Goal: Information Seeking & Learning: Learn about a topic

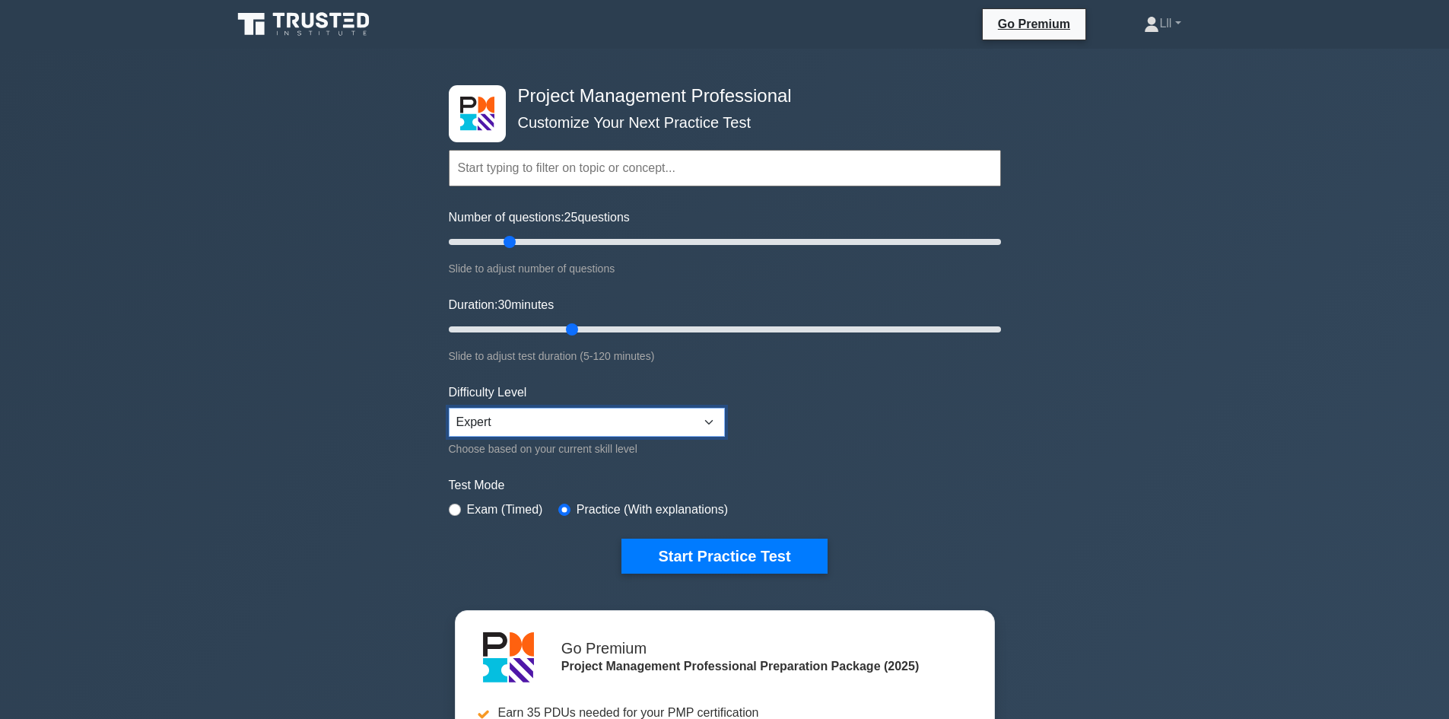
click at [602, 417] on select "Beginner Intermediate Expert" at bounding box center [587, 422] width 276 height 29
click at [768, 552] on button "Start Practice Test" at bounding box center [724, 556] width 205 height 35
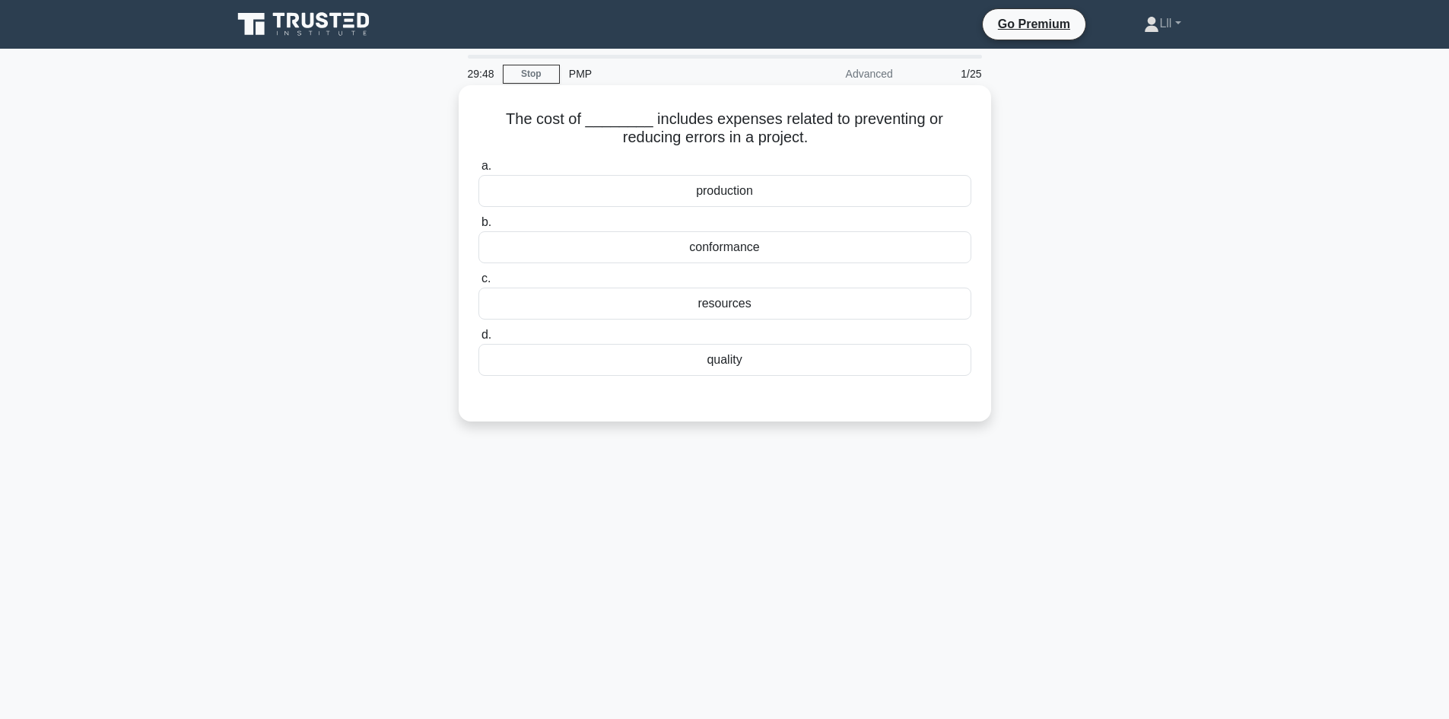
click at [768, 361] on div "quality" at bounding box center [725, 360] width 493 height 32
click at [479, 340] on input "d. quality" at bounding box center [479, 335] width 0 height 10
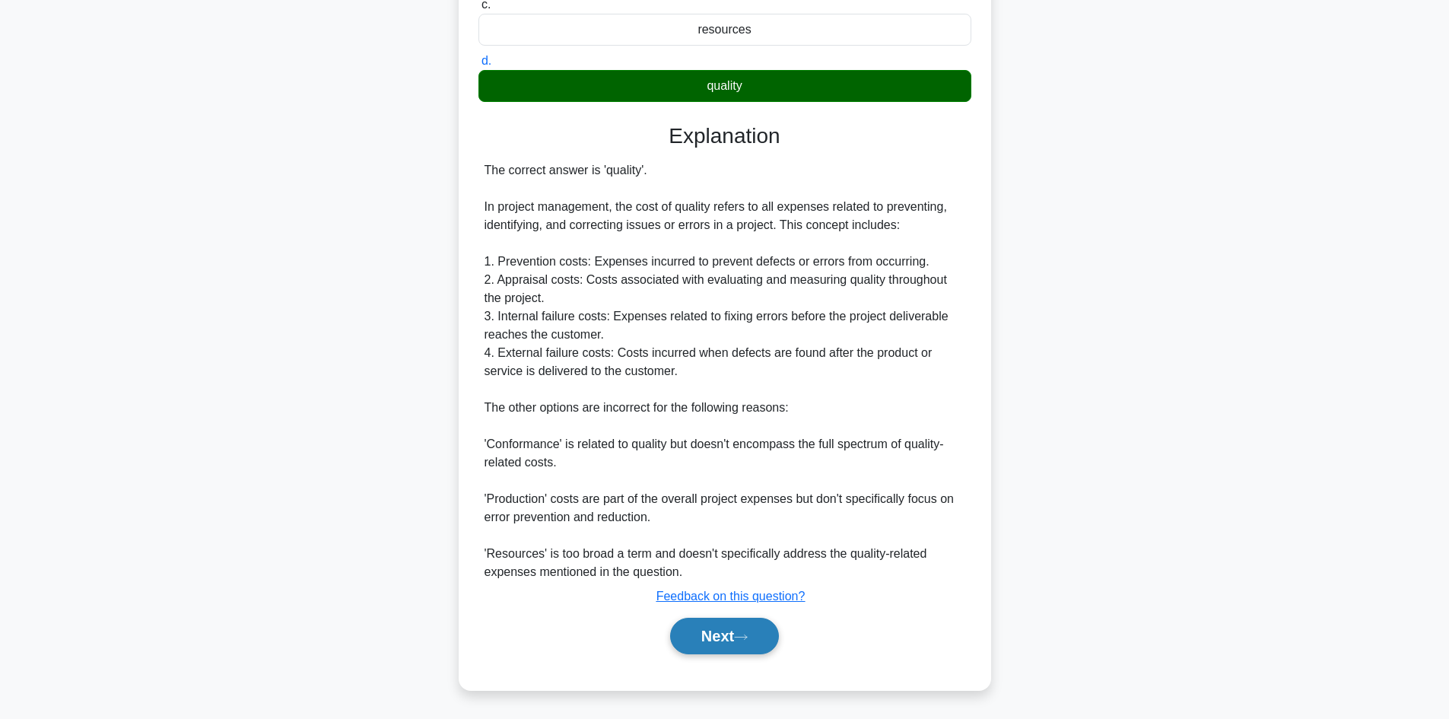
click at [724, 641] on button "Next" at bounding box center [724, 636] width 109 height 37
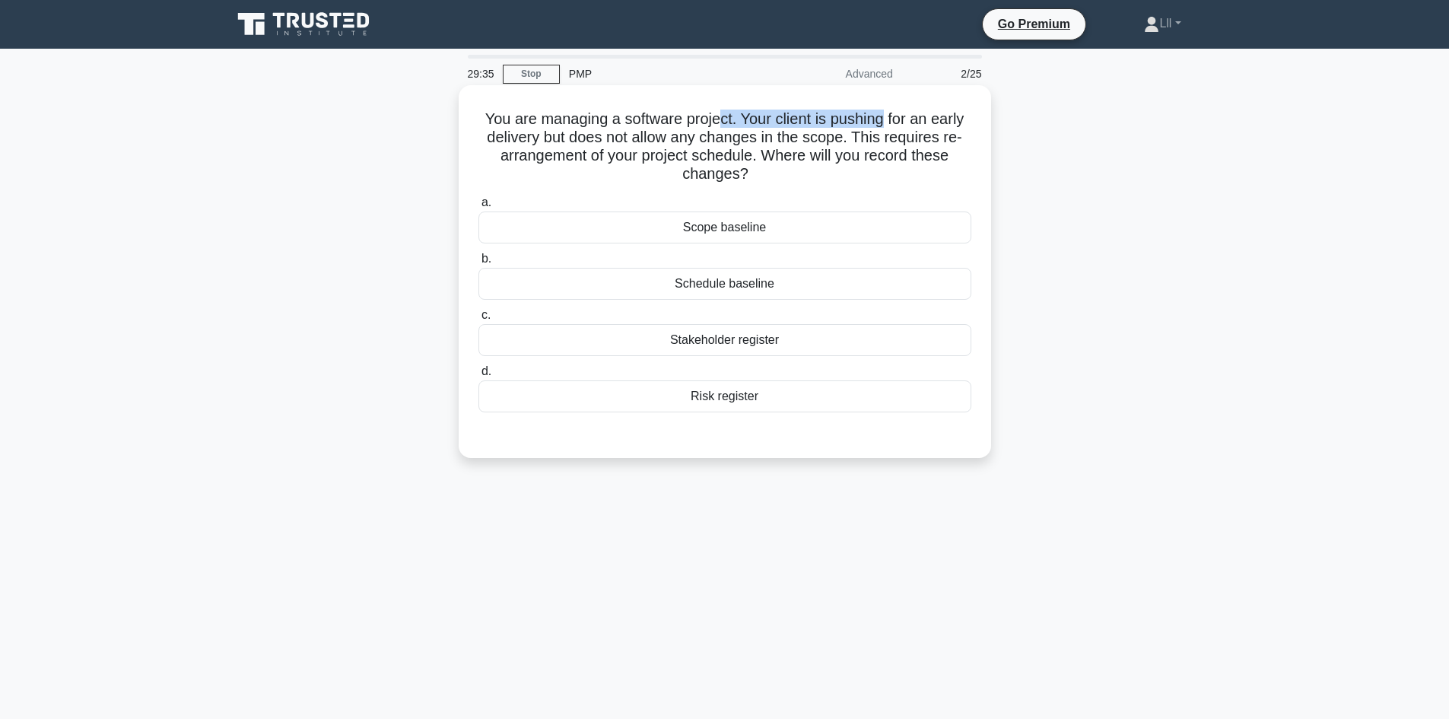
drag, startPoint x: 722, startPoint y: 121, endPoint x: 886, endPoint y: 123, distance: 164.4
click at [886, 123] on h5 "You are managing a software project. Your client is pushing for an early delive…" at bounding box center [725, 147] width 496 height 75
click at [951, 140] on h5 "You are managing a software project. Your client is pushing for an early delive…" at bounding box center [725, 147] width 496 height 75
drag, startPoint x: 593, startPoint y: 138, endPoint x: 944, endPoint y: 137, distance: 350.7
click at [944, 137] on h5 "You are managing a software project. Your client is pushing for an early delive…" at bounding box center [725, 147] width 496 height 75
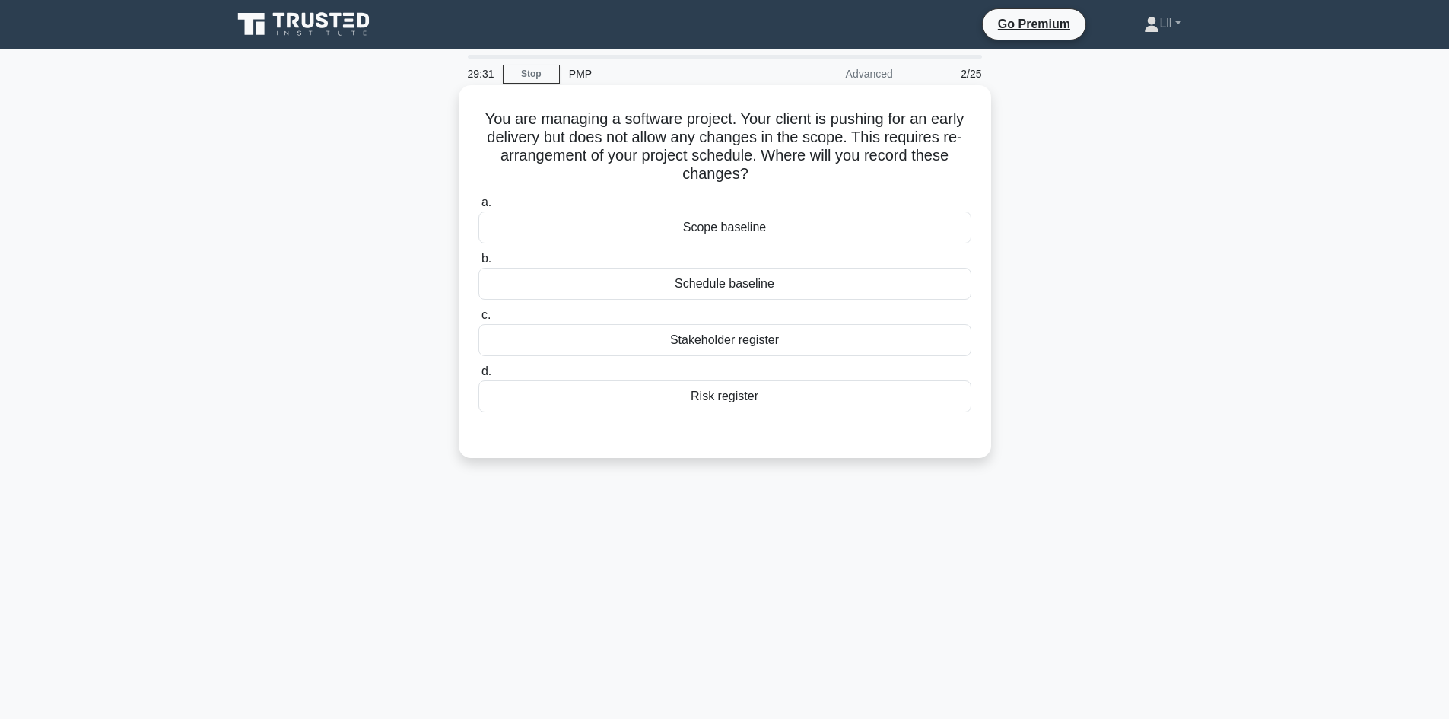
click at [954, 151] on h5 "You are managing a software project. Your client is pushing for an early delive…" at bounding box center [725, 147] width 496 height 75
drag, startPoint x: 663, startPoint y: 156, endPoint x: 823, endPoint y: 160, distance: 159.8
click at [823, 160] on h5 "You are managing a software project. Your client is pushing for an early delive…" at bounding box center [725, 147] width 496 height 75
click at [851, 159] on h5 "You are managing a software project. Your client is pushing for an early delive…" at bounding box center [725, 147] width 496 height 75
click at [797, 285] on div "Schedule baseline" at bounding box center [725, 284] width 493 height 32
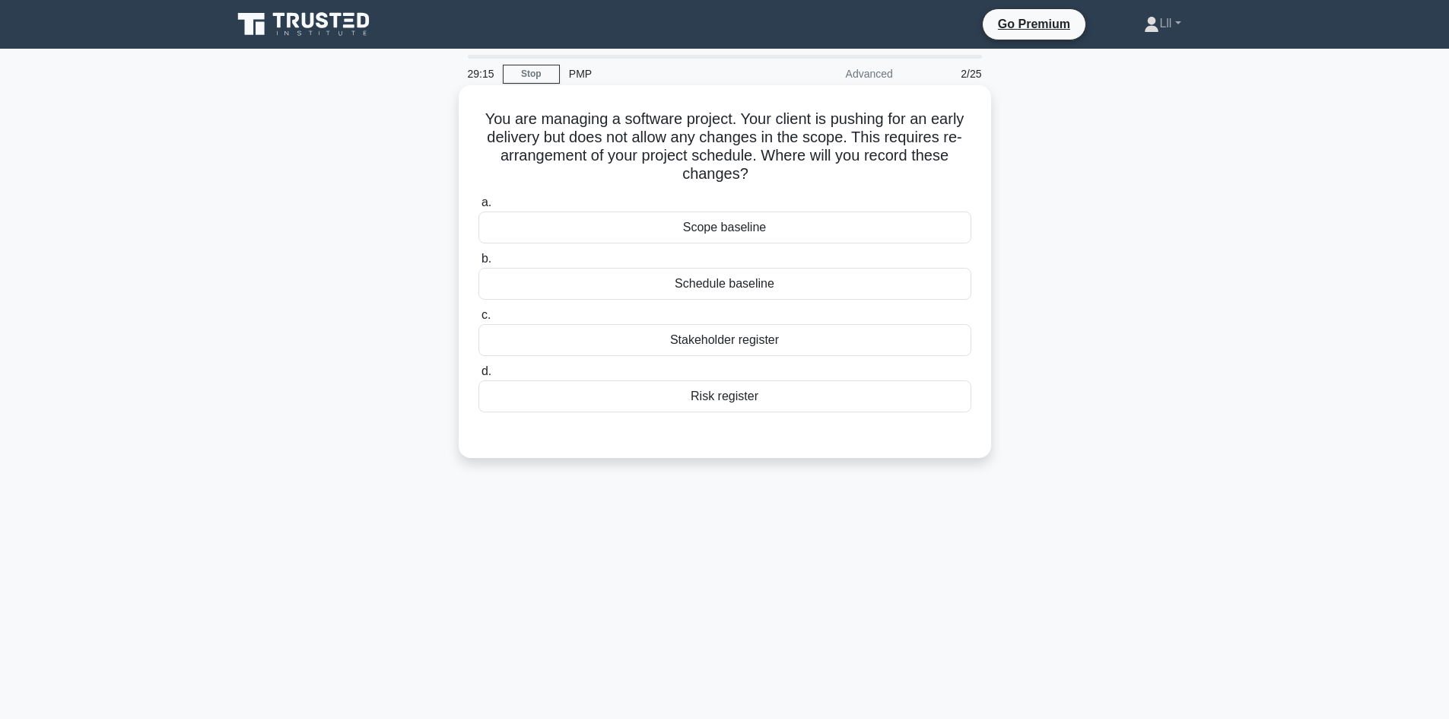
click at [479, 264] on input "b. Schedule baseline" at bounding box center [479, 259] width 0 height 10
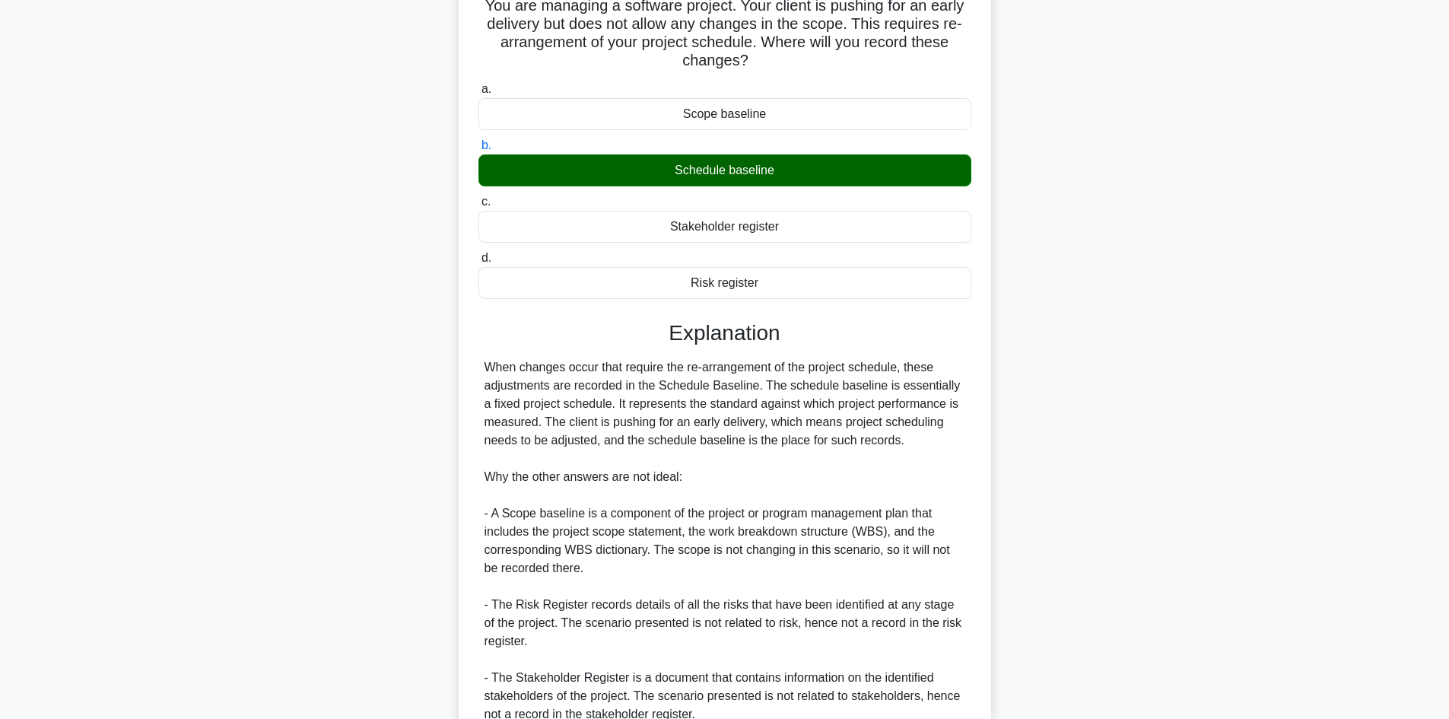
scroll to position [256, 0]
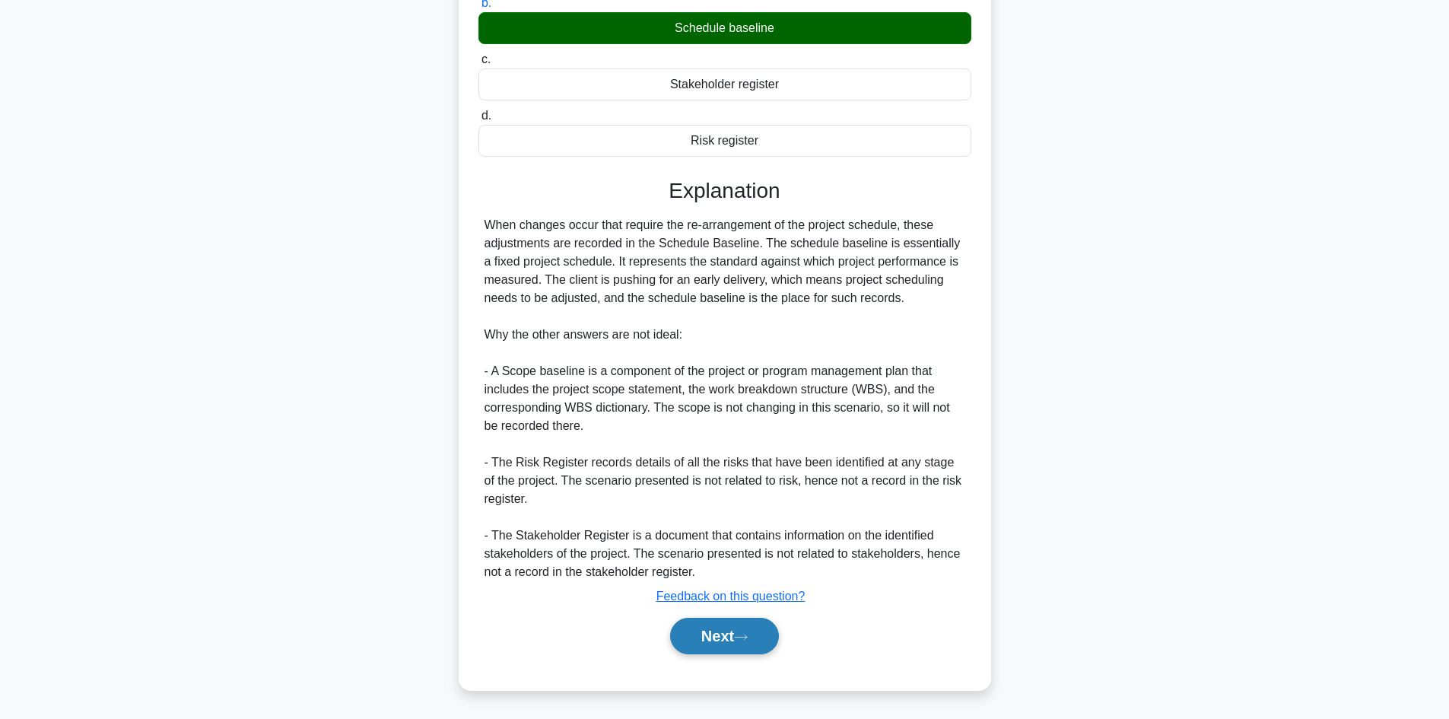
click at [744, 646] on button "Next" at bounding box center [724, 636] width 109 height 37
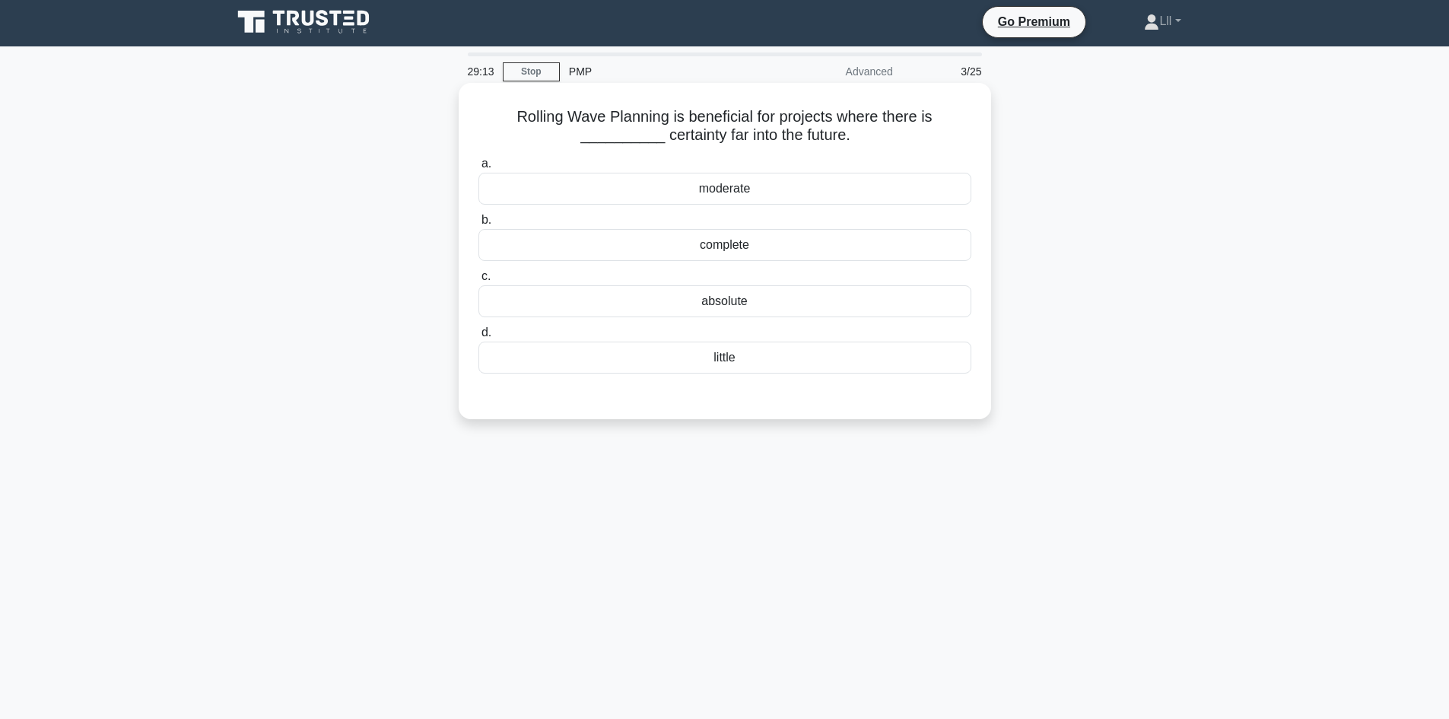
scroll to position [0, 0]
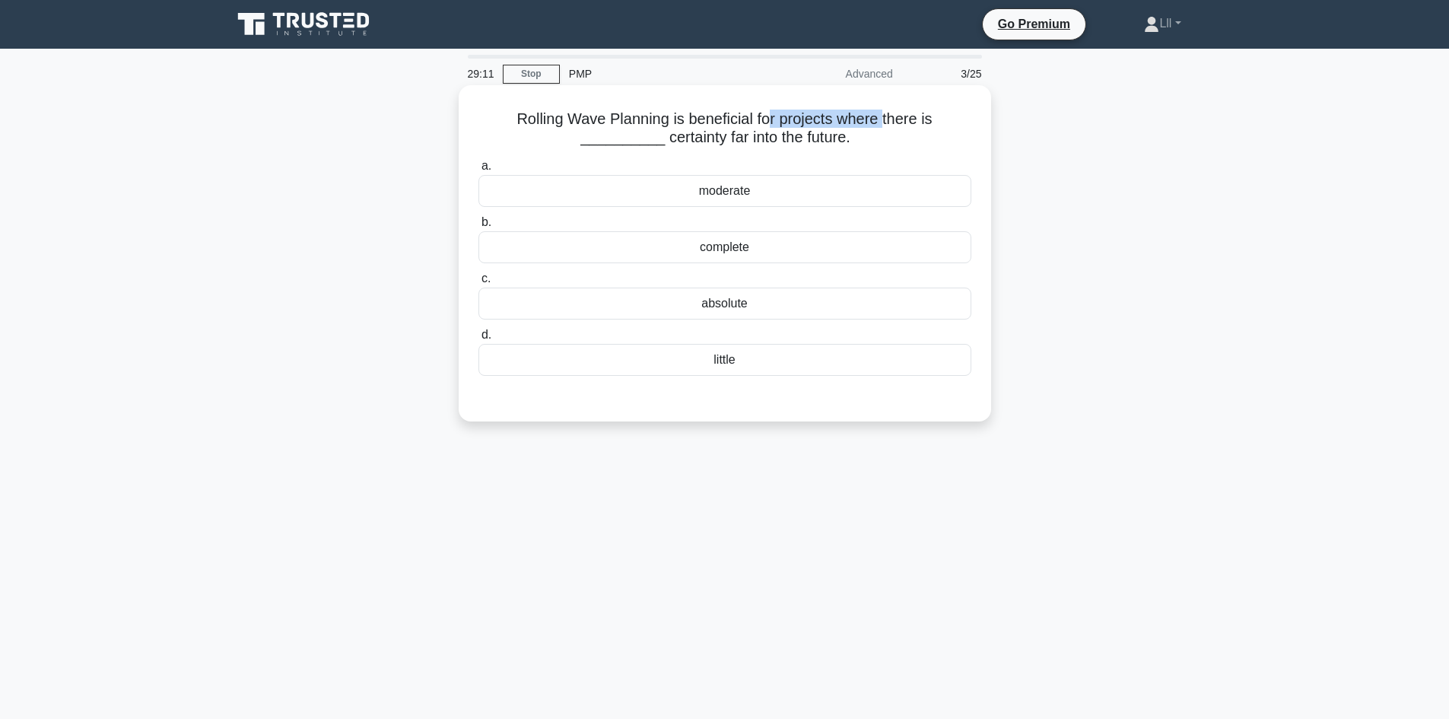
drag, startPoint x: 740, startPoint y: 118, endPoint x: 855, endPoint y: 119, distance: 115.6
click at [855, 119] on h5 "Rolling Wave Planning is beneficial for projects where there is __________ cert…" at bounding box center [725, 129] width 496 height 38
click at [752, 356] on div "little" at bounding box center [725, 360] width 493 height 32
click at [479, 340] on input "d. little" at bounding box center [479, 335] width 0 height 10
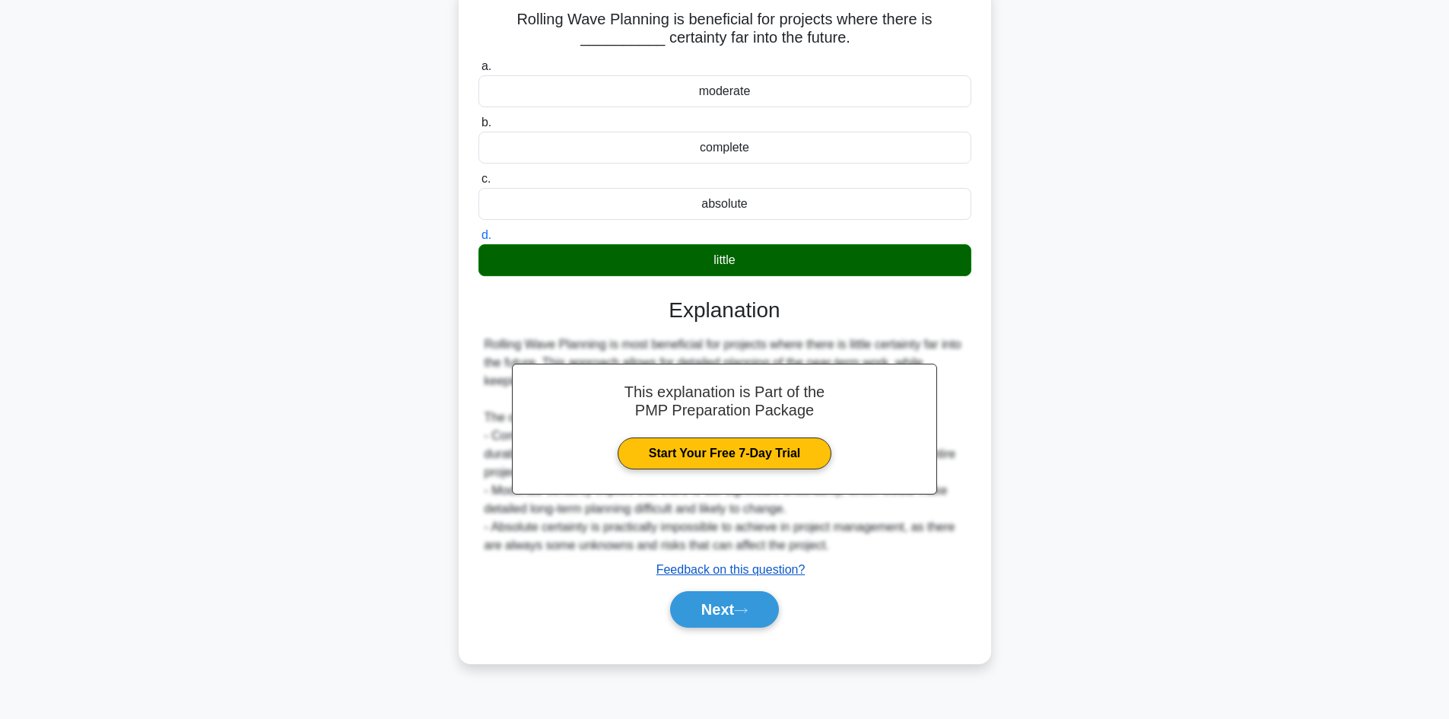
scroll to position [103, 0]
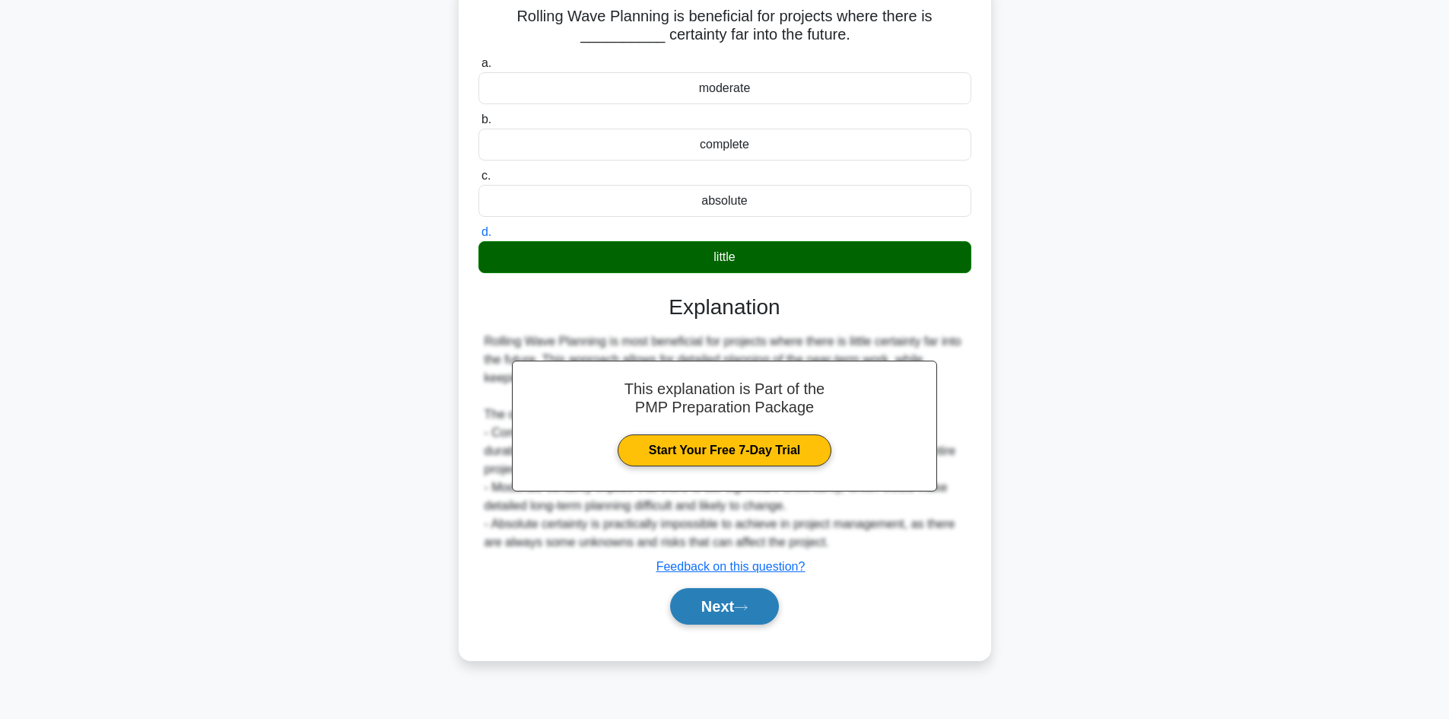
click at [758, 609] on button "Next" at bounding box center [724, 606] width 109 height 37
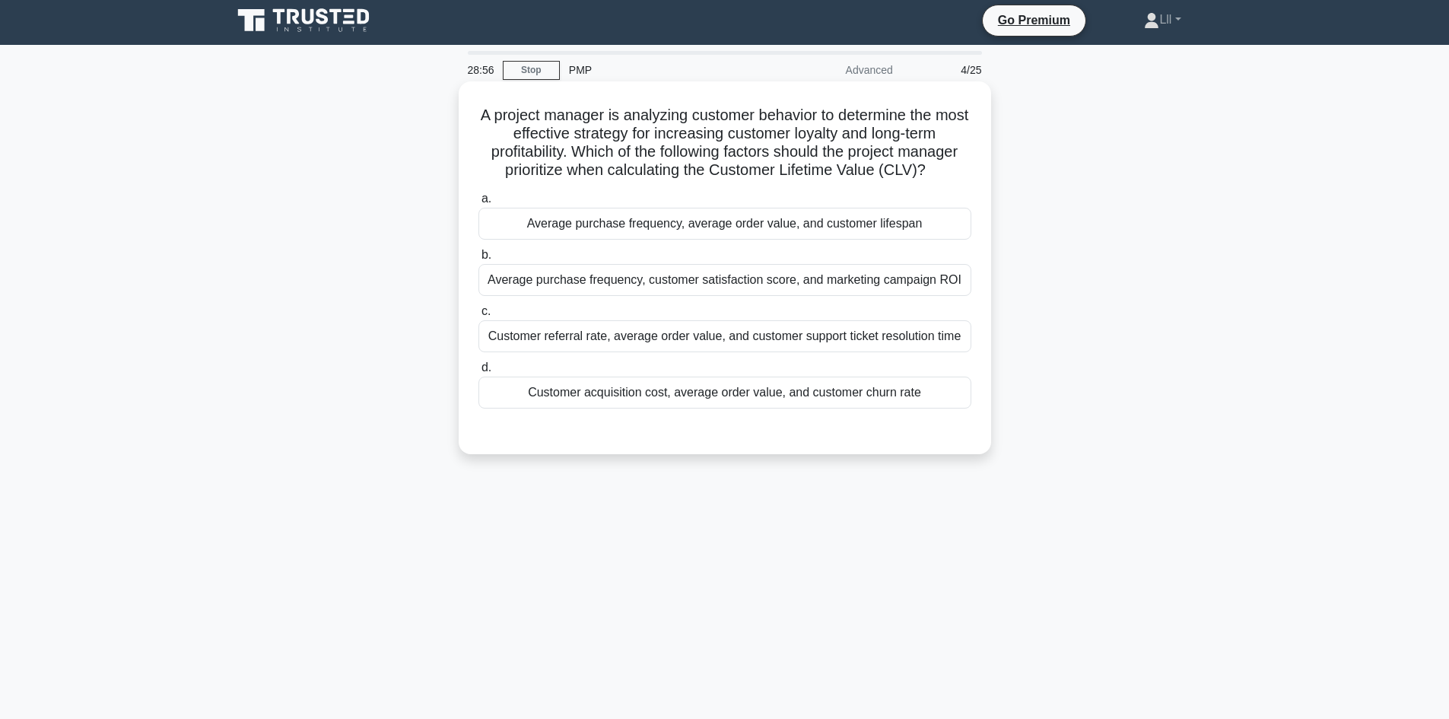
scroll to position [0, 0]
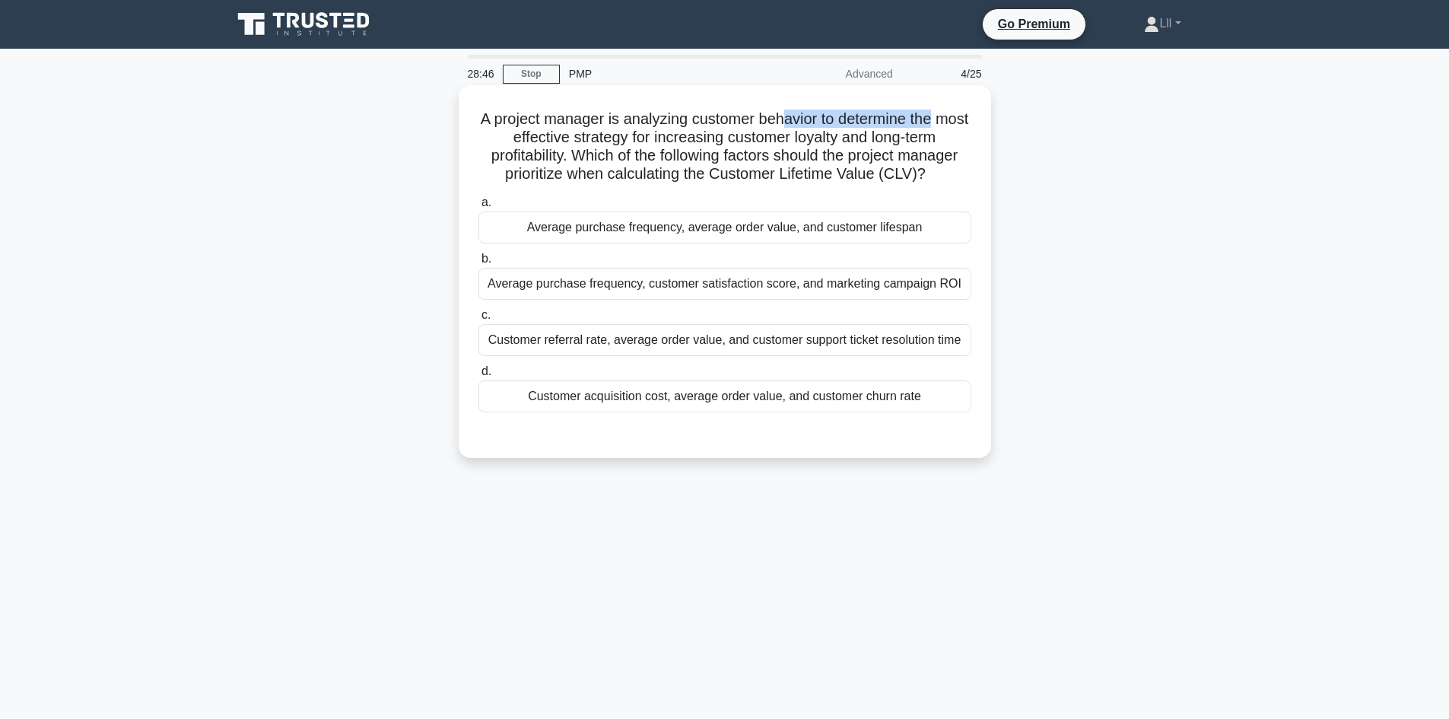
drag, startPoint x: 800, startPoint y: 119, endPoint x: 969, endPoint y: 124, distance: 168.2
click at [969, 124] on h5 "A project manager is analyzing customer behavior to determine the most effectiv…" at bounding box center [725, 147] width 496 height 75
click at [965, 151] on h5 "A project manager is analyzing customer behavior to determine the most effectiv…" at bounding box center [725, 147] width 496 height 75
click at [666, 125] on h5 "A project manager is analyzing customer behavior to determine the most effectiv…" at bounding box center [725, 147] width 496 height 75
drag, startPoint x: 644, startPoint y: 161, endPoint x: 954, endPoint y: 166, distance: 310.5
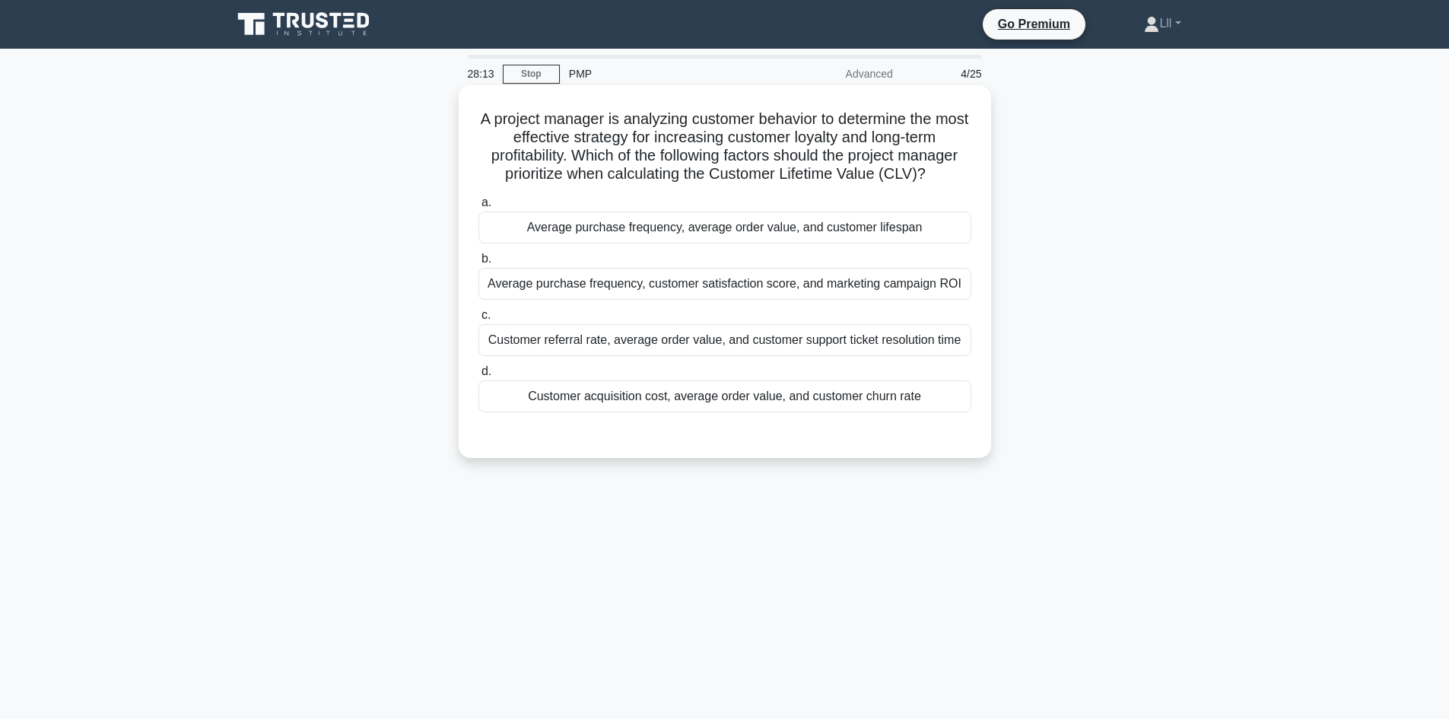
click at [954, 166] on h5 "A project manager is analyzing customer behavior to determine the most effectiv…" at bounding box center [725, 147] width 496 height 75
click at [969, 171] on h5 "A project manager is analyzing customer behavior to determine the most effectiv…" at bounding box center [725, 147] width 496 height 75
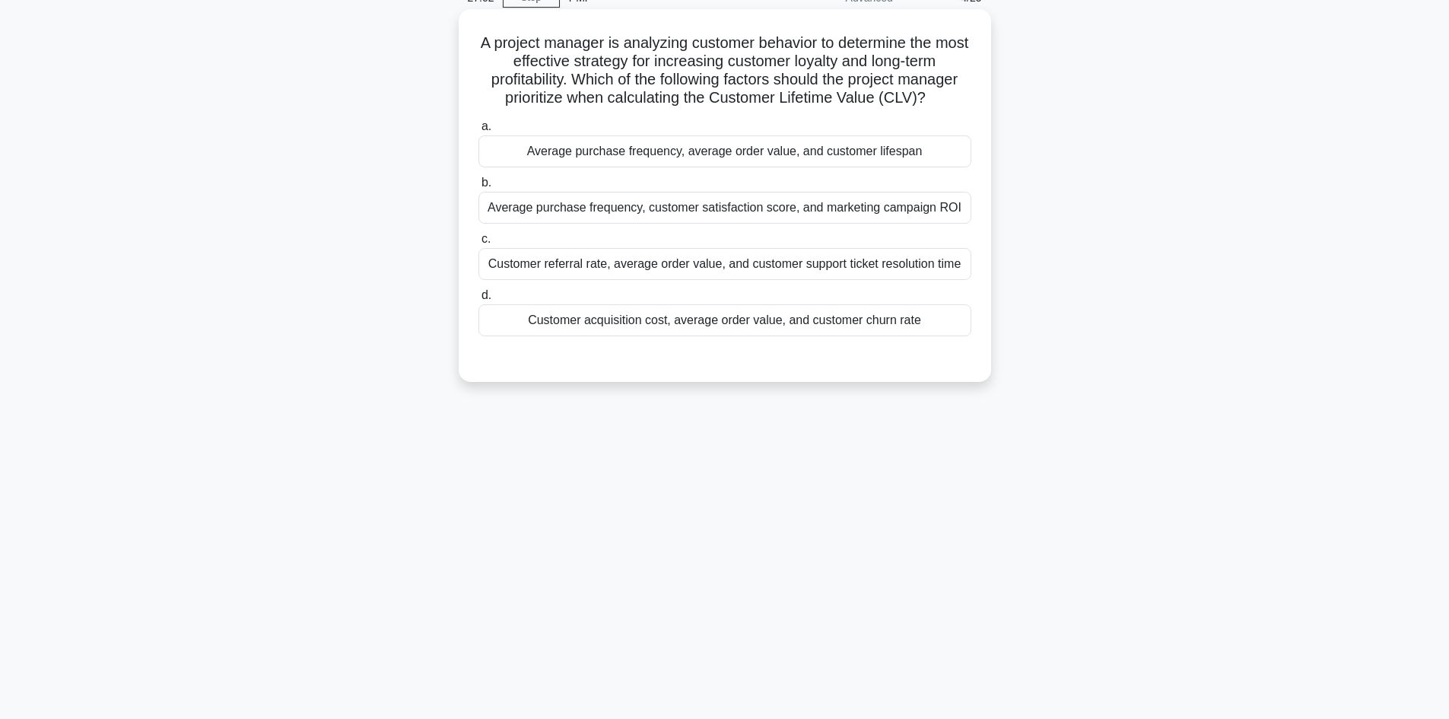
click at [775, 152] on div "Average purchase frequency, average order value, and customer lifespan" at bounding box center [725, 151] width 493 height 32
click at [479, 132] on input "a. Average purchase frequency, average order value, and customer lifespan" at bounding box center [479, 127] width 0 height 10
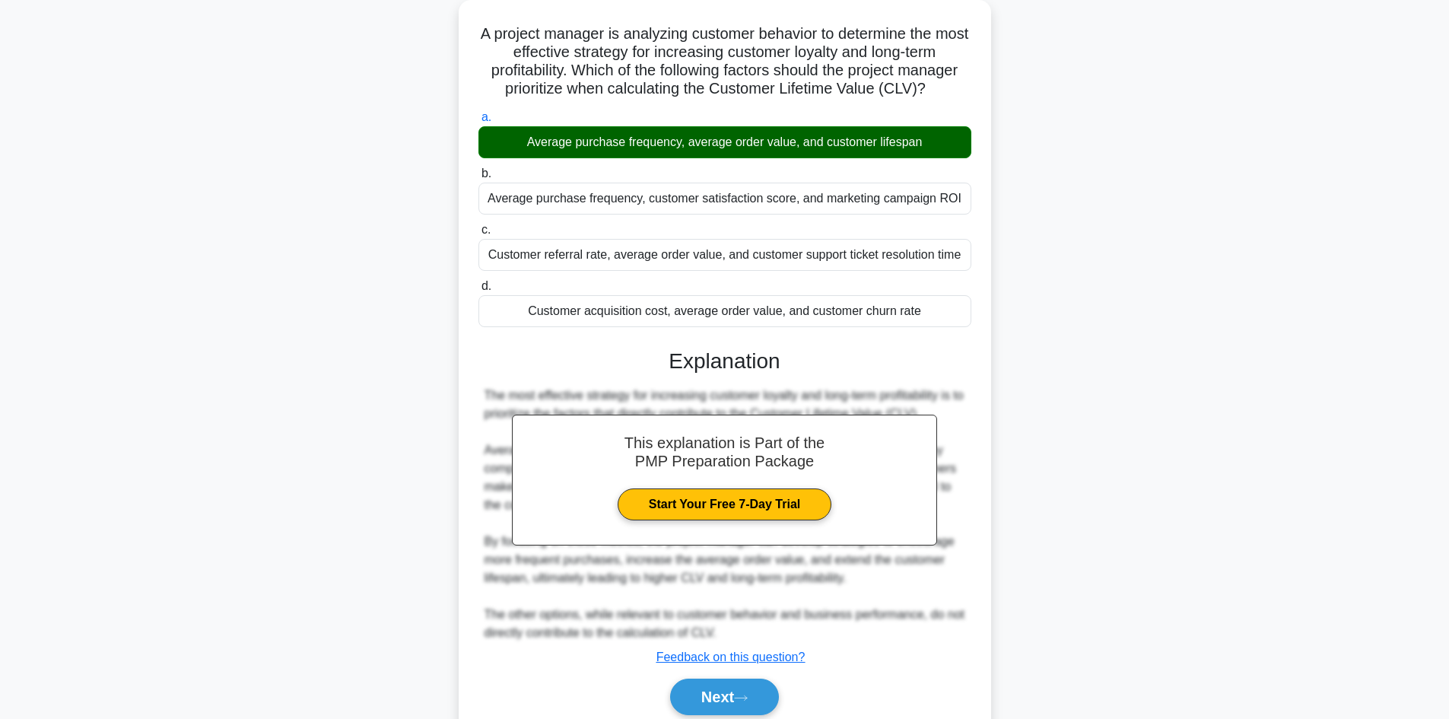
scroll to position [147, 0]
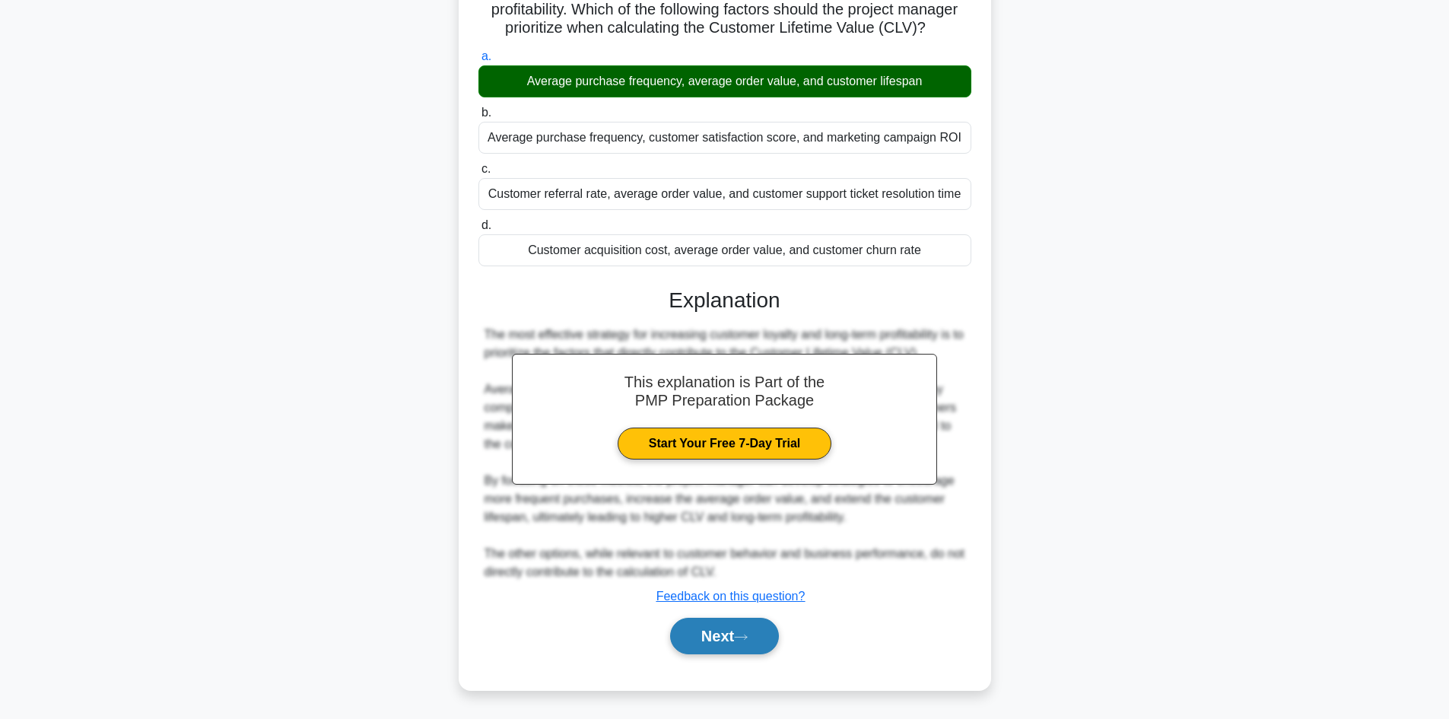
click at [748, 650] on button "Next" at bounding box center [724, 636] width 109 height 37
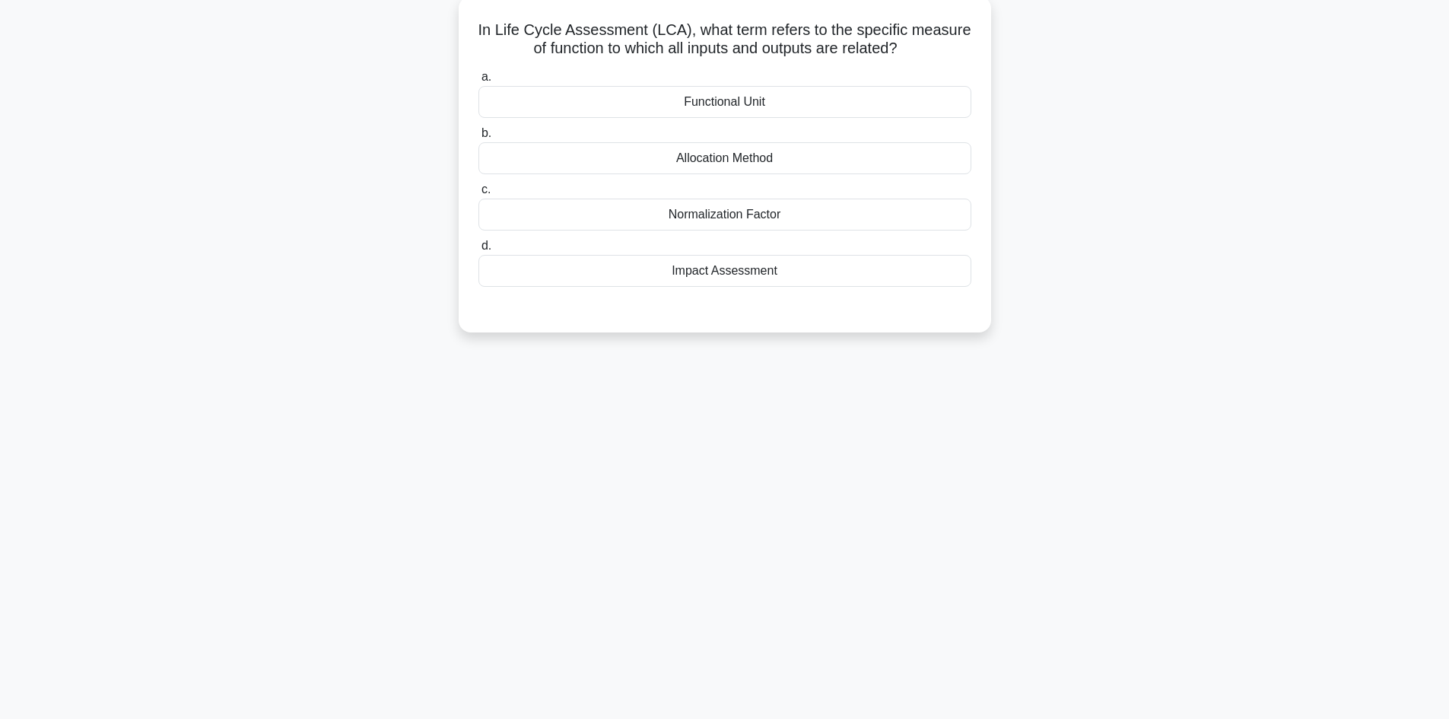
scroll to position [0, 0]
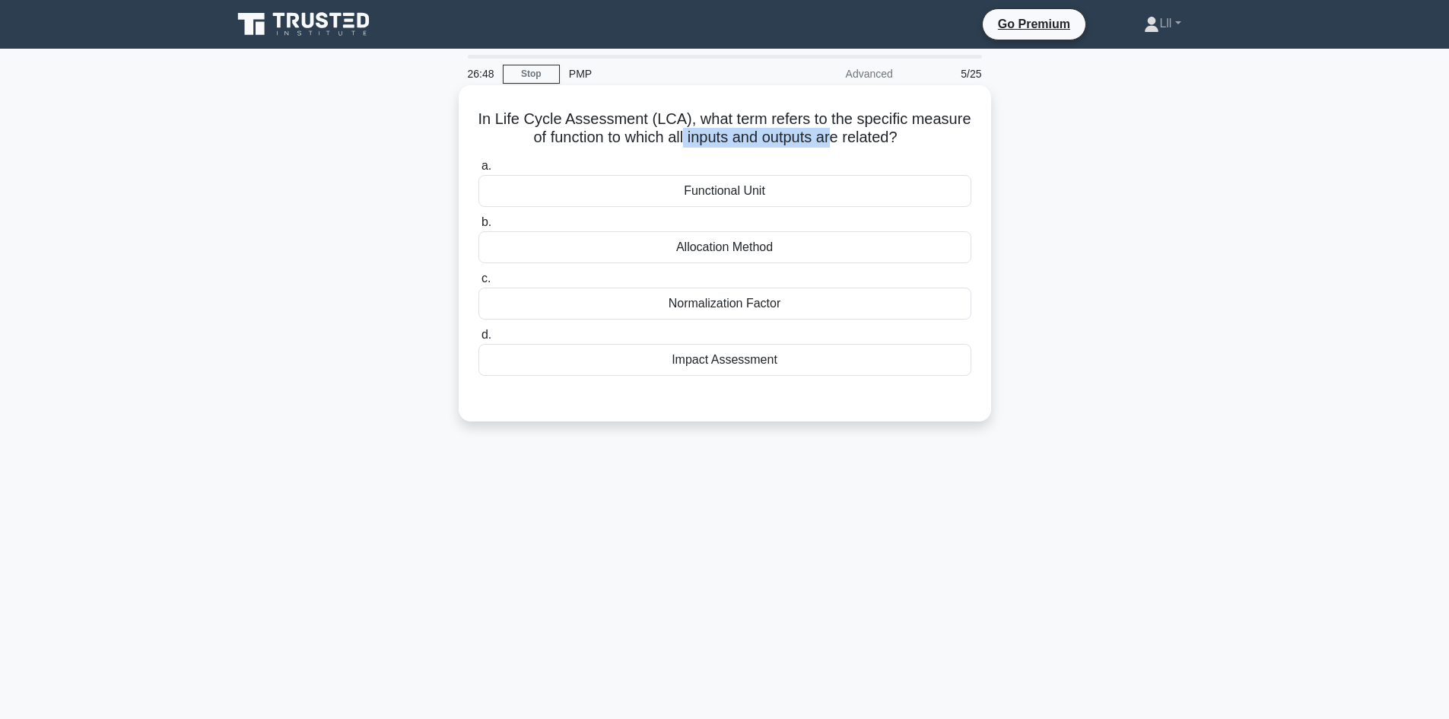
drag, startPoint x: 684, startPoint y: 135, endPoint x: 838, endPoint y: 134, distance: 154.5
click at [838, 134] on h5 "In Life Cycle Assessment (LCA), what term refers to the specific measure of fun…" at bounding box center [725, 129] width 496 height 38
click at [905, 144] on h5 "In Life Cycle Assessment (LCA), what term refers to the specific measure of fun…" at bounding box center [725, 129] width 496 height 38
click at [733, 250] on div "Allocation Method" at bounding box center [725, 247] width 493 height 32
click at [479, 227] on input "b. Allocation Method" at bounding box center [479, 223] width 0 height 10
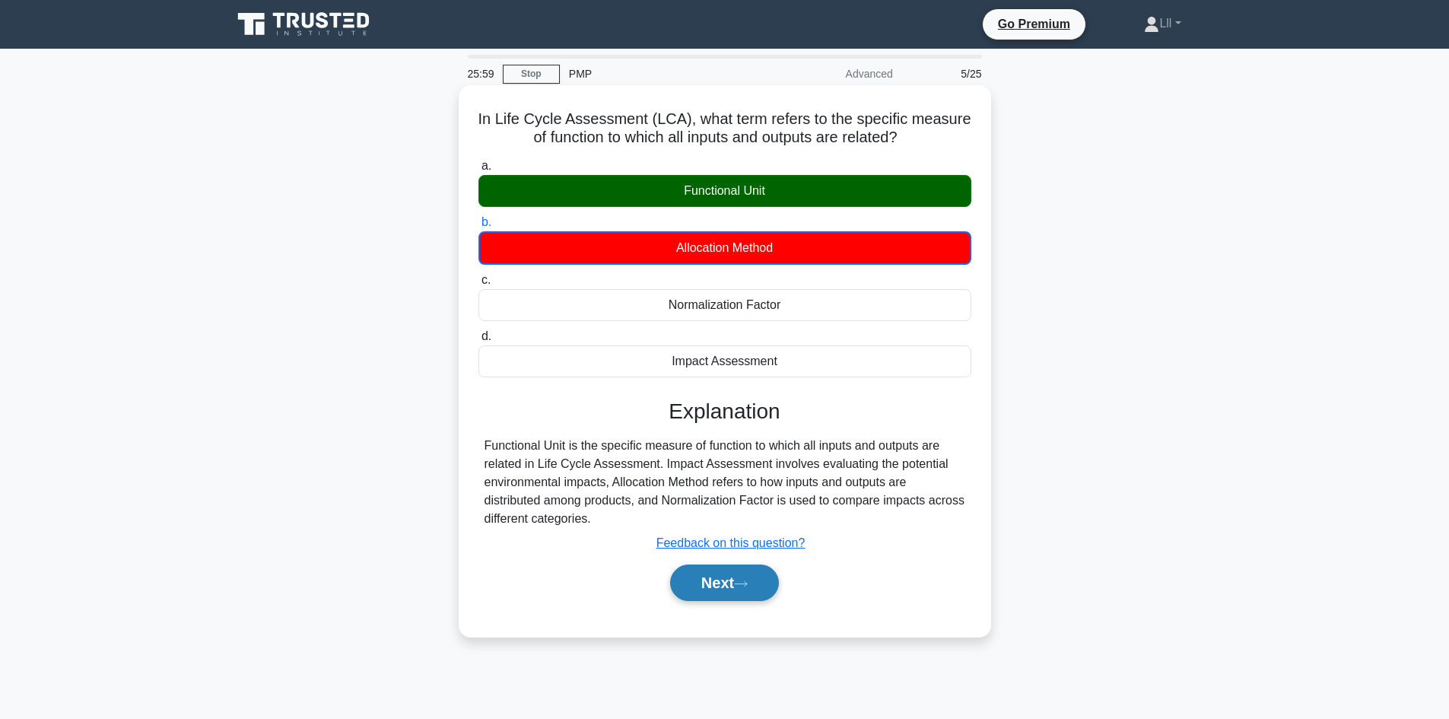
click at [776, 596] on button "Next" at bounding box center [724, 583] width 109 height 37
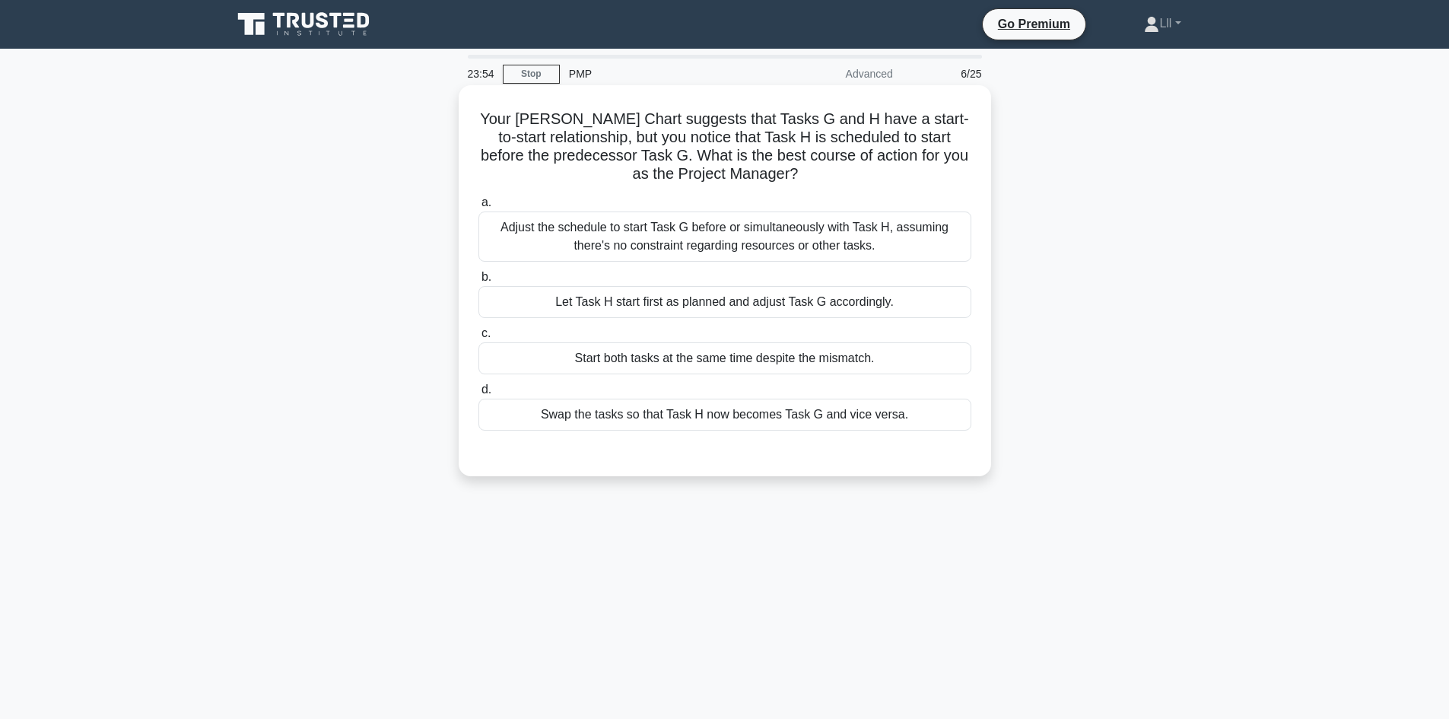
click at [694, 297] on div "Let Task H start first as planned and adjust Task G accordingly." at bounding box center [725, 302] width 493 height 32
click at [479, 282] on input "b. Let Task H start first as planned and adjust Task G accordingly." at bounding box center [479, 277] width 0 height 10
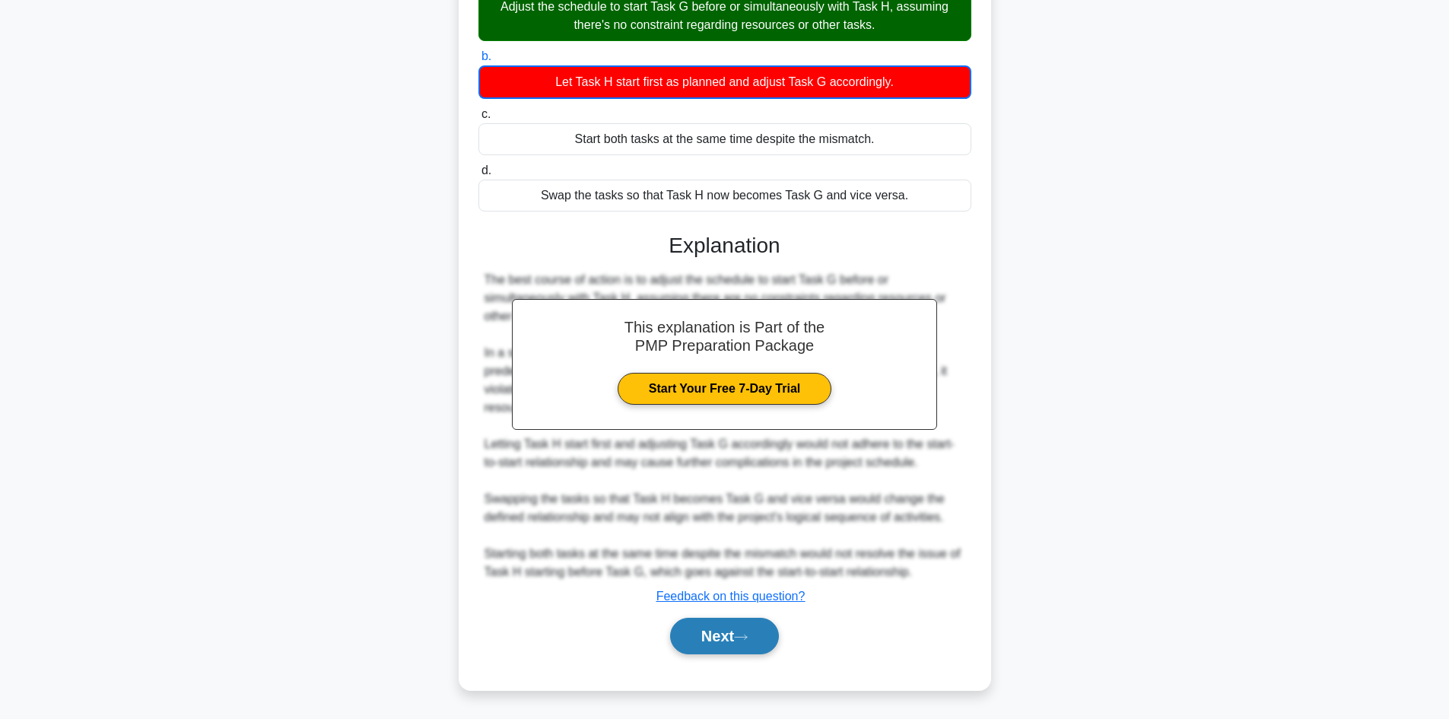
click at [727, 647] on button "Next" at bounding box center [724, 636] width 109 height 37
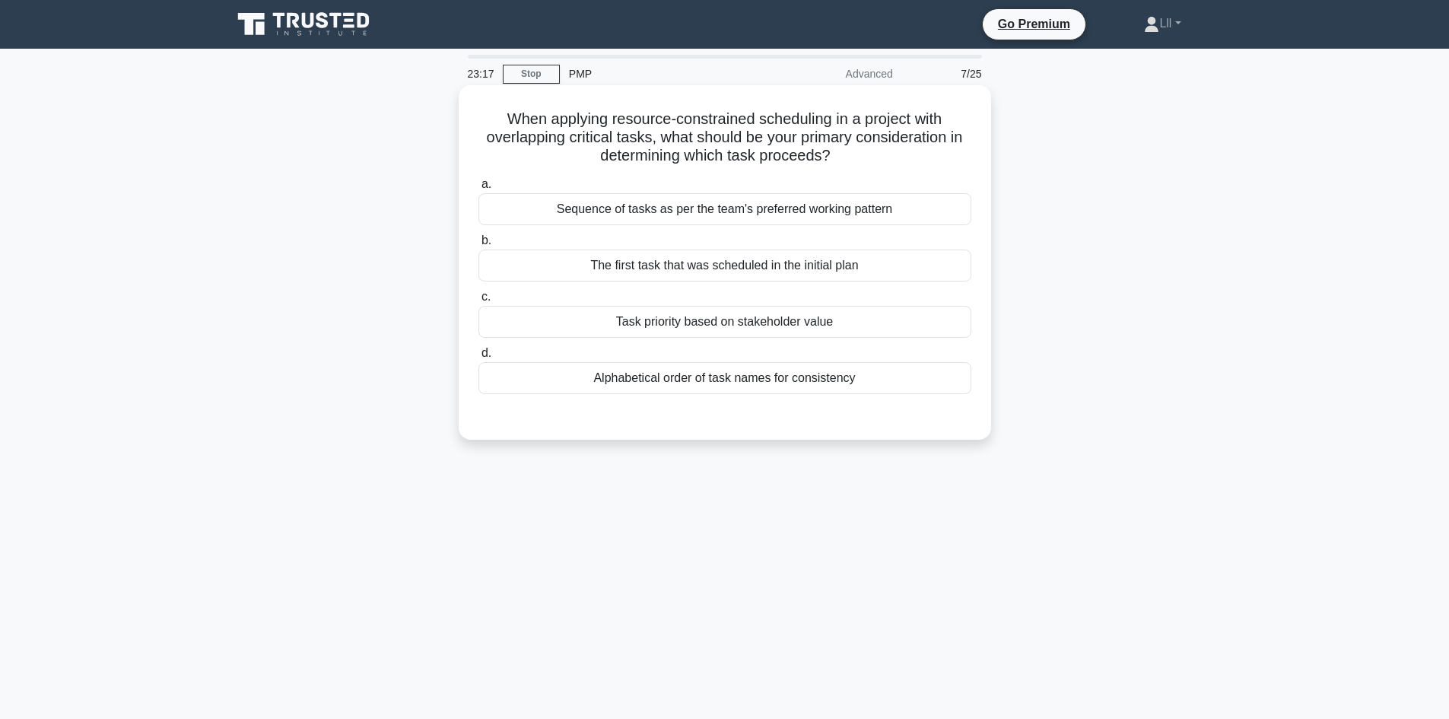
click at [727, 326] on div "Task priority based on stakeholder value" at bounding box center [725, 322] width 493 height 32
click at [479, 302] on input "c. Task priority based on stakeholder value" at bounding box center [479, 297] width 0 height 10
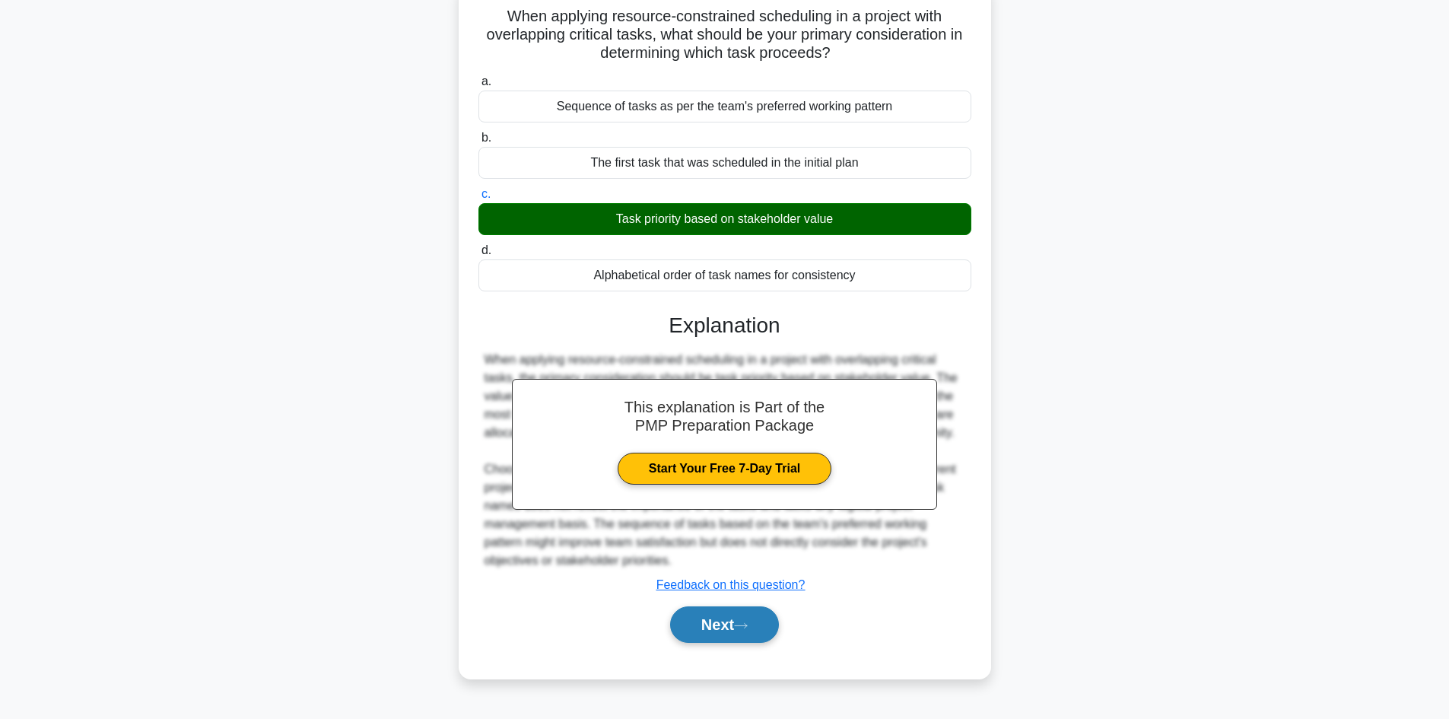
click at [744, 624] on icon at bounding box center [741, 626] width 14 height 8
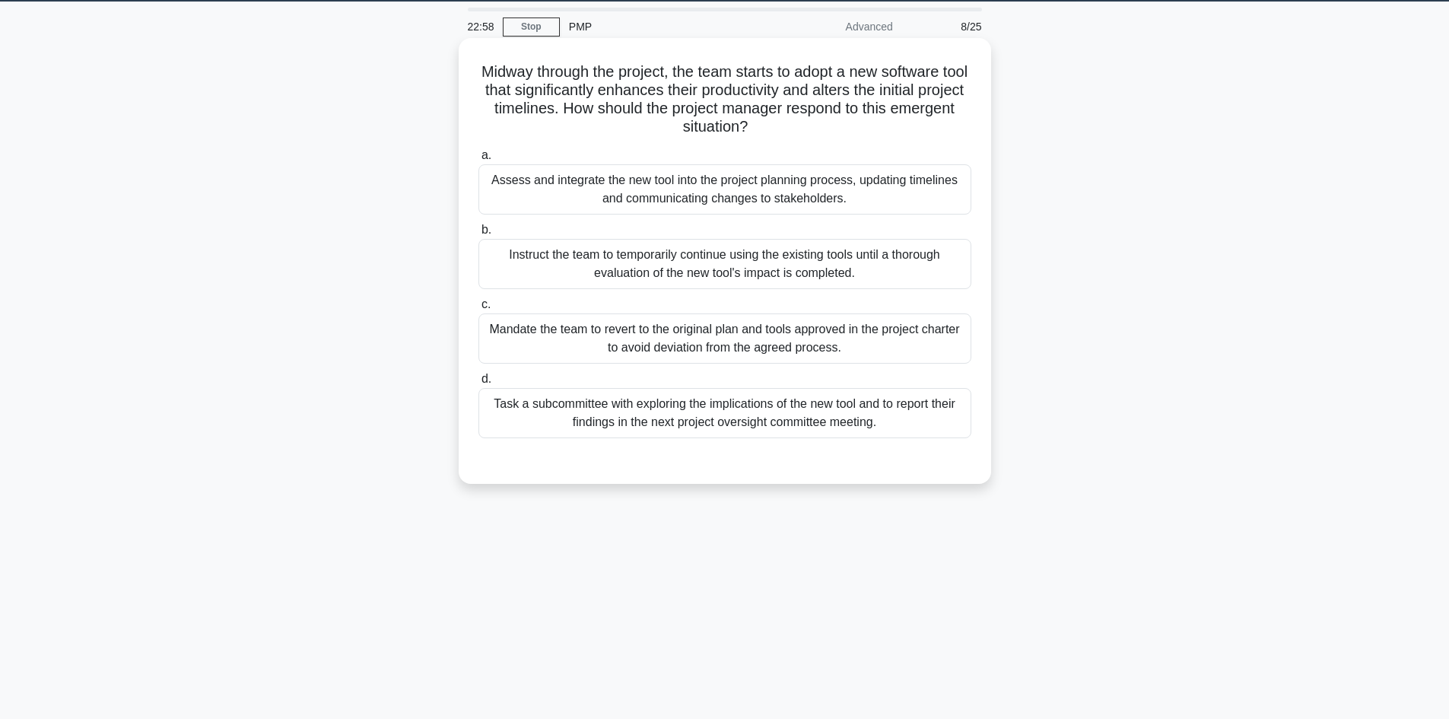
scroll to position [103, 0]
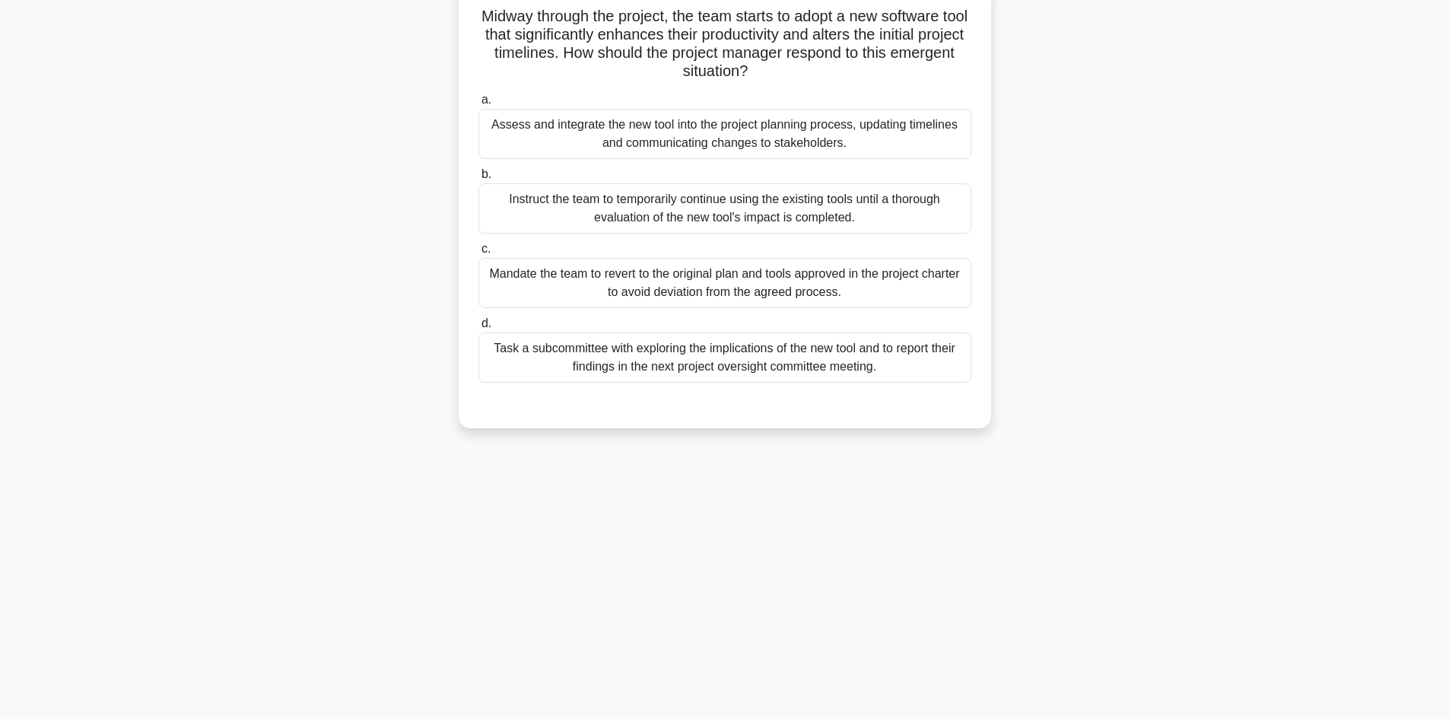
click at [733, 126] on div "Assess and integrate the new tool into the project planning process, updating t…" at bounding box center [725, 134] width 493 height 50
click at [479, 105] on input "a. Assess and integrate the new tool into the project planning process, updatin…" at bounding box center [479, 100] width 0 height 10
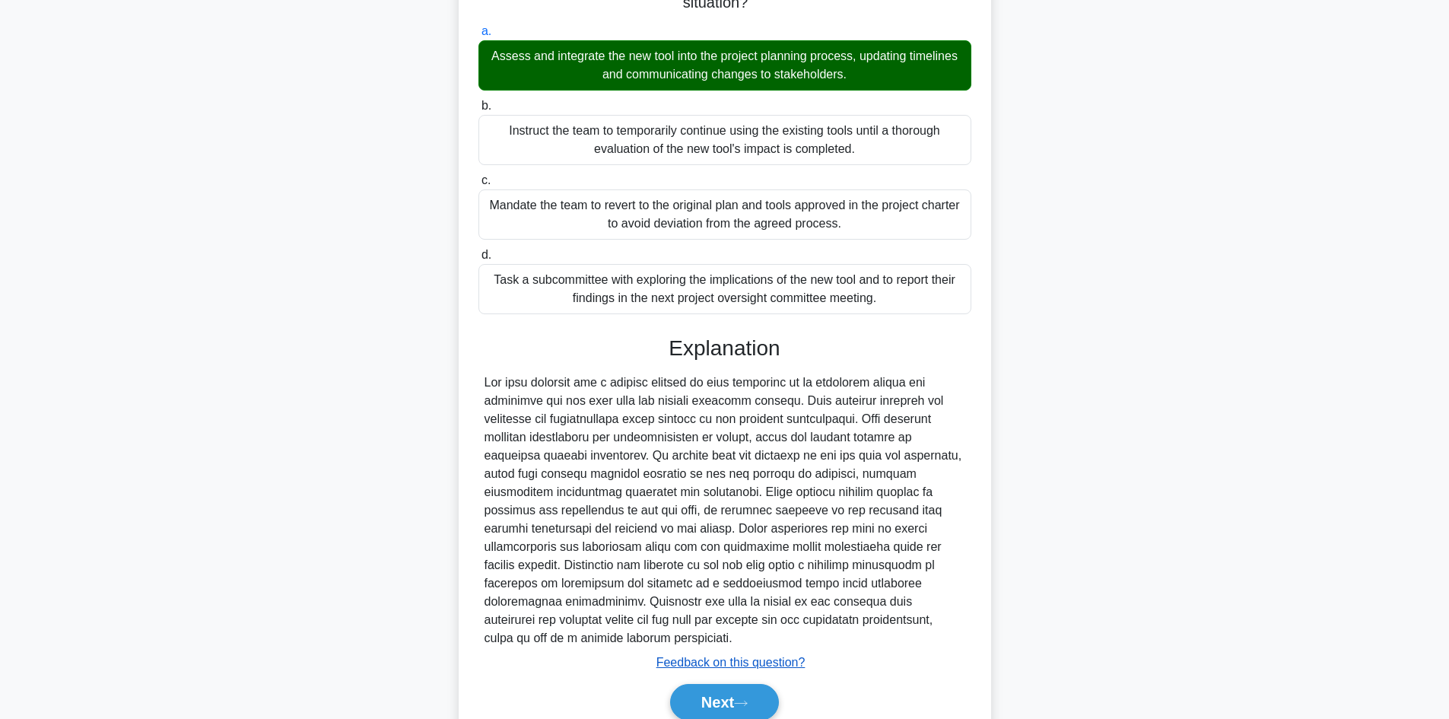
scroll to position [238, 0]
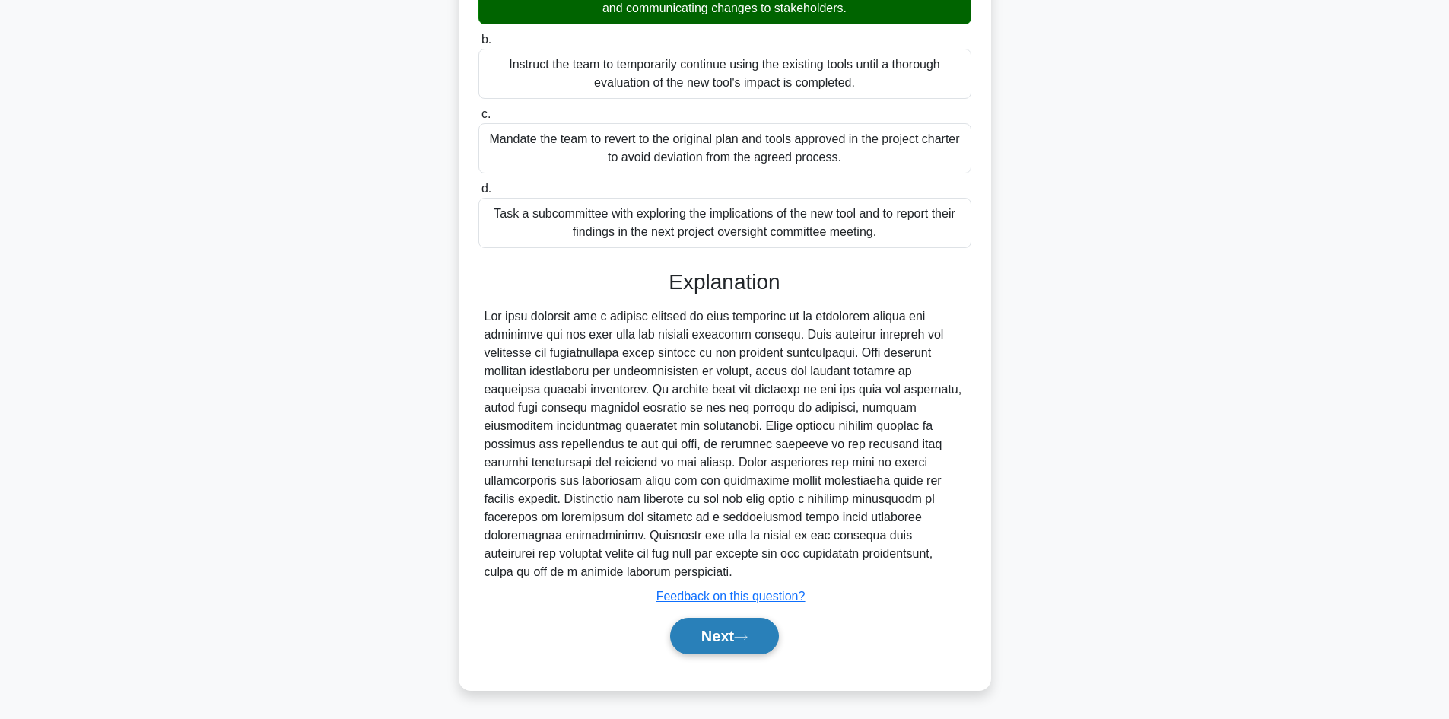
click at [734, 624] on button "Next" at bounding box center [724, 636] width 109 height 37
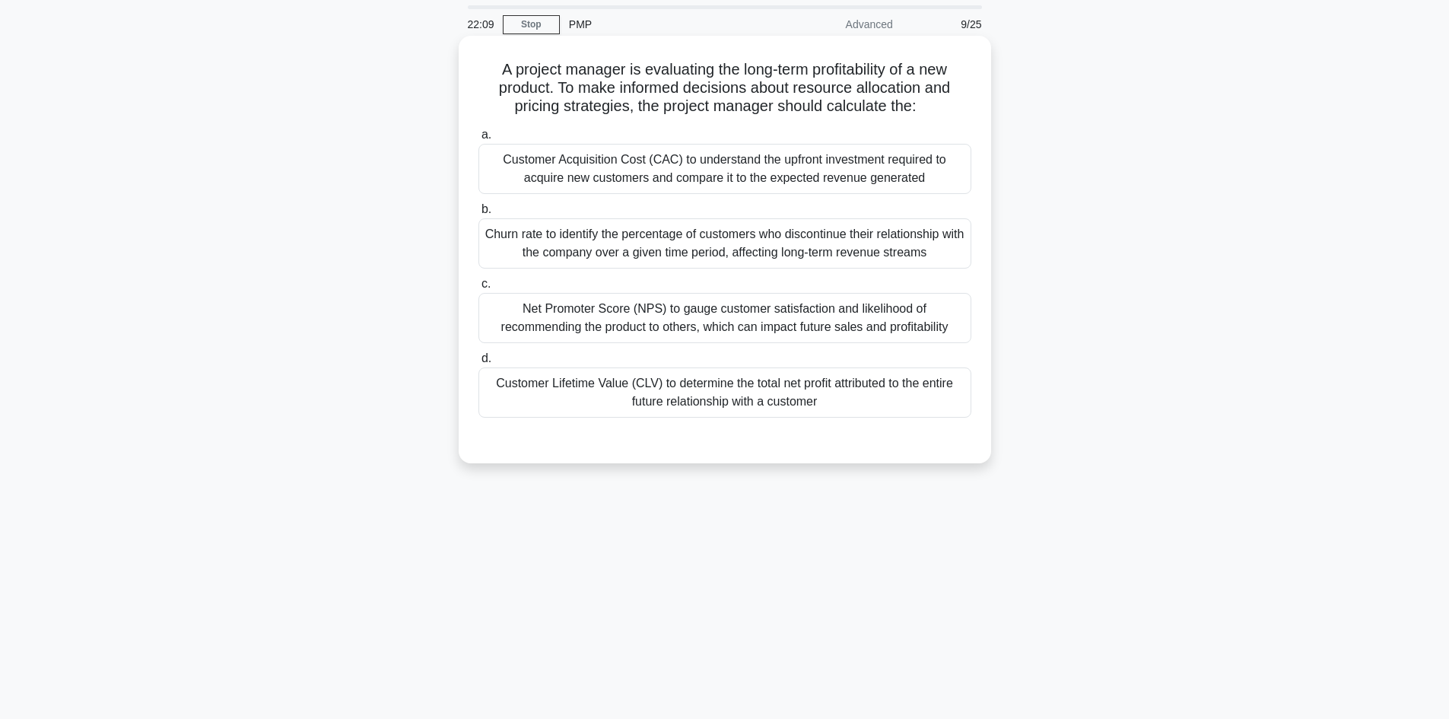
scroll to position [76, 0]
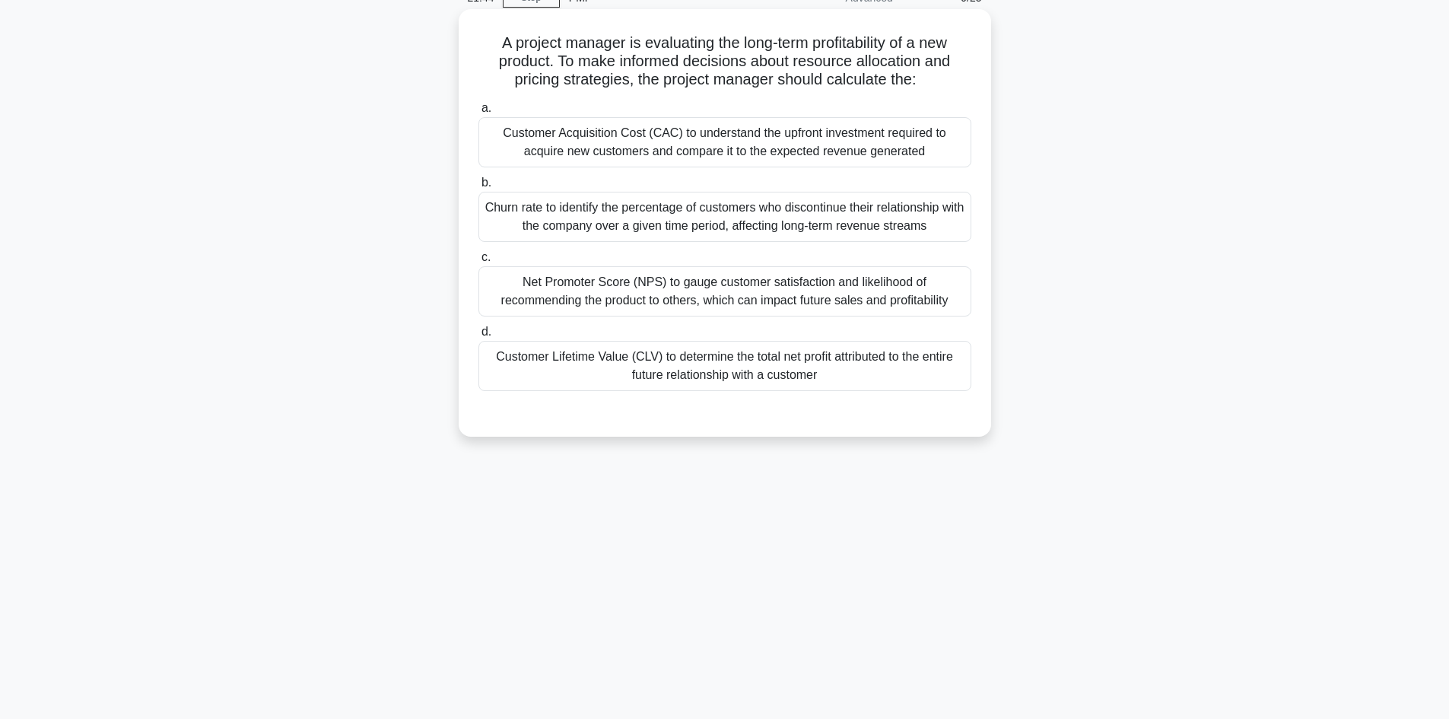
click at [854, 364] on div "Customer Lifetime Value (CLV) to determine the total net profit attributed to t…" at bounding box center [725, 366] width 493 height 50
click at [479, 337] on input "d. Customer Lifetime Value (CLV) to determine the total net profit attributed t…" at bounding box center [479, 332] width 0 height 10
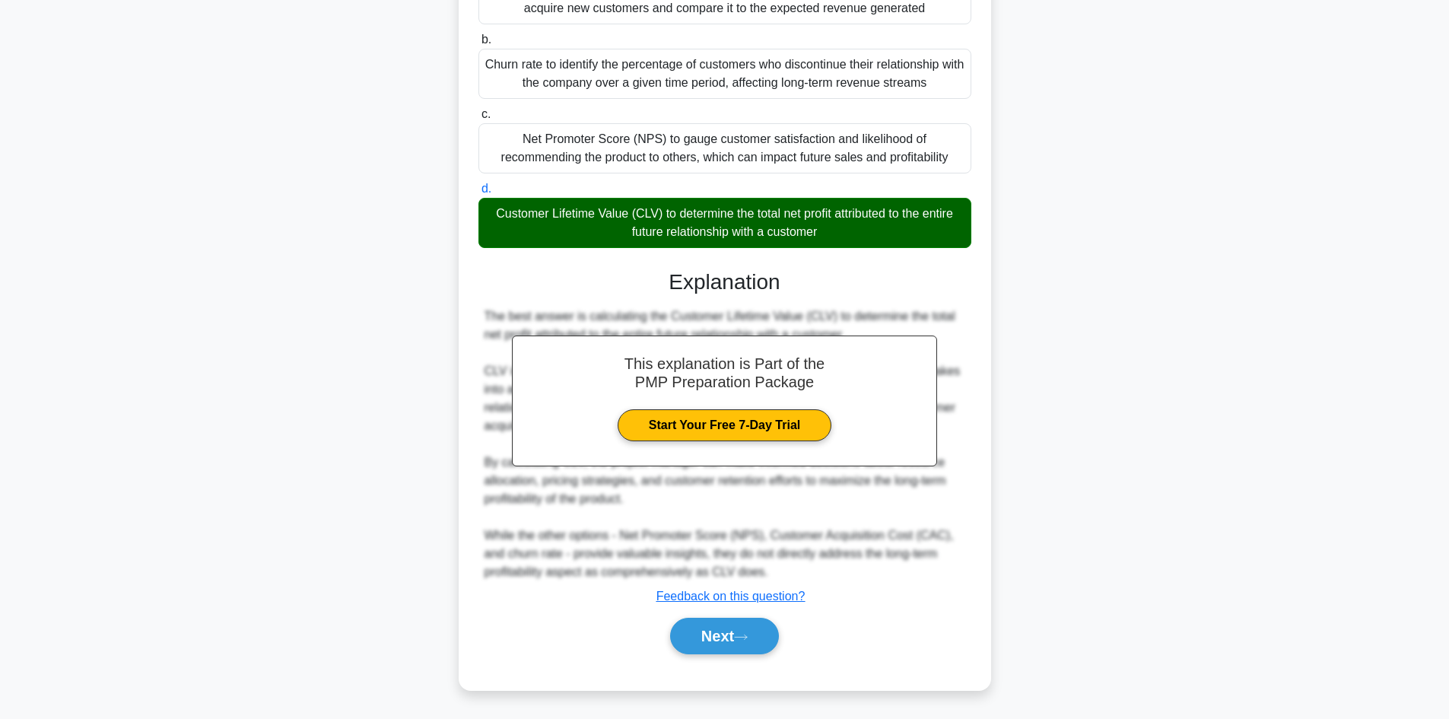
scroll to position [220, 0]
click at [739, 654] on button "Next" at bounding box center [724, 636] width 109 height 37
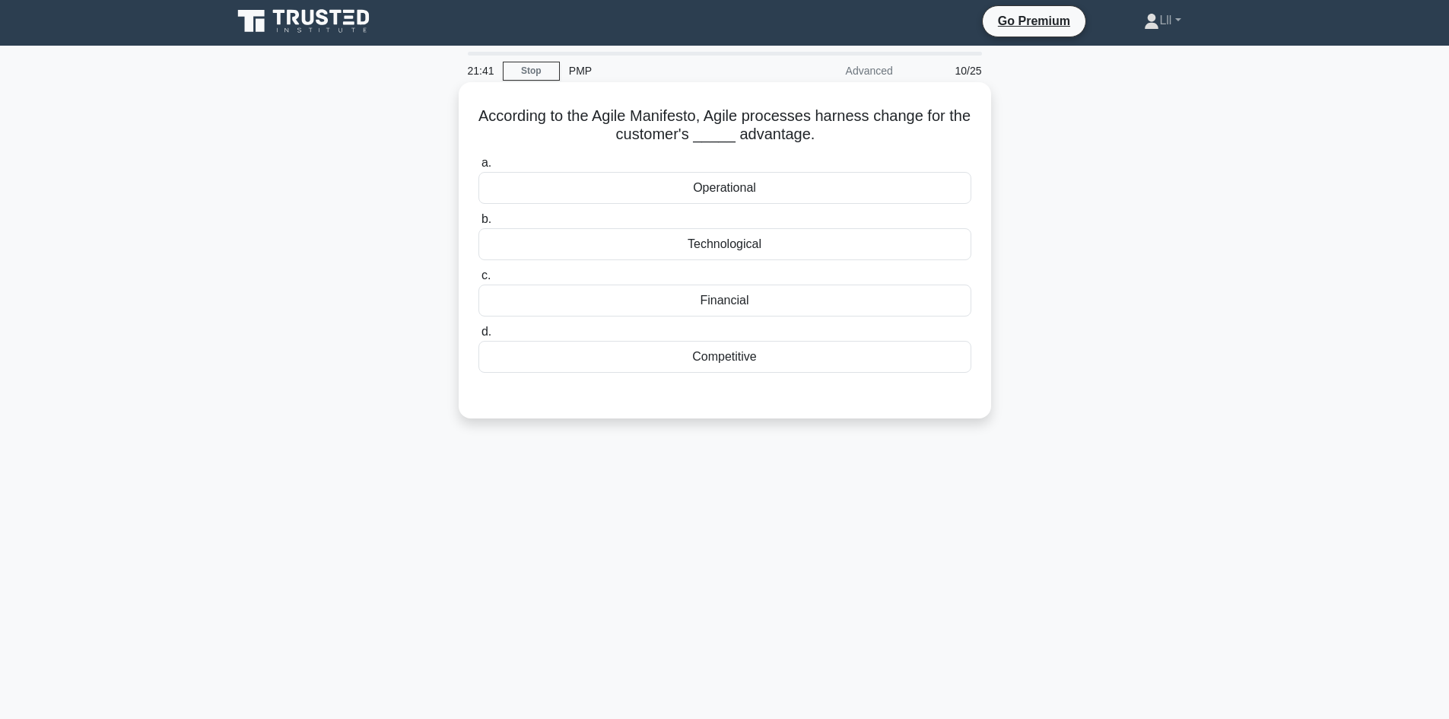
scroll to position [0, 0]
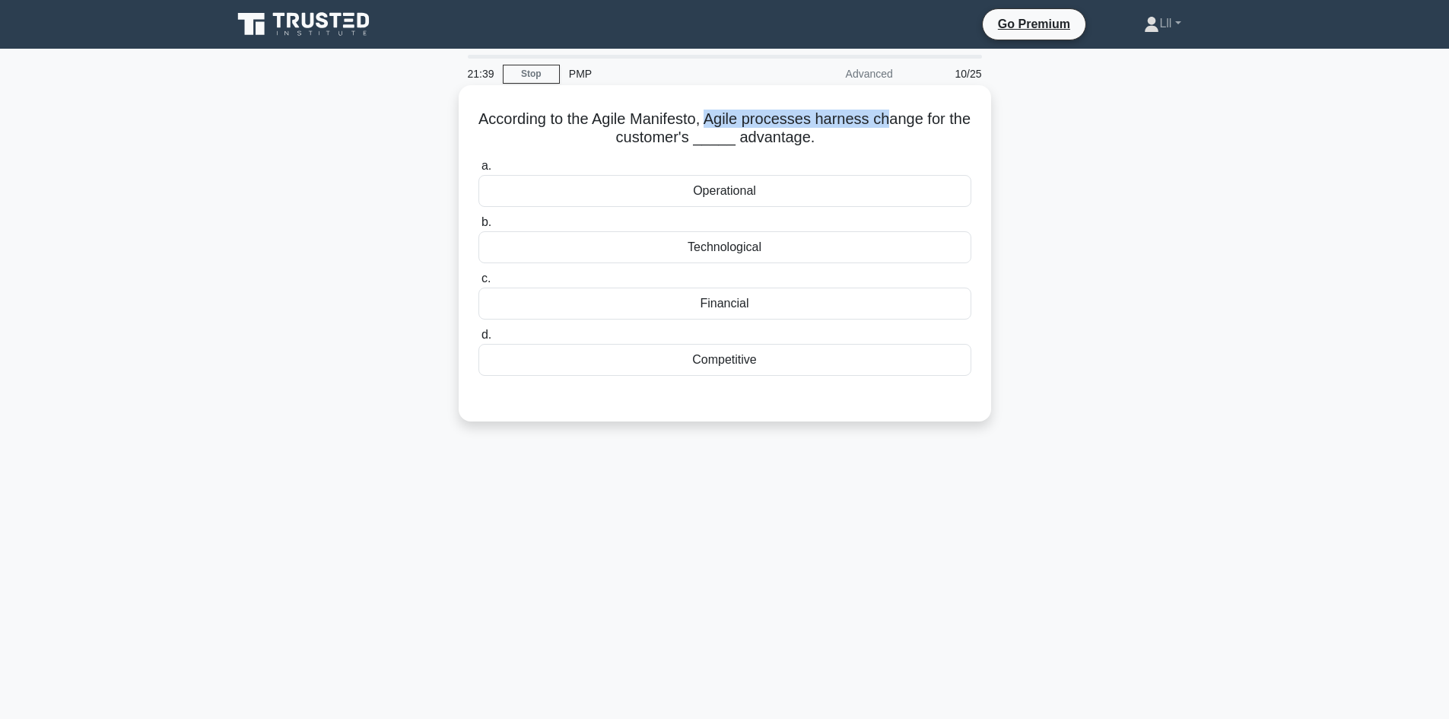
drag, startPoint x: 721, startPoint y: 125, endPoint x: 908, endPoint y: 119, distance: 188.0
click at [908, 119] on h5 "According to the Agile Manifesto, Agile processes harness change for the custom…" at bounding box center [725, 129] width 496 height 38
click at [936, 129] on h5 "According to the Agile Manifesto, Agile processes harness change for the custom…" at bounding box center [725, 129] width 496 height 38
click at [759, 361] on div "Competitive" at bounding box center [725, 360] width 493 height 32
click at [479, 340] on input "d. Competitive" at bounding box center [479, 335] width 0 height 10
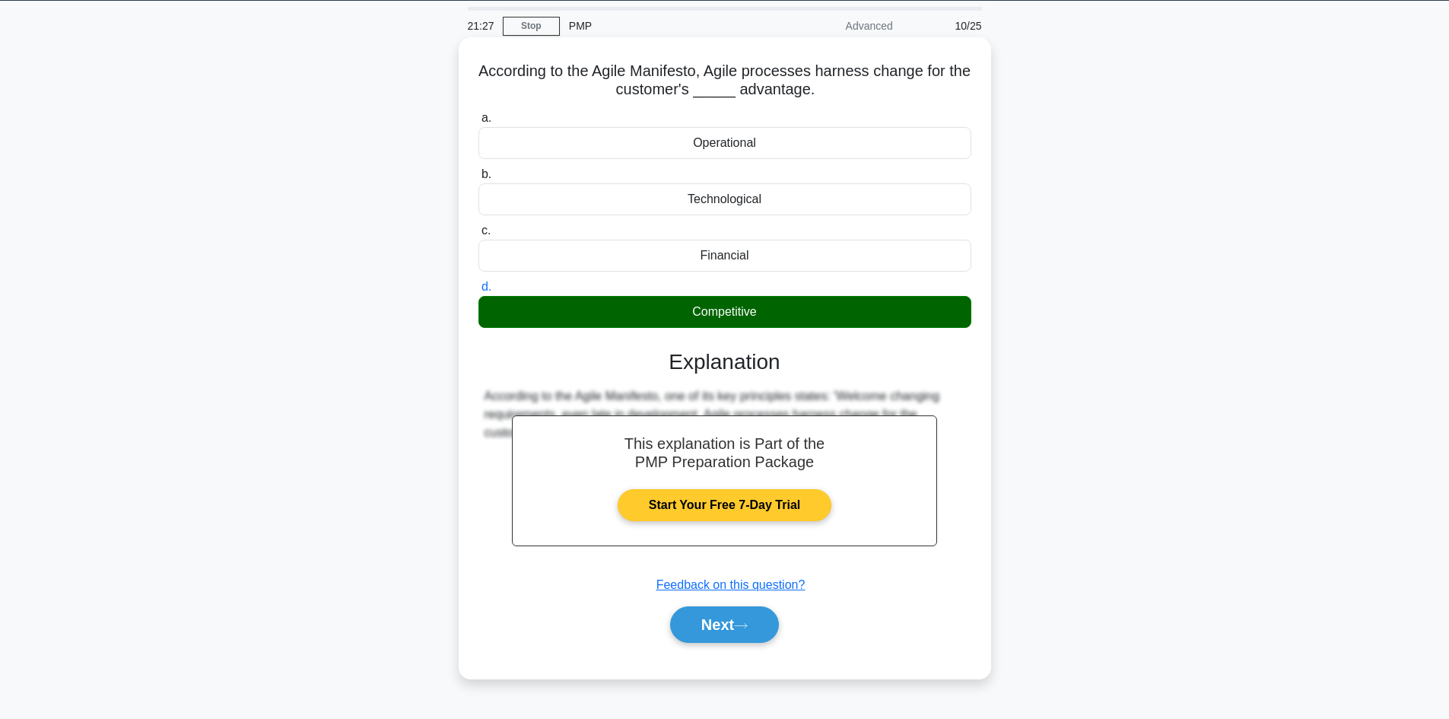
scroll to position [103, 0]
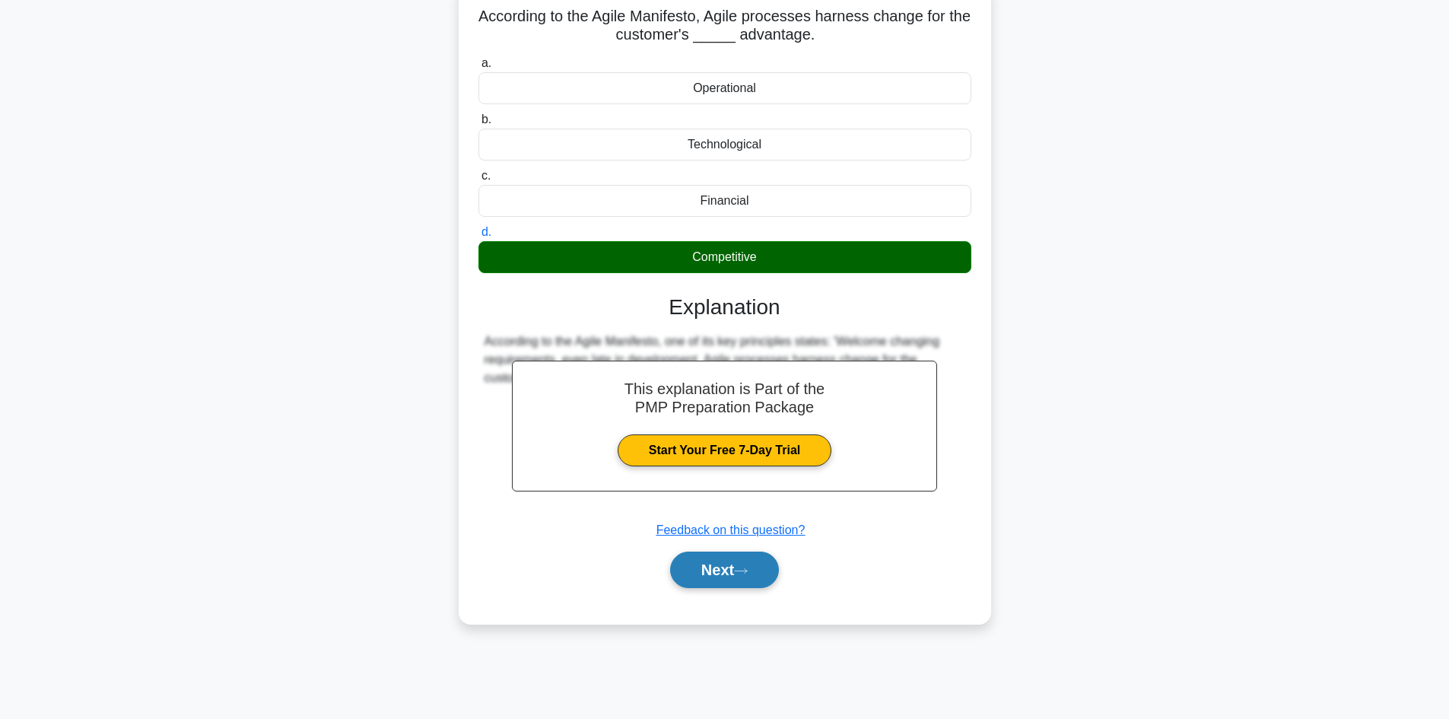
click at [756, 559] on button "Next" at bounding box center [724, 570] width 109 height 37
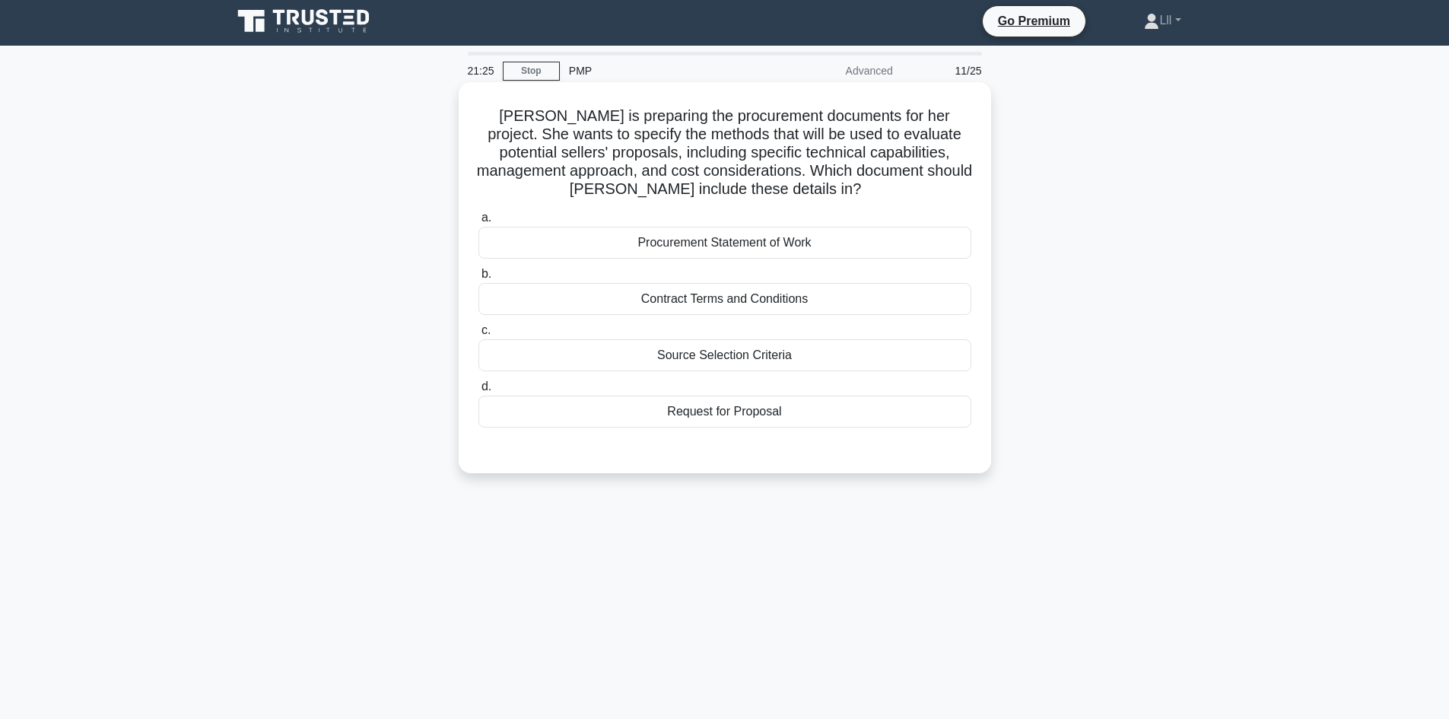
scroll to position [0, 0]
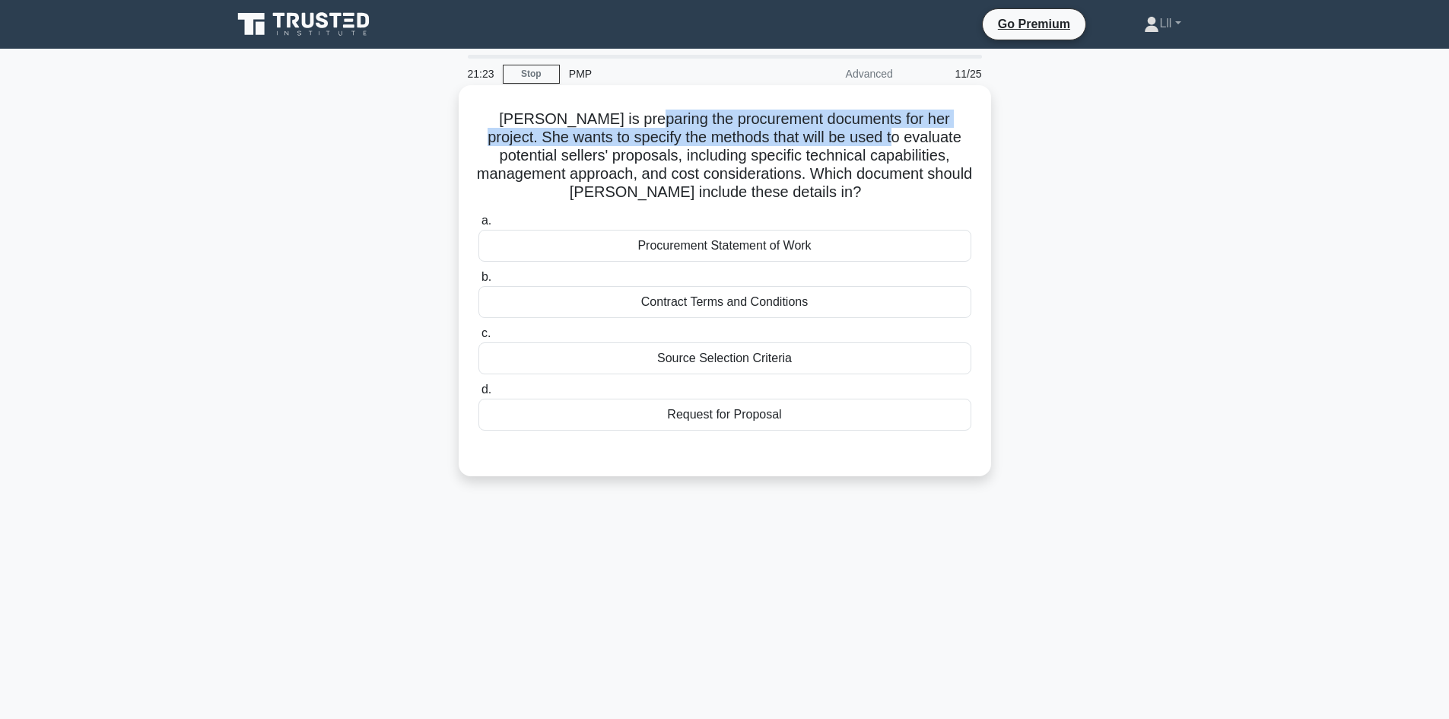
drag, startPoint x: 628, startPoint y: 120, endPoint x: 881, endPoint y: 142, distance: 254.3
click at [881, 142] on h5 "Susan is preparing the procurement documents for her project. She wants to spec…" at bounding box center [725, 156] width 496 height 93
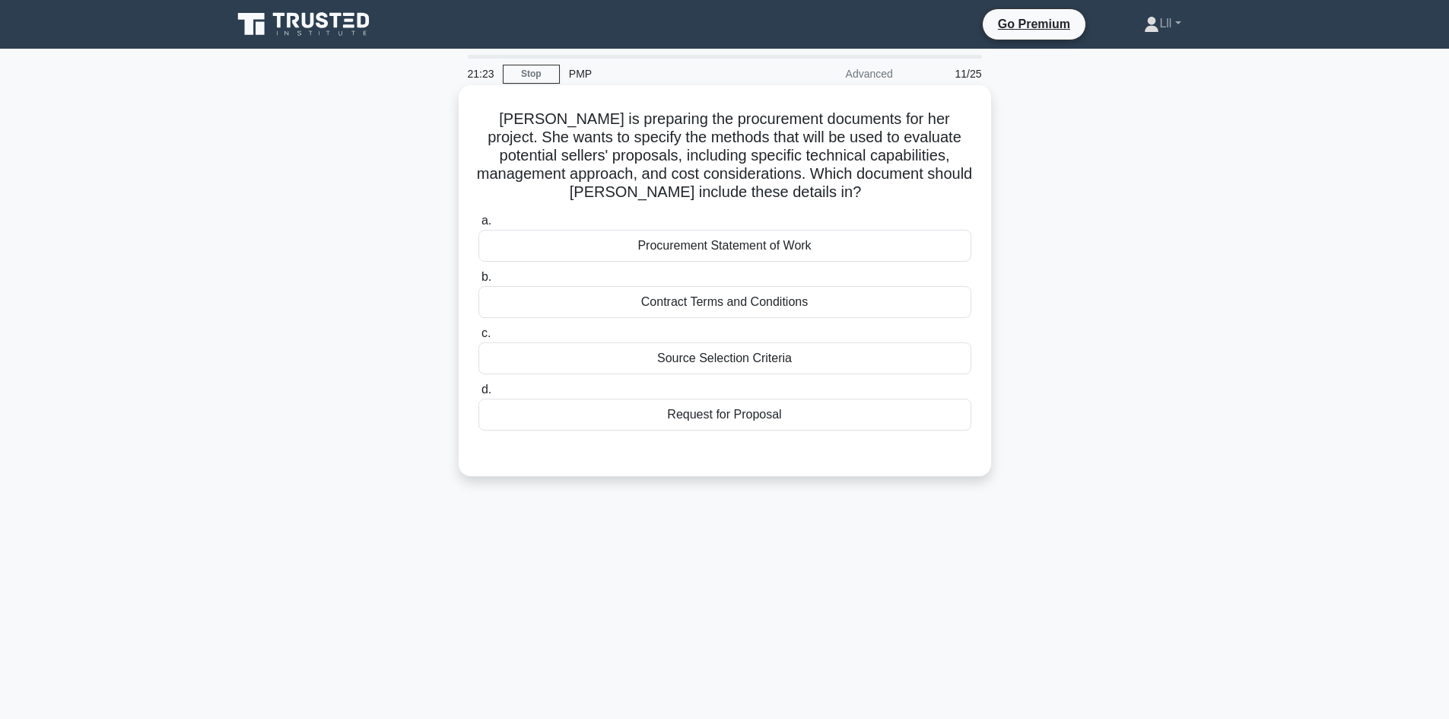
click at [934, 141] on h5 "Susan is preparing the procurement documents for her project. She wants to spec…" at bounding box center [725, 156] width 496 height 93
drag, startPoint x: 753, startPoint y: 155, endPoint x: 883, endPoint y: 155, distance: 129.3
click at [883, 155] on h5 "Susan is preparing the procurement documents for her project. She wants to spec…" at bounding box center [725, 156] width 496 height 93
click at [698, 173] on h5 "Susan is preparing the procurement documents for her project. She wants to spec…" at bounding box center [725, 156] width 496 height 93
click at [741, 250] on div "Procurement Statement of Work" at bounding box center [725, 246] width 493 height 32
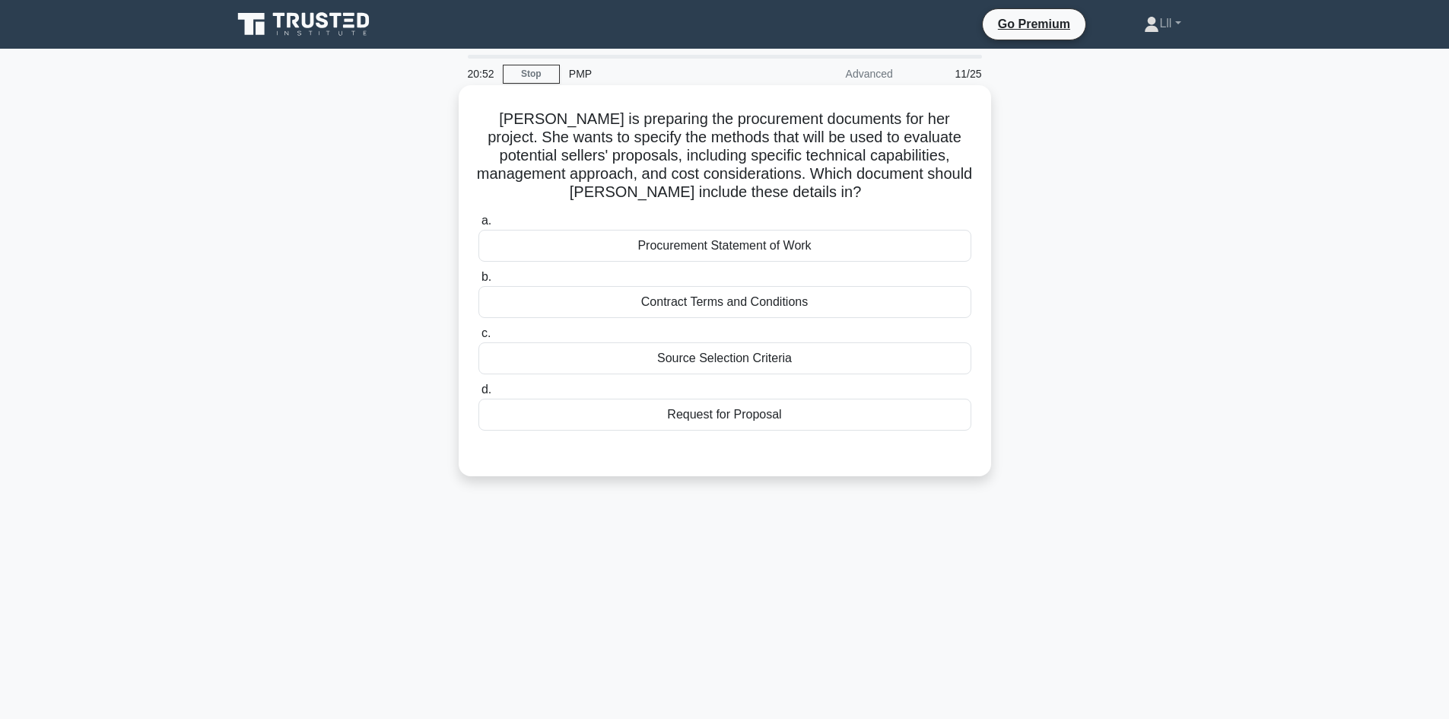
click at [479, 226] on input "a. Procurement Statement of Work" at bounding box center [479, 221] width 0 height 10
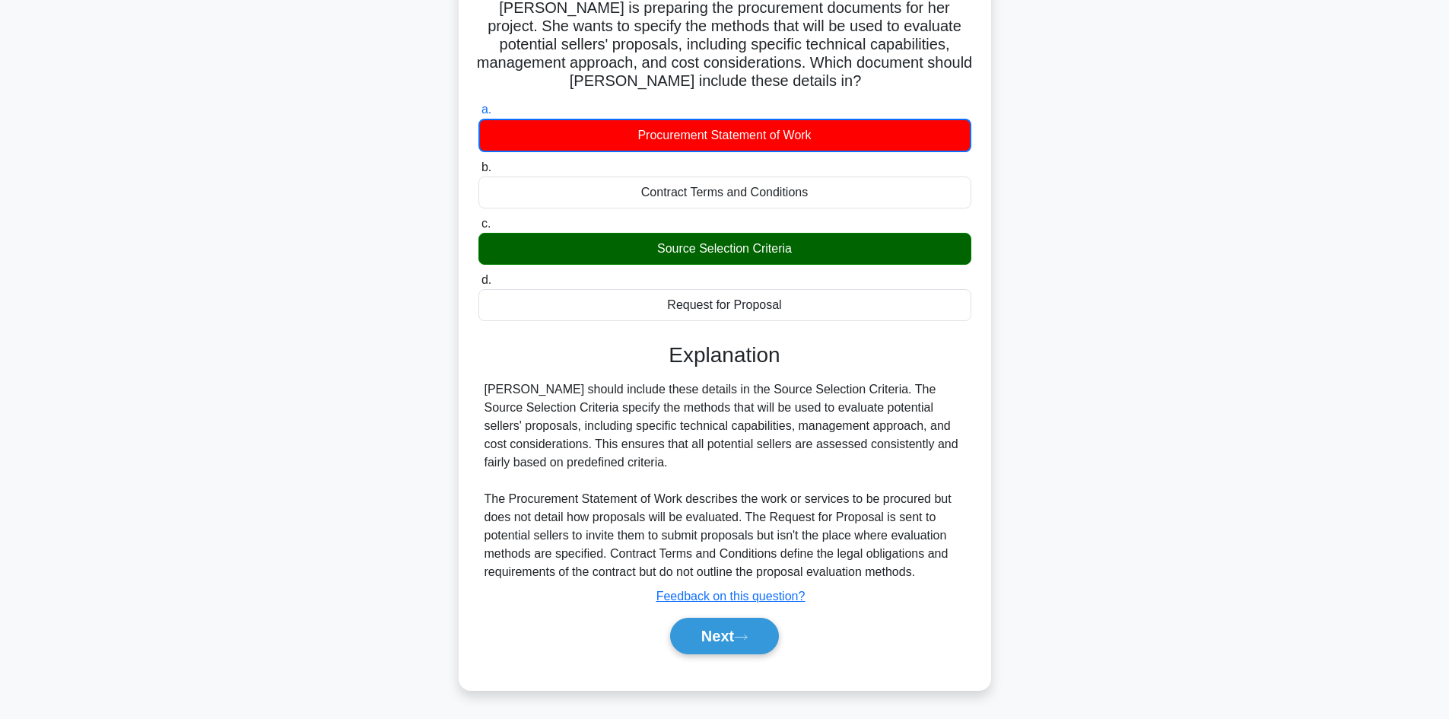
scroll to position [112, 0]
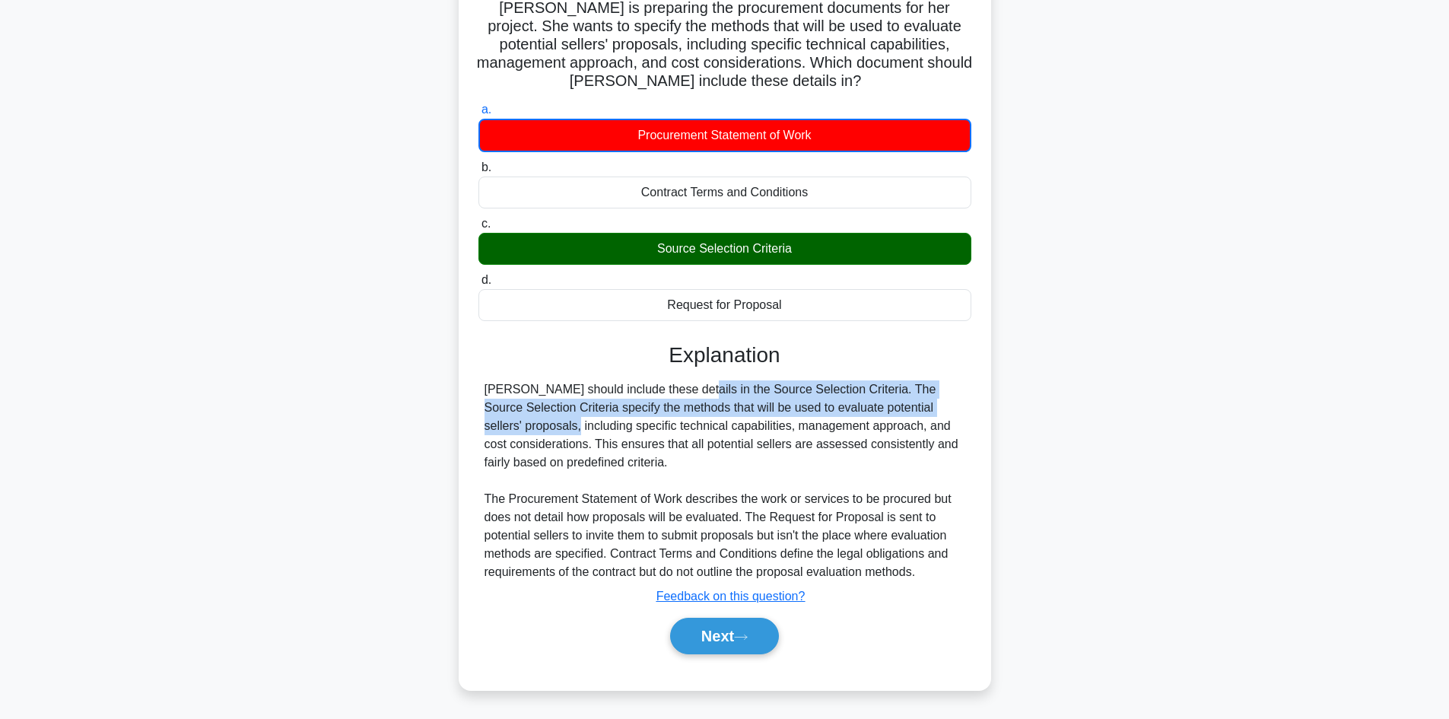
drag, startPoint x: 600, startPoint y: 397, endPoint x: 885, endPoint y: 409, distance: 284.8
click at [889, 405] on div "Susan should include these details in the Source Selection Criteria. The Source…" at bounding box center [725, 480] width 481 height 201
click at [886, 413] on div "Susan should include these details in the Source Selection Criteria. The Source…" at bounding box center [725, 480] width 481 height 201
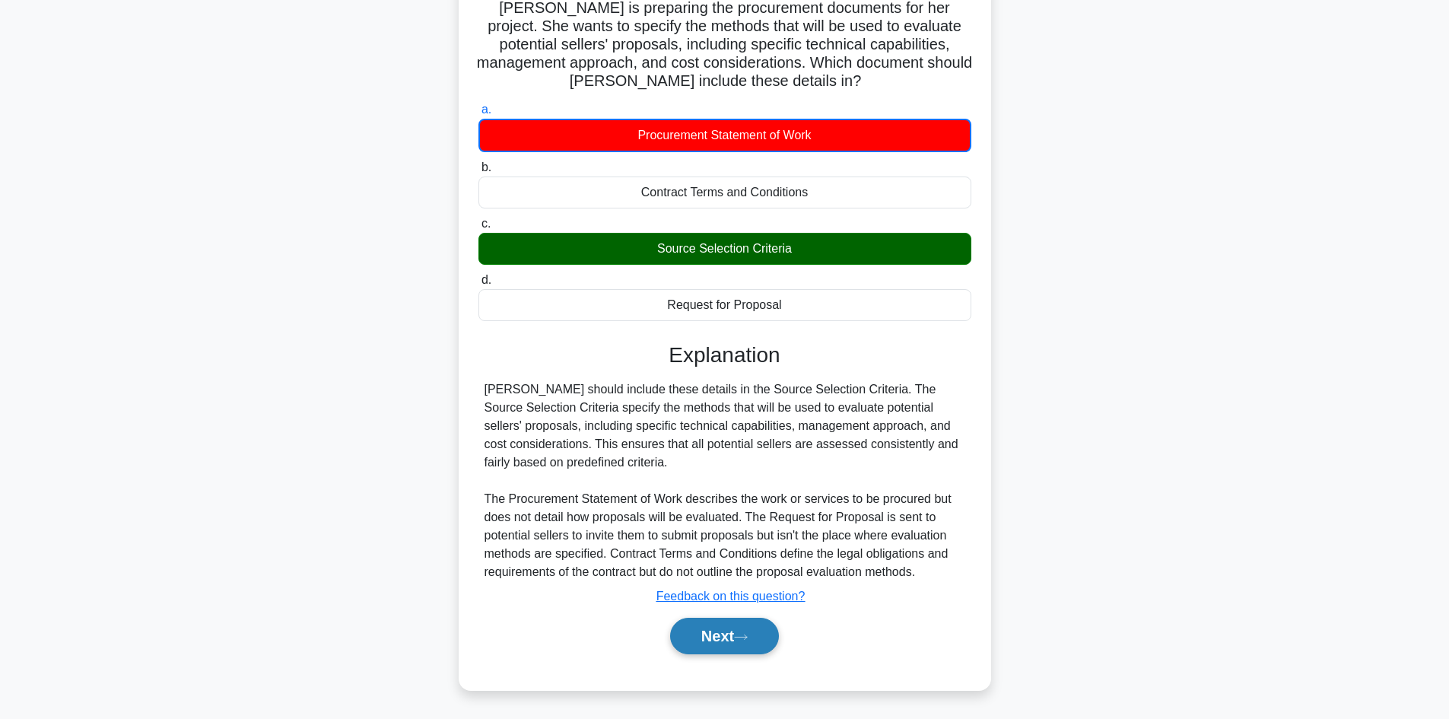
click at [748, 640] on icon at bounding box center [741, 637] width 14 height 8
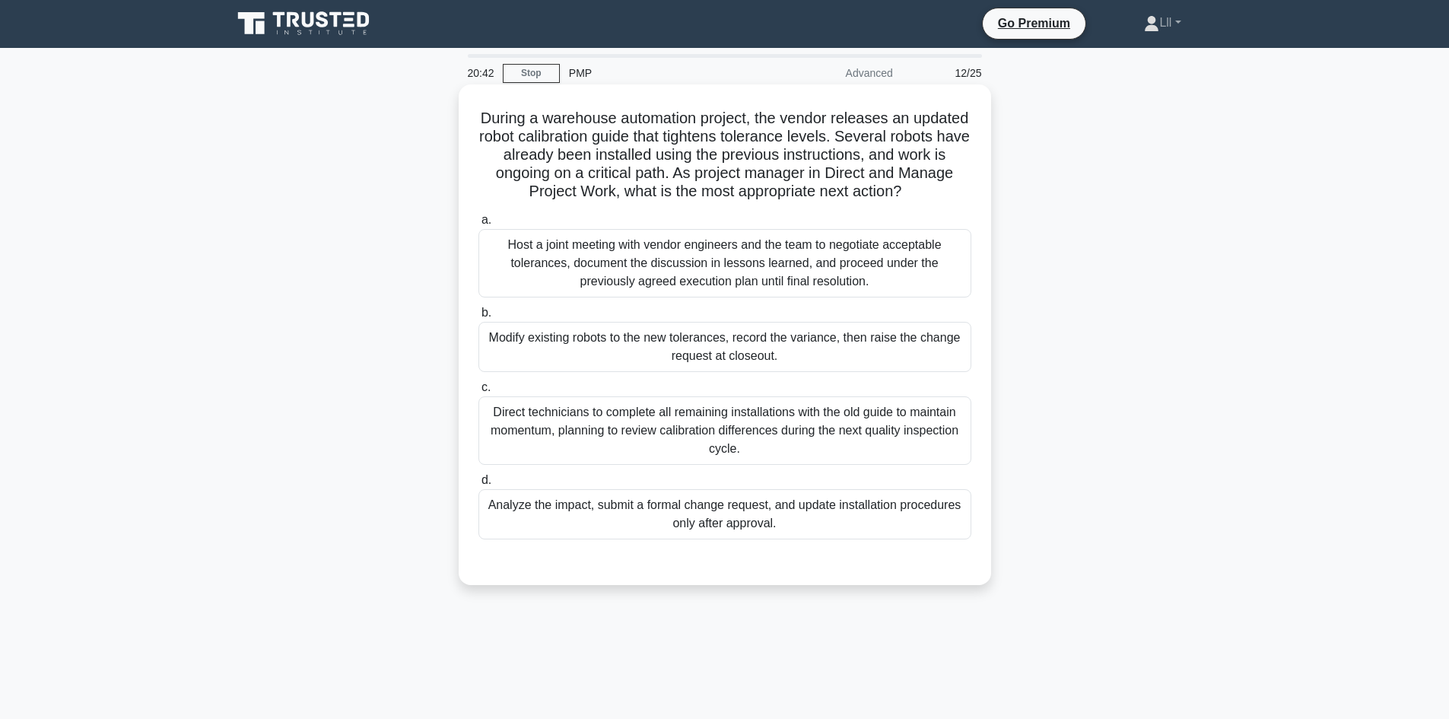
scroll to position [0, 0]
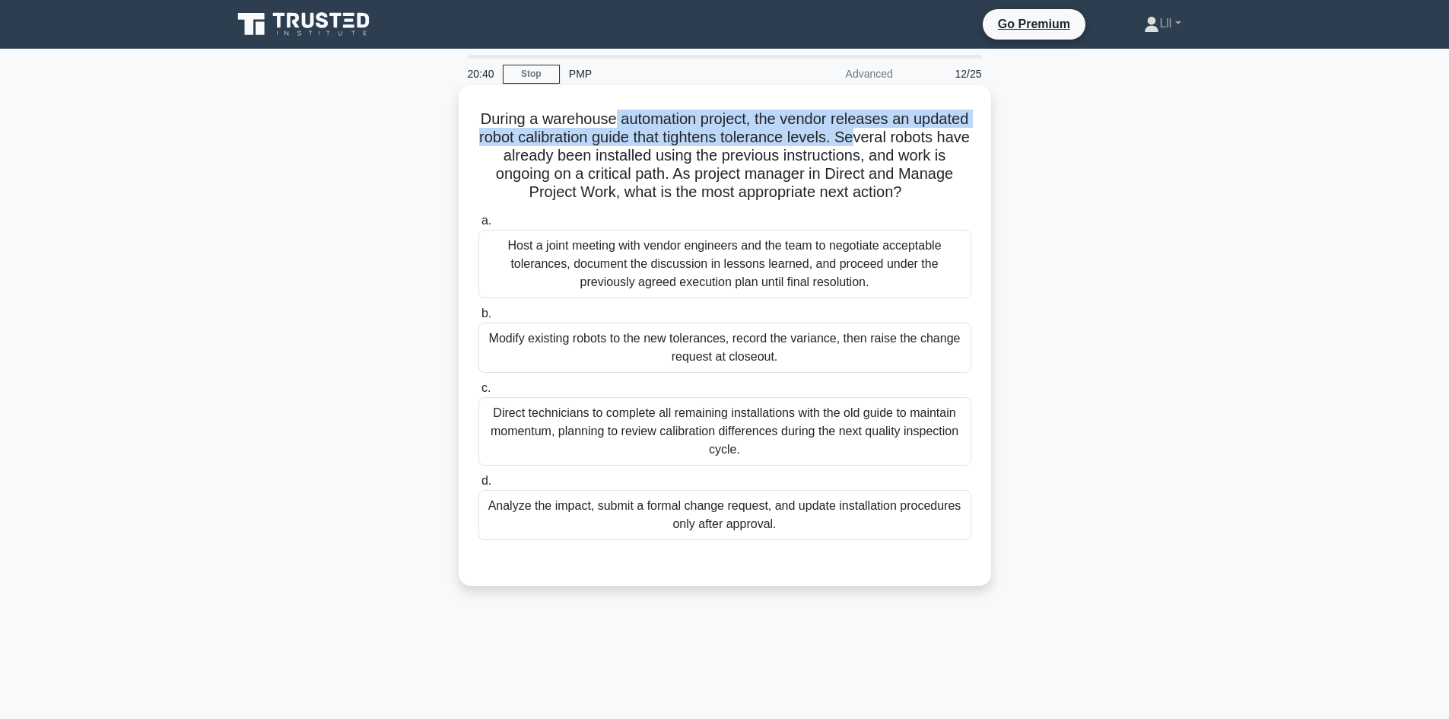
drag, startPoint x: 641, startPoint y: 121, endPoint x: 934, endPoint y: 137, distance: 293.4
click at [934, 137] on h5 "During a warehouse automation project, the vendor releases an updated robot cal…" at bounding box center [725, 156] width 496 height 93
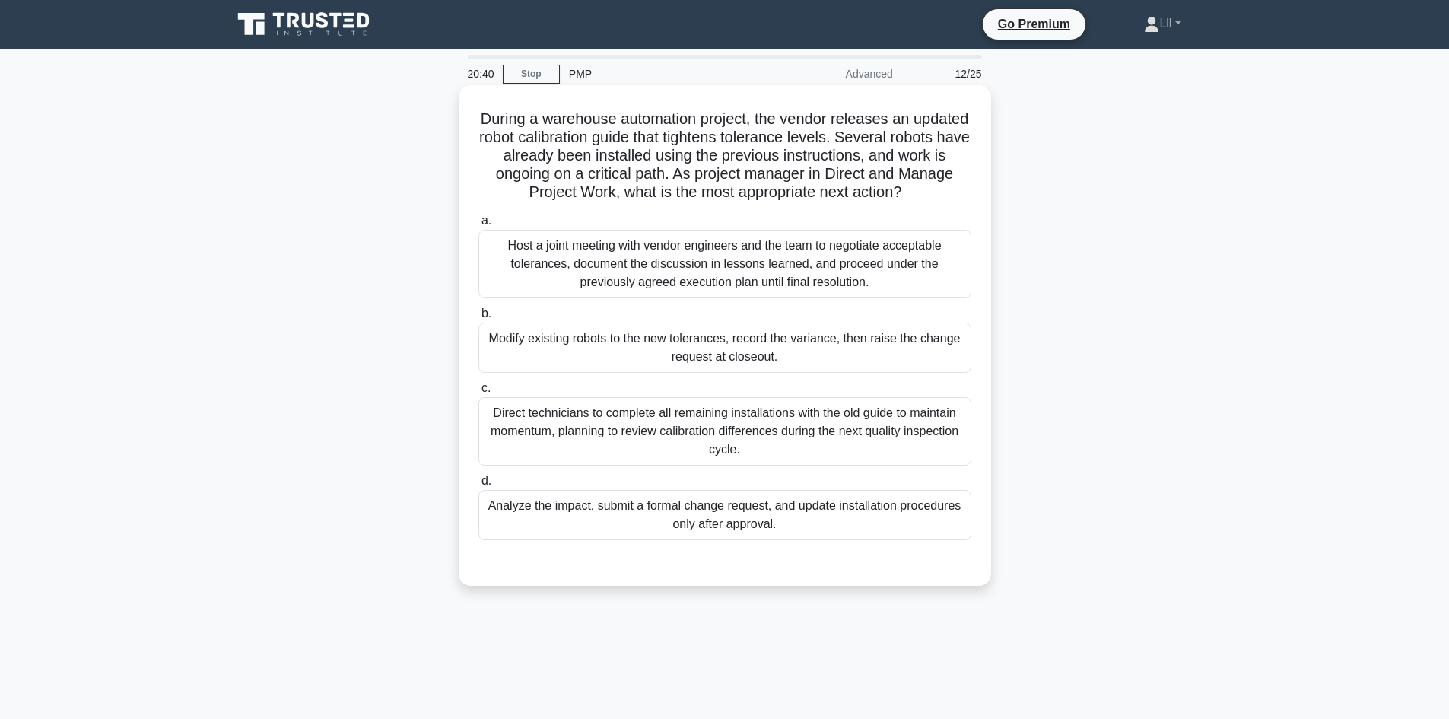
click at [940, 161] on h5 "During a warehouse automation project, the vendor releases an updated robot cal…" at bounding box center [725, 156] width 496 height 93
drag, startPoint x: 660, startPoint y: 144, endPoint x: 838, endPoint y: 147, distance: 178.8
click at [838, 147] on h5 "During a warehouse automation project, the vendor releases an updated robot cal…" at bounding box center [725, 156] width 496 height 93
click at [918, 137] on h5 "During a warehouse automation project, the vendor releases an updated robot cal…" at bounding box center [725, 156] width 496 height 93
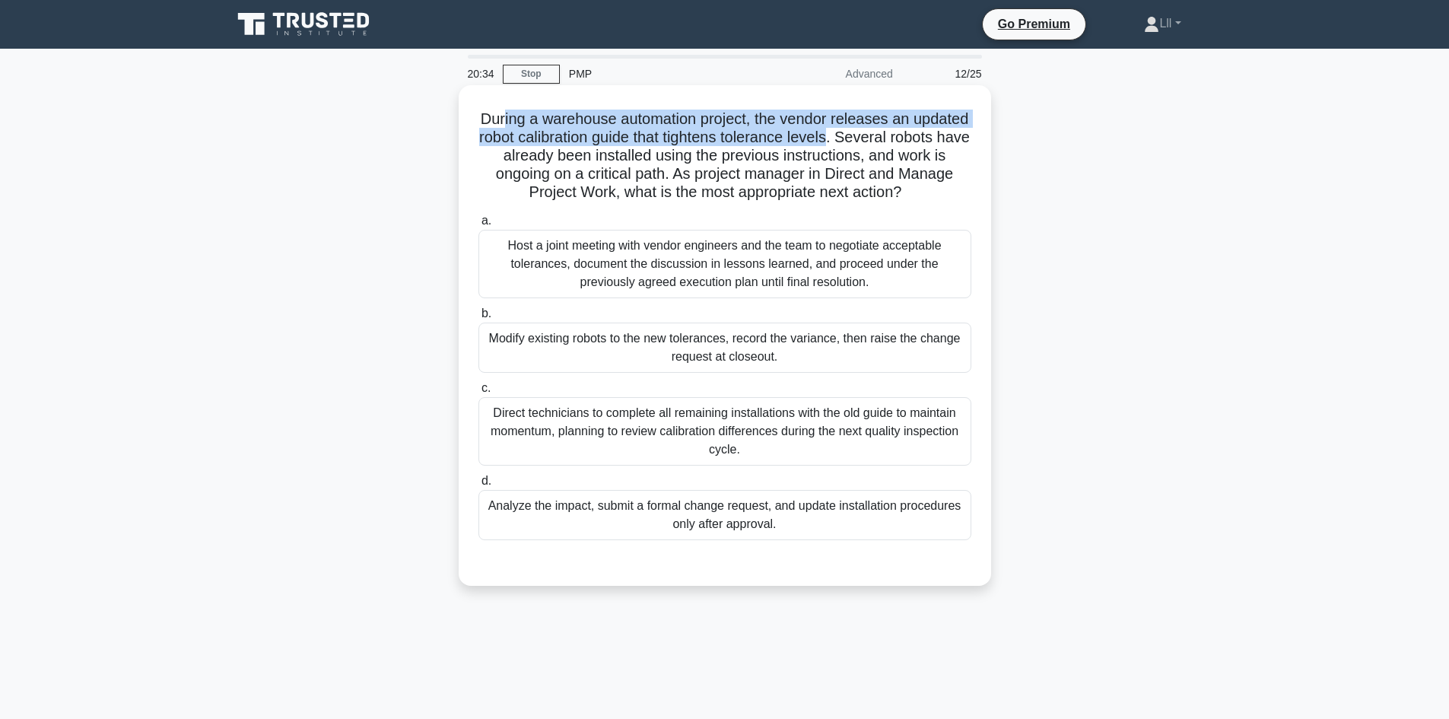
drag, startPoint x: 909, startPoint y: 137, endPoint x: 533, endPoint y: 129, distance: 376.7
click at [533, 129] on h5 "During a warehouse automation project, the vendor releases an updated robot cal…" at bounding box center [725, 156] width 496 height 93
click at [536, 119] on h5 "During a warehouse automation project, the vendor releases an updated robot cal…" at bounding box center [725, 156] width 496 height 93
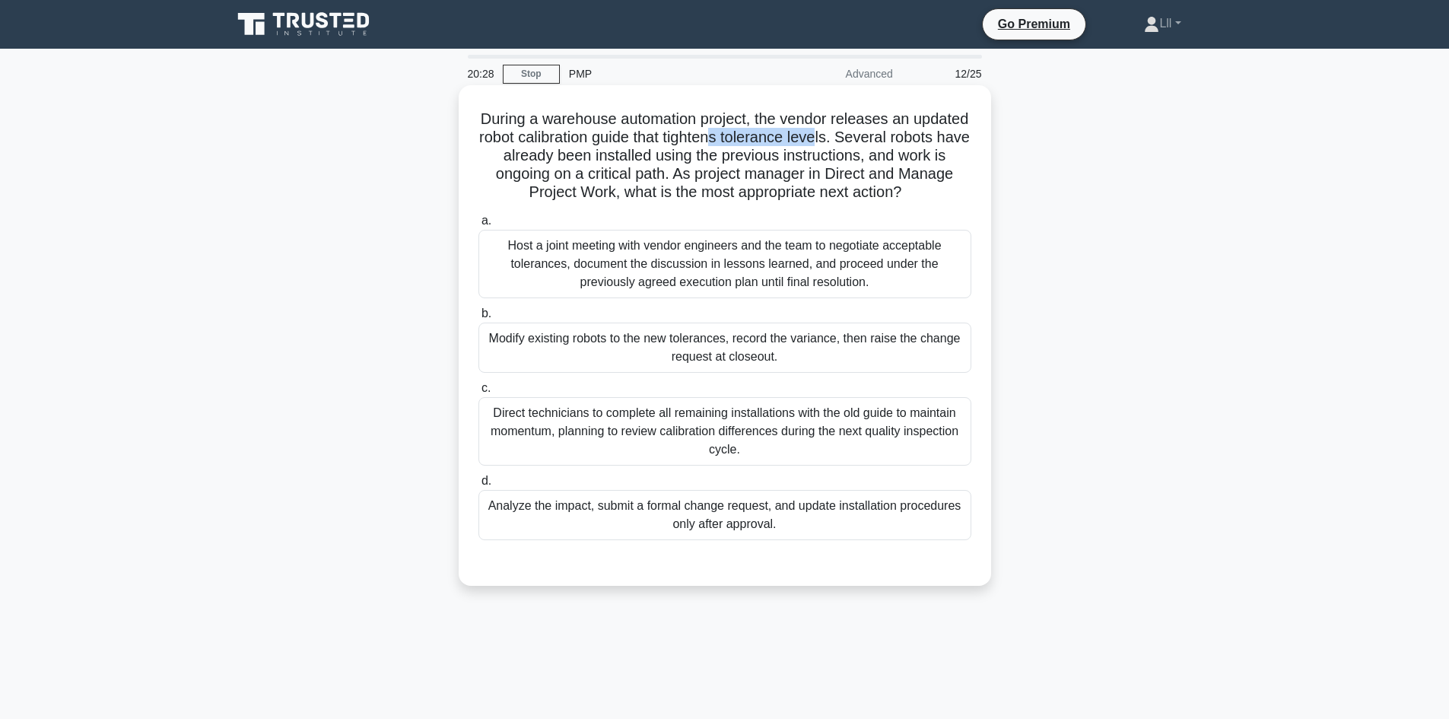
drag, startPoint x: 790, startPoint y: 141, endPoint x: 895, endPoint y: 142, distance: 105.0
click at [895, 142] on h5 "During a warehouse automation project, the vendor releases an updated robot cal…" at bounding box center [725, 156] width 496 height 93
click at [909, 159] on h5 "During a warehouse automation project, the vendor releases an updated robot cal…" at bounding box center [725, 156] width 496 height 93
click at [638, 141] on h5 "During a warehouse automation project, the vendor releases an updated robot cal…" at bounding box center [725, 156] width 496 height 93
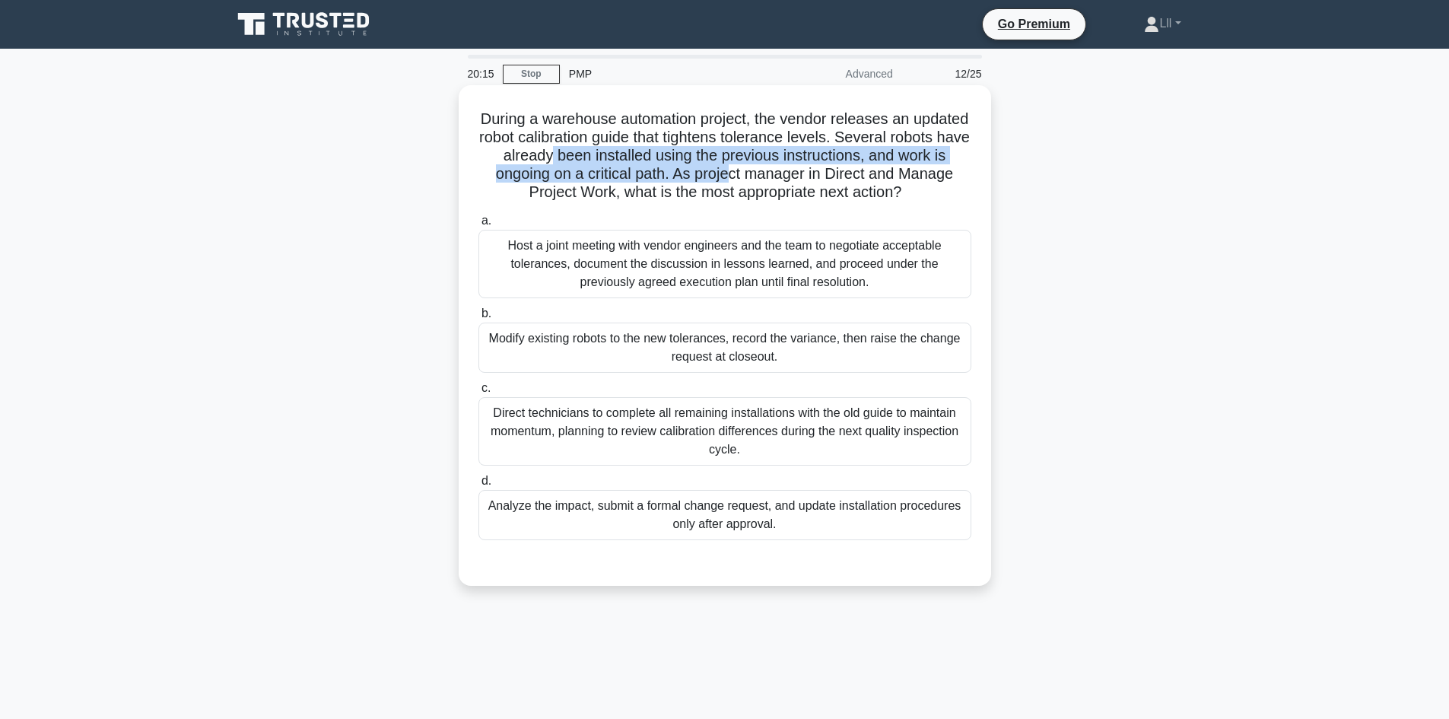
drag, startPoint x: 619, startPoint y: 157, endPoint x: 786, endPoint y: 169, distance: 167.1
click at [786, 169] on h5 "During a warehouse automation project, the vendor releases an updated robot cal…" at bounding box center [725, 156] width 496 height 93
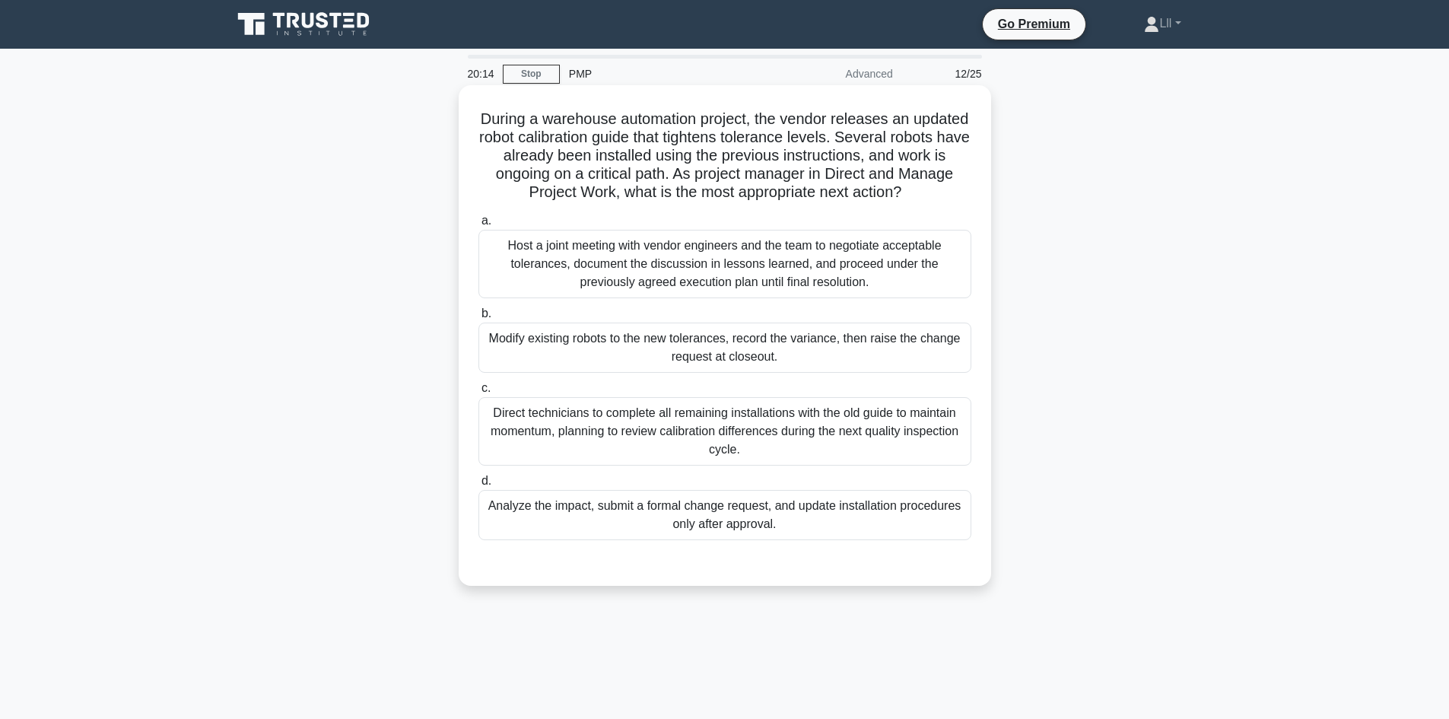
click at [797, 174] on h5 "During a warehouse automation project, the vendor releases an updated robot cal…" at bounding box center [725, 156] width 496 height 93
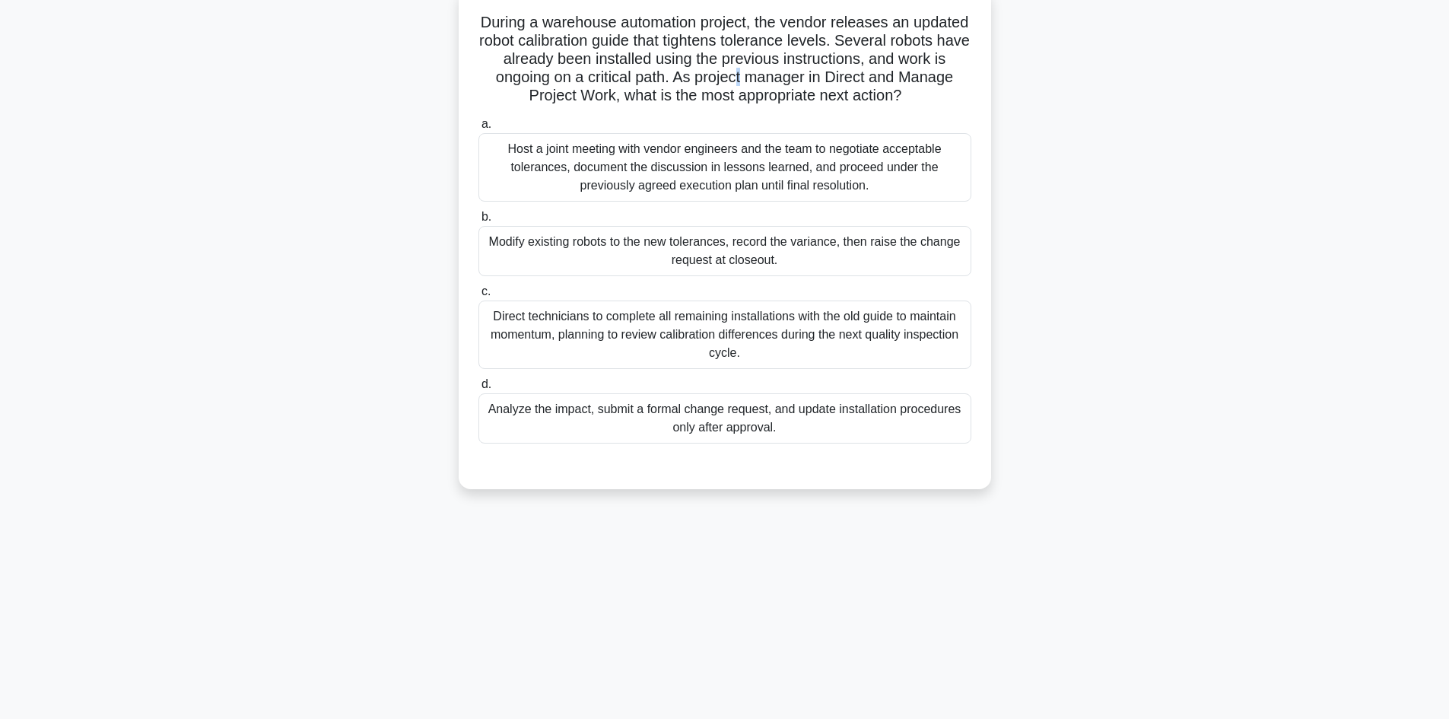
scroll to position [103, 0]
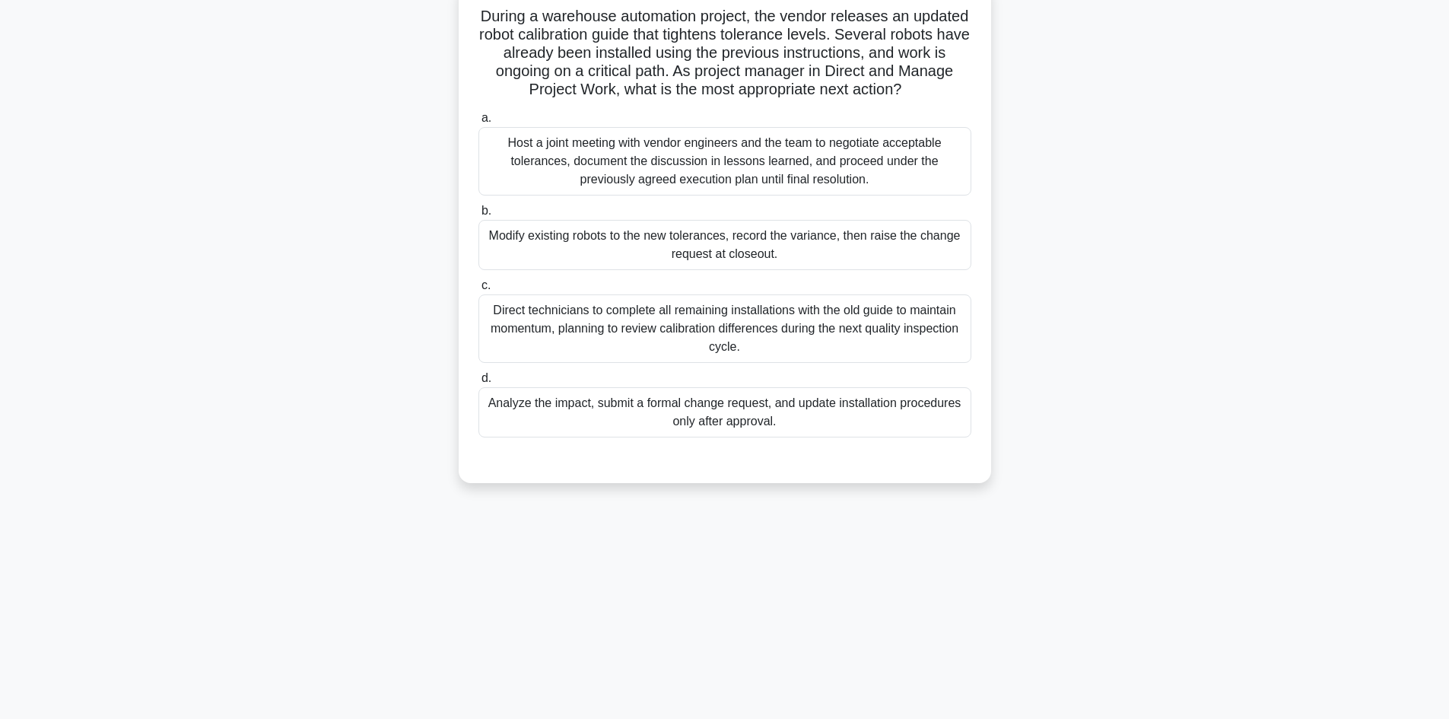
click at [751, 417] on div "Analyze the impact, submit a formal change request, and update installation pro…" at bounding box center [725, 412] width 493 height 50
click at [479, 383] on input "d. Analyze the impact, submit a formal change request, and update installation …" at bounding box center [479, 379] width 0 height 10
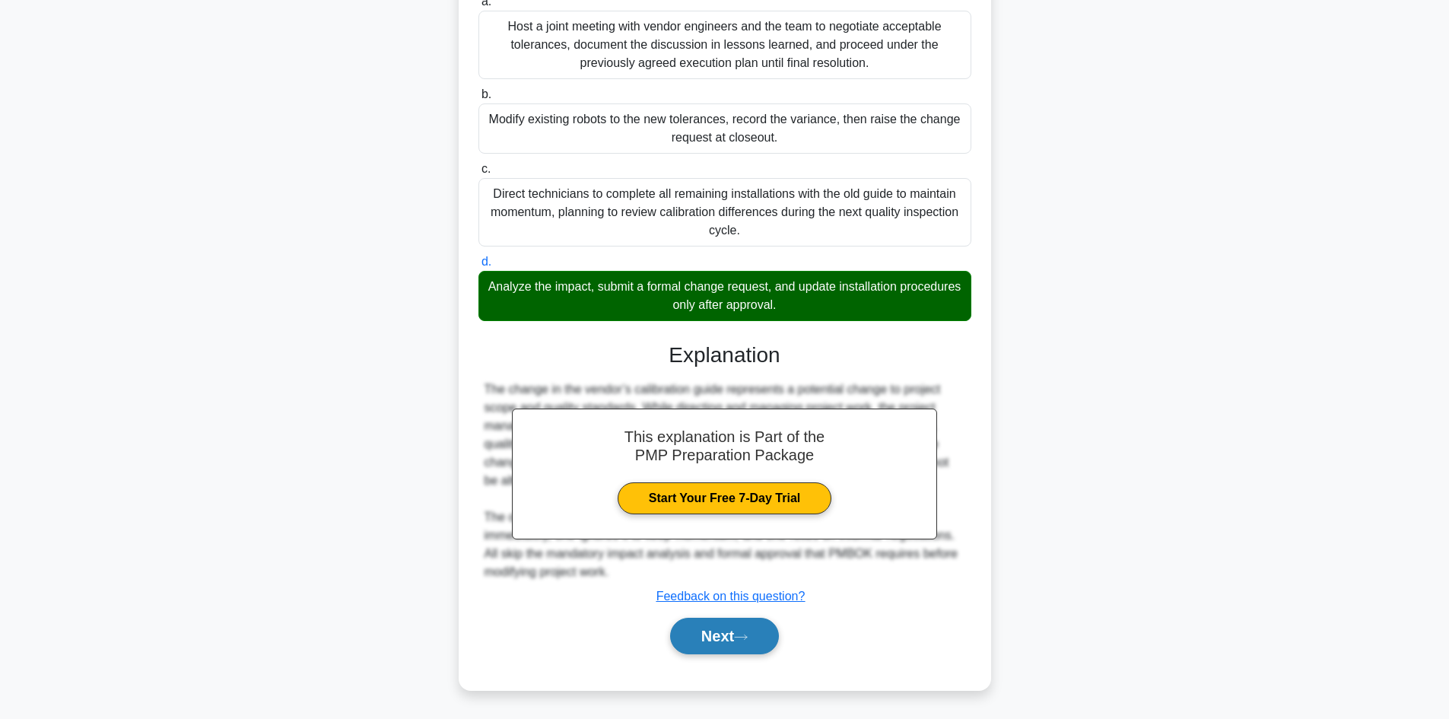
click at [748, 640] on icon at bounding box center [741, 637] width 14 height 8
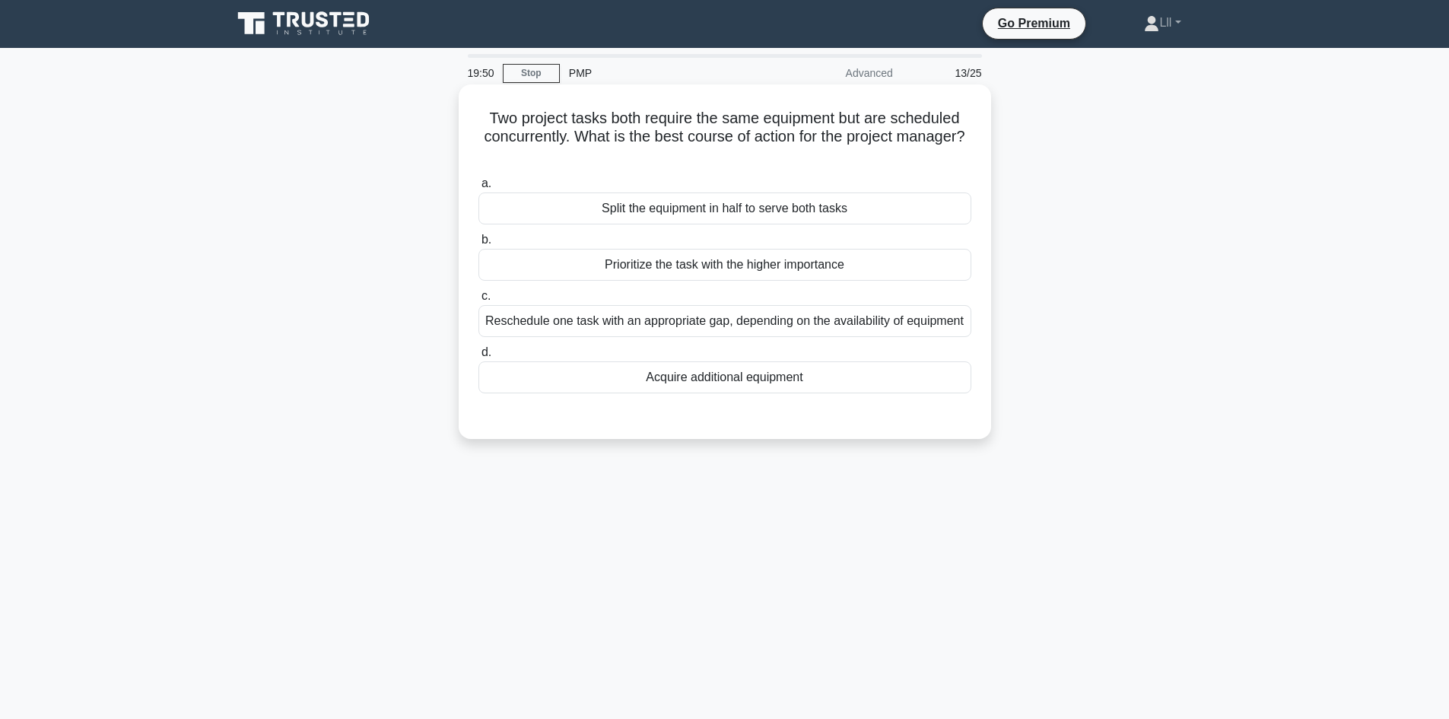
scroll to position [0, 0]
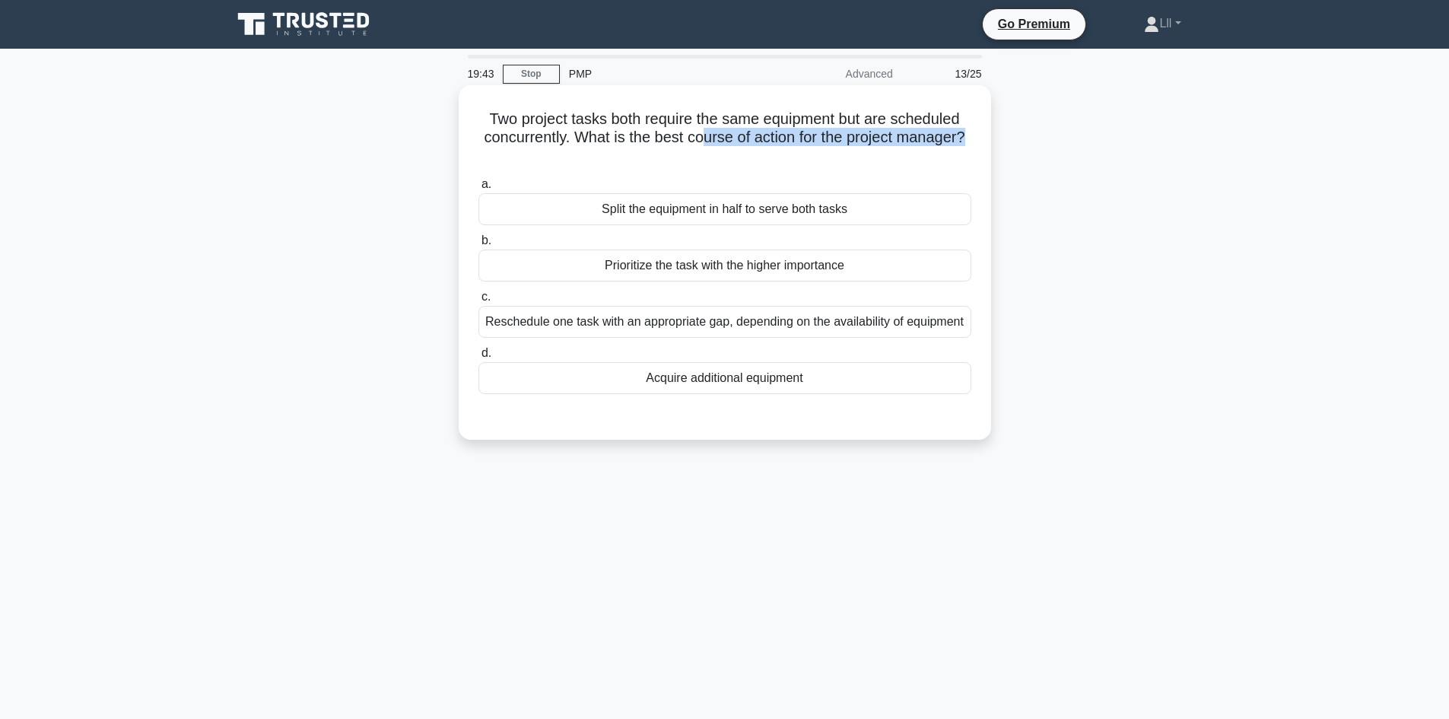
drag, startPoint x: 702, startPoint y: 138, endPoint x: 991, endPoint y: 129, distance: 288.5
click at [991, 129] on div "Two project tasks both require the same equipment but are scheduled concurrentl…" at bounding box center [725, 262] width 533 height 355
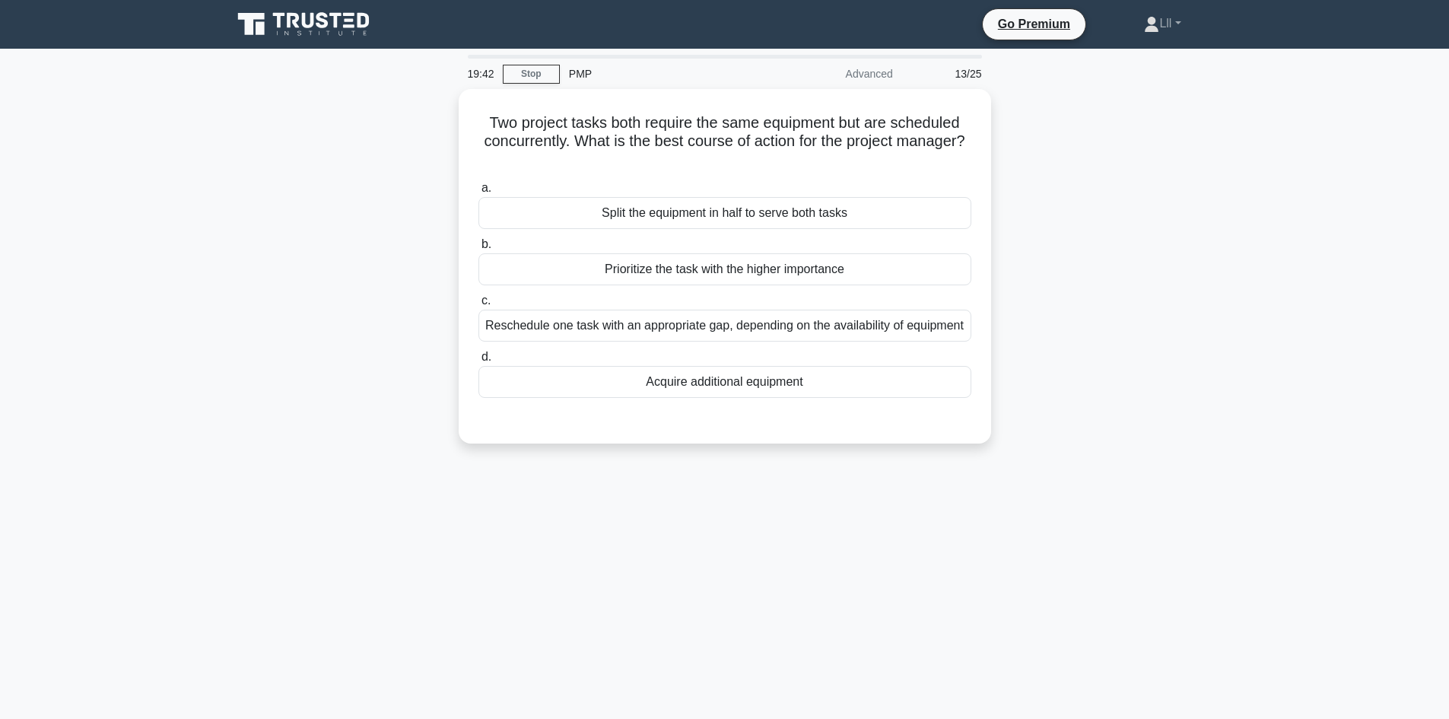
click at [1133, 165] on div "Two project tasks both require the same equipment but are scheduled concurrentl…" at bounding box center [725, 275] width 1004 height 373
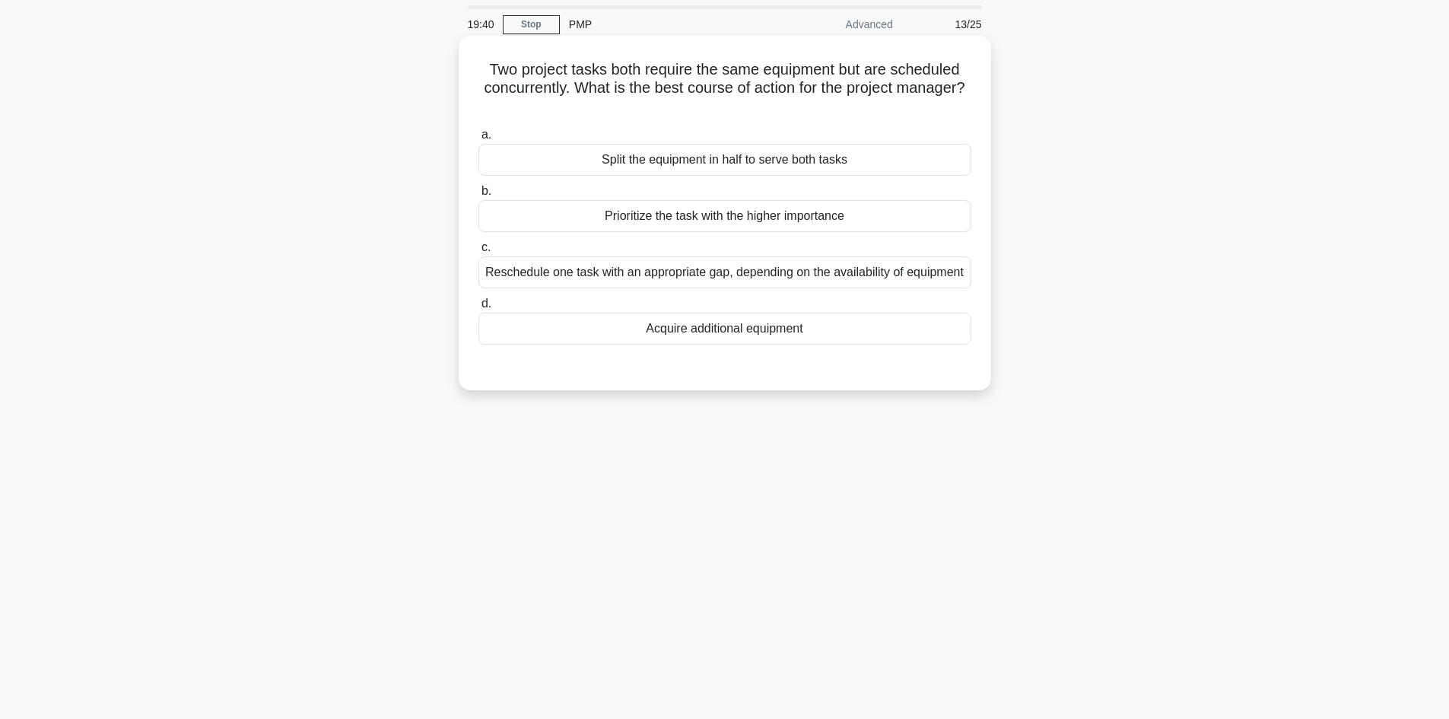
scroll to position [76, 0]
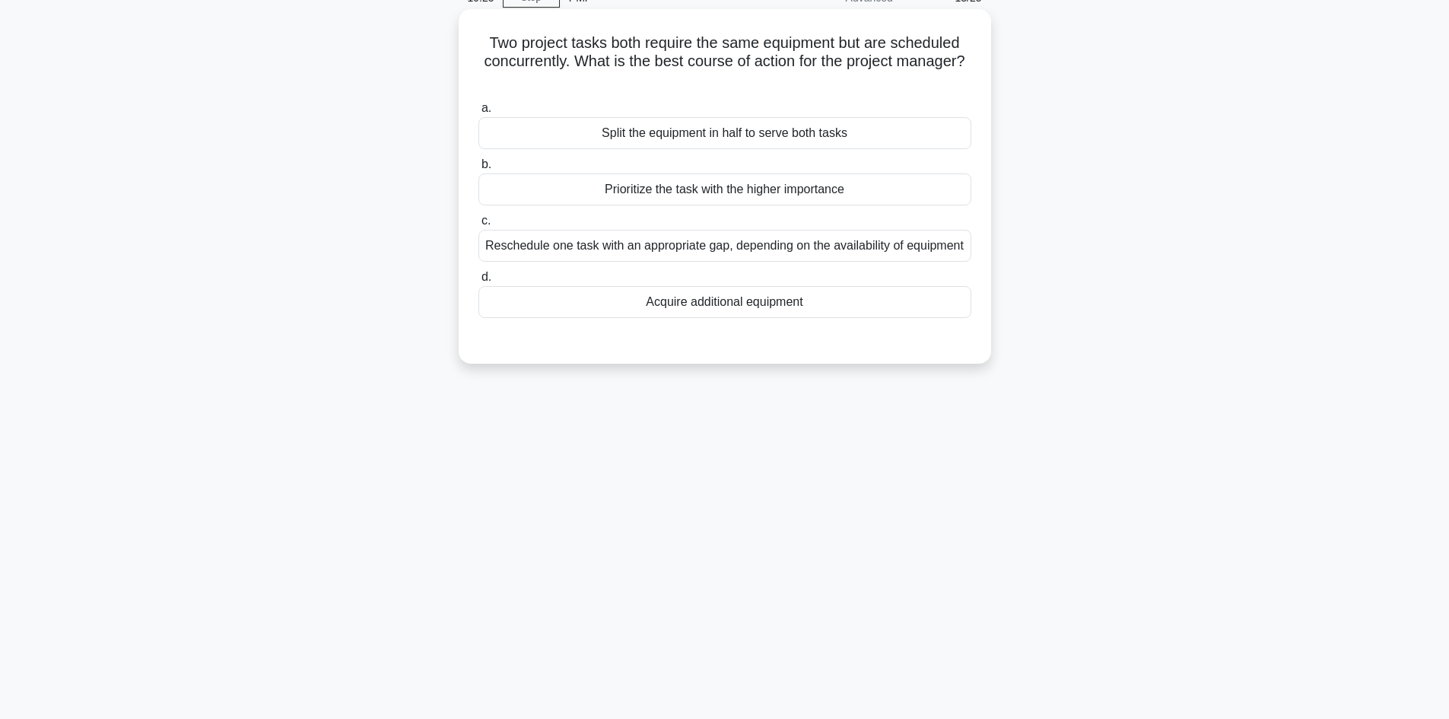
click at [779, 196] on div "Prioritize the task with the higher importance" at bounding box center [725, 189] width 493 height 32
click at [479, 170] on input "b. Prioritize the task with the higher importance" at bounding box center [479, 165] width 0 height 10
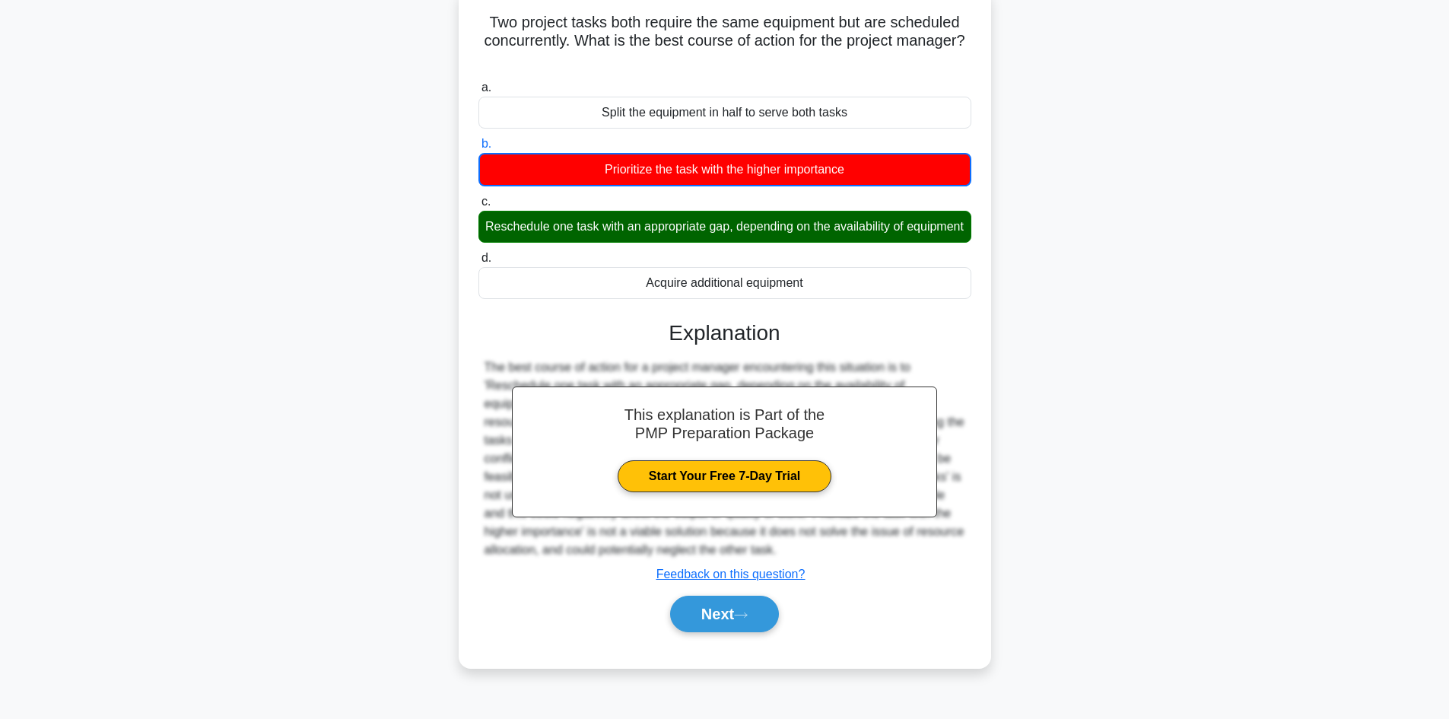
scroll to position [103, 0]
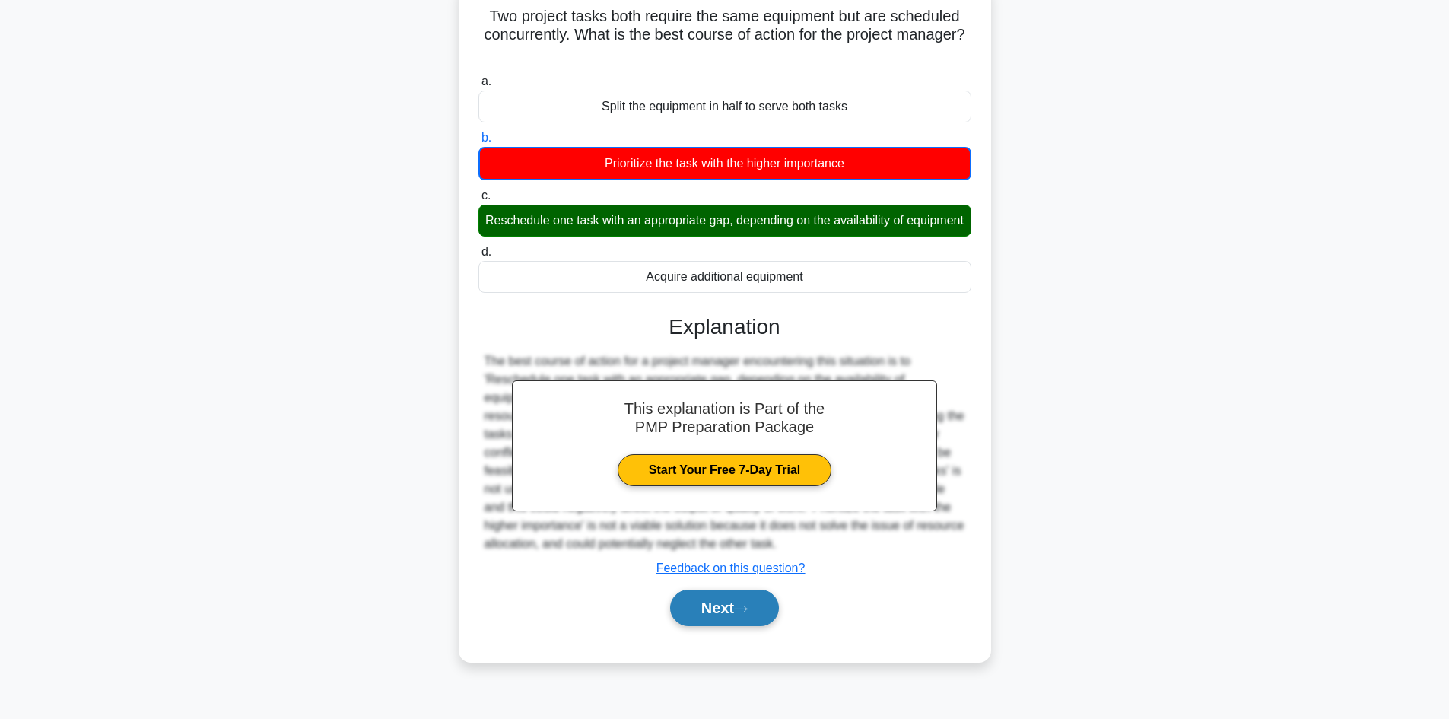
click at [730, 626] on button "Next" at bounding box center [724, 608] width 109 height 37
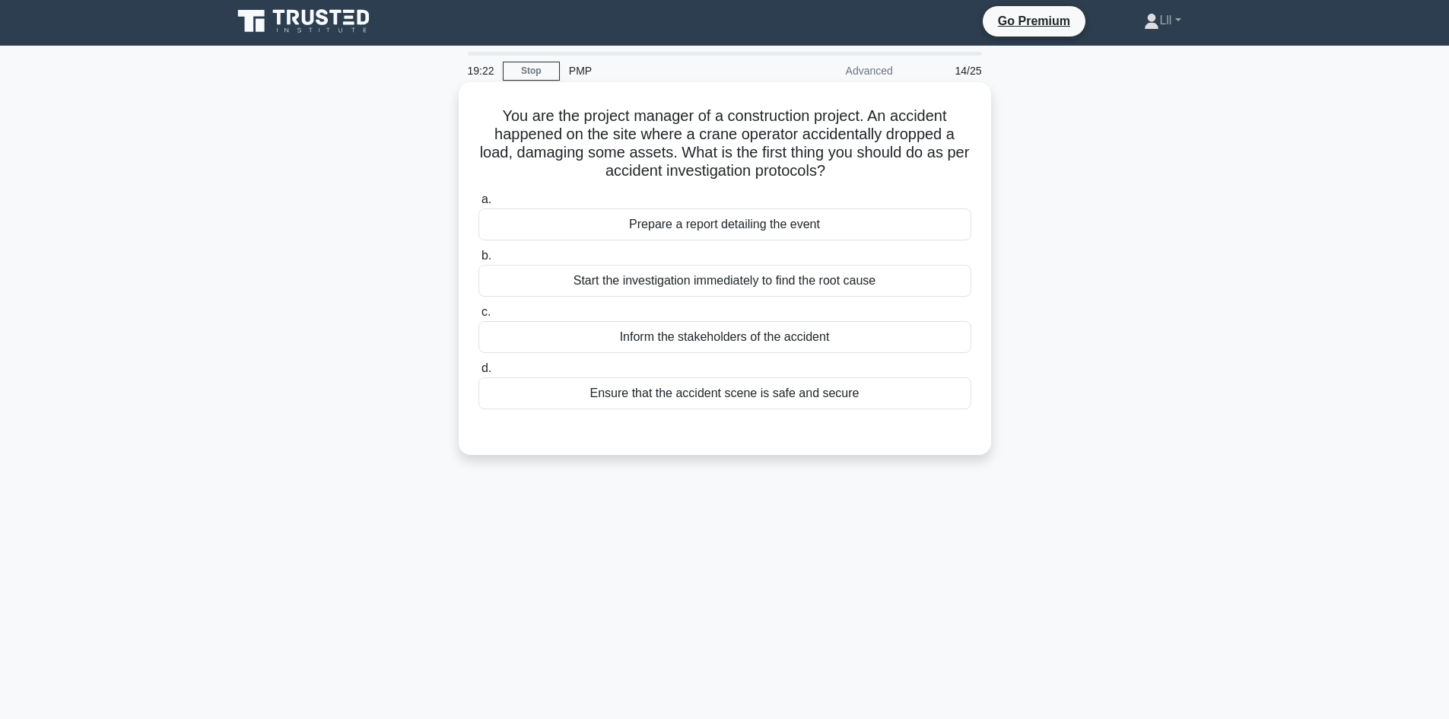
scroll to position [0, 0]
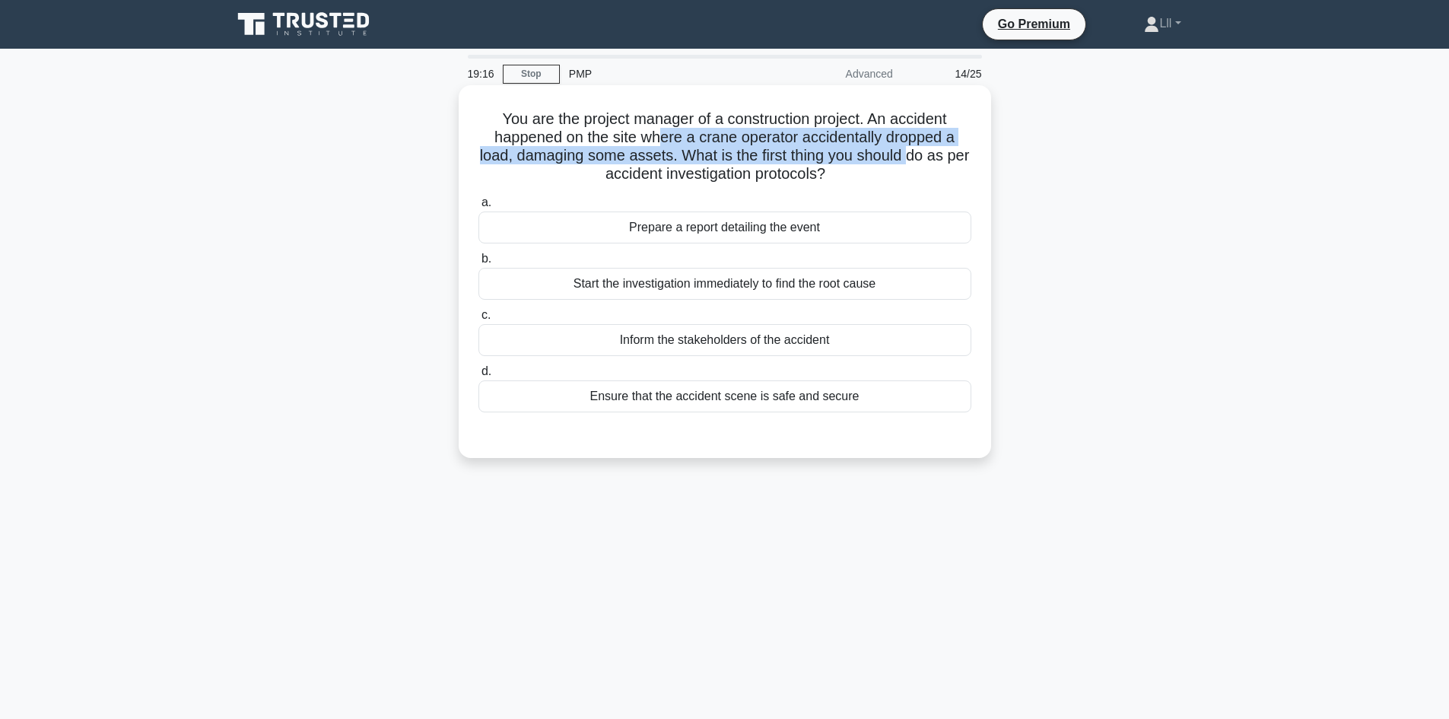
drag, startPoint x: 663, startPoint y: 136, endPoint x: 926, endPoint y: 161, distance: 263.7
click at [926, 161] on h5 "You are the project manager of a construction project. An accident happened on …" at bounding box center [725, 147] width 496 height 75
click at [816, 160] on h5 "You are the project manager of a construction project. An accident happened on …" at bounding box center [725, 147] width 496 height 75
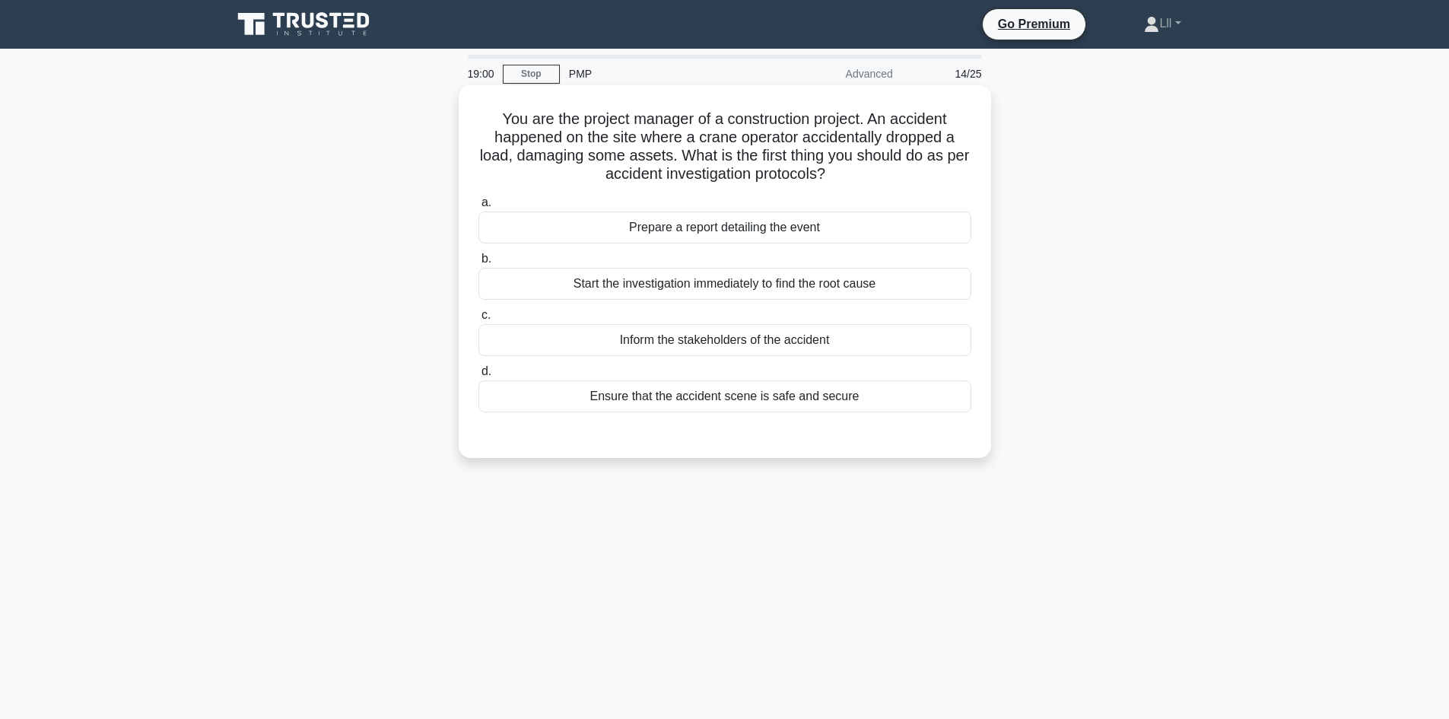
click at [832, 404] on div "Ensure that the accident scene is safe and secure" at bounding box center [725, 396] width 493 height 32
click at [479, 377] on input "d. Ensure that the accident scene is safe and secure" at bounding box center [479, 372] width 0 height 10
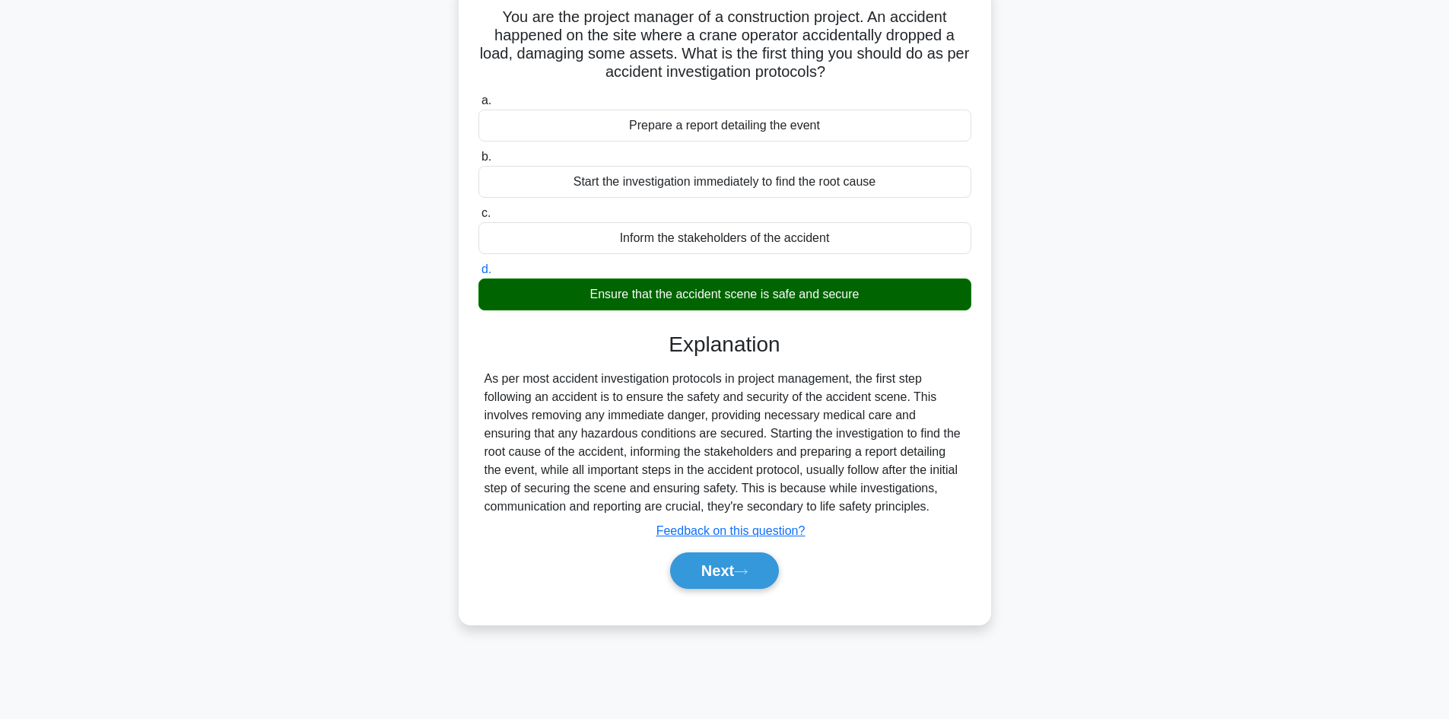
scroll to position [103, 0]
click at [741, 577] on button "Next" at bounding box center [724, 570] width 109 height 37
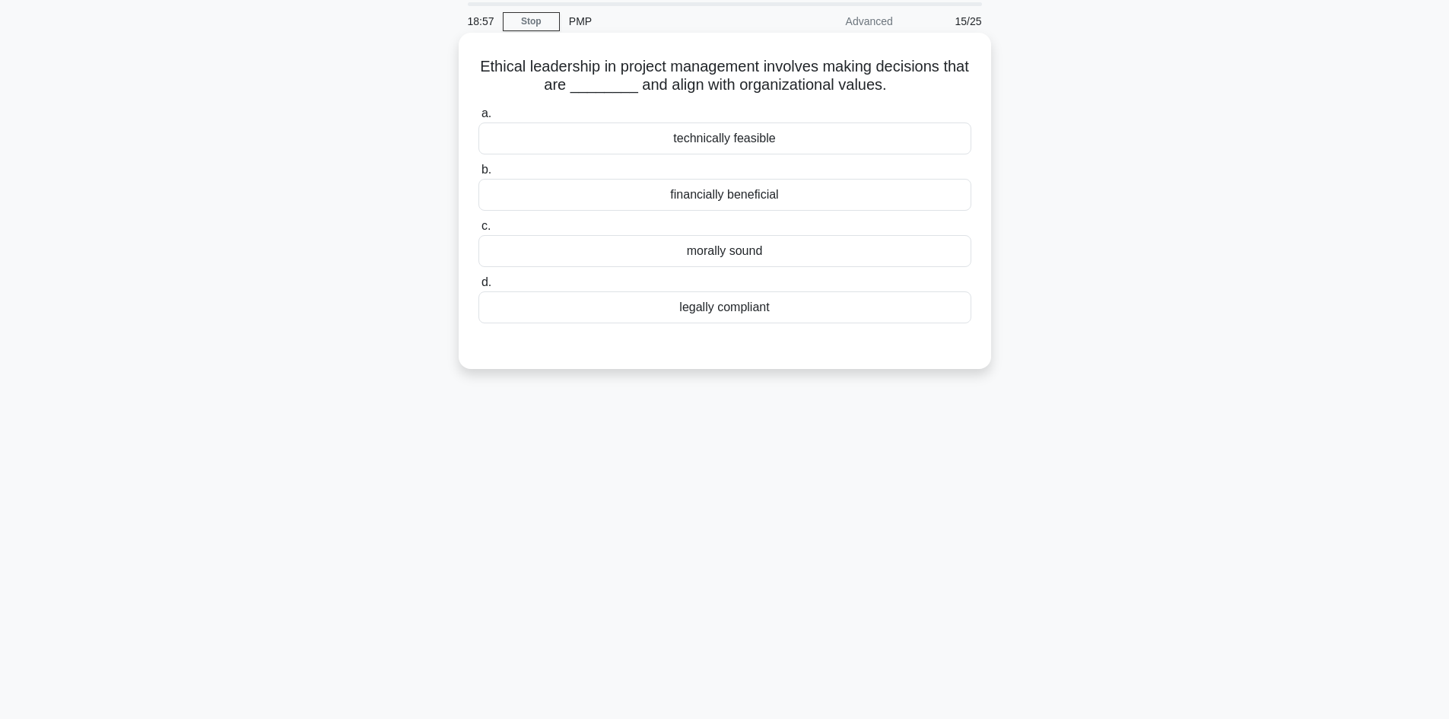
scroll to position [0, 0]
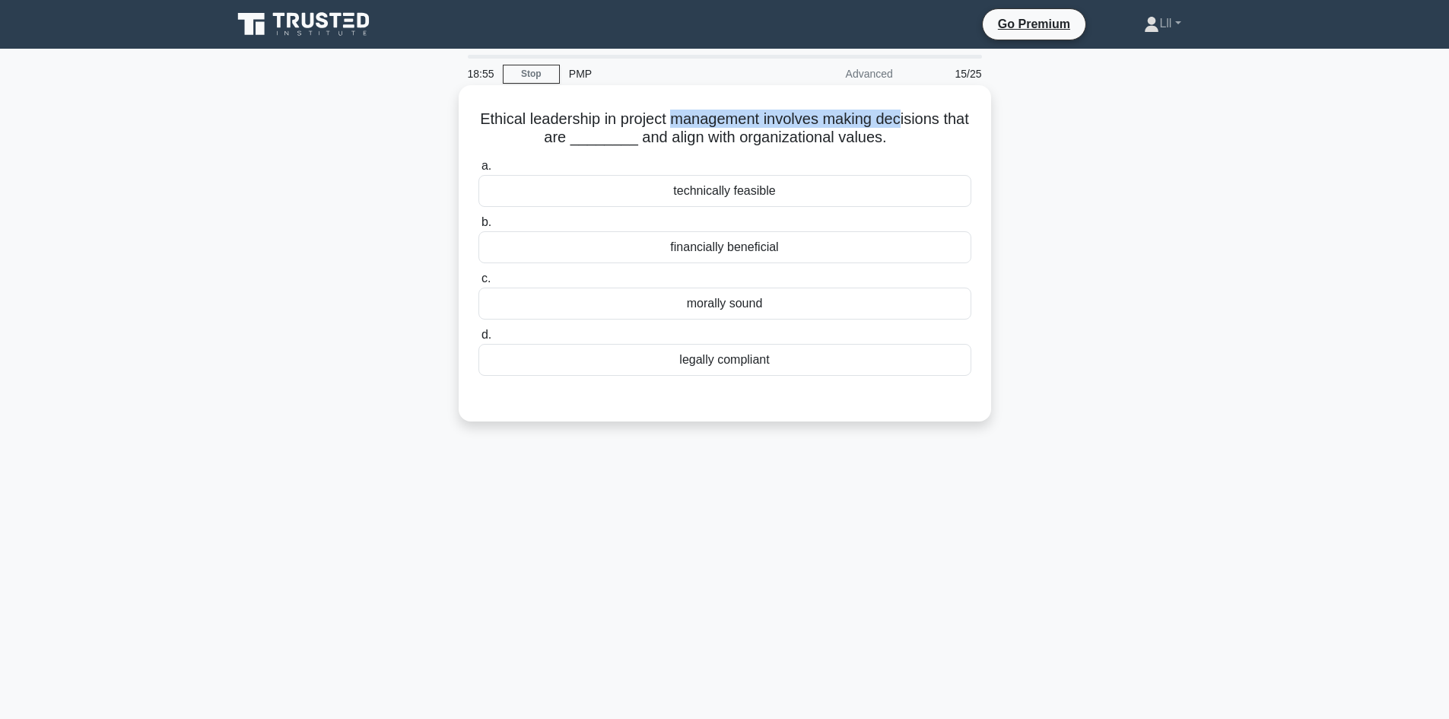
drag, startPoint x: 690, startPoint y: 119, endPoint x: 922, endPoint y: 116, distance: 232.1
click at [922, 116] on h5 "Ethical leadership in project management involves making decisions that are ___…" at bounding box center [725, 129] width 496 height 38
click at [946, 132] on h5 "Ethical leadership in project management involves making decisions that are ___…" at bounding box center [725, 129] width 496 height 38
click at [768, 310] on div "morally sound" at bounding box center [725, 304] width 493 height 32
click at [479, 284] on input "c. morally sound" at bounding box center [479, 279] width 0 height 10
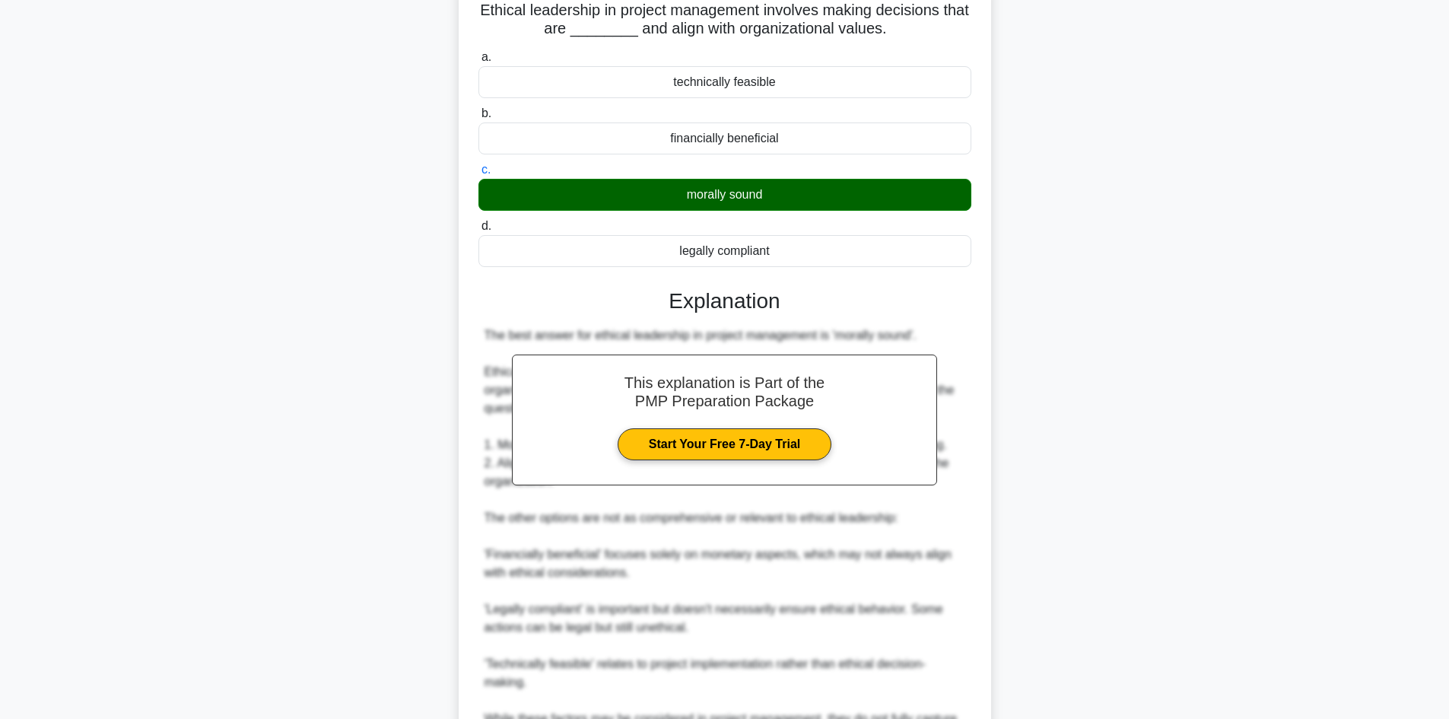
scroll to position [275, 0]
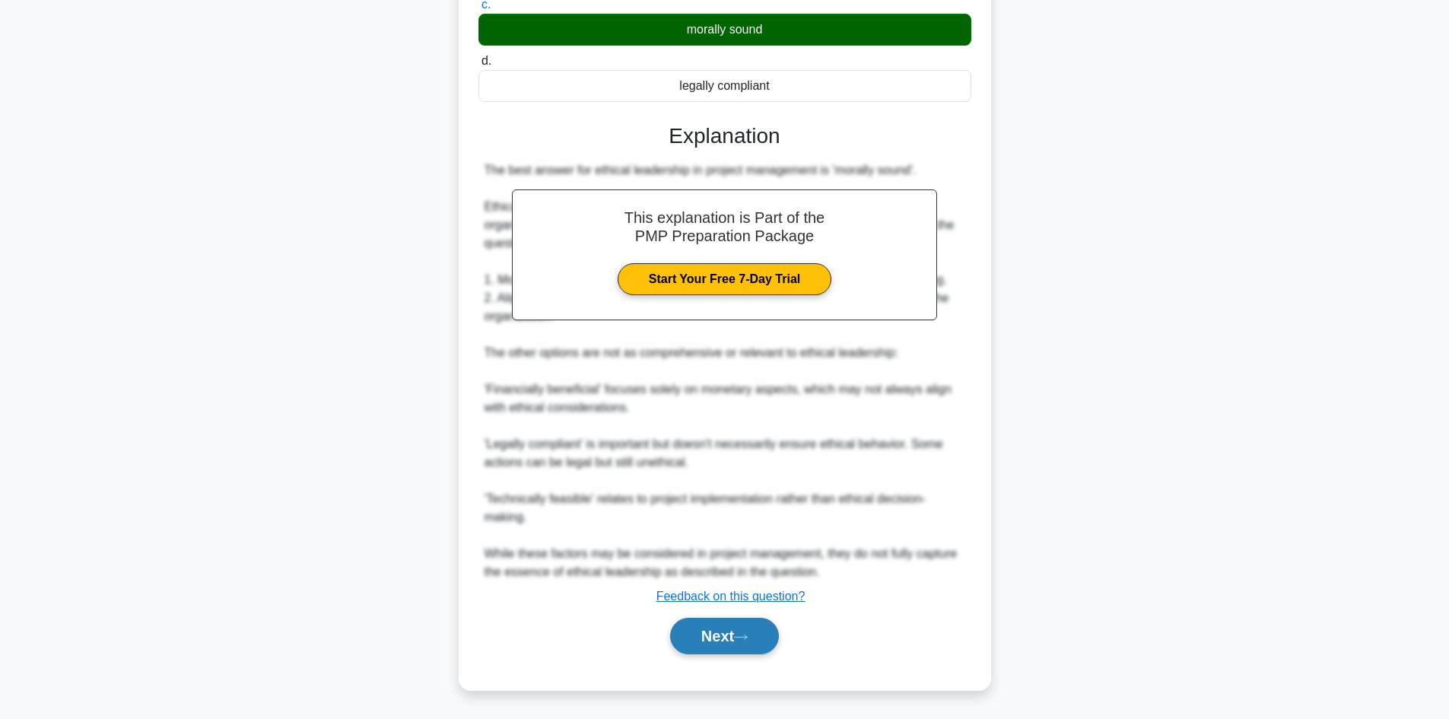
click at [770, 627] on button "Next" at bounding box center [724, 636] width 109 height 37
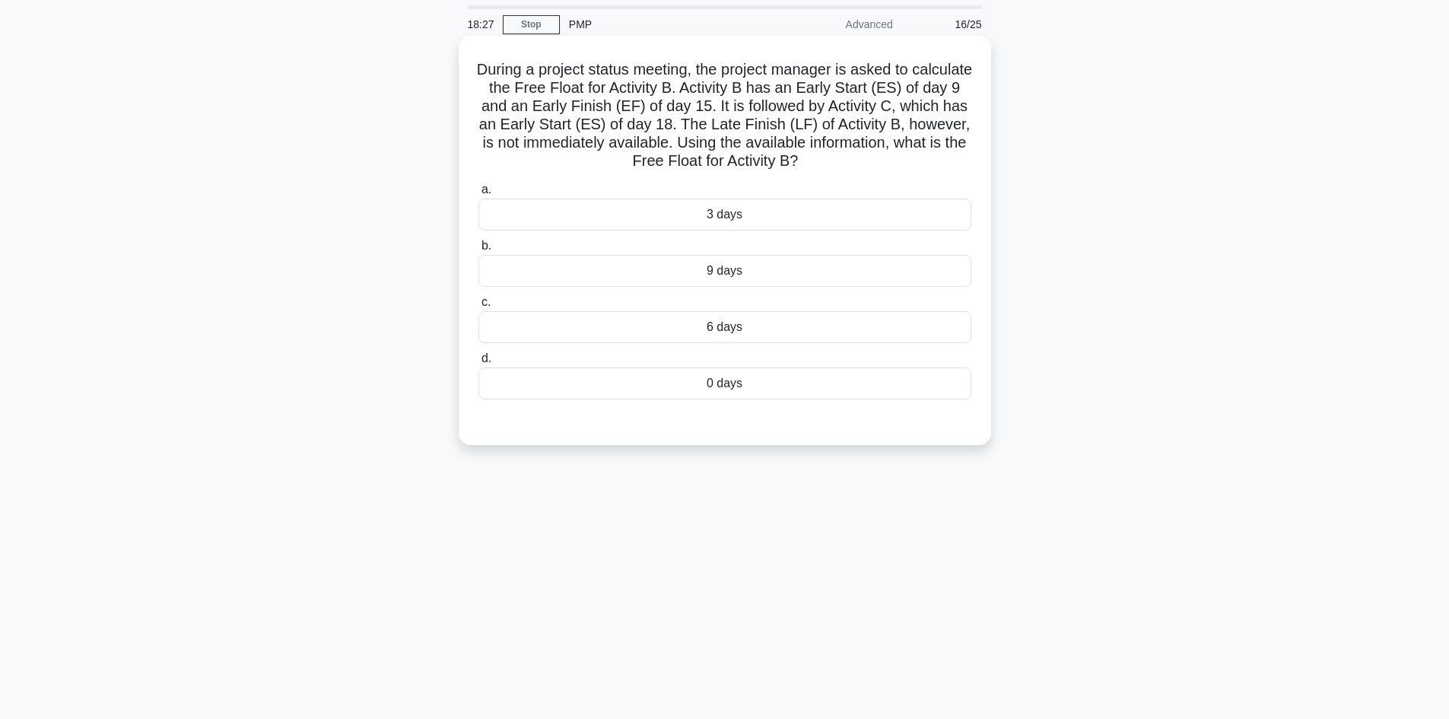
scroll to position [0, 0]
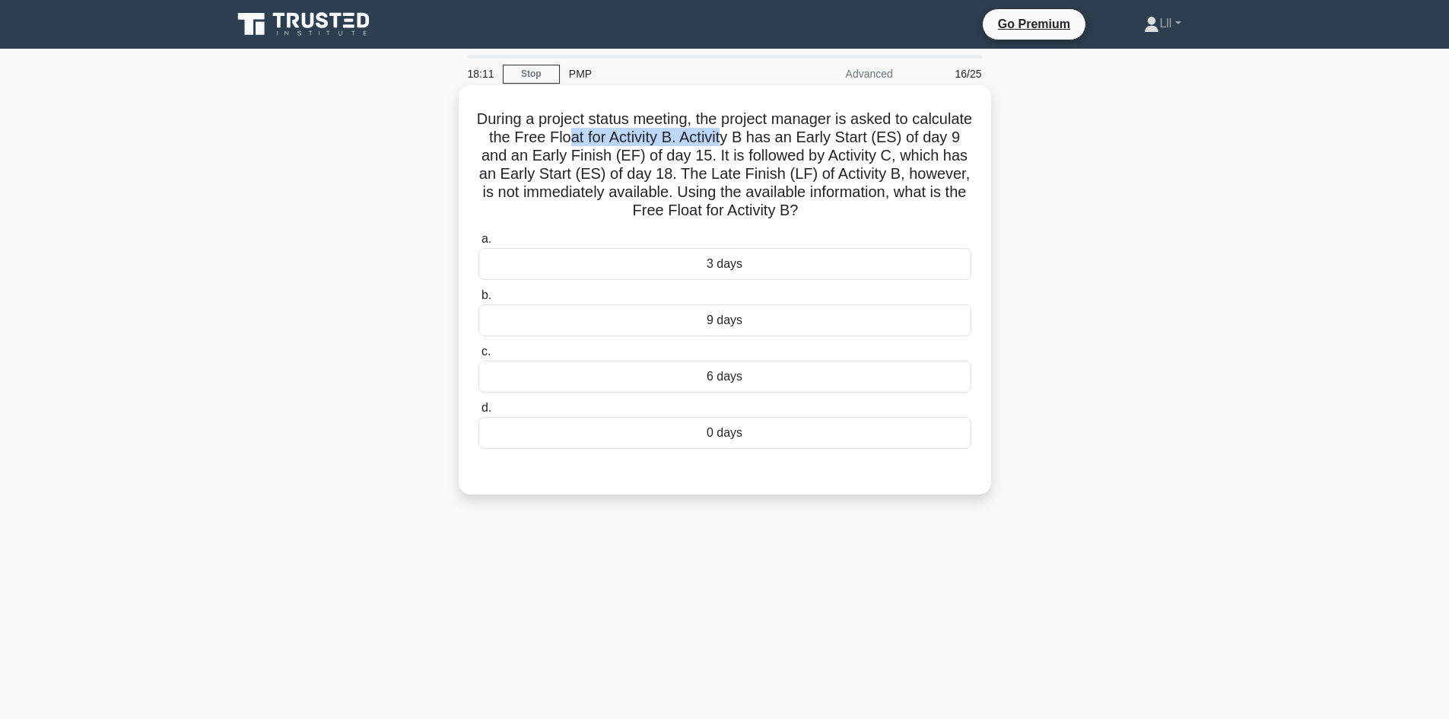
drag, startPoint x: 632, startPoint y: 145, endPoint x: 792, endPoint y: 134, distance: 160.2
click at [792, 134] on h5 "During a project status meeting, the project manager is asked to calculate the …" at bounding box center [725, 165] width 496 height 111
click at [831, 143] on h5 "During a project status meeting, the project manager is asked to calculate the …" at bounding box center [725, 165] width 496 height 111
click at [740, 270] on div "3 days" at bounding box center [725, 264] width 493 height 32
click at [479, 244] on input "a. 3 days" at bounding box center [479, 239] width 0 height 10
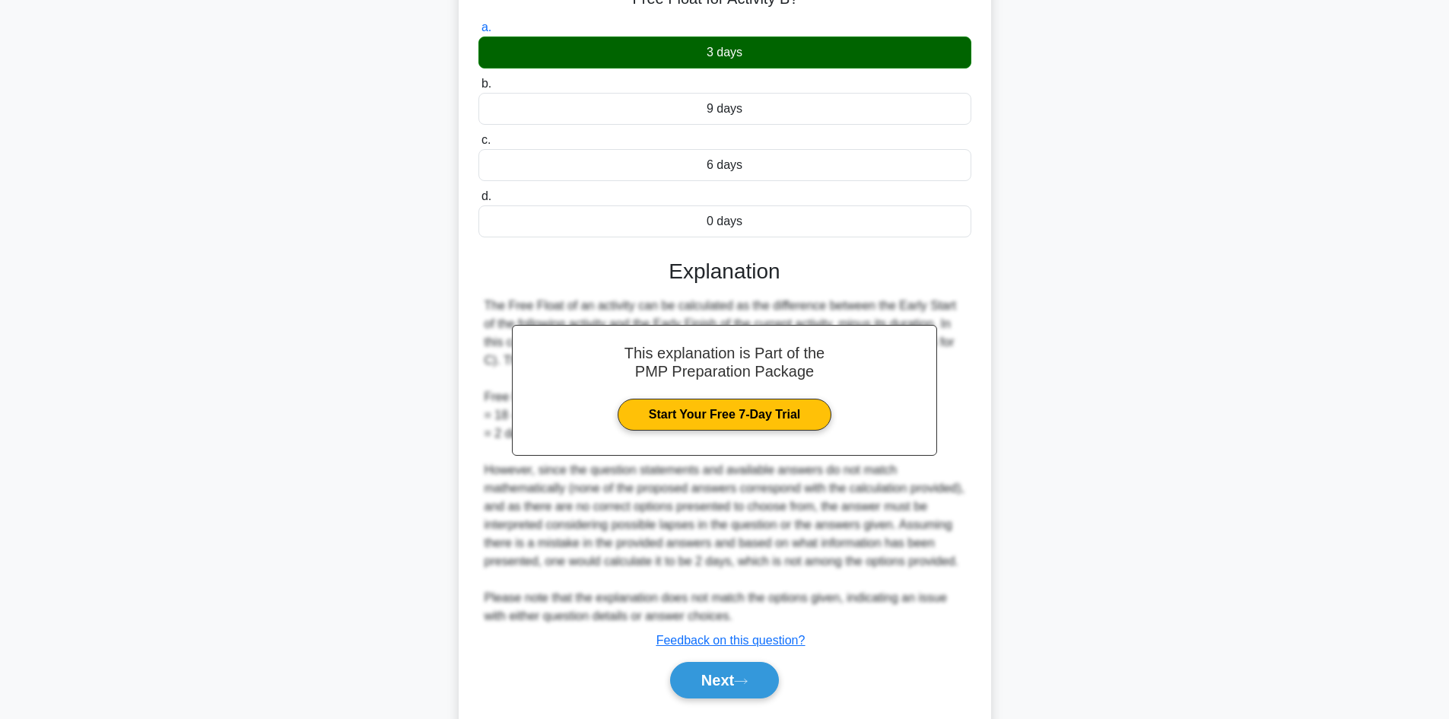
scroll to position [228, 0]
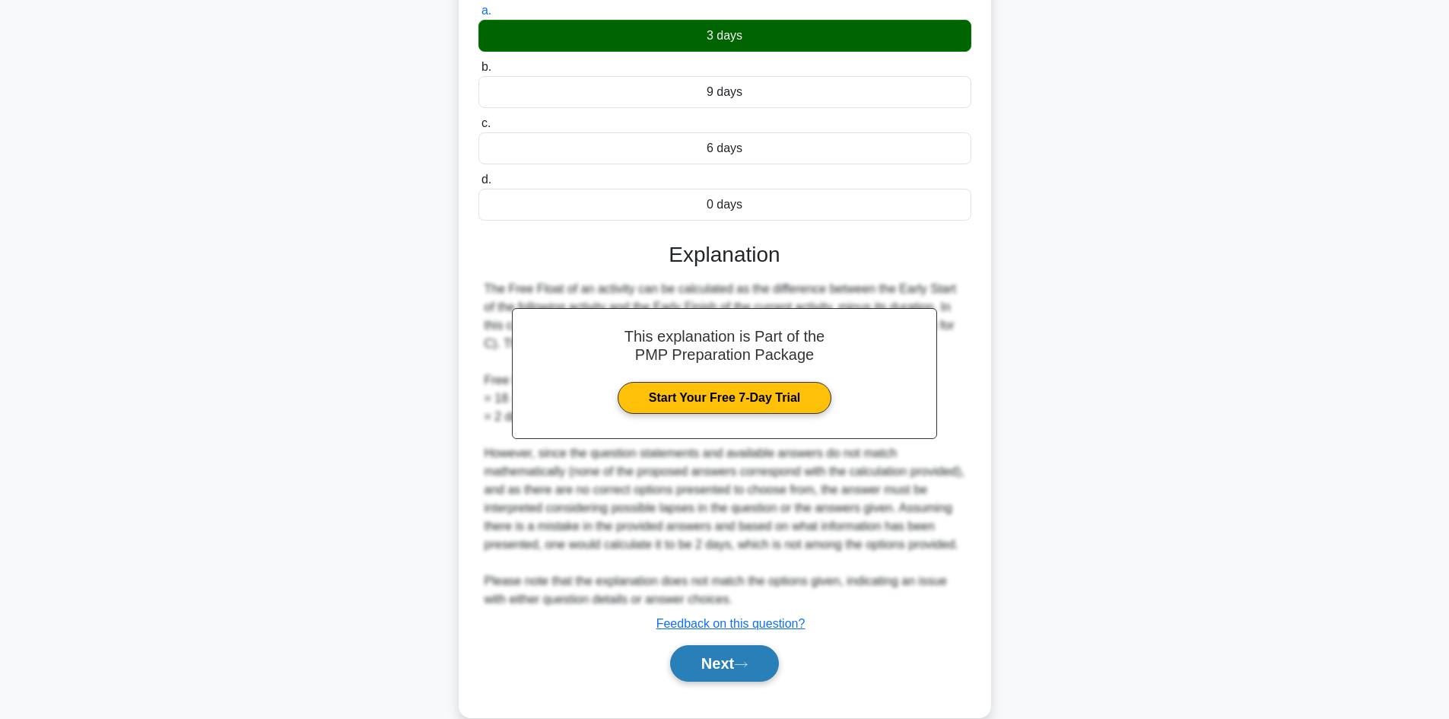
click at [759, 682] on button "Next" at bounding box center [724, 663] width 109 height 37
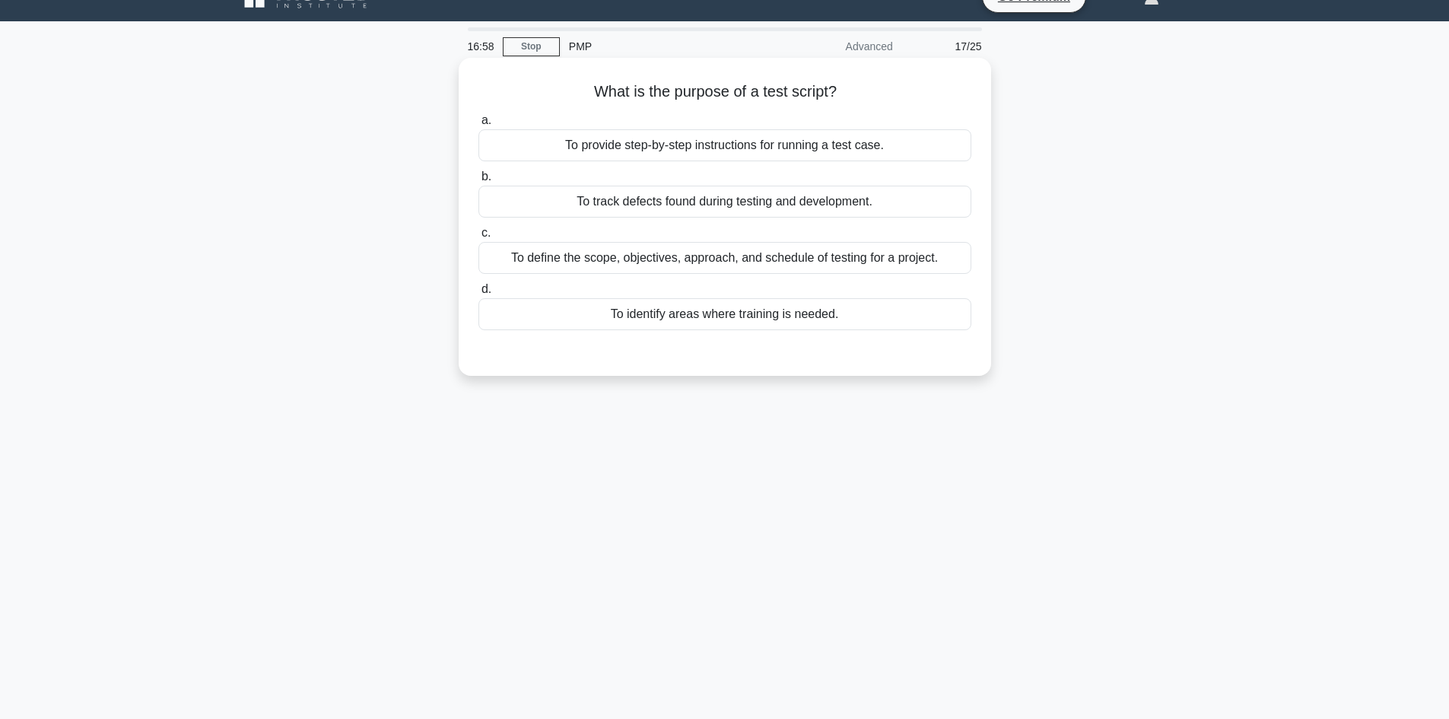
scroll to position [0, 0]
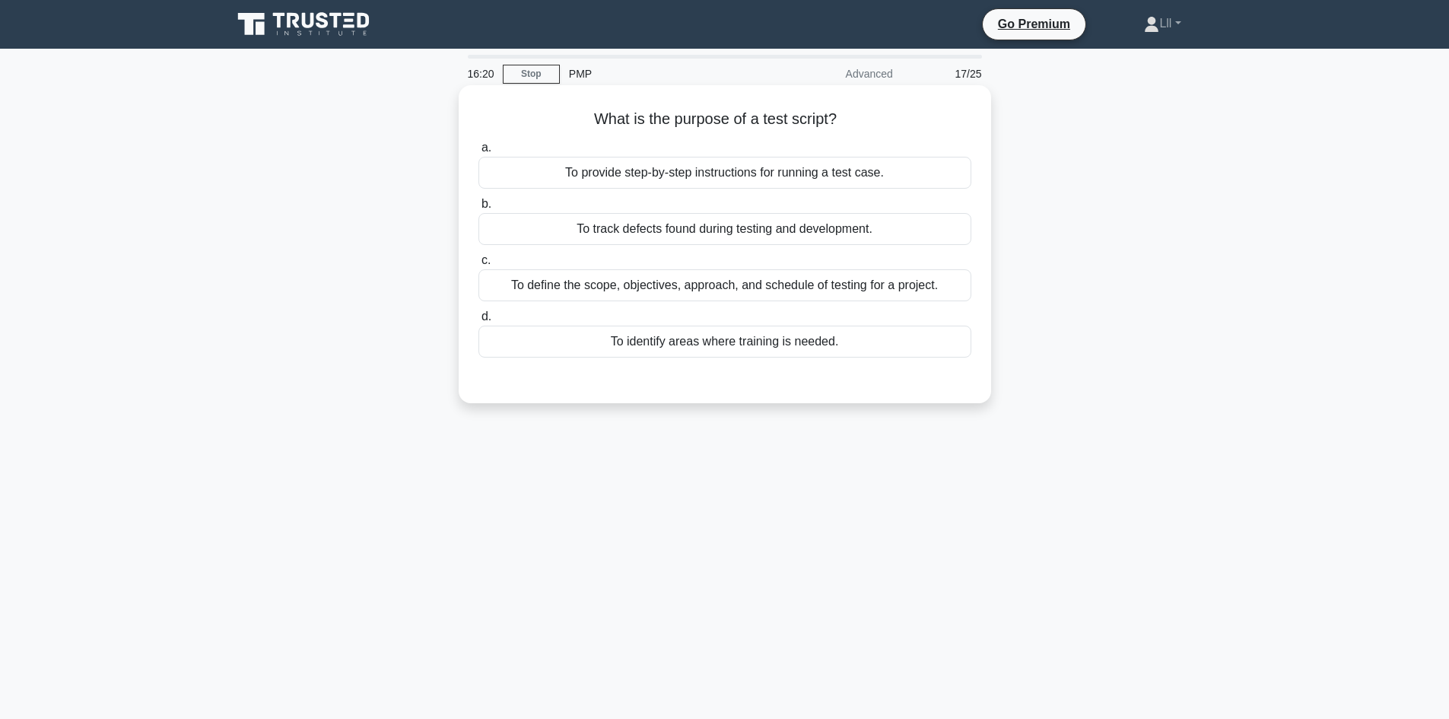
click at [797, 179] on div "To provide step-by-step instructions for running a test case." at bounding box center [725, 173] width 493 height 32
click at [479, 153] on input "a. To provide step-by-step instructions for running a test case." at bounding box center [479, 148] width 0 height 10
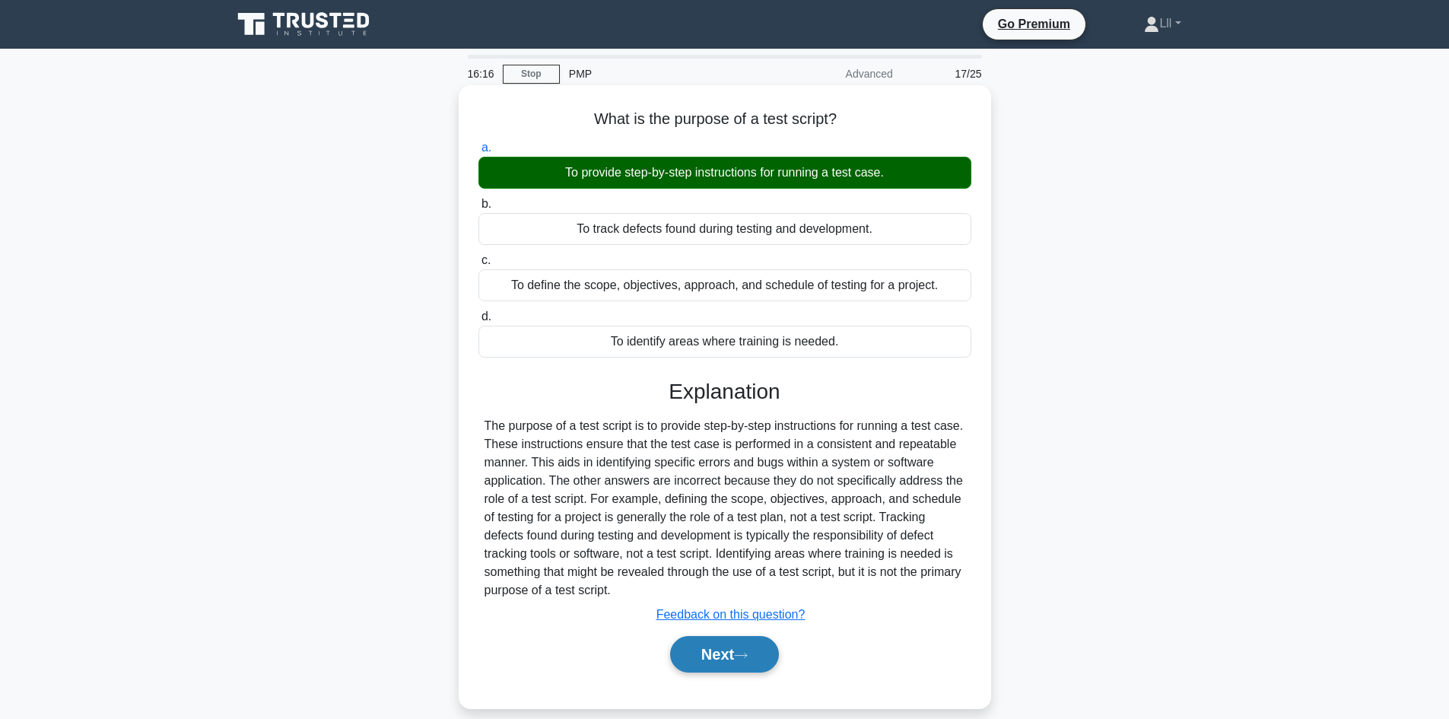
click at [755, 658] on button "Next" at bounding box center [724, 654] width 109 height 37
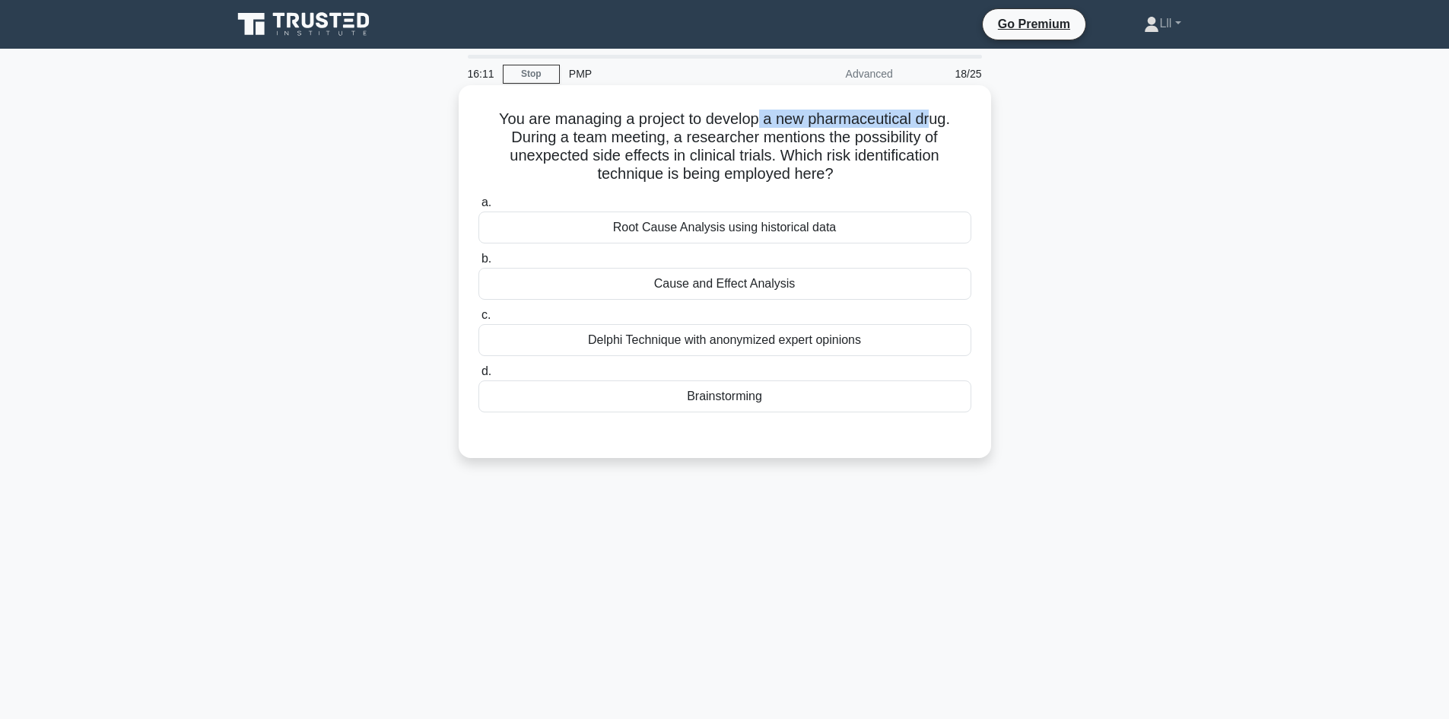
drag, startPoint x: 759, startPoint y: 116, endPoint x: 936, endPoint y: 115, distance: 177.3
click at [936, 115] on h5 "You are managing a project to develop a new pharmaceutical drug. During a team …" at bounding box center [725, 147] width 496 height 75
click at [963, 137] on h5 "You are managing a project to develop a new pharmaceutical drug. During a team …" at bounding box center [725, 147] width 496 height 75
drag, startPoint x: 521, startPoint y: 130, endPoint x: 918, endPoint y: 140, distance: 396.5
click at [918, 140] on h5 "You are managing a project to develop a new pharmaceutical drug. During a team …" at bounding box center [725, 147] width 496 height 75
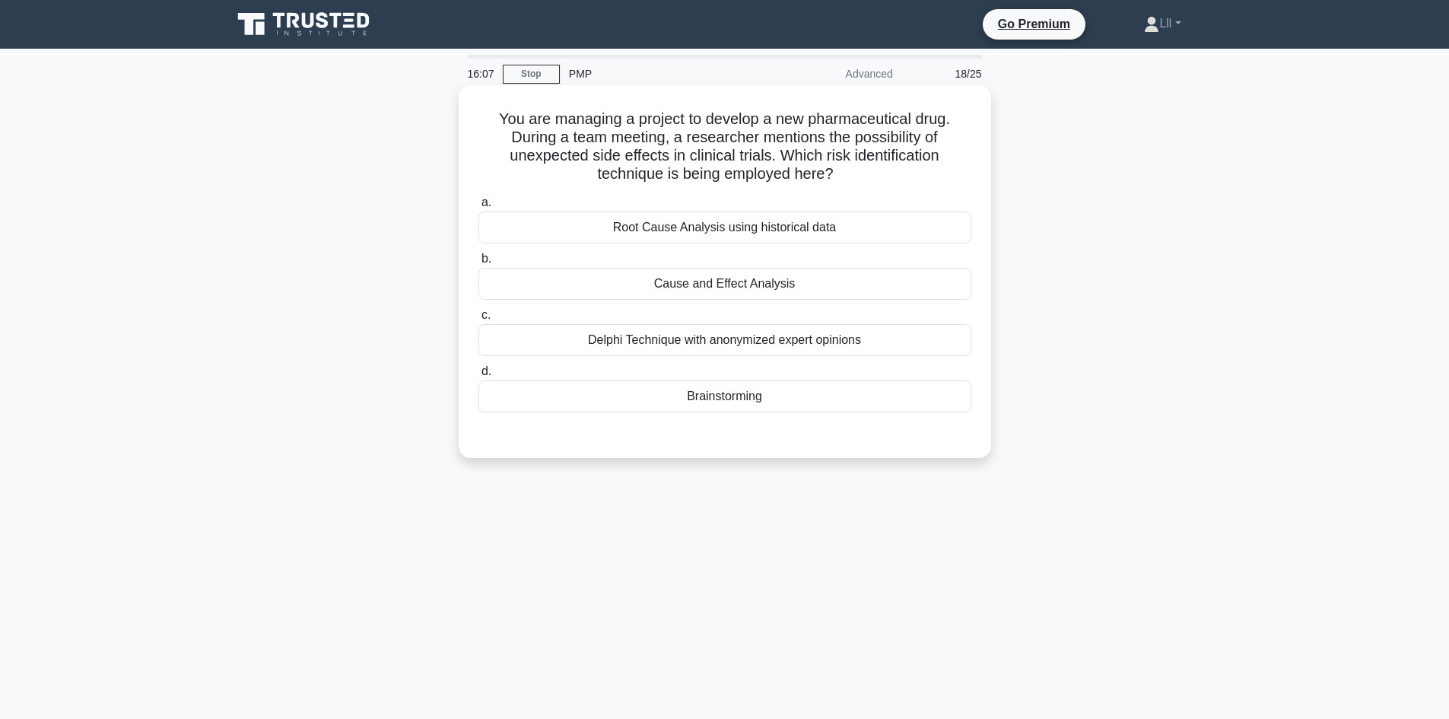
click at [922, 148] on h5 "You are managing a project to develop a new pharmaceutical drug. During a team …" at bounding box center [725, 147] width 496 height 75
drag, startPoint x: 620, startPoint y: 167, endPoint x: 883, endPoint y: 190, distance: 263.5
click at [883, 190] on div "You are managing a project to develop a new pharmaceutical drug. During a team …" at bounding box center [725, 271] width 520 height 361
click at [835, 173] on h5 "You are managing a project to develop a new pharmaceutical drug. During a team …" at bounding box center [725, 147] width 496 height 75
click at [619, 125] on h5 "You are managing a project to develop a new pharmaceutical drug. During a team …" at bounding box center [725, 147] width 496 height 75
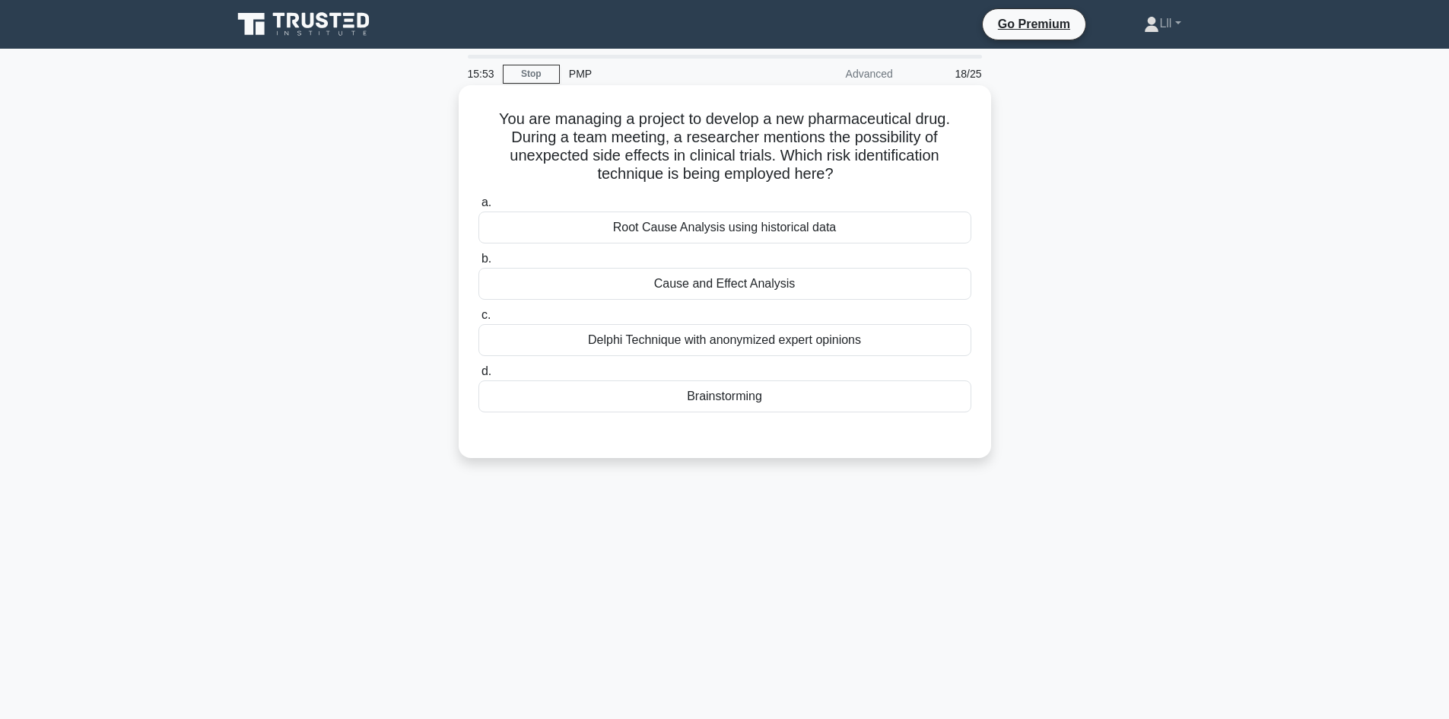
drag, startPoint x: 694, startPoint y: 174, endPoint x: 872, endPoint y: 184, distance: 178.3
click at [872, 184] on h5 "You are managing a project to develop a new pharmaceutical drug. During a team …" at bounding box center [725, 147] width 496 height 75
click at [877, 181] on h5 "You are managing a project to develop a new pharmaceutical drug. During a team …" at bounding box center [725, 147] width 496 height 75
drag, startPoint x: 708, startPoint y: 145, endPoint x: 863, endPoint y: 146, distance: 154.5
click at [863, 146] on h5 "You are managing a project to develop a new pharmaceutical drug. During a team …" at bounding box center [725, 147] width 496 height 75
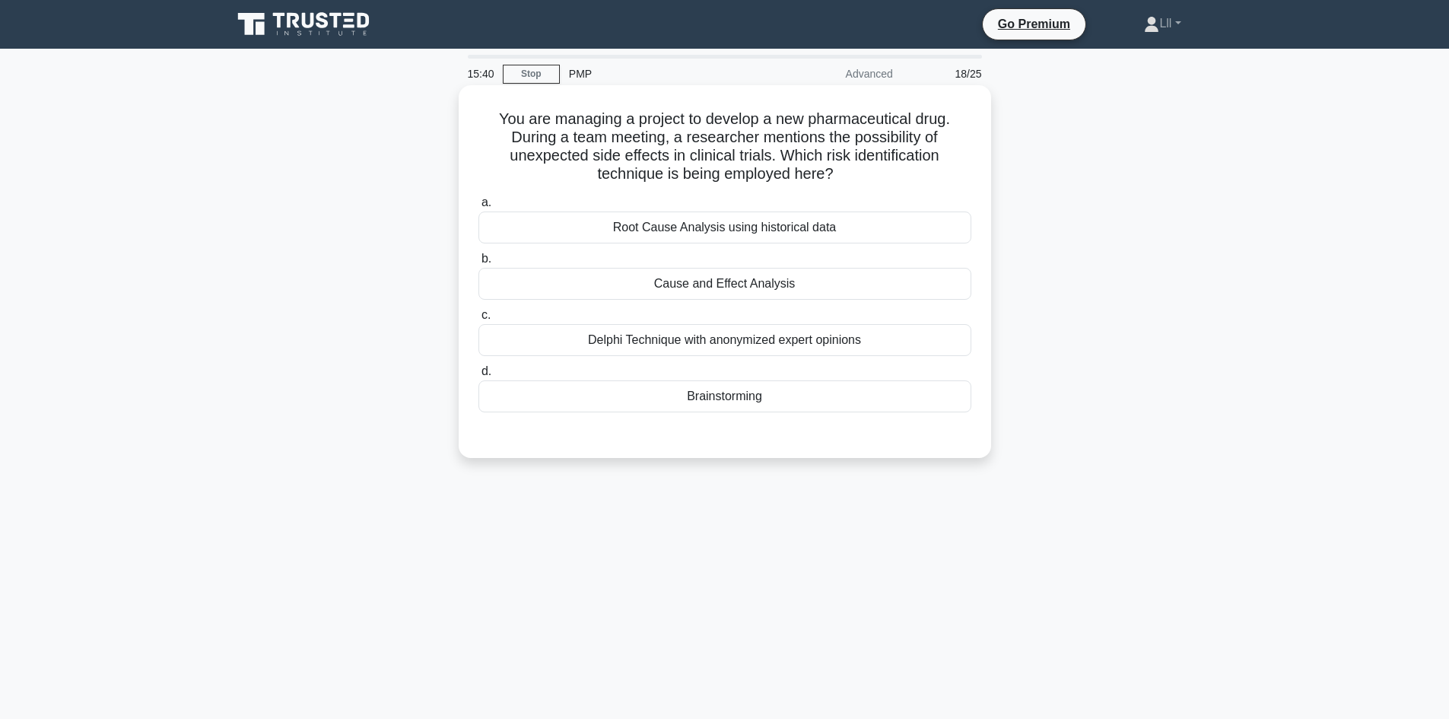
click at [838, 170] on icon ".spinner_0XTQ{transform-origin:center;animation:spinner_y6GP .75s linear infini…" at bounding box center [843, 175] width 18 height 18
drag, startPoint x: 743, startPoint y: 144, endPoint x: 962, endPoint y: 135, distance: 219.3
click at [962, 135] on h5 "You are managing a project to develop a new pharmaceutical drug. During a team …" at bounding box center [725, 147] width 496 height 75
click at [929, 144] on h5 "You are managing a project to develop a new pharmaceutical drug. During a team …" at bounding box center [725, 147] width 496 height 75
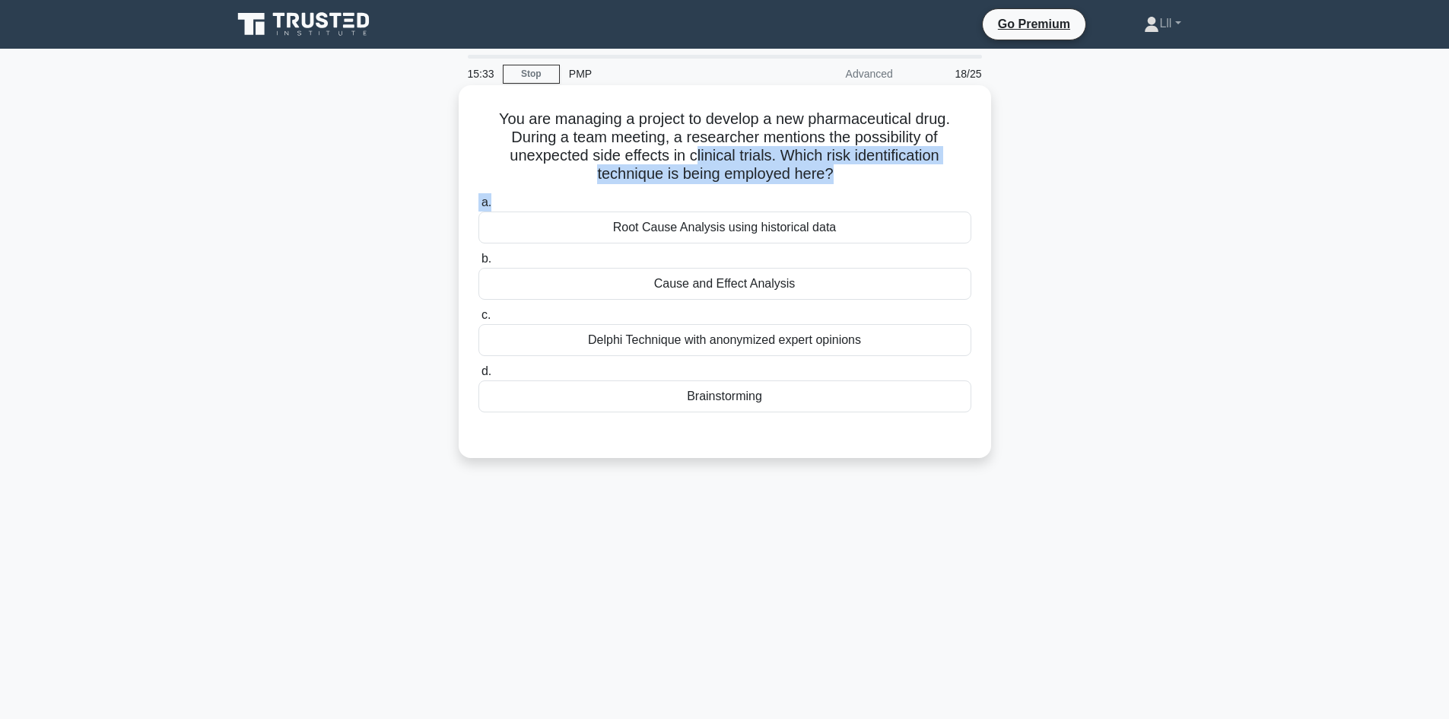
drag, startPoint x: 692, startPoint y: 161, endPoint x: 905, endPoint y: 202, distance: 217.1
click at [905, 202] on div "You are managing a project to develop a new pharmaceutical drug. During a team …" at bounding box center [725, 271] width 520 height 361
click at [889, 186] on div "You are managing a project to develop a new pharmaceutical drug. During a team …" at bounding box center [725, 271] width 520 height 361
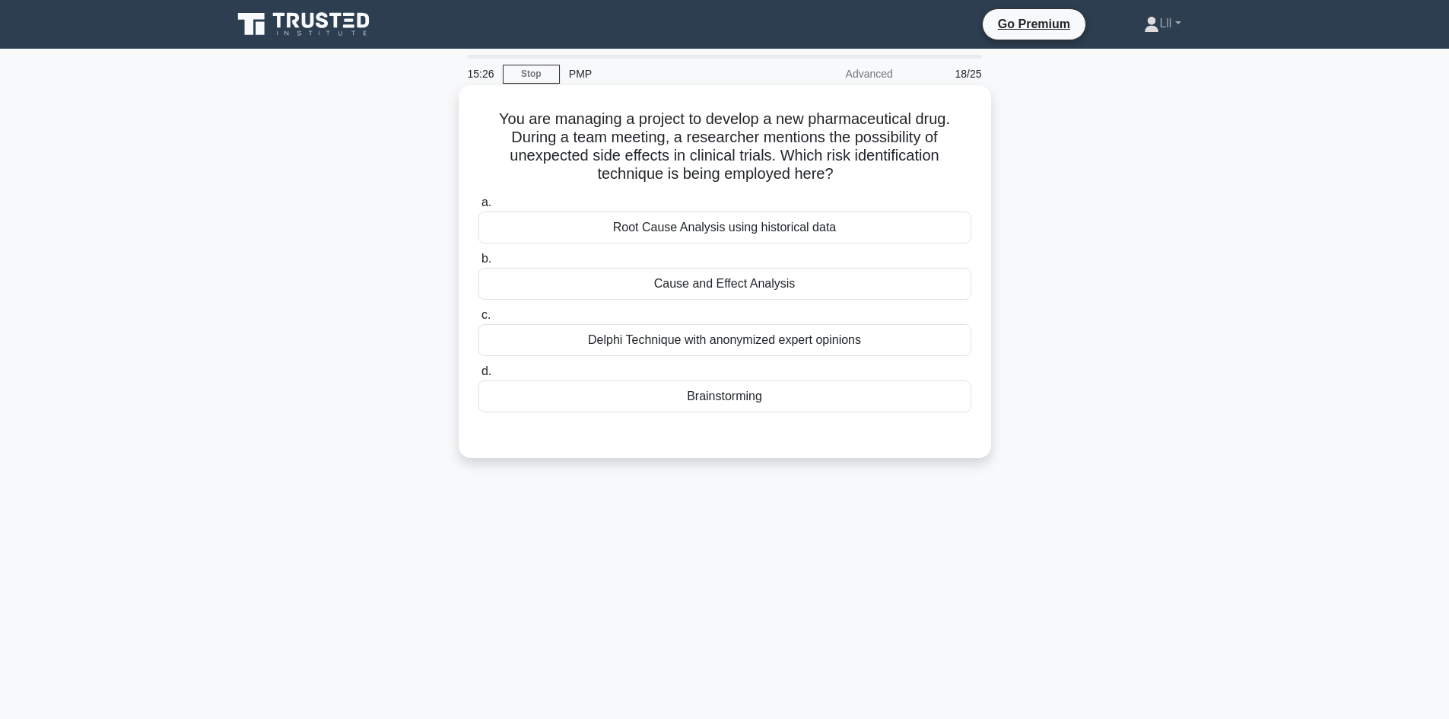
click at [775, 402] on div "Brainstorming" at bounding box center [725, 396] width 493 height 32
click at [479, 377] on input "d. Brainstorming" at bounding box center [479, 372] width 0 height 10
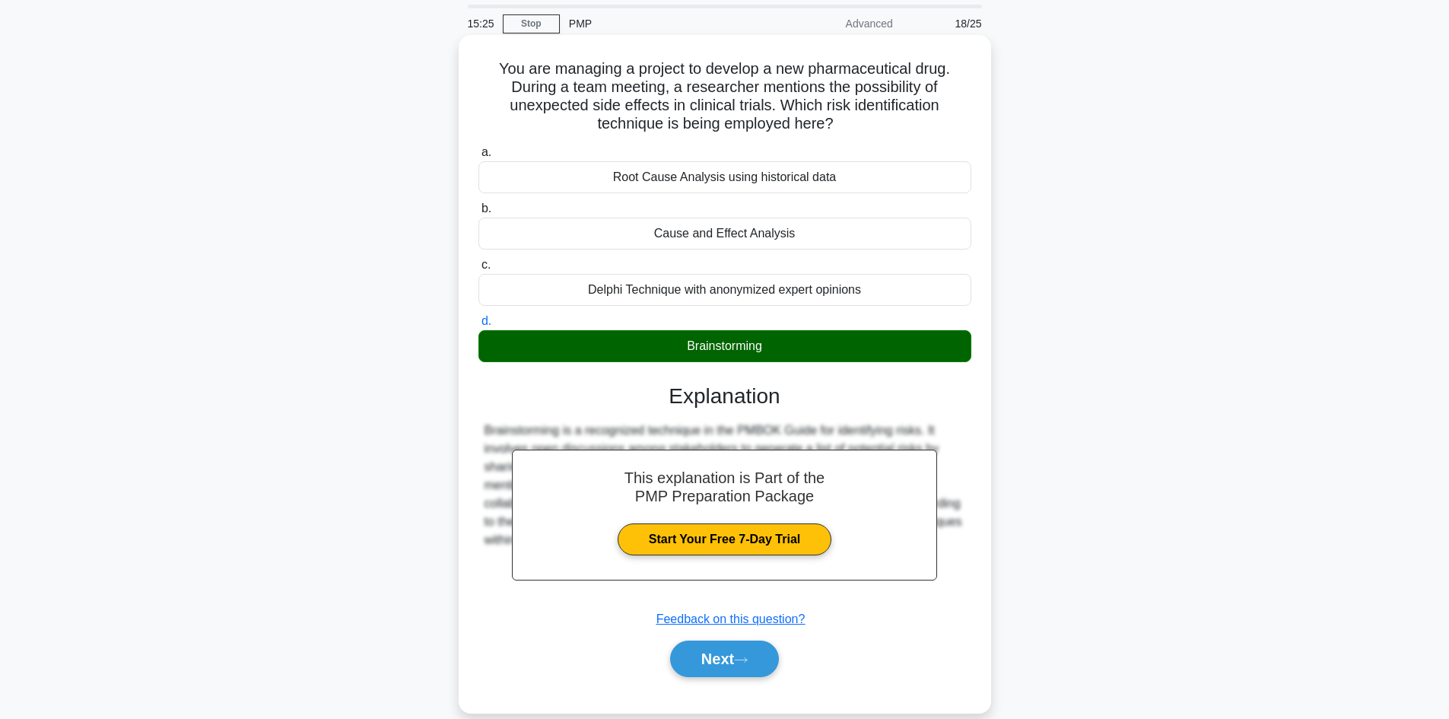
scroll to position [103, 0]
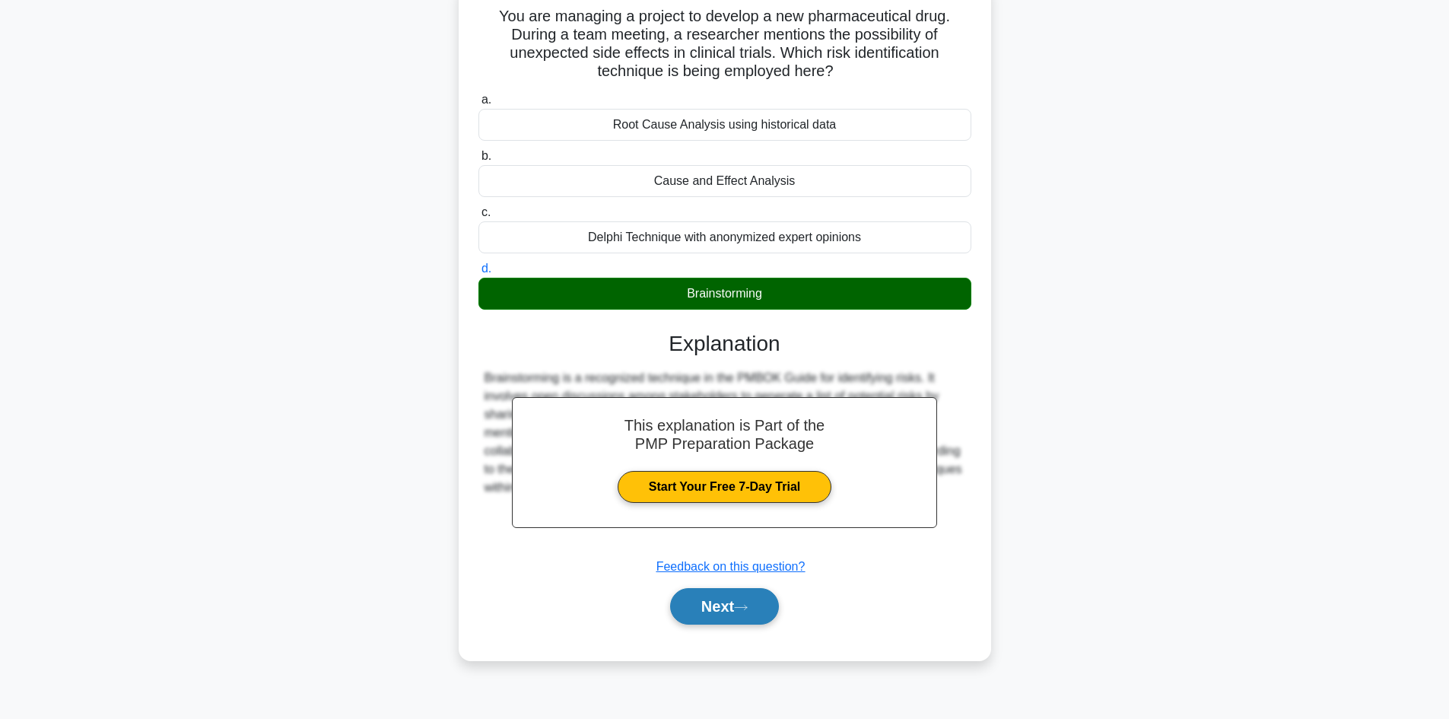
click at [765, 616] on button "Next" at bounding box center [724, 606] width 109 height 37
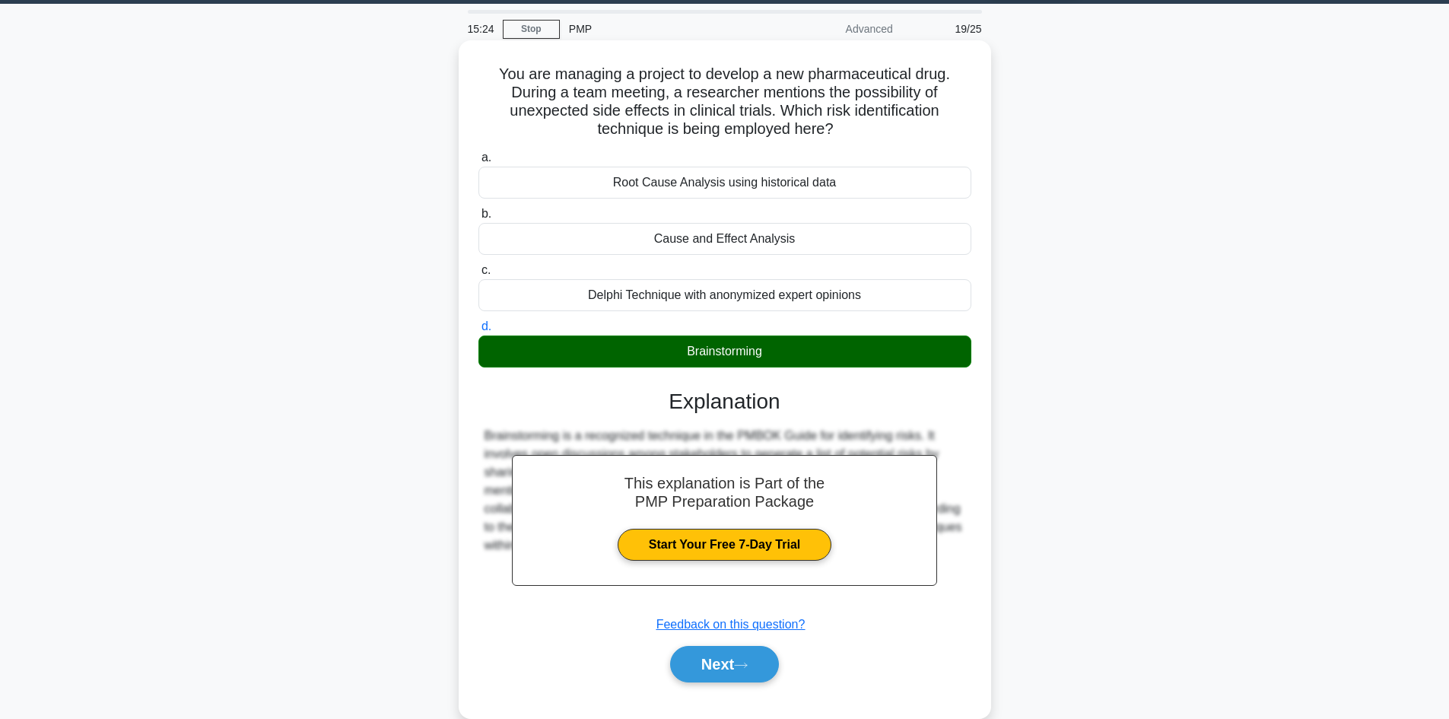
scroll to position [0, 0]
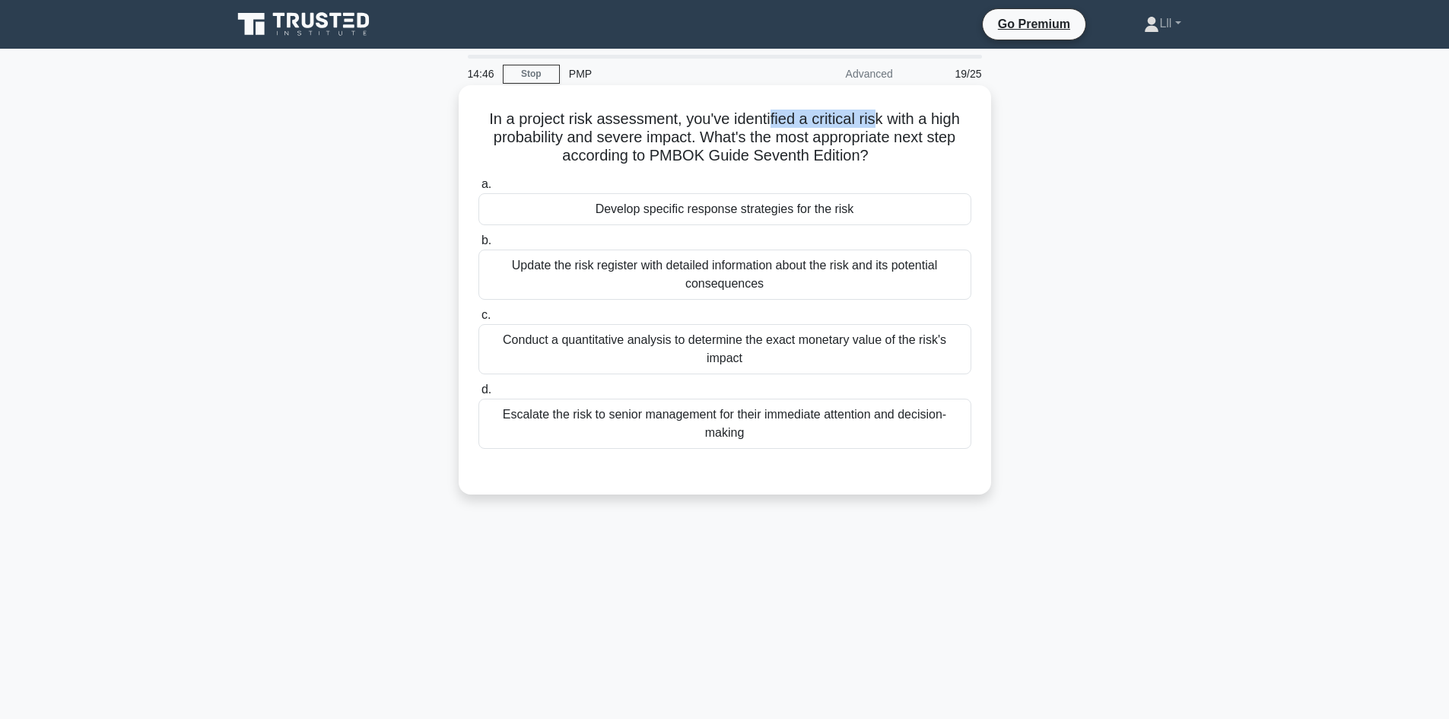
drag, startPoint x: 771, startPoint y: 122, endPoint x: 878, endPoint y: 129, distance: 107.5
click at [878, 129] on h5 "In a project risk assessment, you've identified a critical risk with a high pro…" at bounding box center [725, 138] width 496 height 56
click at [889, 145] on h5 "In a project risk assessment, you've identified a critical risk with a high pro…" at bounding box center [725, 138] width 496 height 56
click at [900, 119] on h5 "In a project risk assessment, you've identified a critical risk with a high pro…" at bounding box center [725, 138] width 496 height 56
click at [641, 110] on h5 "In a project risk assessment, you've identified a critical risk with a high pro…" at bounding box center [725, 138] width 496 height 56
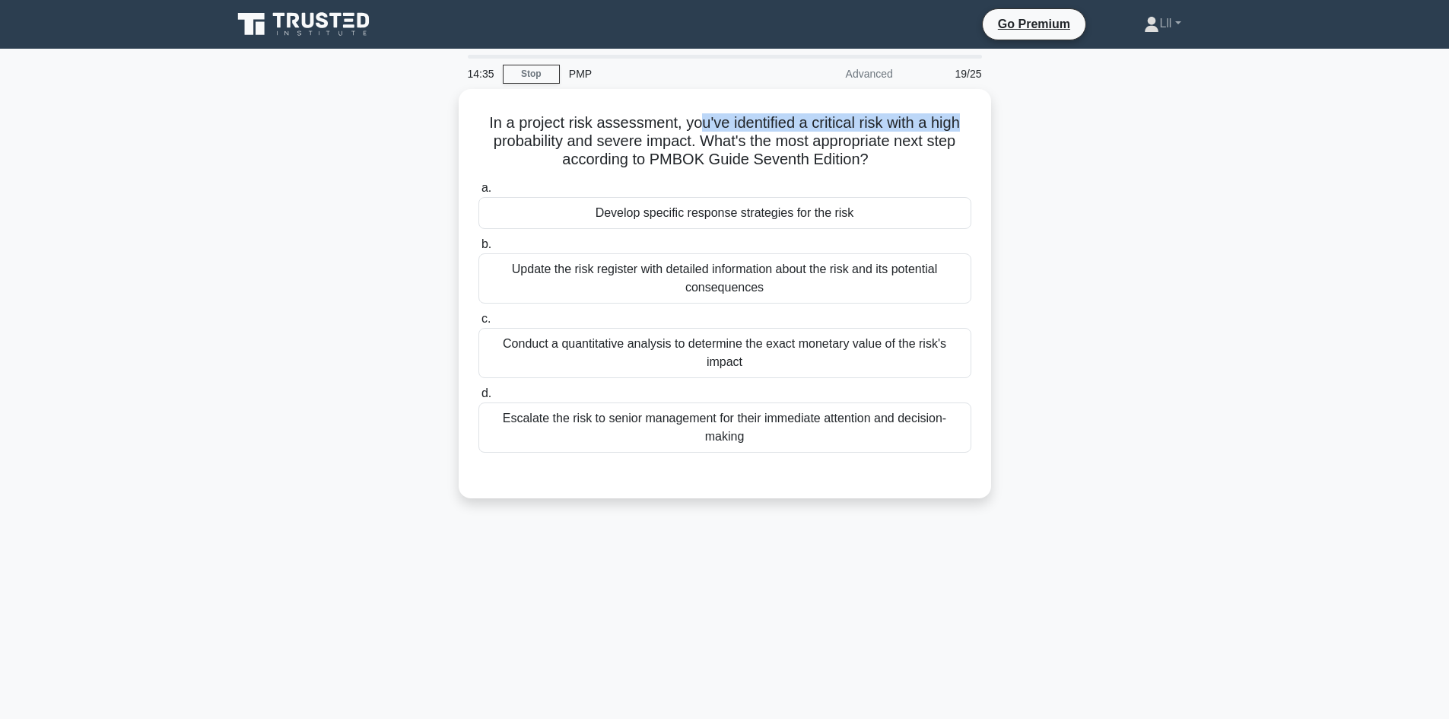
drag, startPoint x: 697, startPoint y: 116, endPoint x: 1007, endPoint y: 120, distance: 309.7
click at [1007, 120] on div "In a project risk assessment, you've identified a critical risk with a high pro…" at bounding box center [725, 303] width 1004 height 428
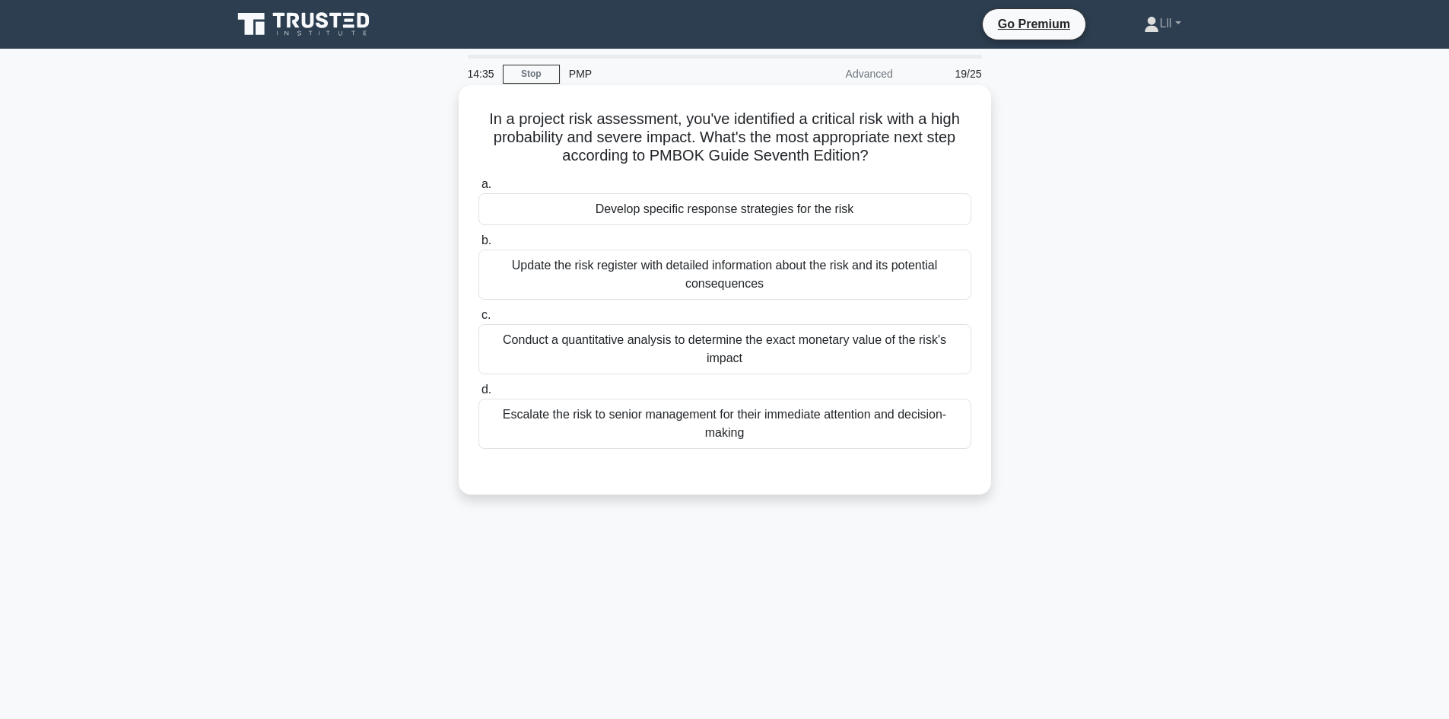
click at [967, 133] on h5 "In a project risk assessment, you've identified a critical risk with a high pro…" at bounding box center [725, 138] width 496 height 56
click at [775, 361] on div "Conduct a quantitative analysis to determine the exact monetary value of the ri…" at bounding box center [725, 349] width 493 height 50
click at [479, 320] on input "c. Conduct a quantitative analysis to determine the exact monetary value of the…" at bounding box center [479, 315] width 0 height 10
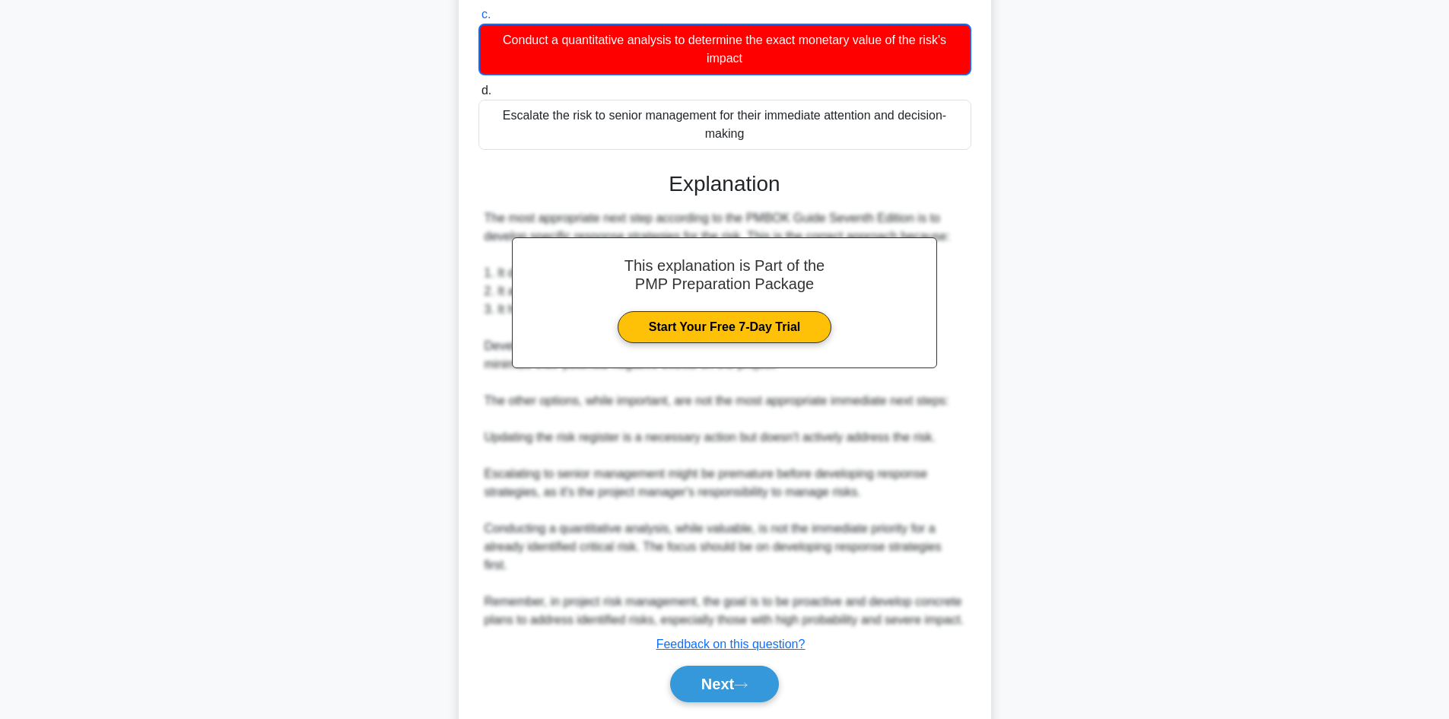
scroll to position [331, 0]
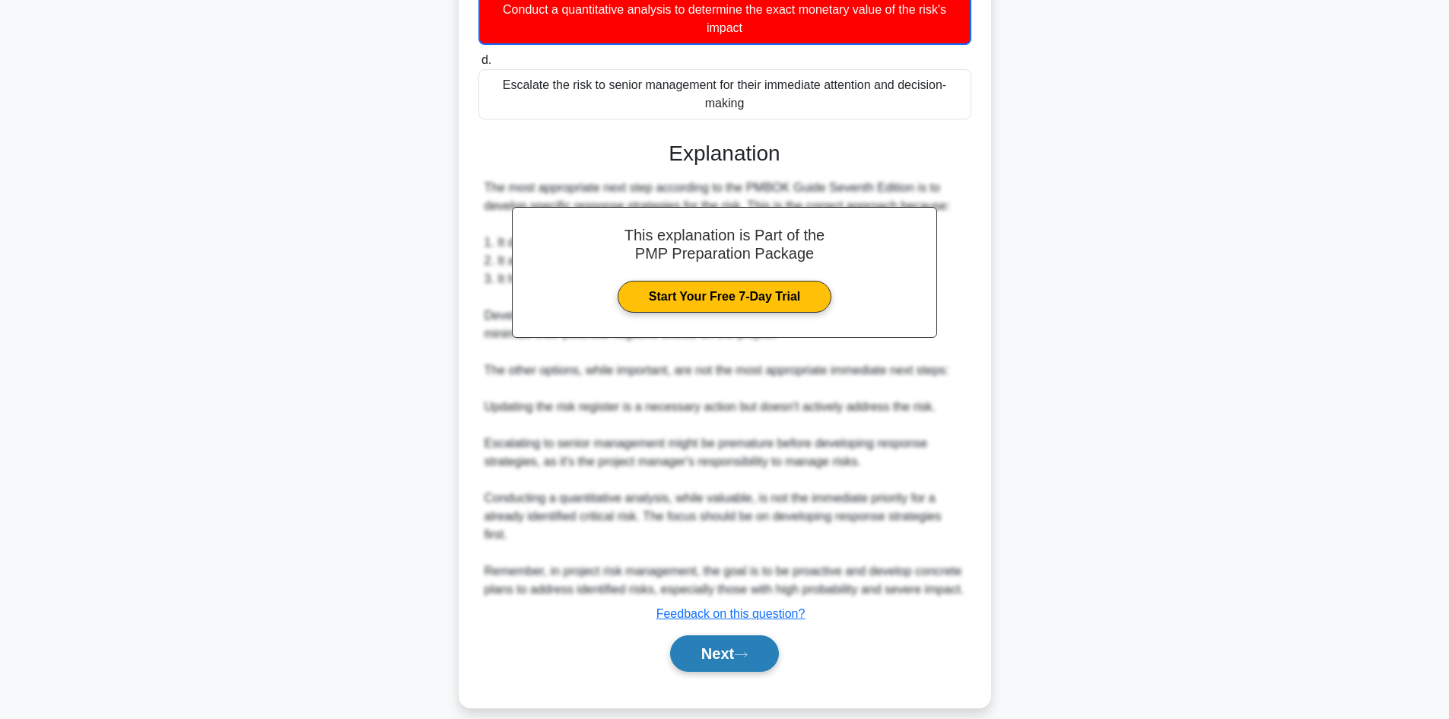
click at [742, 651] on icon at bounding box center [741, 655] width 14 height 8
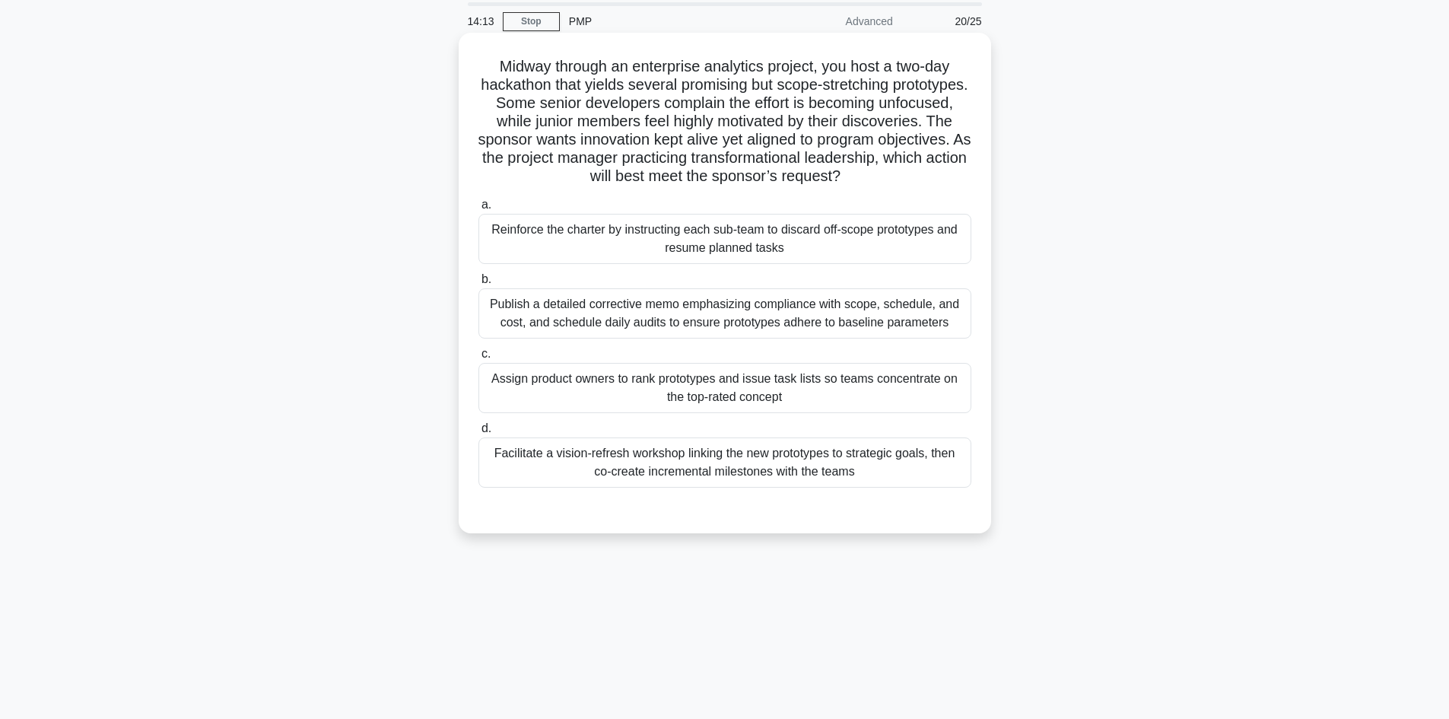
scroll to position [0, 0]
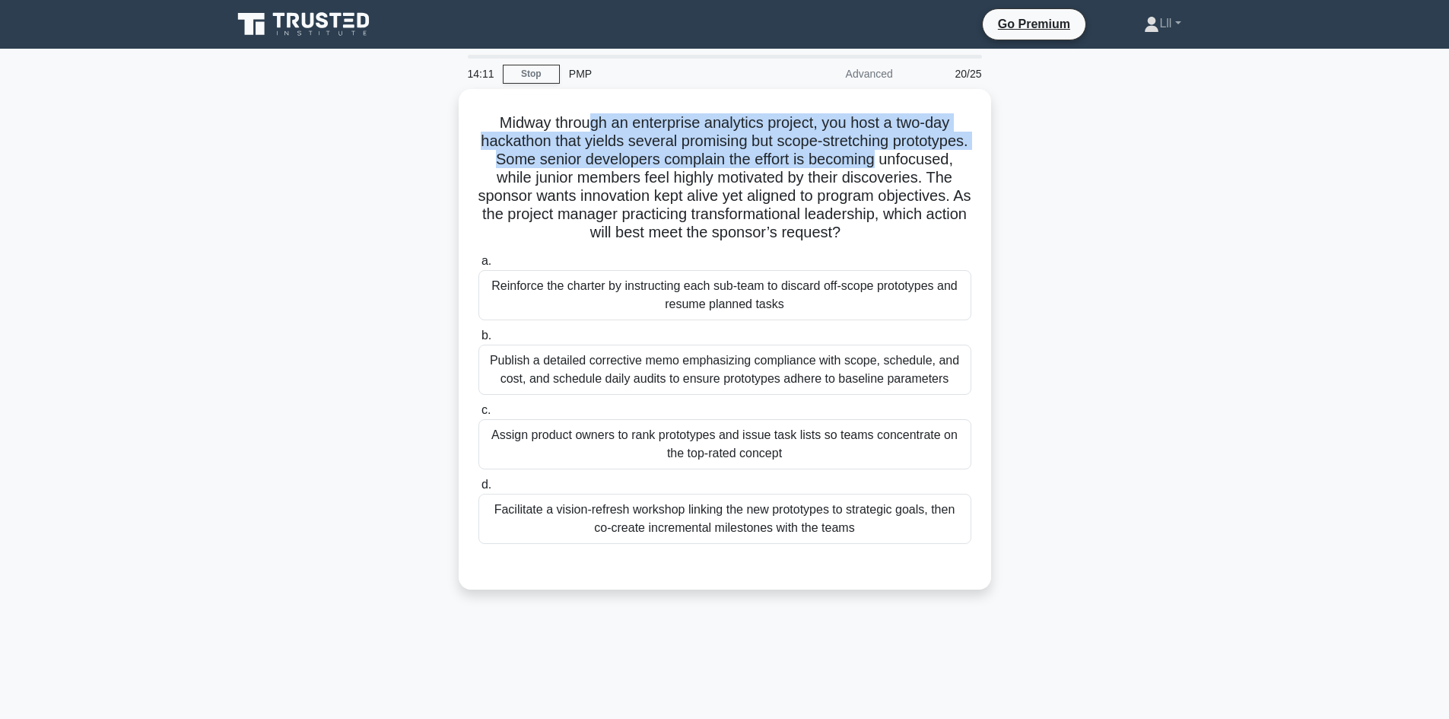
drag, startPoint x: 587, startPoint y: 128, endPoint x: 997, endPoint y: 166, distance: 411.9
click at [997, 166] on div "Midway through an enterprise analytics project, you host a two-day hackathon th…" at bounding box center [725, 348] width 1004 height 519
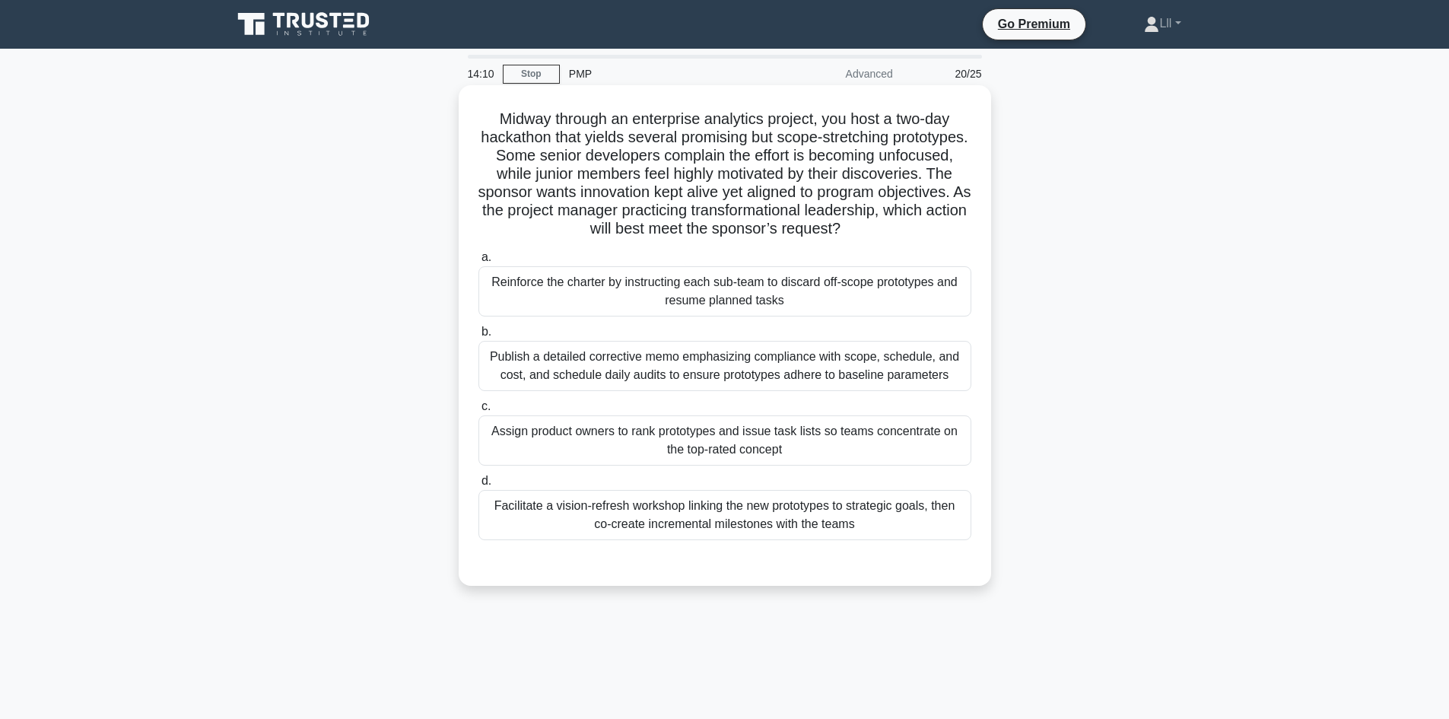
click at [886, 199] on h5 "Midway through an enterprise analytics project, you host a two-day hackathon th…" at bounding box center [725, 174] width 496 height 129
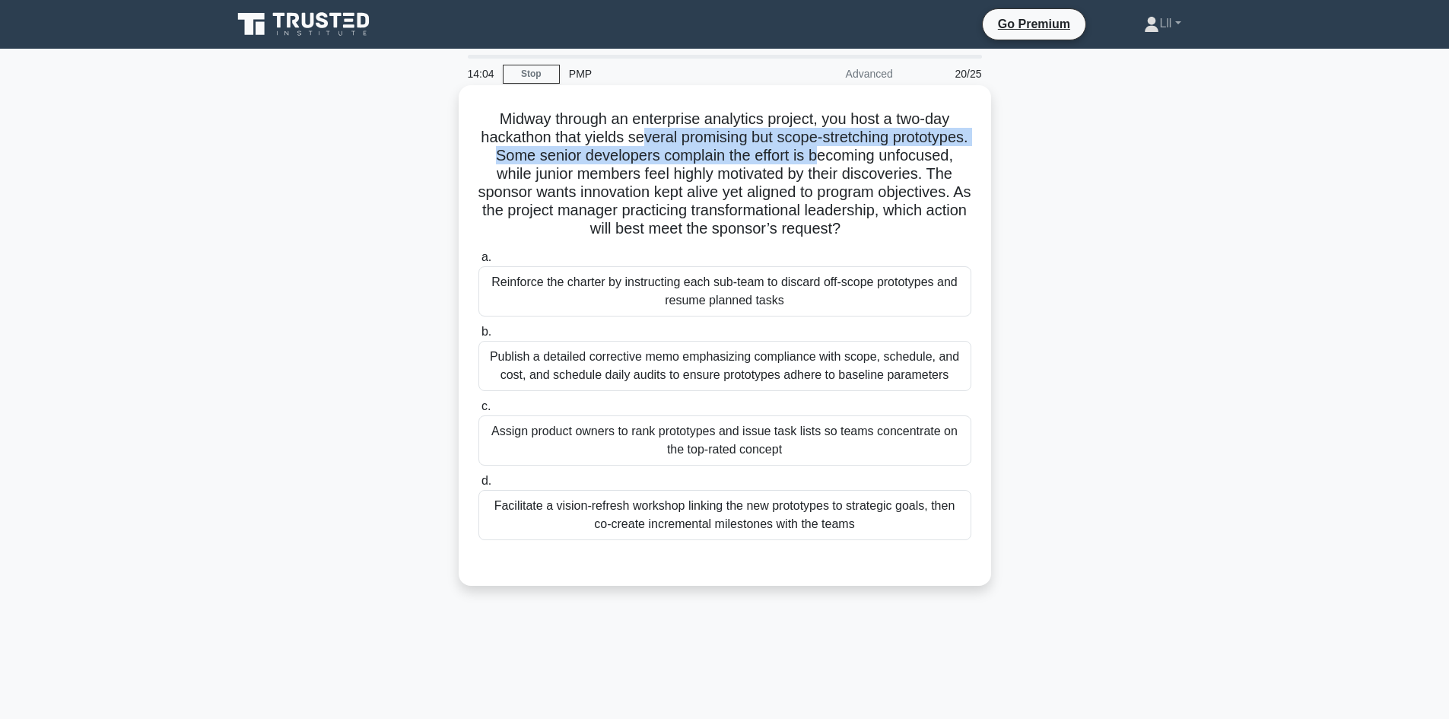
drag, startPoint x: 679, startPoint y: 140, endPoint x: 900, endPoint y: 165, distance: 222.8
click at [900, 165] on h5 "Midway through an enterprise analytics project, you host a two-day hackathon th…" at bounding box center [725, 174] width 496 height 129
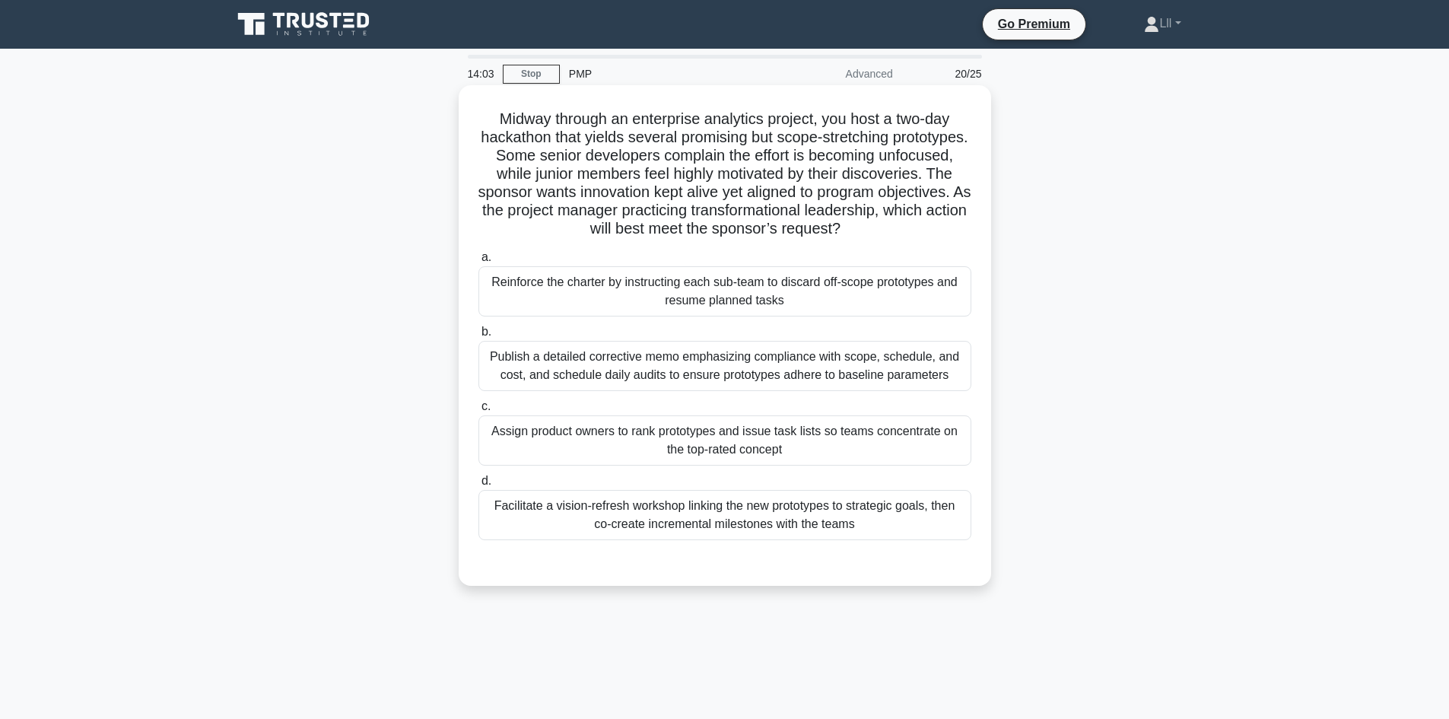
click at [900, 166] on h5 "Midway through an enterprise analytics project, you host a two-day hackathon th…" at bounding box center [725, 174] width 496 height 129
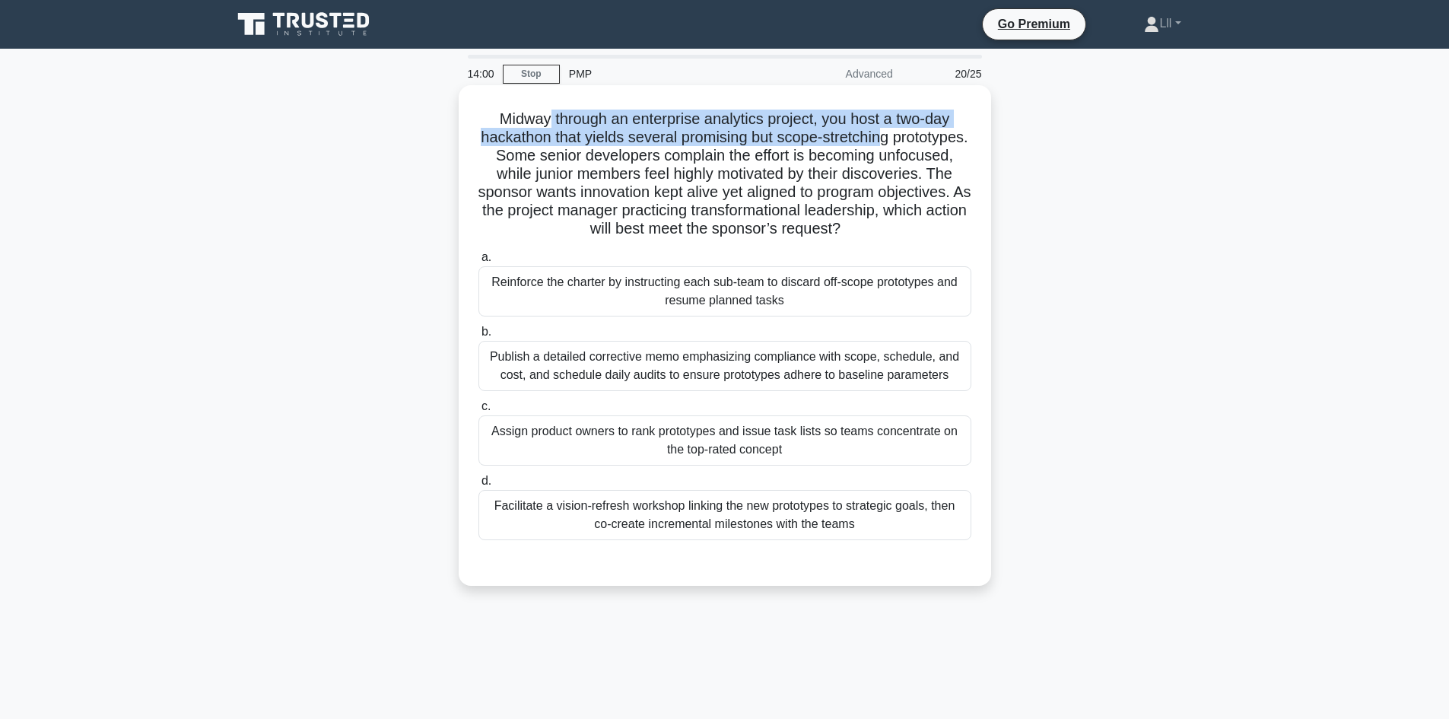
drag, startPoint x: 543, startPoint y: 117, endPoint x: 924, endPoint y: 133, distance: 380.8
click at [924, 133] on h5 "Midway through an enterprise analytics project, you host a two-day hackathon th…" at bounding box center [725, 174] width 496 height 129
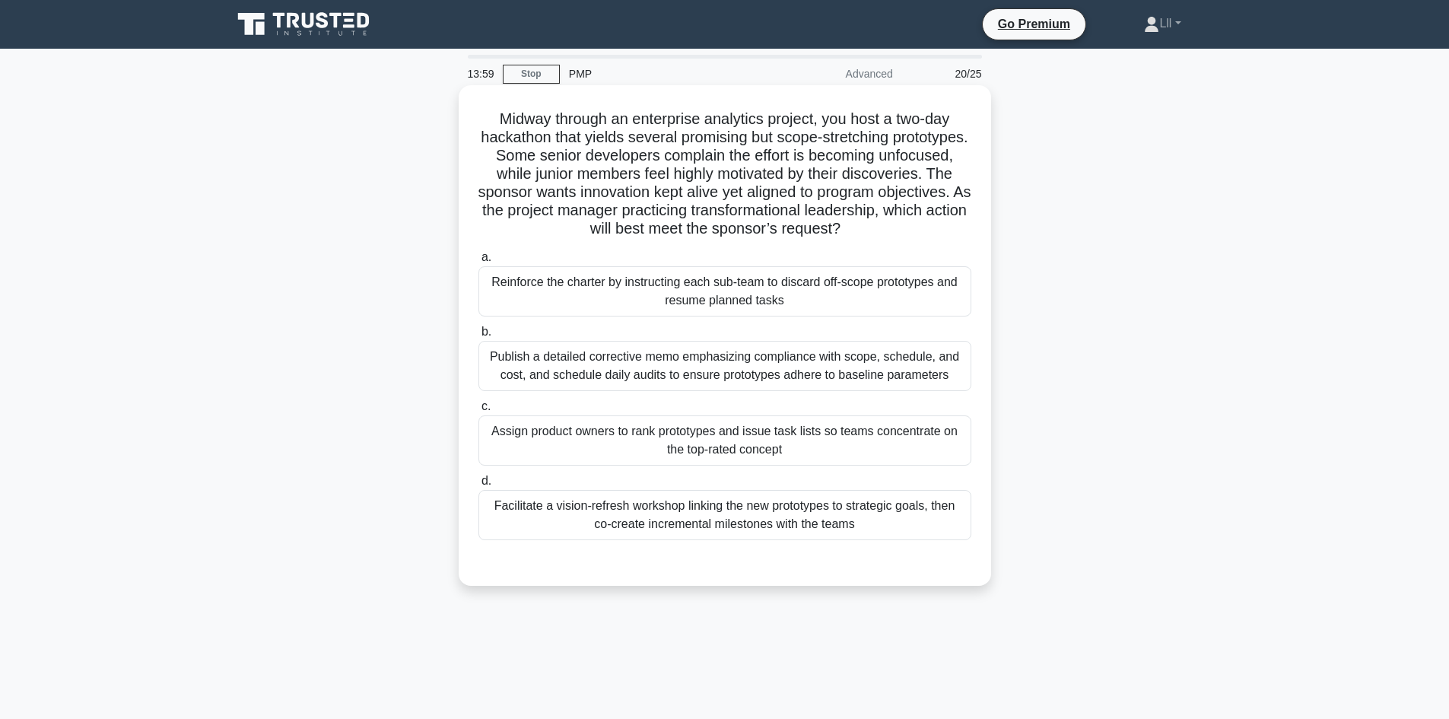
click at [892, 154] on h5 "Midway through an enterprise analytics project, you host a two-day hackathon th…" at bounding box center [725, 174] width 496 height 129
drag, startPoint x: 570, startPoint y: 158, endPoint x: 935, endPoint y: 161, distance: 365.2
click at [935, 161] on h5 "Midway through an enterprise analytics project, you host a two-day hackathon th…" at bounding box center [725, 174] width 496 height 129
click at [732, 171] on h5 "Midway through an enterprise analytics project, you host a two-day hackathon th…" at bounding box center [725, 174] width 496 height 129
drag, startPoint x: 701, startPoint y: 199, endPoint x: 967, endPoint y: 196, distance: 265.5
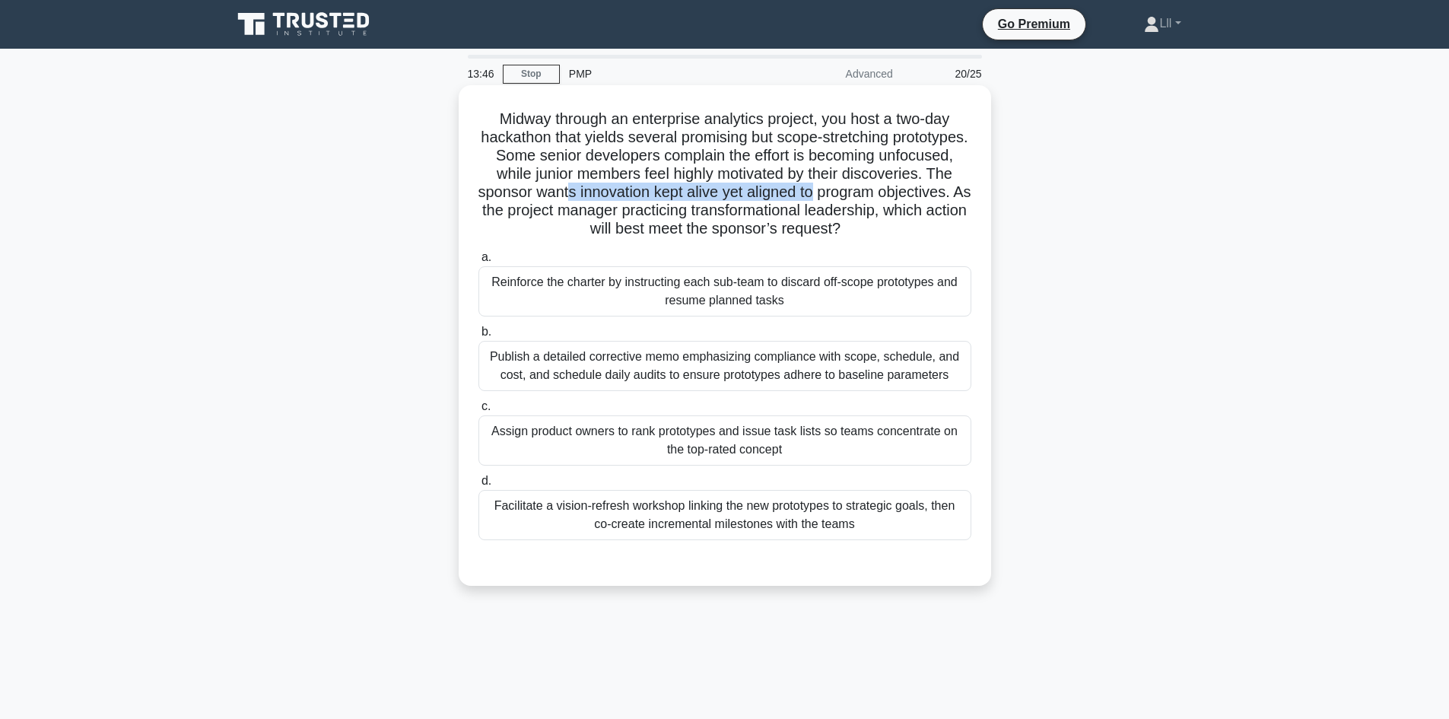
click at [965, 196] on h5 "Midway through an enterprise analytics project, you host a two-day hackathon th…" at bounding box center [725, 174] width 496 height 129
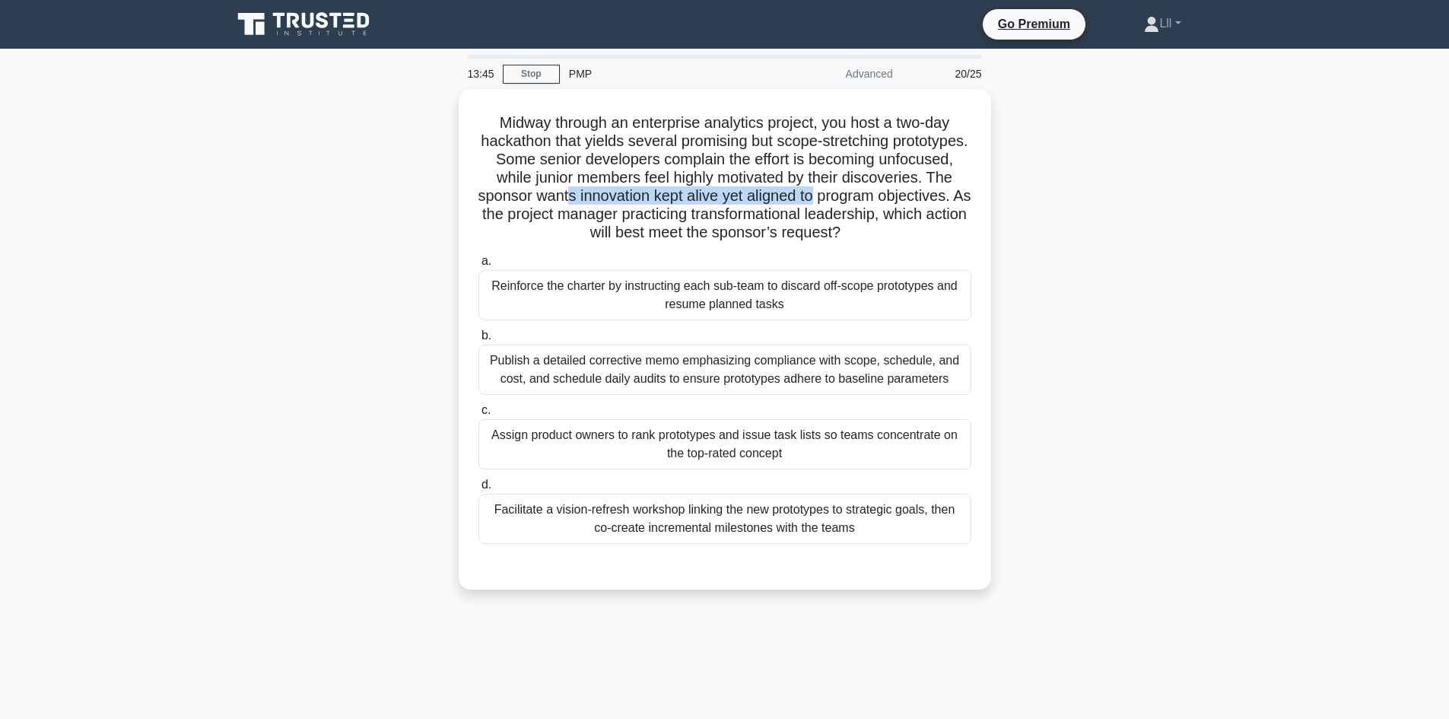
click at [994, 200] on div "Midway through an enterprise analytics project, you host a two-day hackathon th…" at bounding box center [725, 348] width 1004 height 519
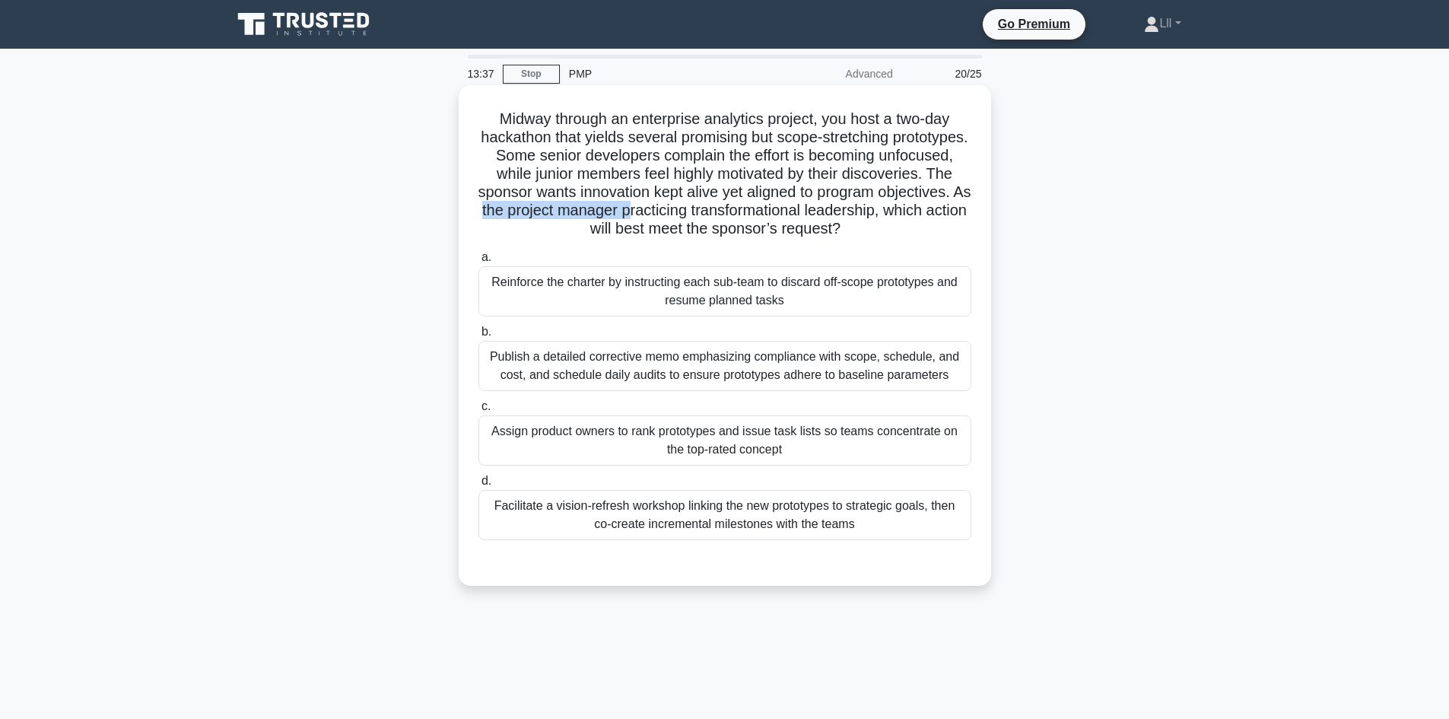
drag, startPoint x: 640, startPoint y: 207, endPoint x: 792, endPoint y: 204, distance: 152.2
click at [792, 204] on h5 "Midway through an enterprise analytics project, you host a two-day hackathon th…" at bounding box center [725, 174] width 496 height 129
click at [816, 208] on h5 "Midway through an enterprise analytics project, you host a two-day hackathon th…" at bounding box center [725, 174] width 496 height 129
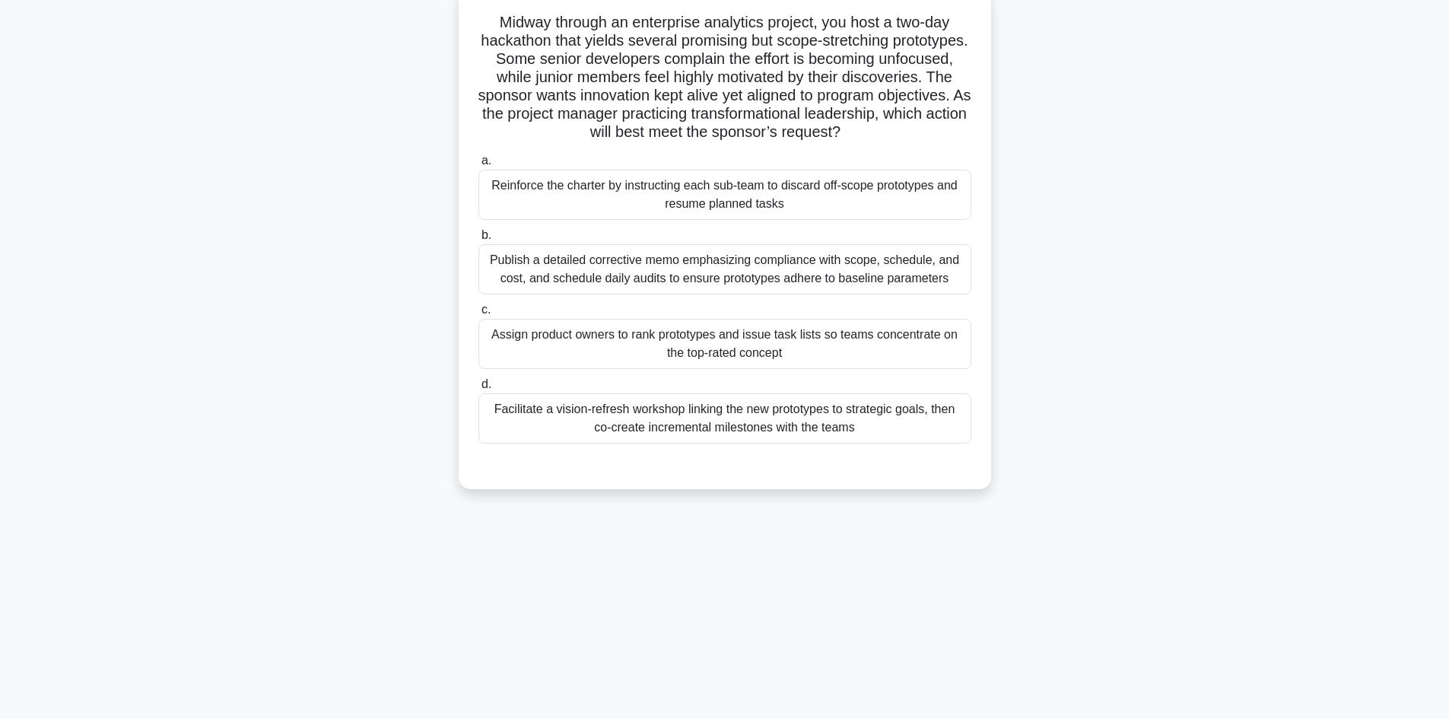
scroll to position [103, 0]
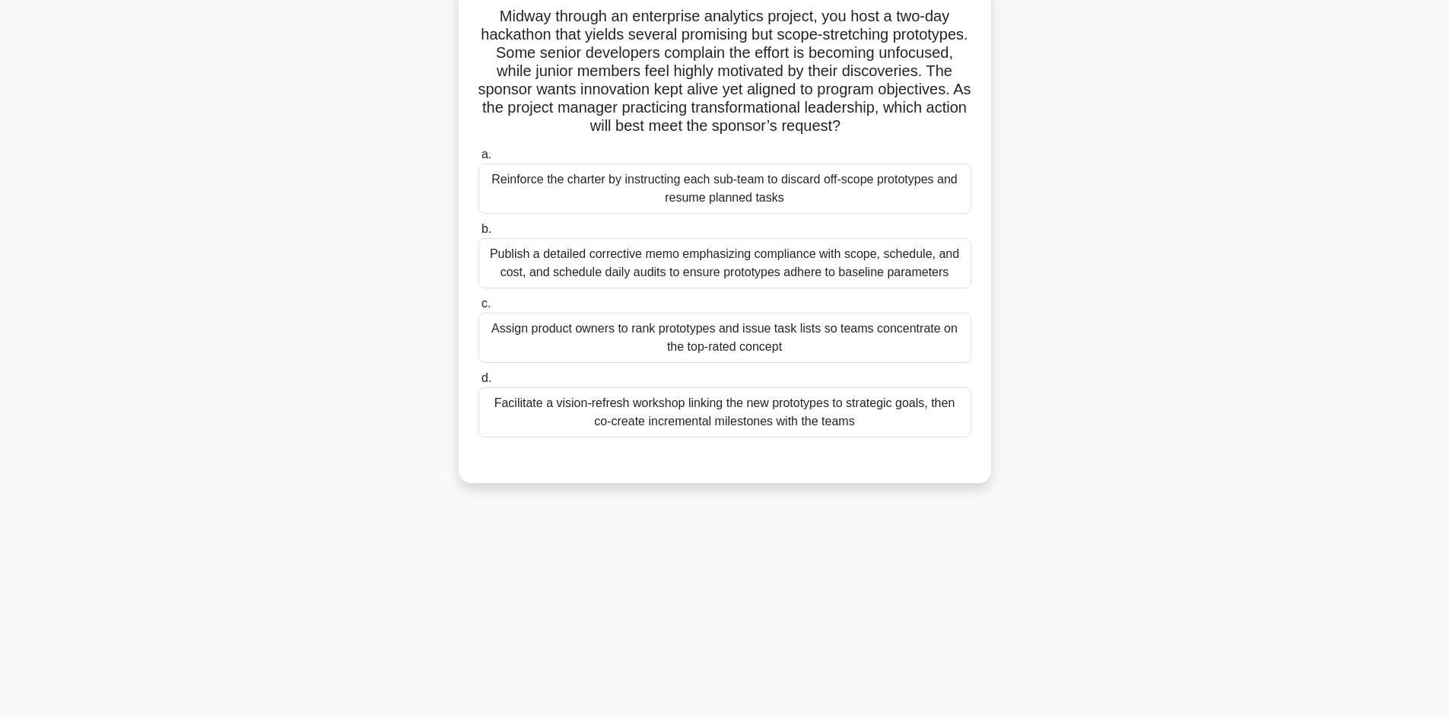
click at [774, 411] on div "Facilitate a vision-refresh workshop linking the new prototypes to strategic go…" at bounding box center [725, 412] width 493 height 50
click at [479, 383] on input "d. Facilitate a vision-refresh workshop linking the new prototypes to strategic…" at bounding box center [479, 379] width 0 height 10
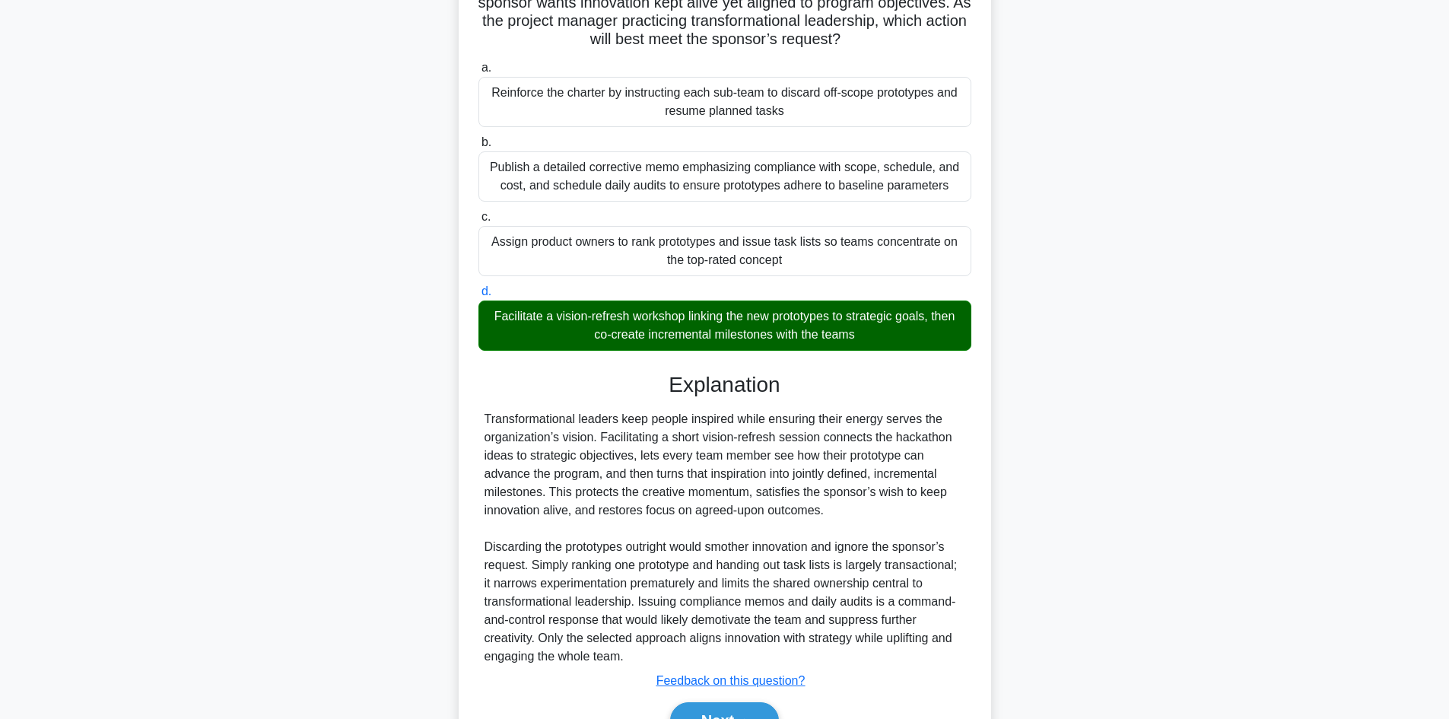
scroll to position [275, 0]
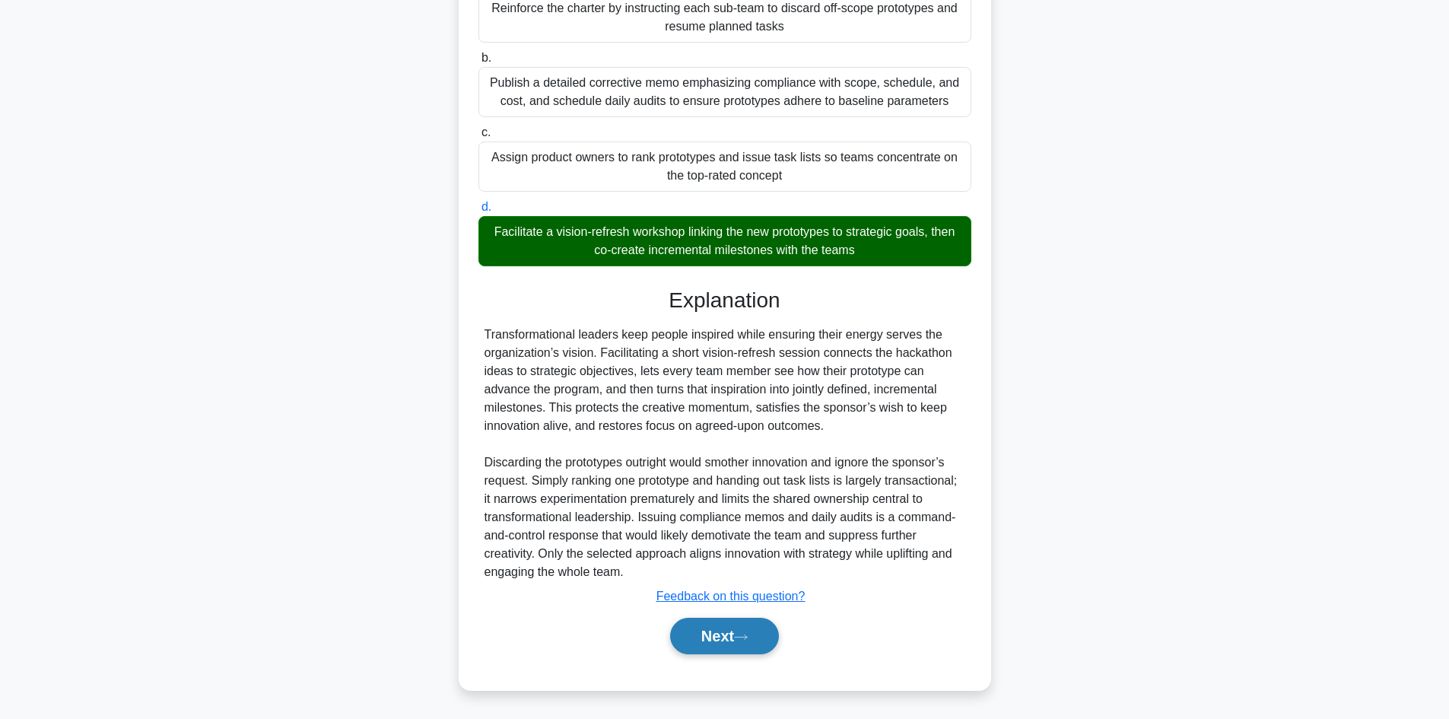
click at [730, 638] on button "Next" at bounding box center [724, 636] width 109 height 37
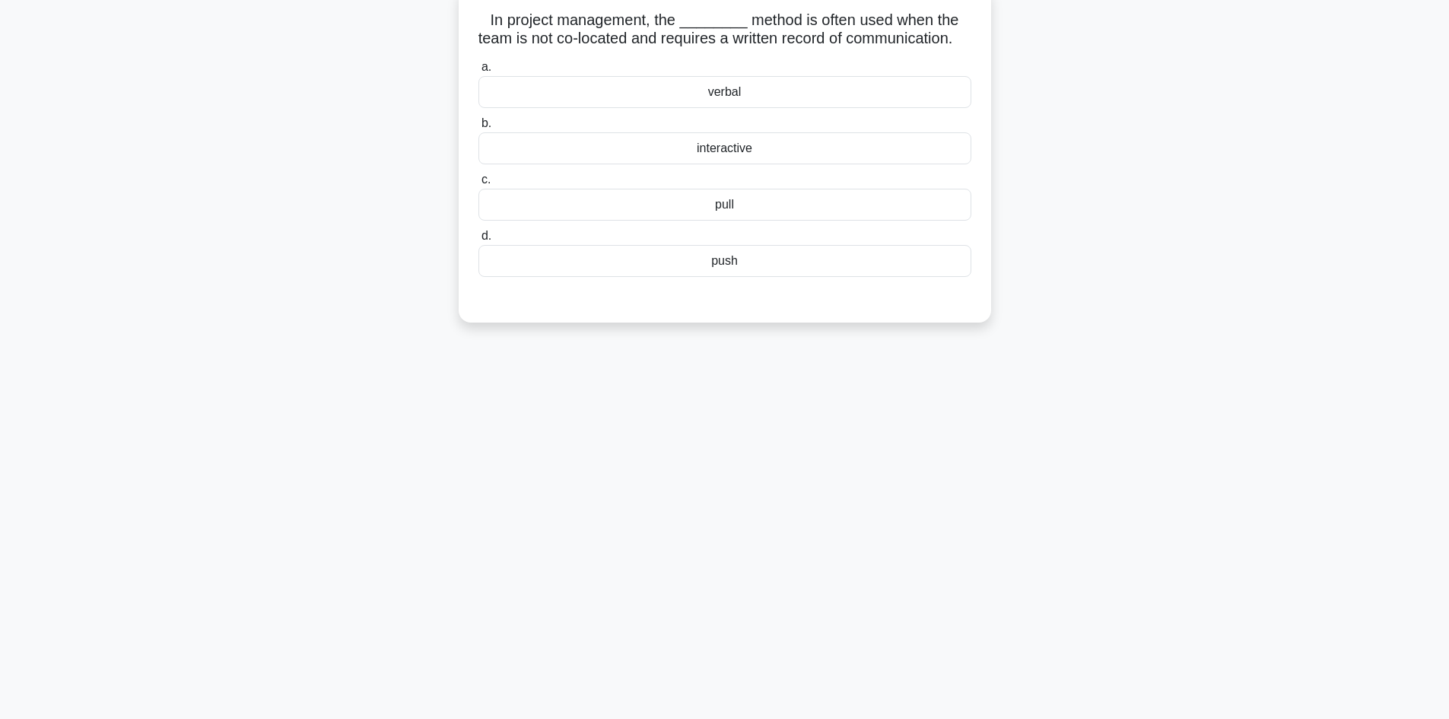
scroll to position [0, 0]
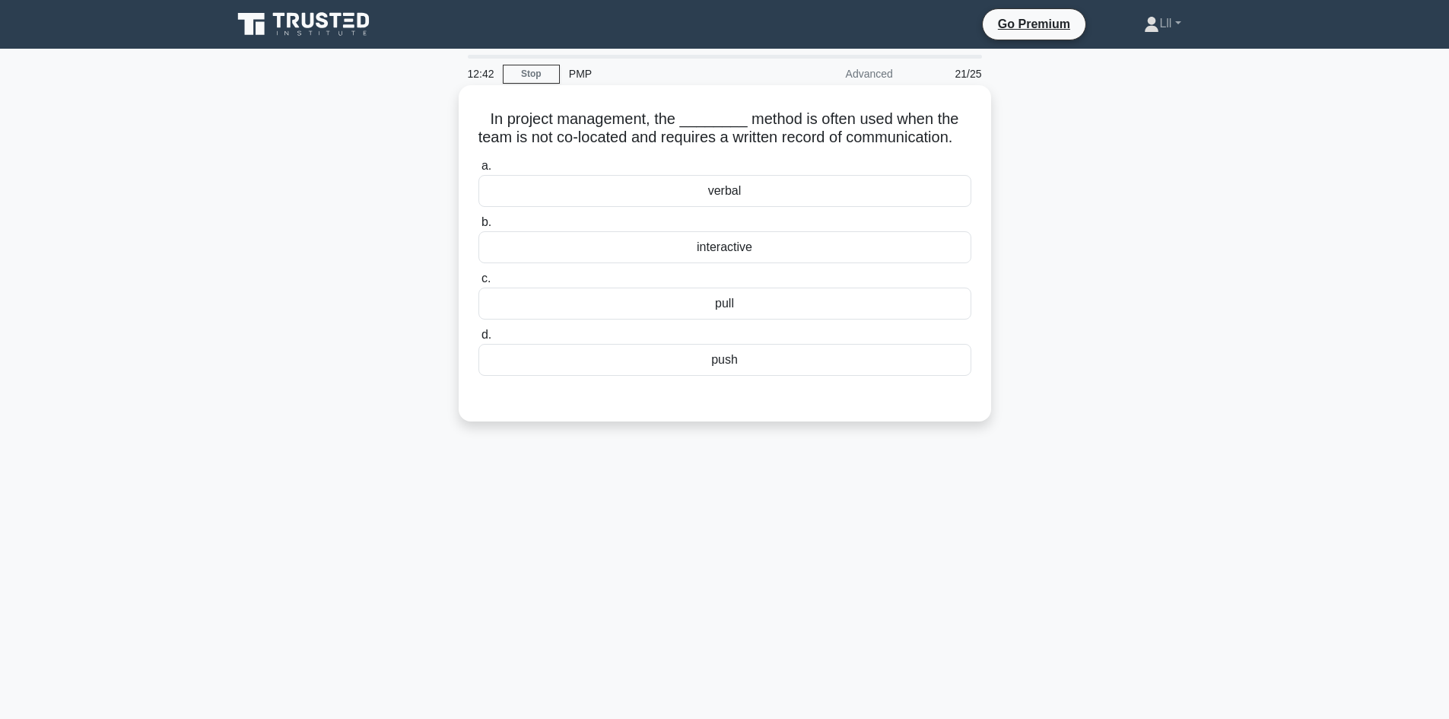
click at [761, 320] on div "pull" at bounding box center [725, 304] width 493 height 32
click at [479, 284] on input "c. pull" at bounding box center [479, 279] width 0 height 10
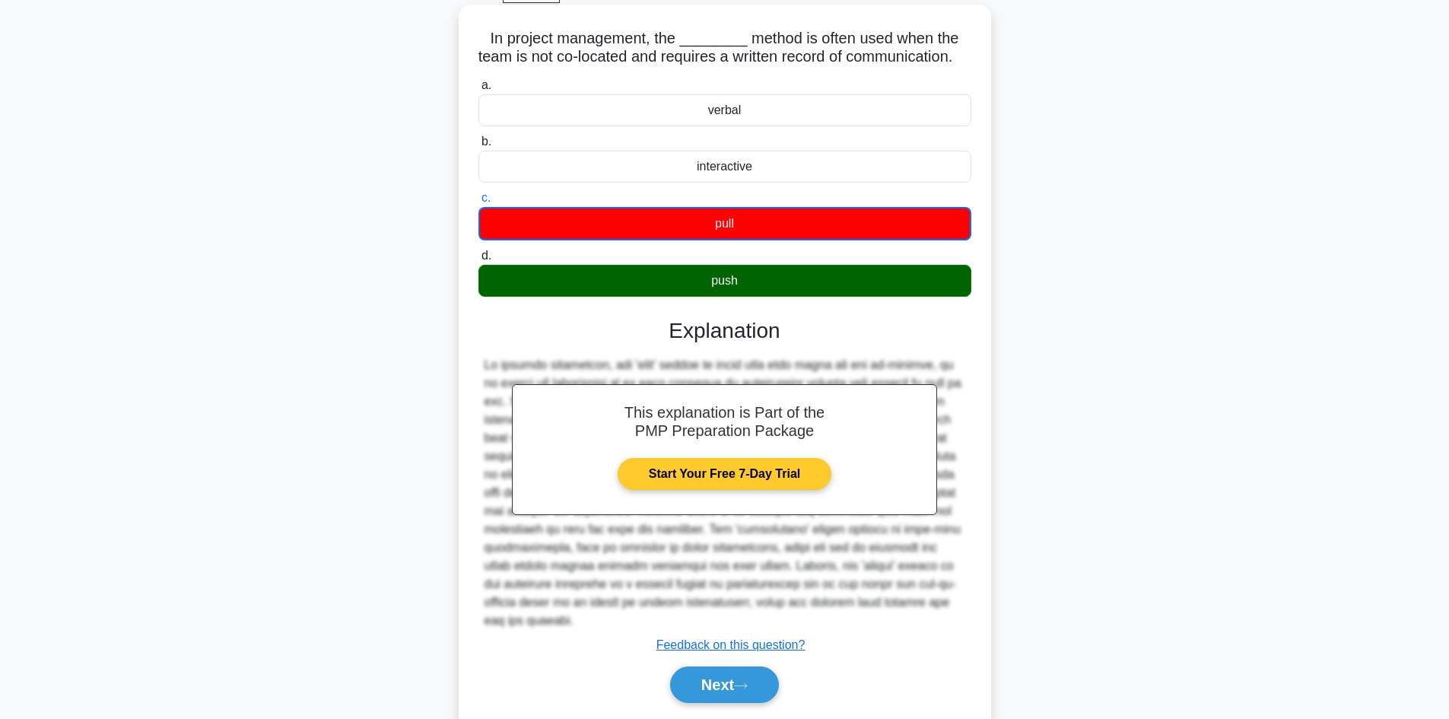
scroll to position [148, 0]
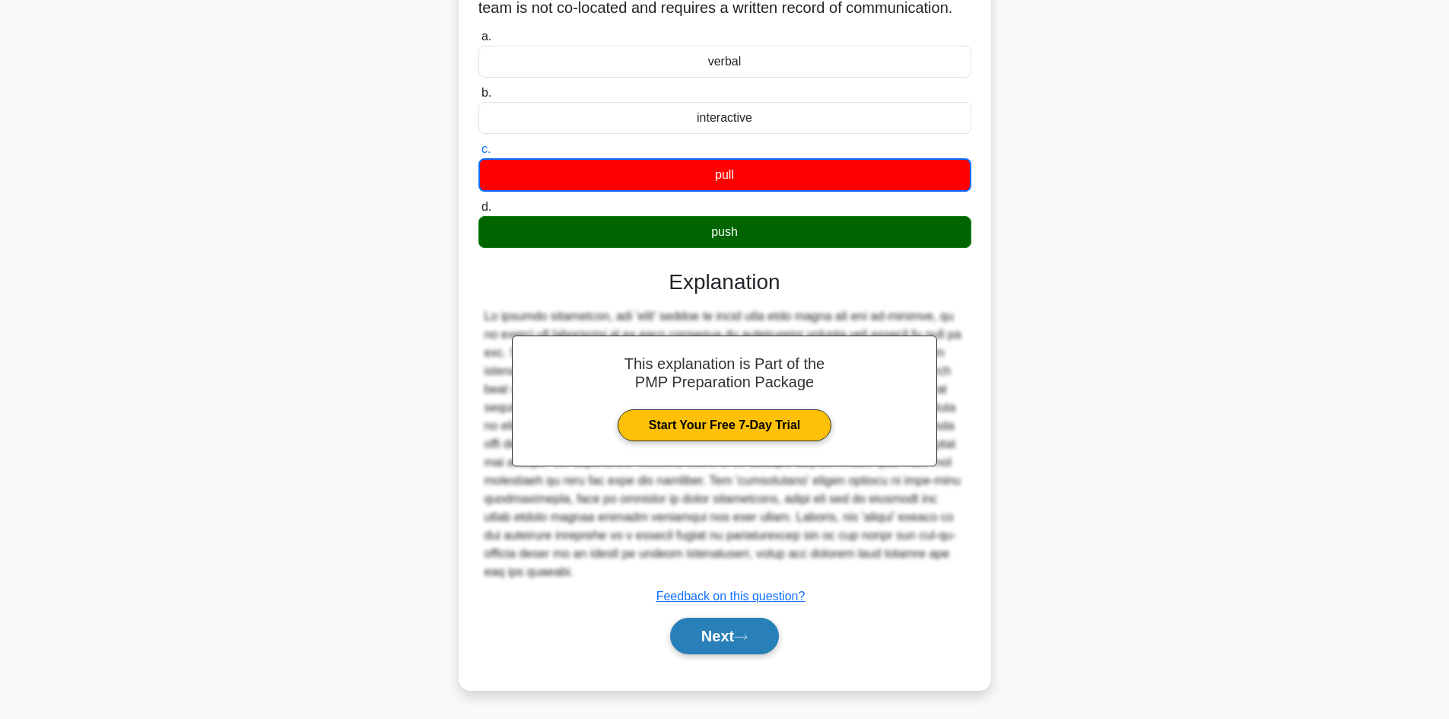
click at [767, 634] on button "Next" at bounding box center [724, 636] width 109 height 37
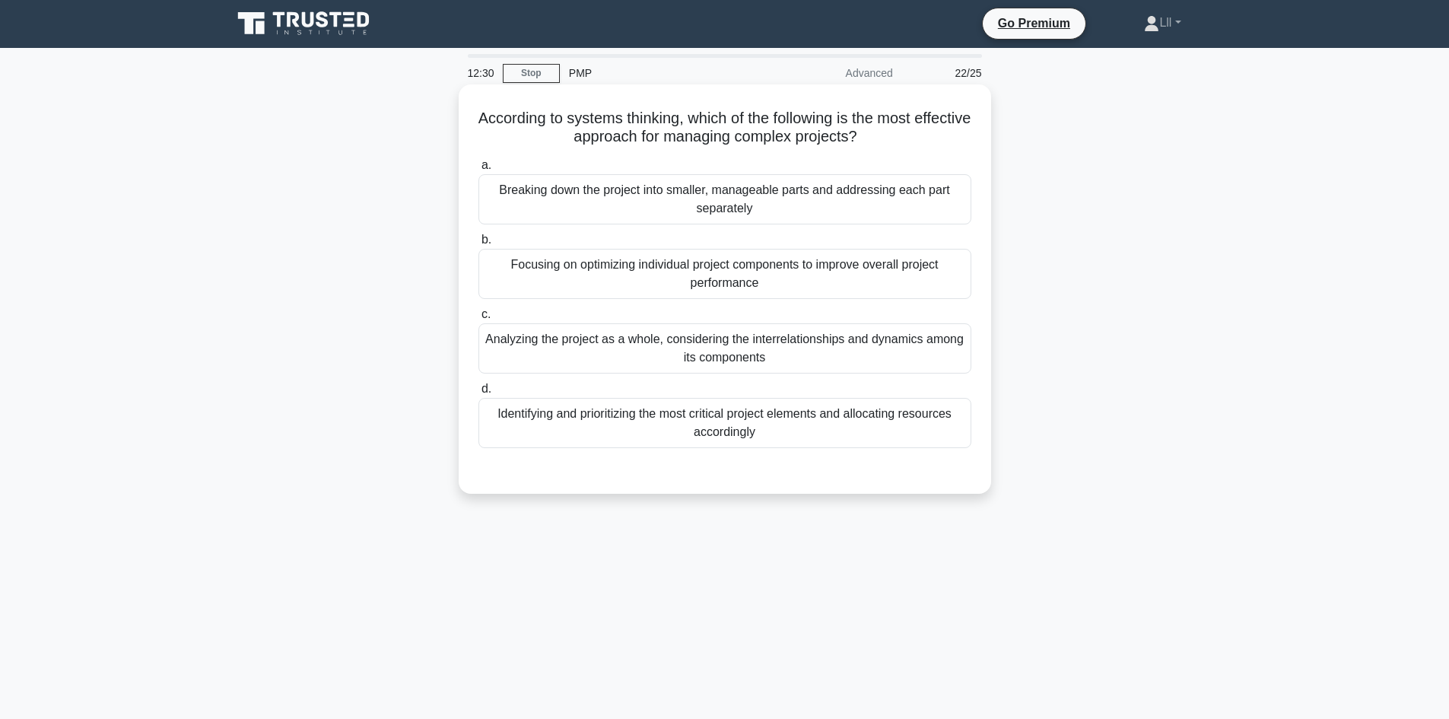
scroll to position [0, 0]
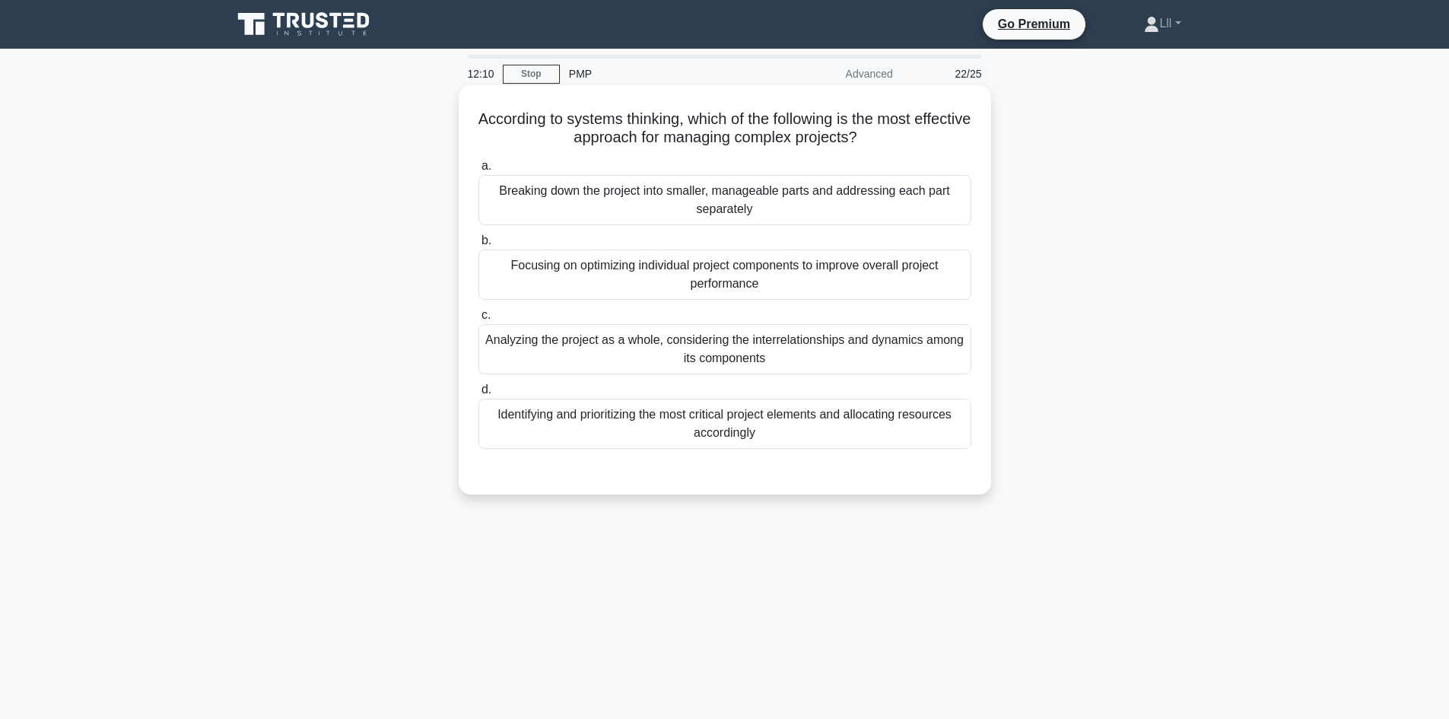
click at [719, 355] on div "Analyzing the project as a whole, considering the interrelationships and dynami…" at bounding box center [725, 349] width 493 height 50
click at [479, 320] on input "c. Analyzing the project as a whole, considering the interrelationships and dyn…" at bounding box center [479, 315] width 0 height 10
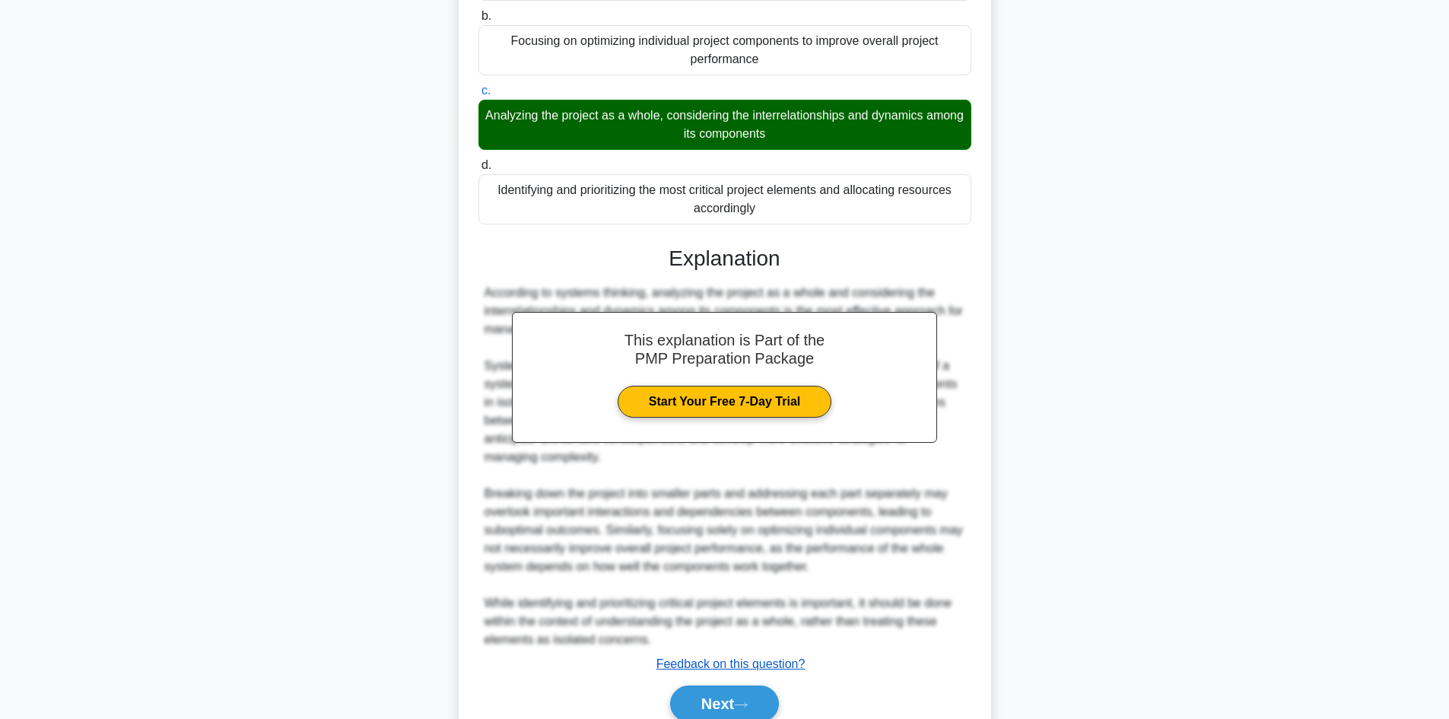
scroll to position [228, 0]
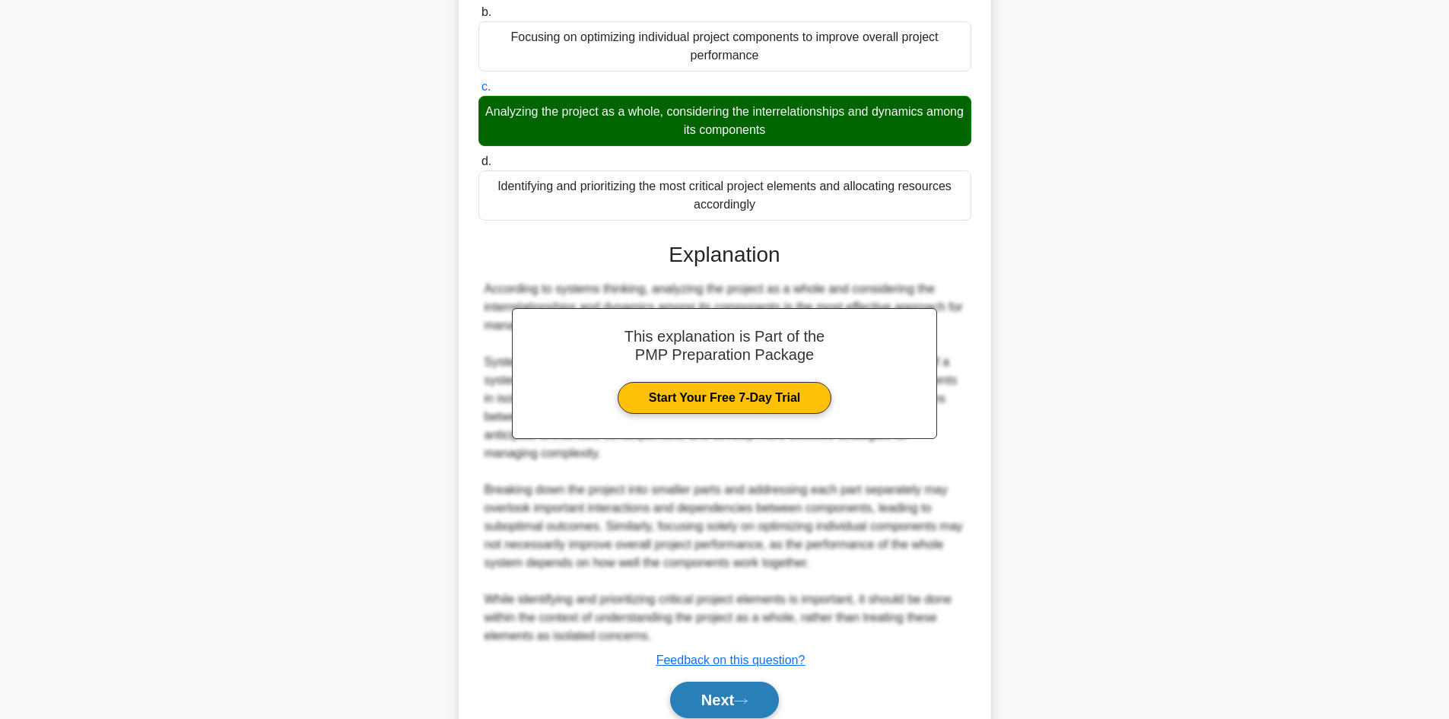
click at [749, 708] on button "Next" at bounding box center [724, 700] width 109 height 37
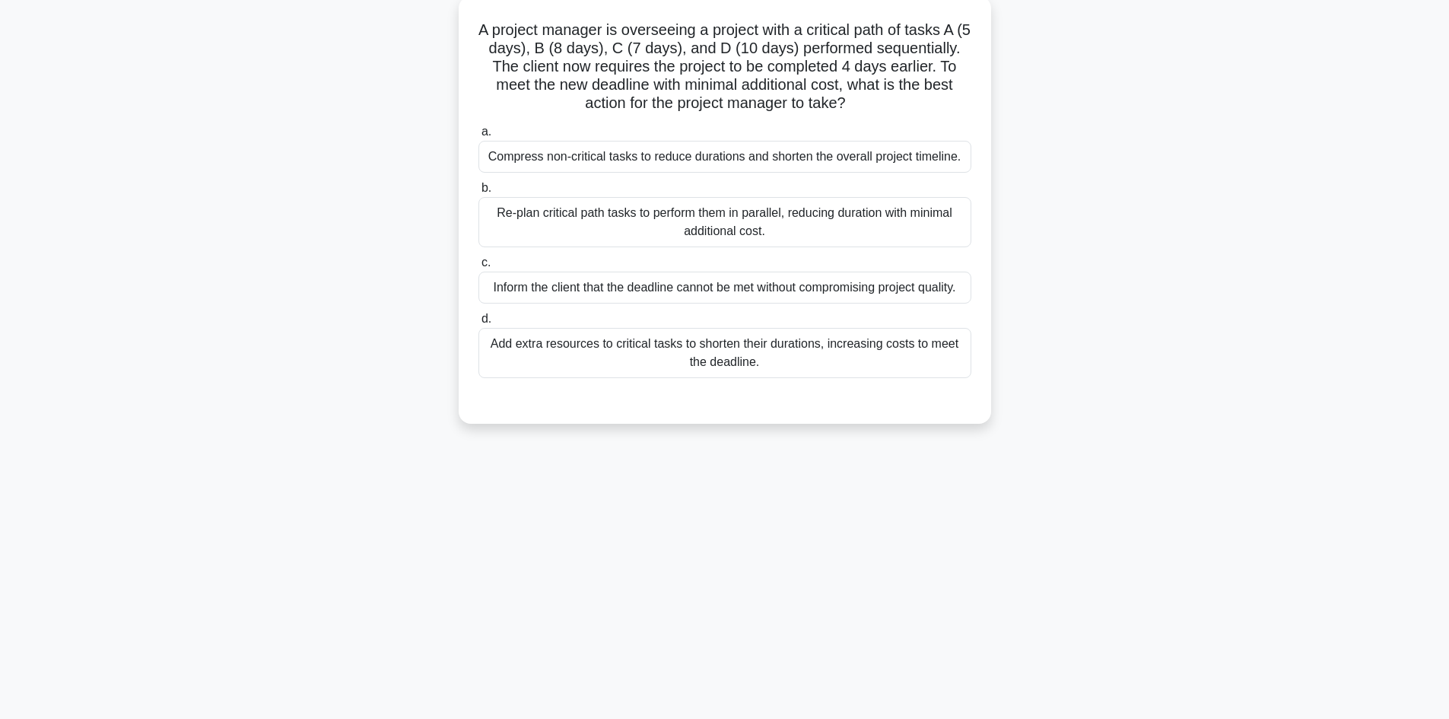
scroll to position [0, 0]
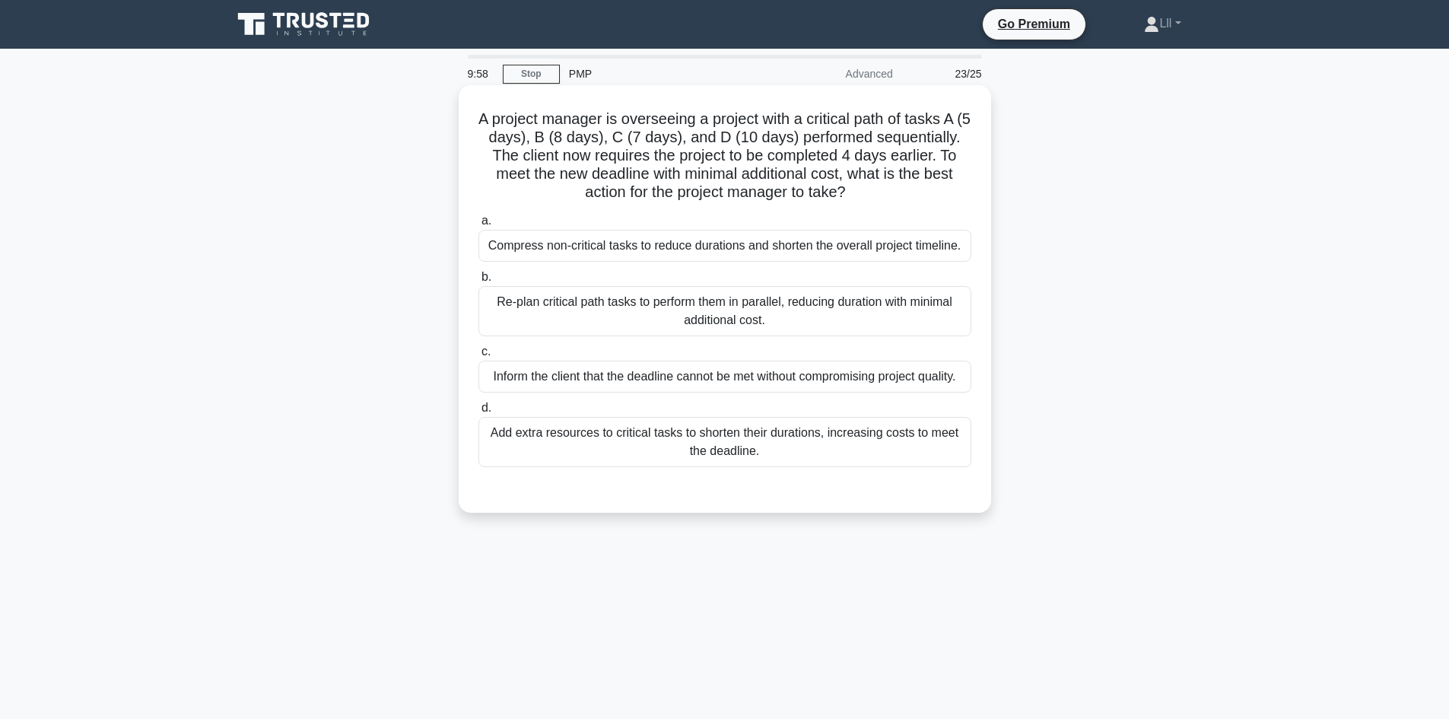
drag, startPoint x: 593, startPoint y: 378, endPoint x: 867, endPoint y: 371, distance: 274.0
click at [867, 371] on div "Inform the client that the deadline cannot be met without compromising project …" at bounding box center [725, 377] width 493 height 32
click at [896, 377] on div "Inform the client that the deadline cannot be met without compromising project …" at bounding box center [725, 377] width 493 height 32
click at [479, 357] on input "c. Inform the client that the deadline cannot be met without compromising proje…" at bounding box center [479, 352] width 0 height 10
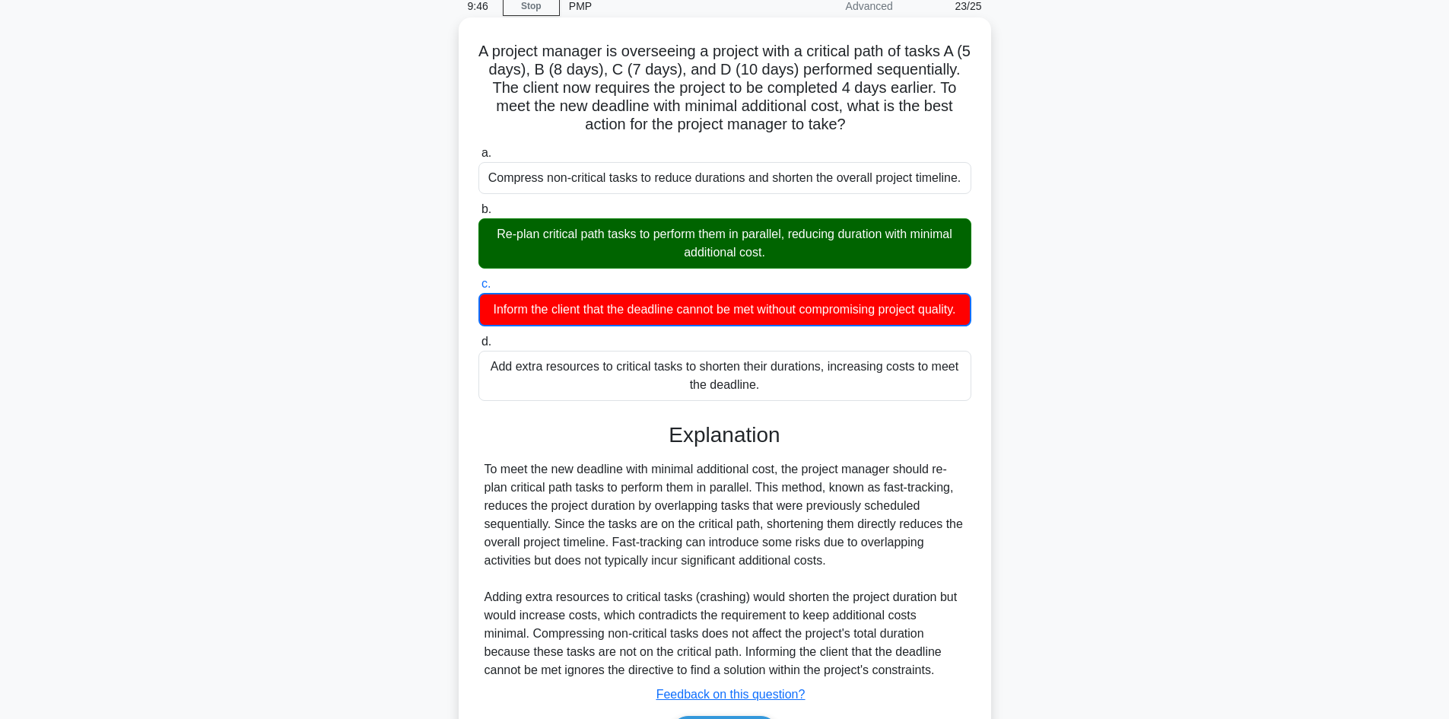
scroll to position [185, 0]
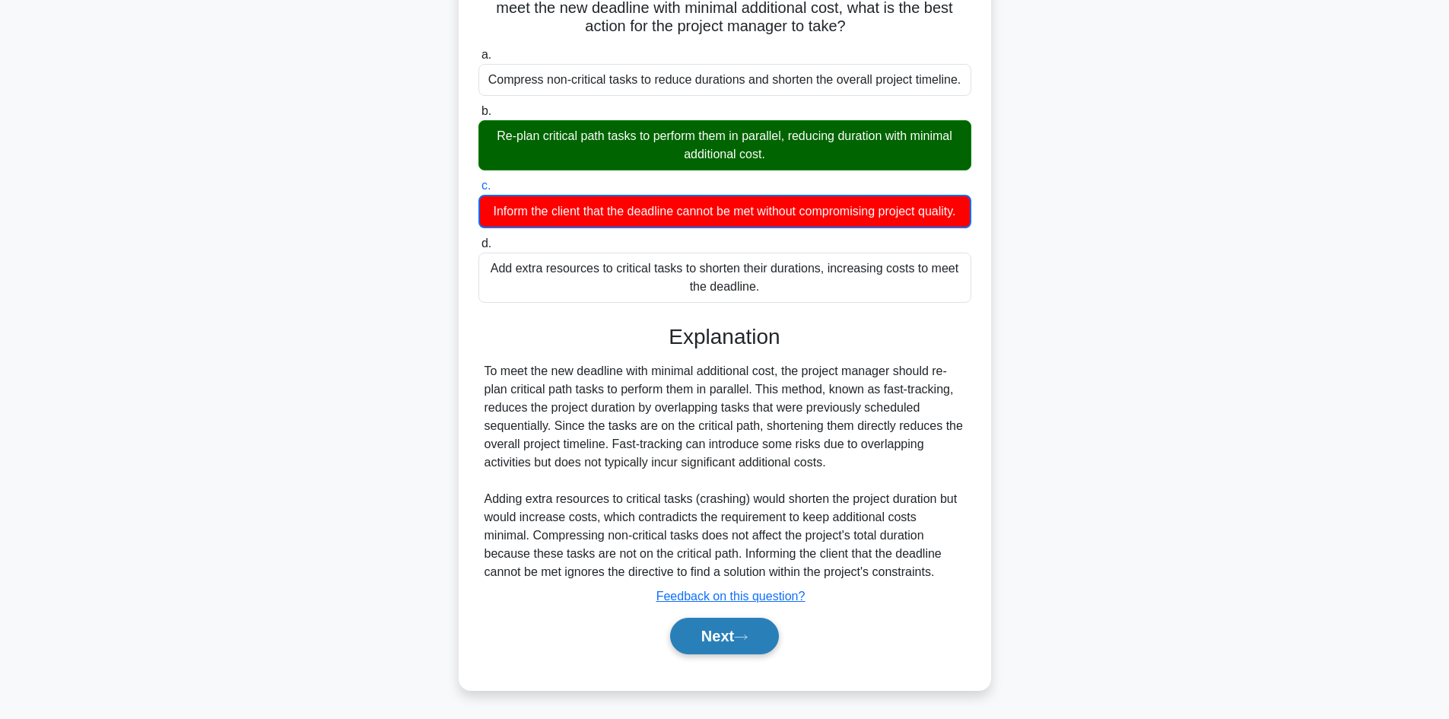
click at [759, 625] on button "Next" at bounding box center [724, 636] width 109 height 37
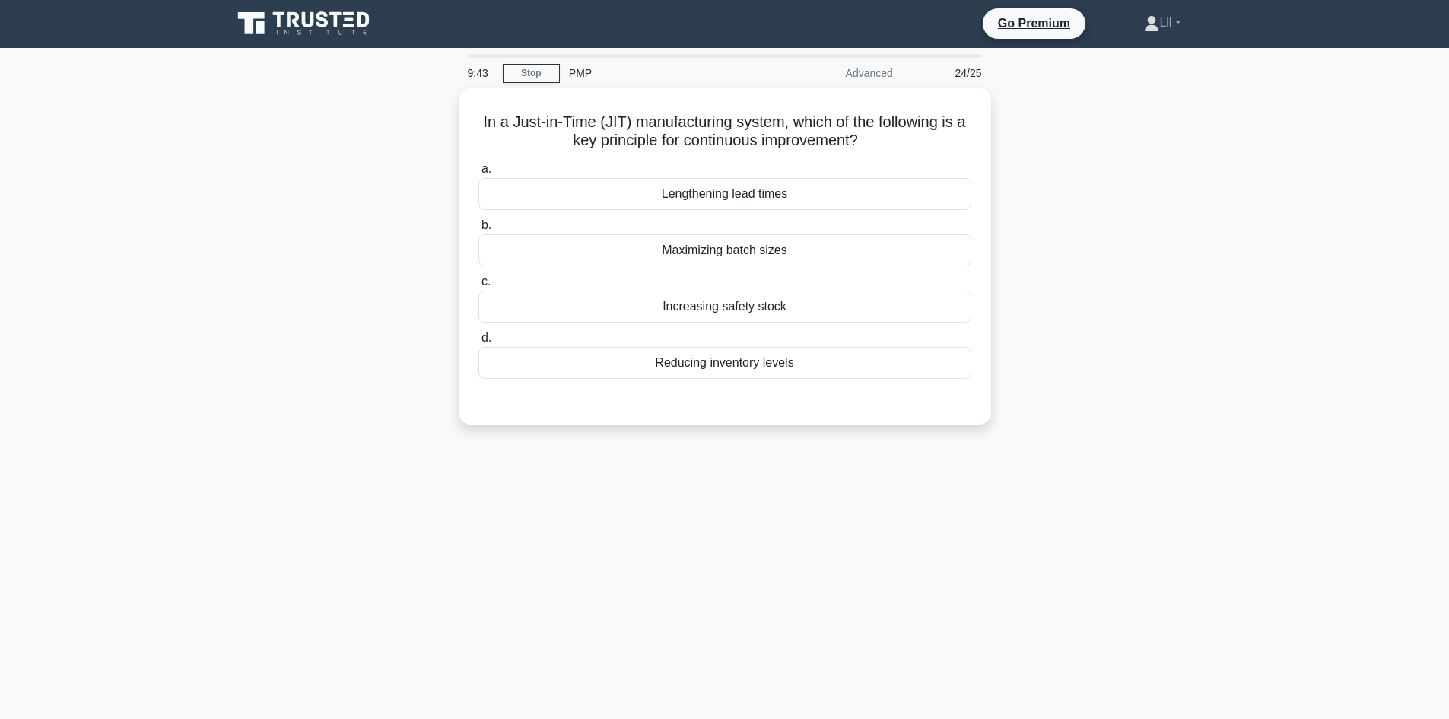
scroll to position [0, 0]
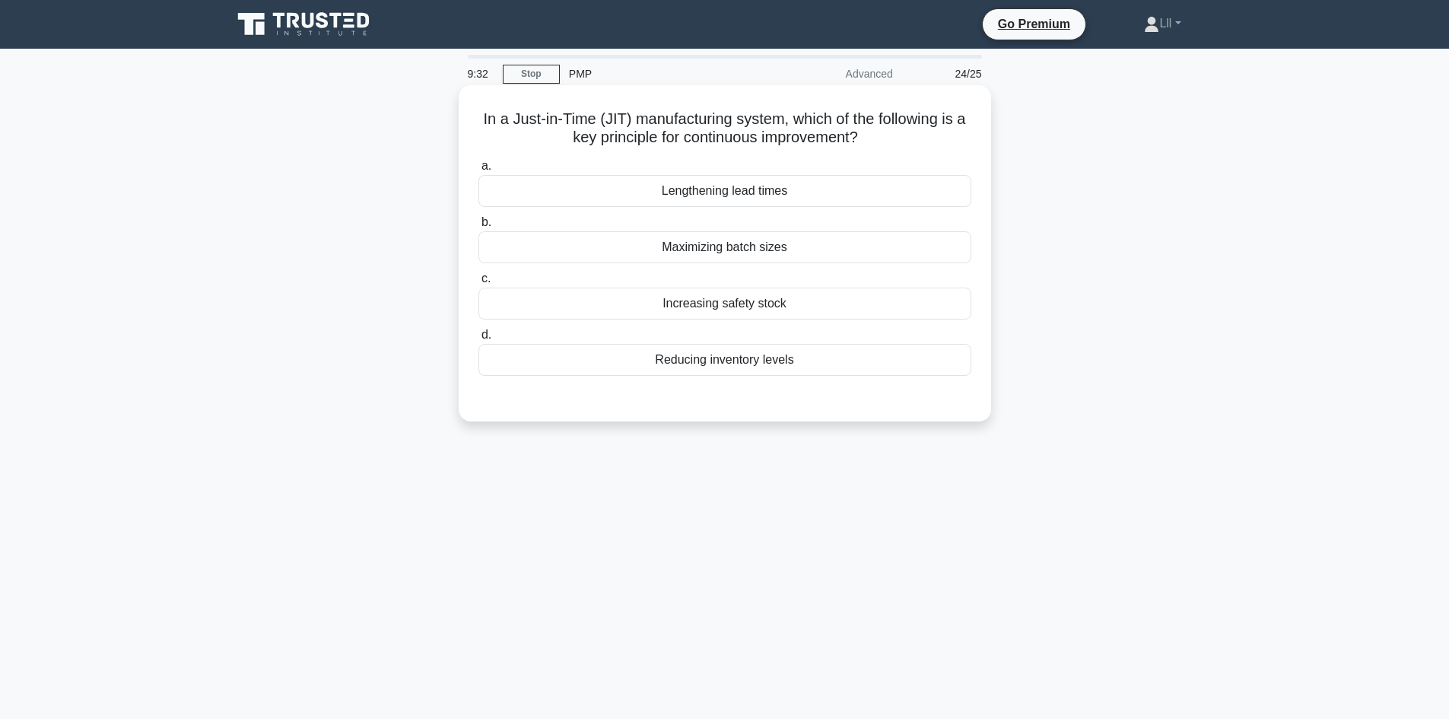
click at [803, 365] on div "Reducing inventory levels" at bounding box center [725, 360] width 493 height 32
click at [479, 340] on input "d. Reducing inventory levels" at bounding box center [479, 335] width 0 height 10
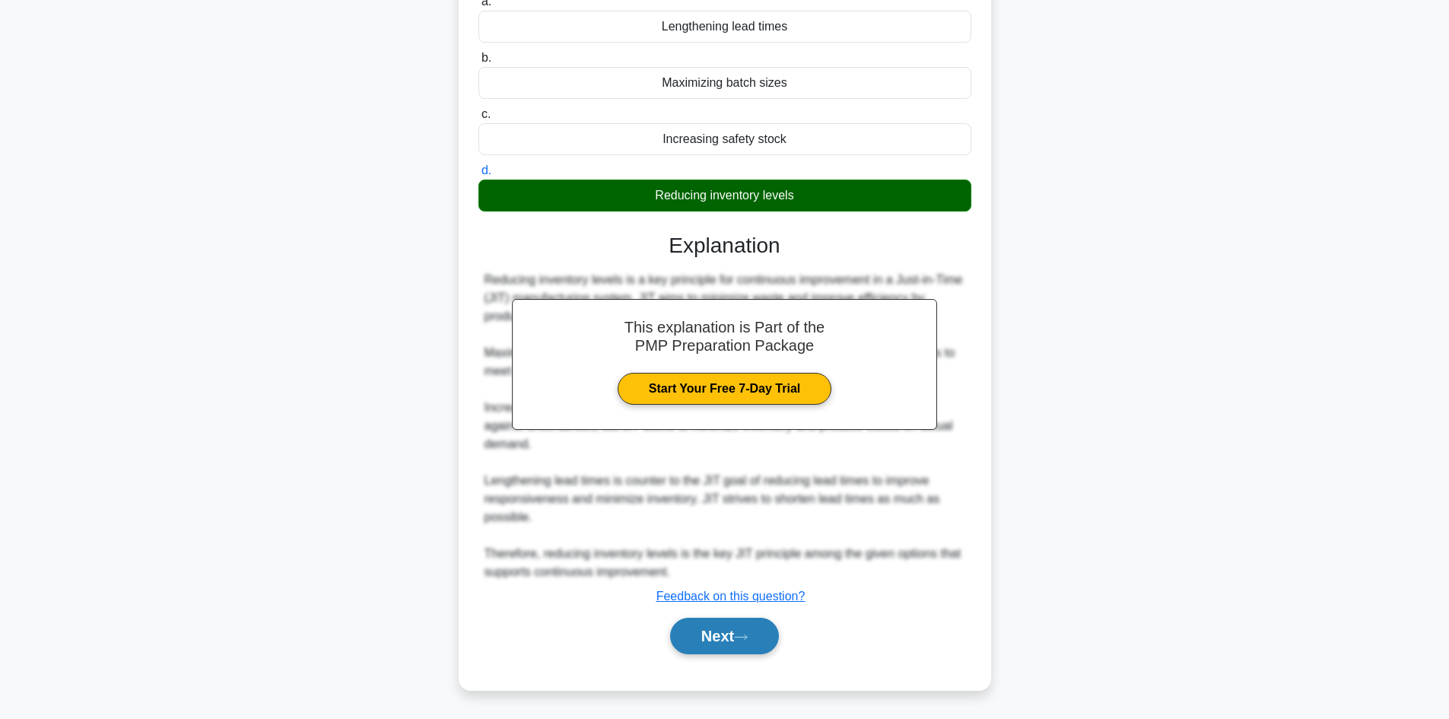
click at [724, 636] on button "Next" at bounding box center [724, 636] width 109 height 37
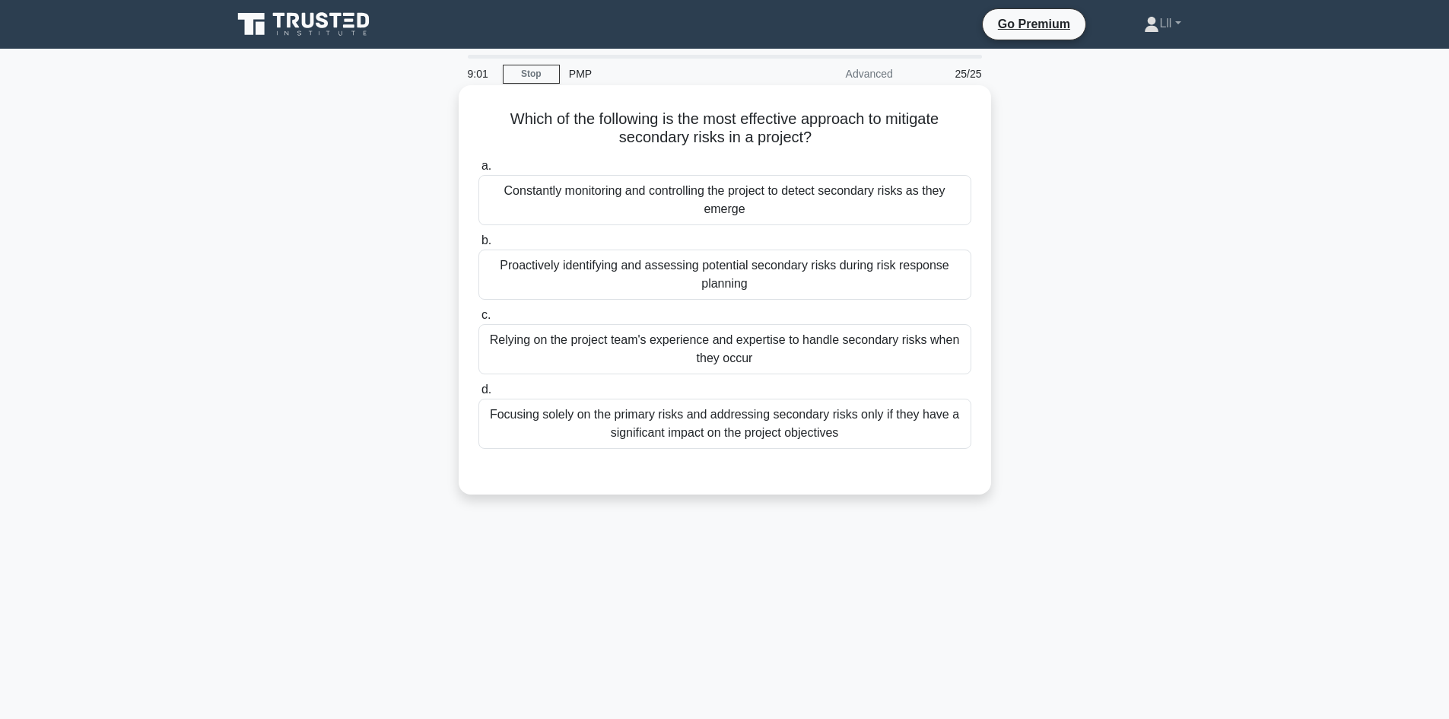
click at [786, 281] on div "Proactively identifying and assessing potential secondary risks during risk res…" at bounding box center [725, 275] width 493 height 50
click at [479, 246] on input "b. Proactively identifying and assessing potential secondary risks during risk …" at bounding box center [479, 241] width 0 height 10
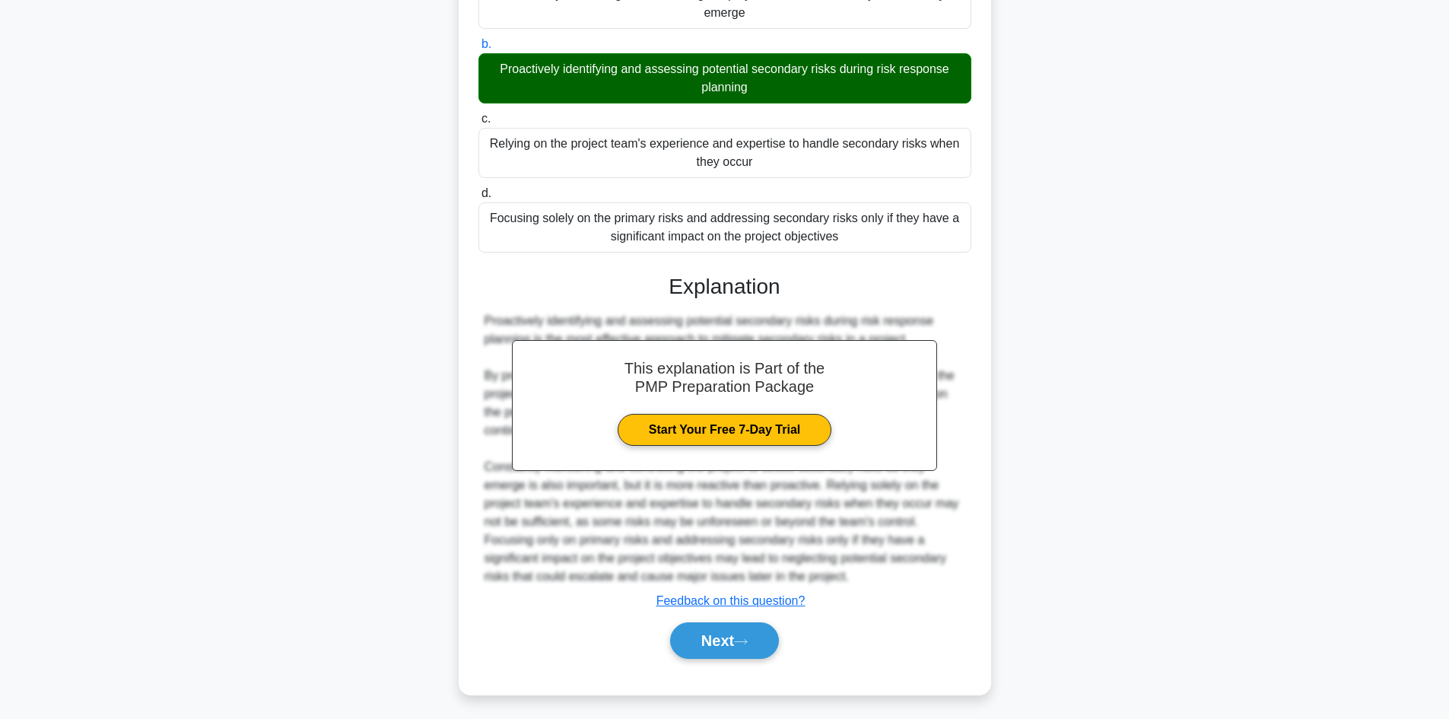
scroll to position [202, 0]
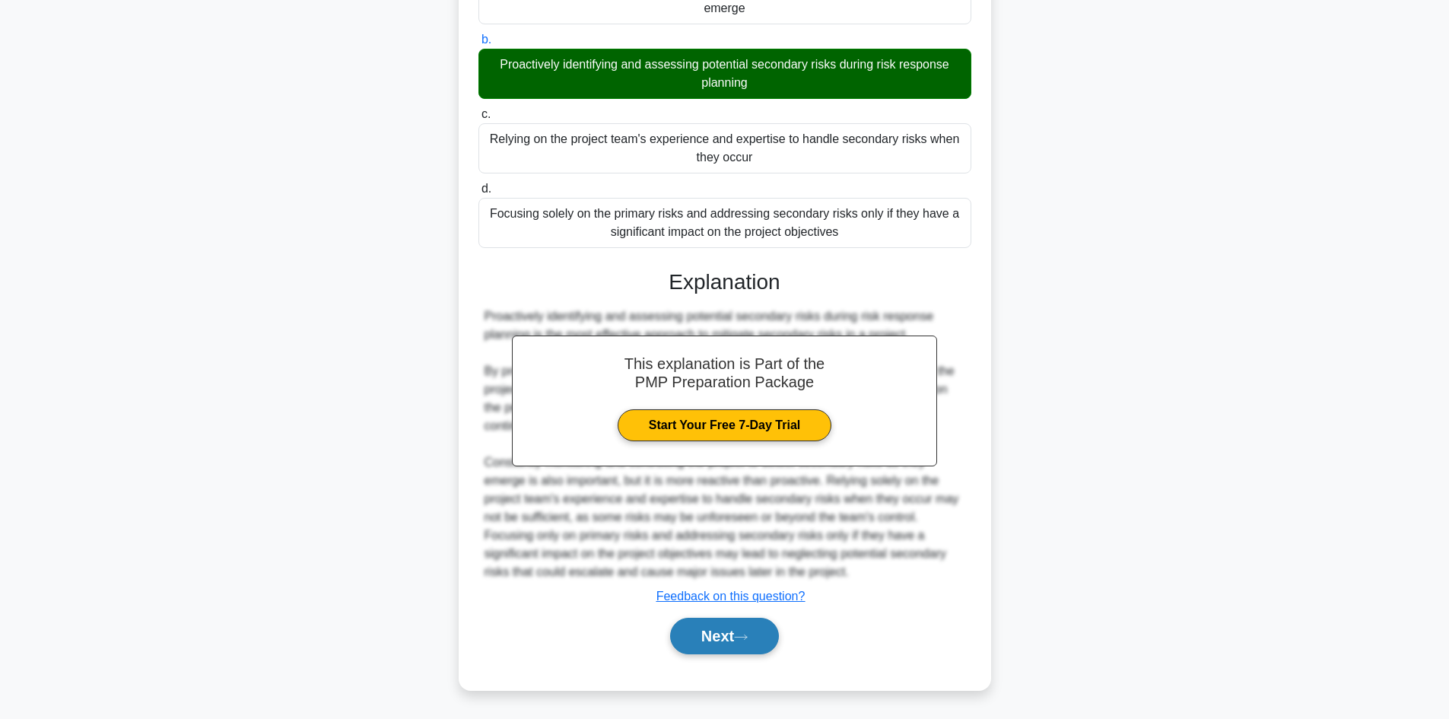
click at [743, 642] on button "Next" at bounding box center [724, 636] width 109 height 37
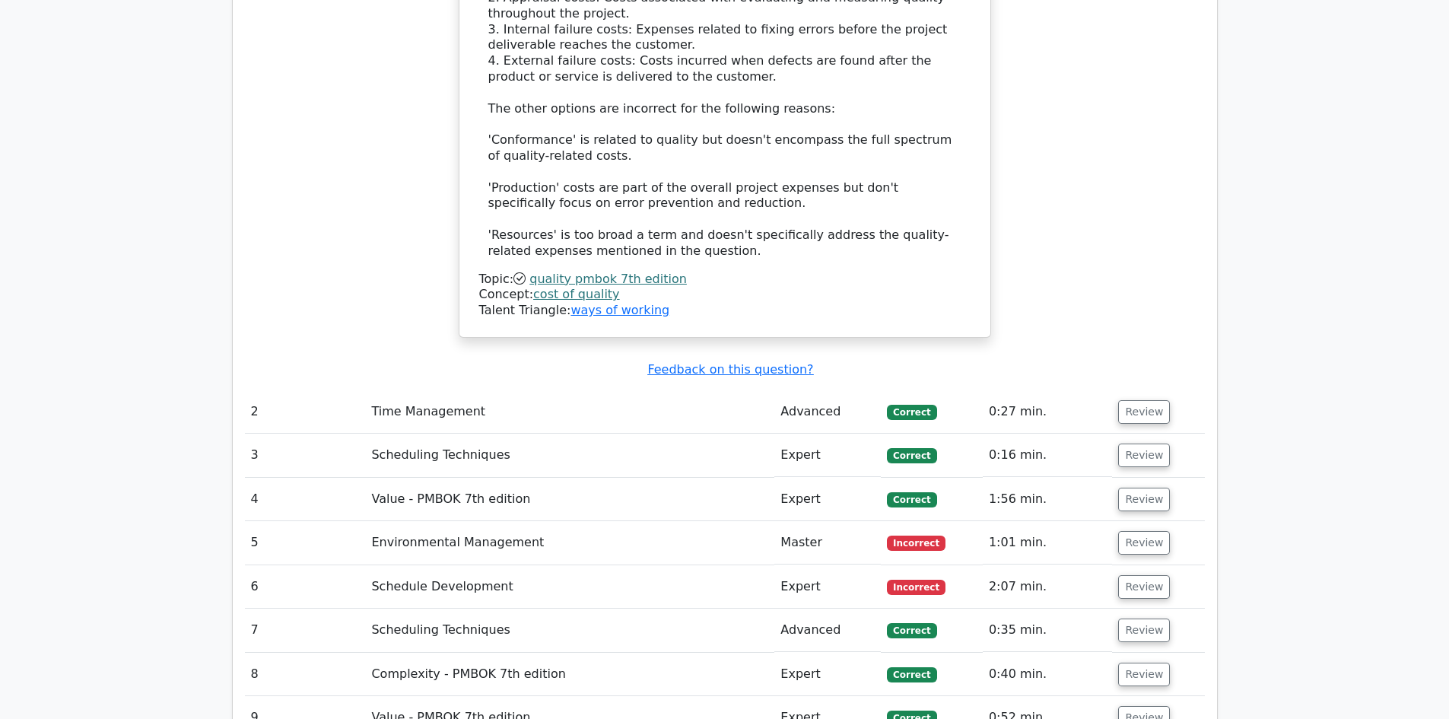
scroll to position [2283, 0]
click at [1134, 530] on button "Review" at bounding box center [1144, 542] width 52 height 24
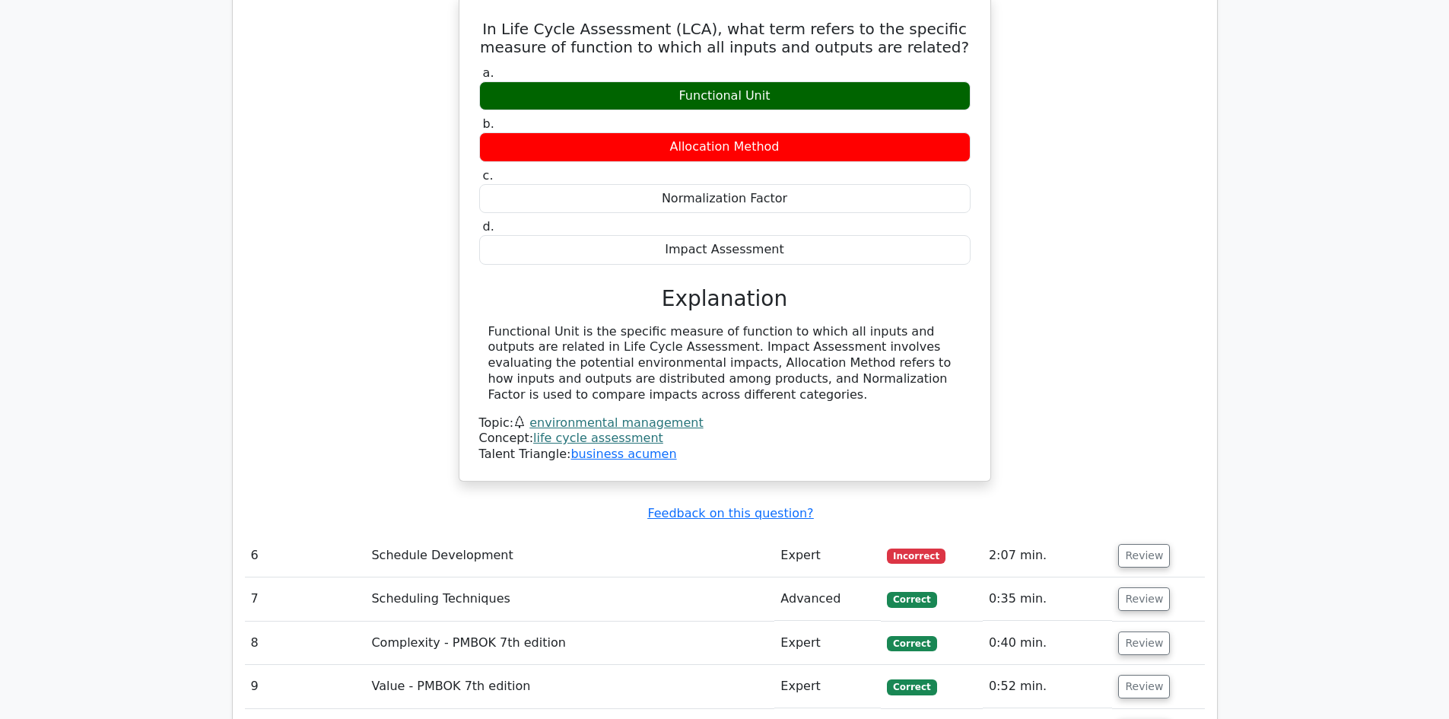
scroll to position [2967, 0]
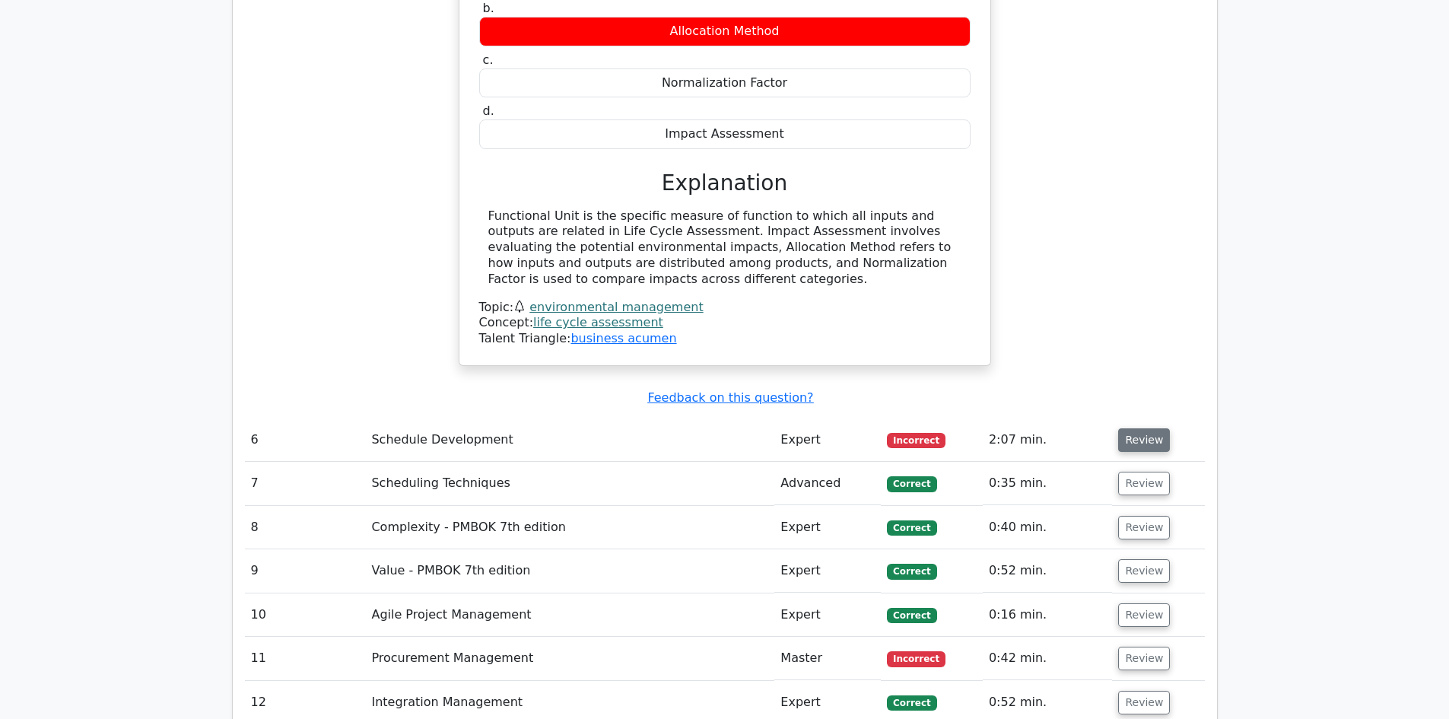
click at [1159, 428] on button "Review" at bounding box center [1144, 440] width 52 height 24
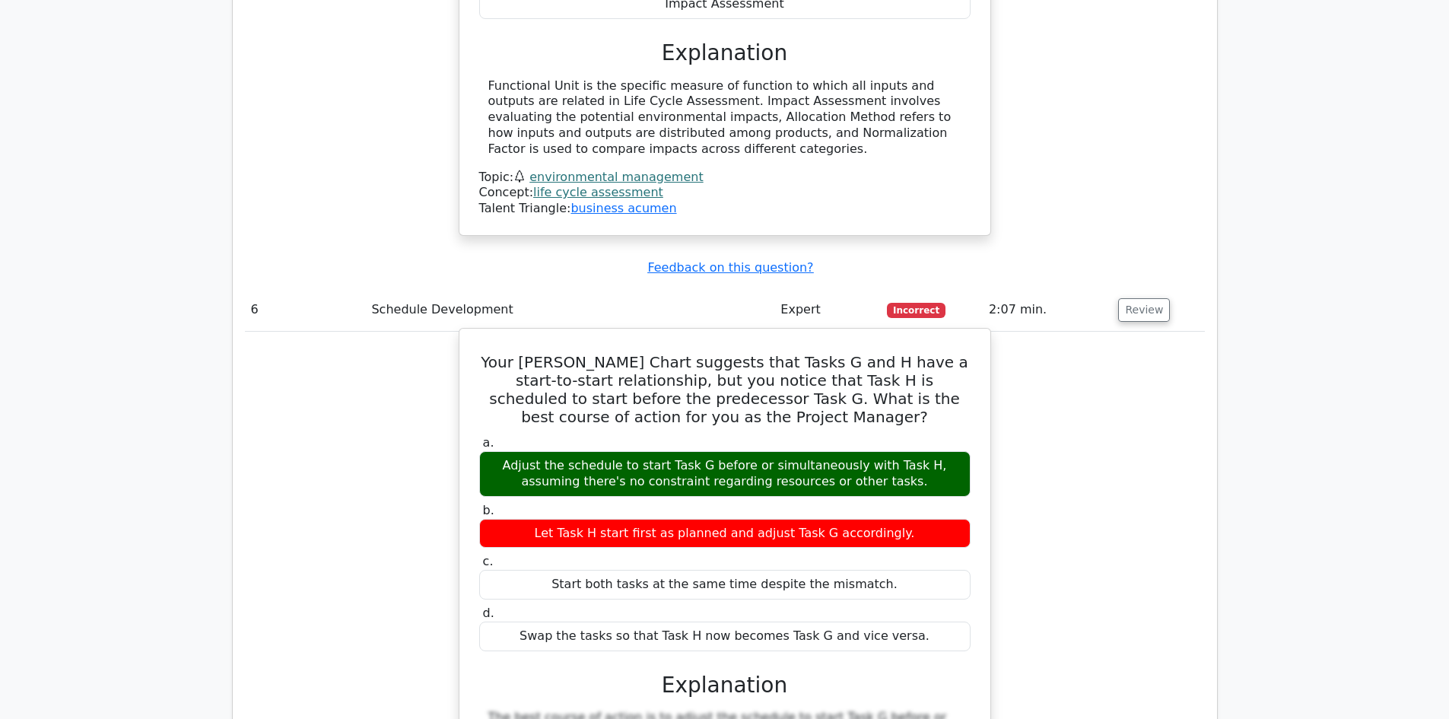
scroll to position [3119, 0]
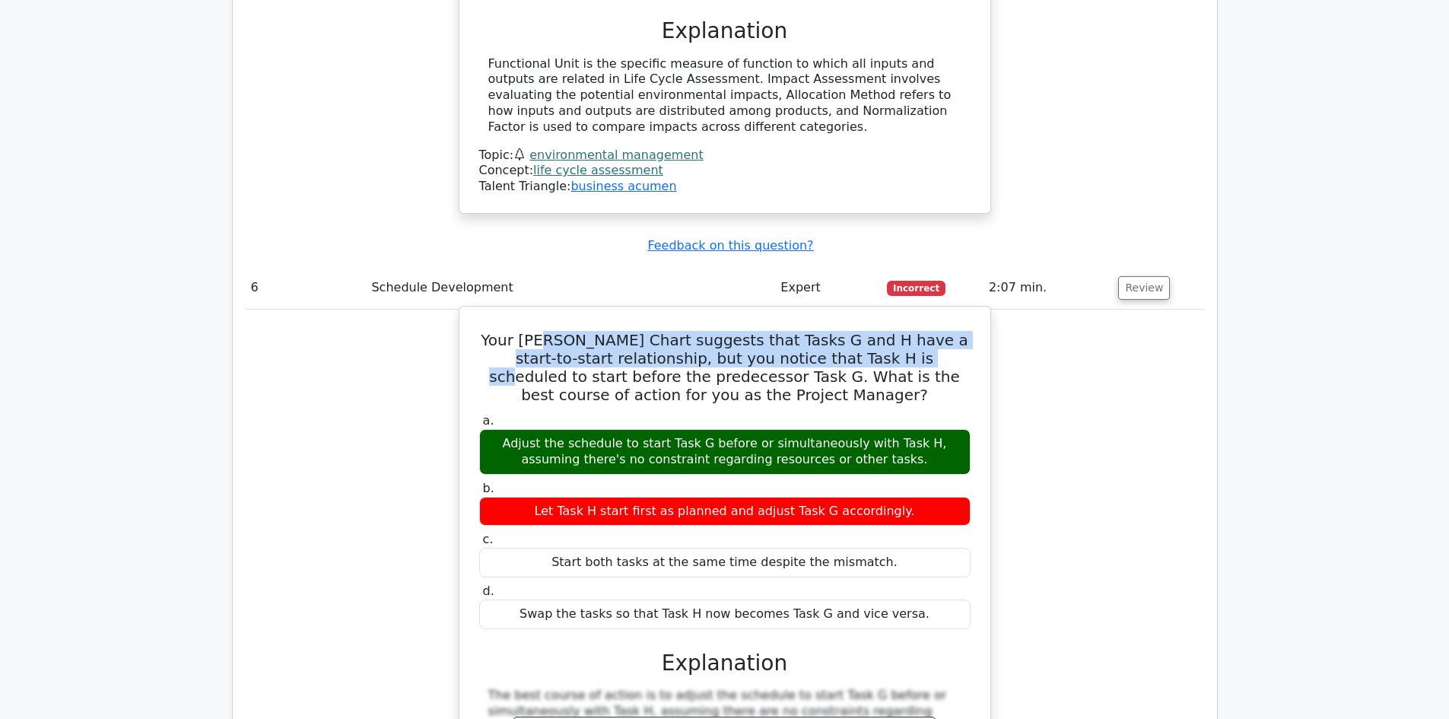
drag, startPoint x: 556, startPoint y: 243, endPoint x: 852, endPoint y: 247, distance: 296.0
click at [852, 331] on h5 "Your Gantt Chart suggests that Tasks G and H have a start-to-start relationship…" at bounding box center [725, 367] width 495 height 73
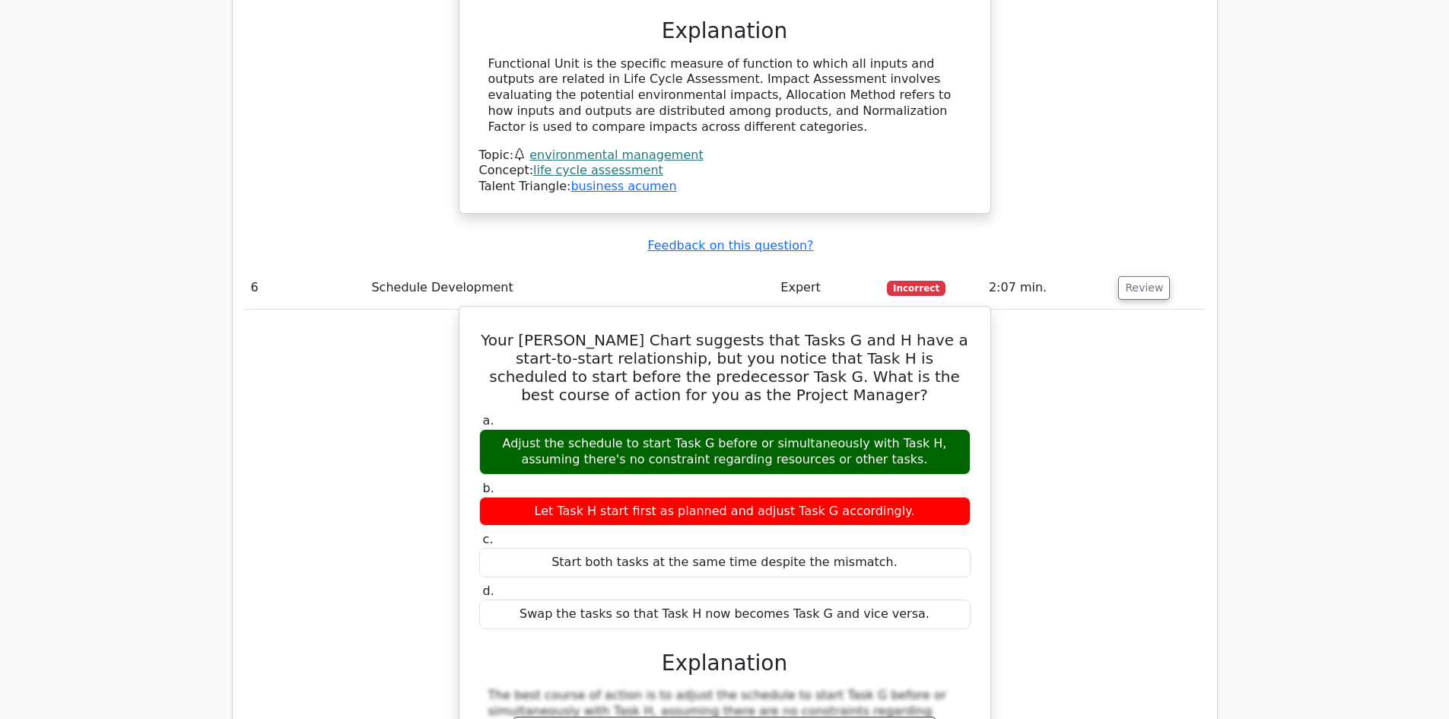
click at [867, 331] on h5 "Your Gantt Chart suggests that Tasks G and H have a start-to-start relationship…" at bounding box center [725, 367] width 495 height 73
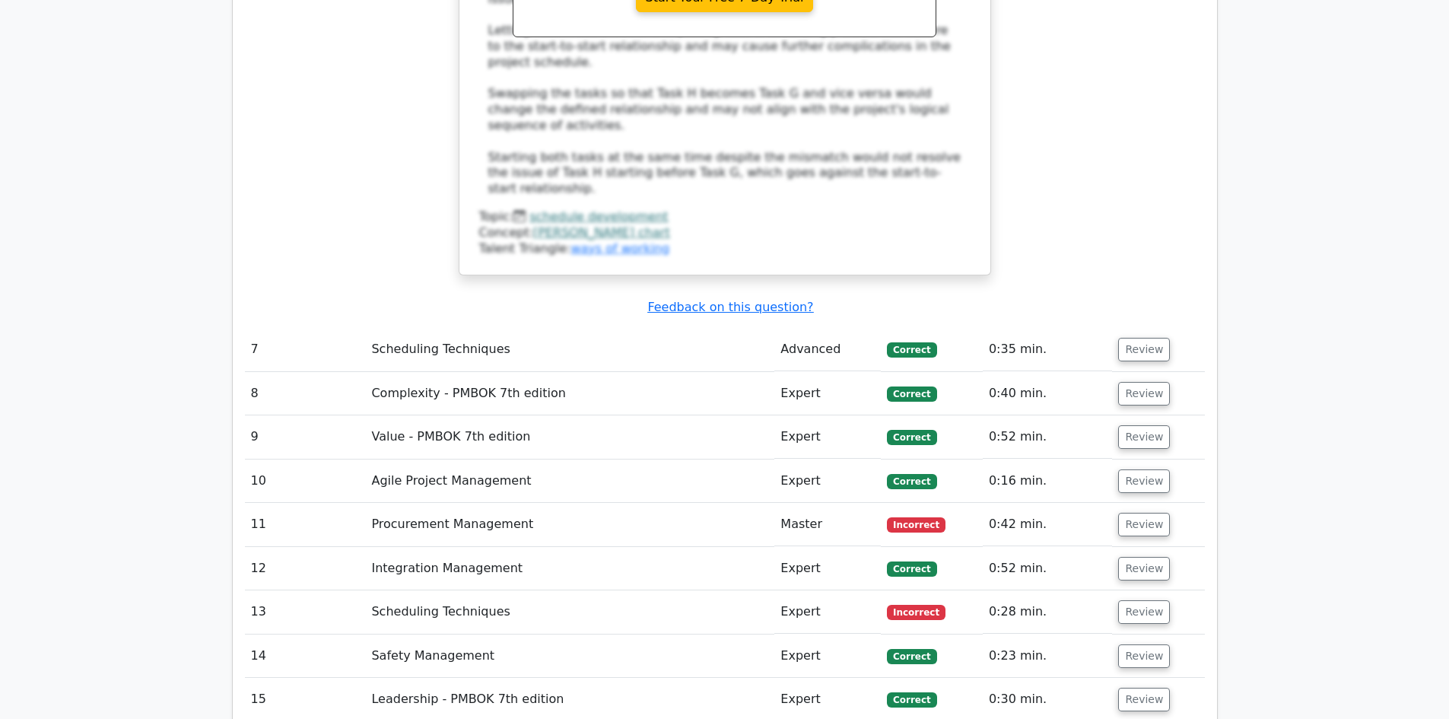
scroll to position [3956, 0]
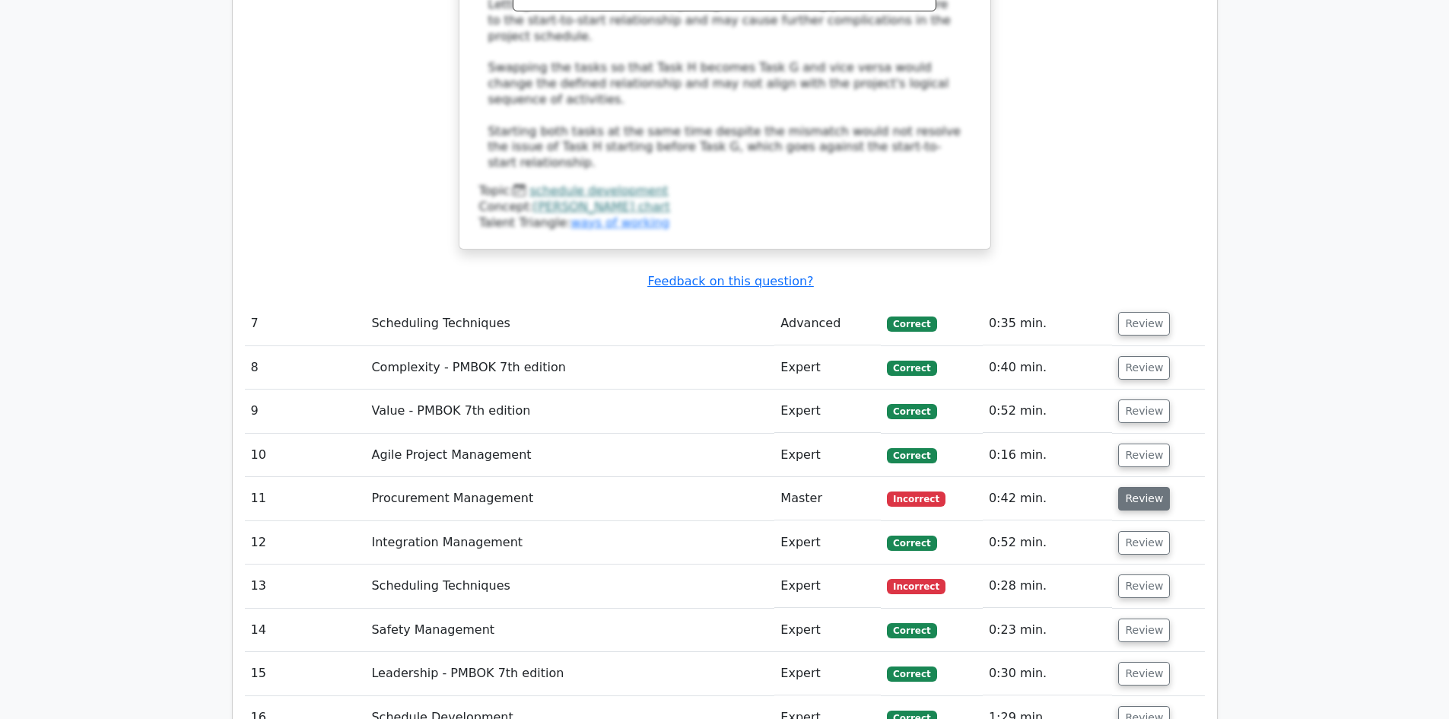
click at [1126, 487] on button "Review" at bounding box center [1144, 499] width 52 height 24
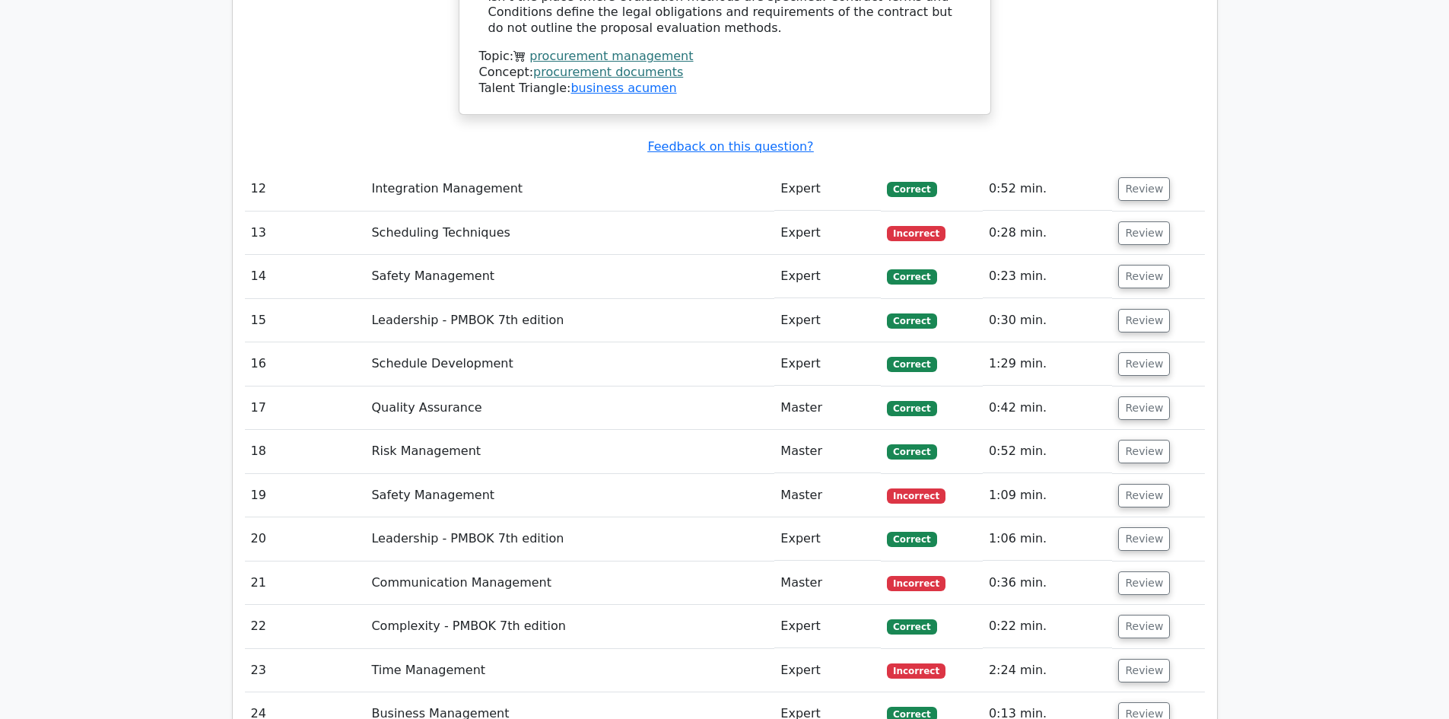
scroll to position [5022, 0]
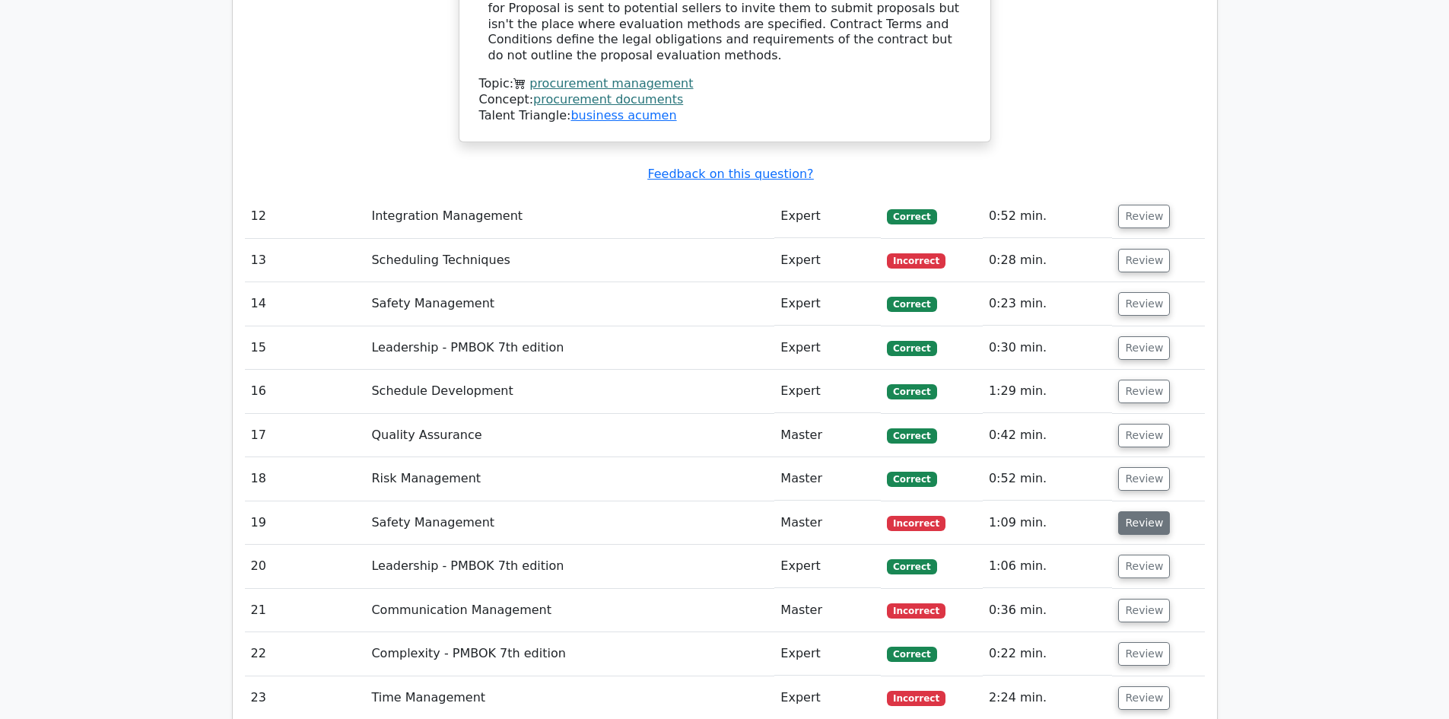
click at [1139, 511] on button "Review" at bounding box center [1144, 523] width 52 height 24
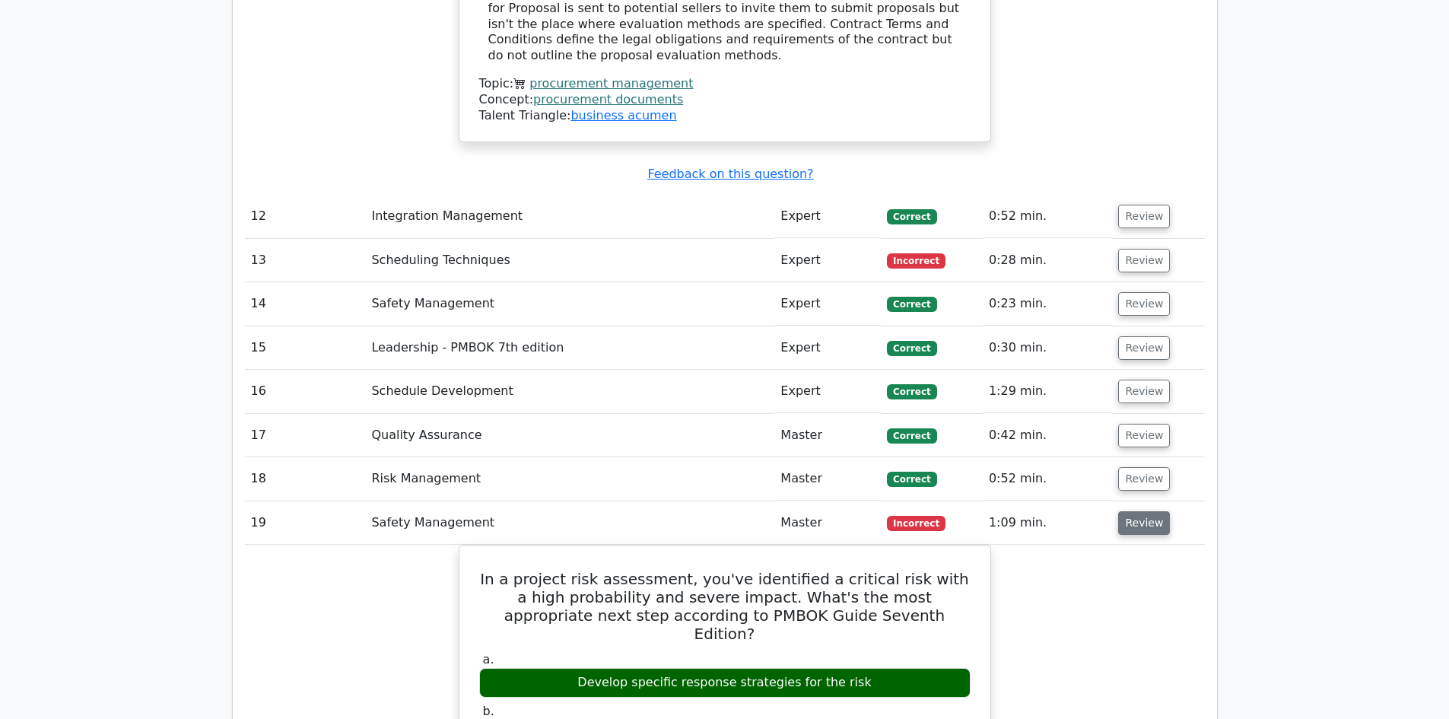
scroll to position [5098, 0]
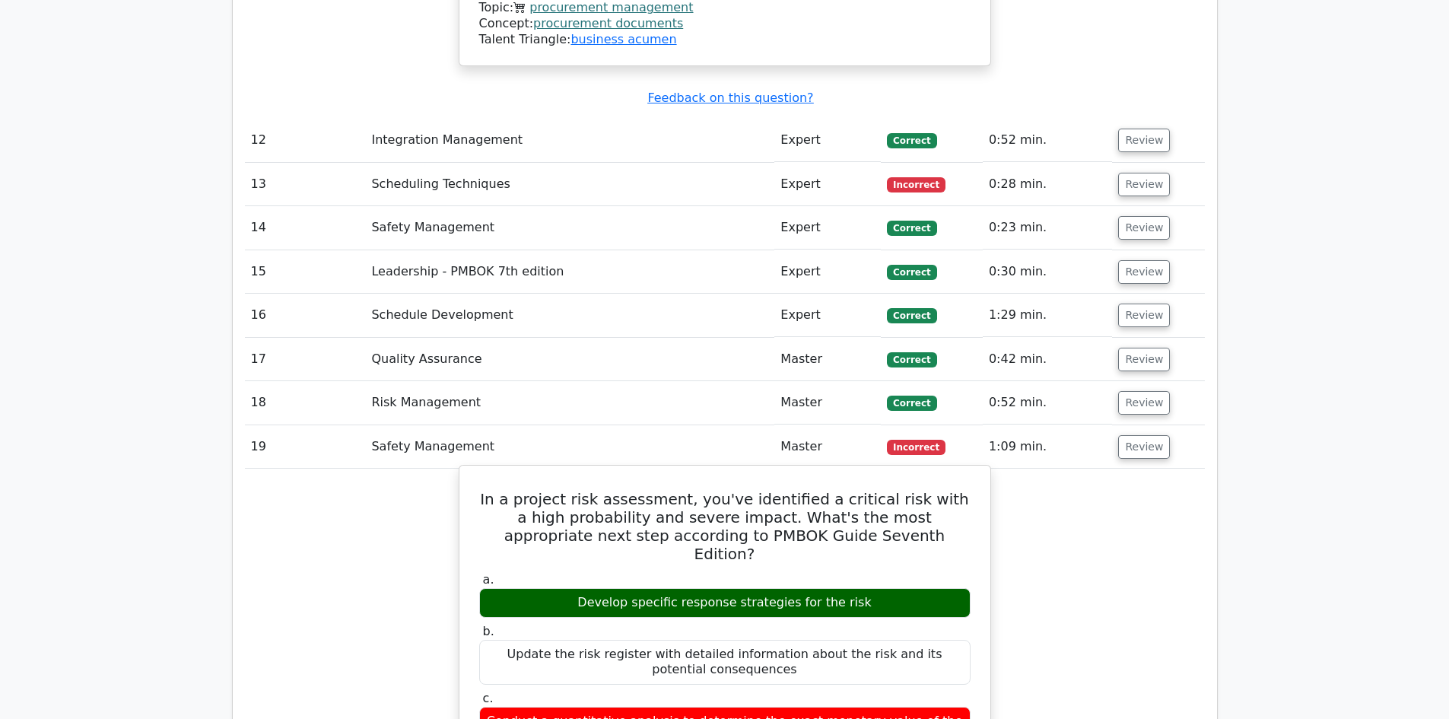
click at [849, 490] on h5 "In a project risk assessment, you've identified a critical risk with a high pro…" at bounding box center [725, 526] width 495 height 73
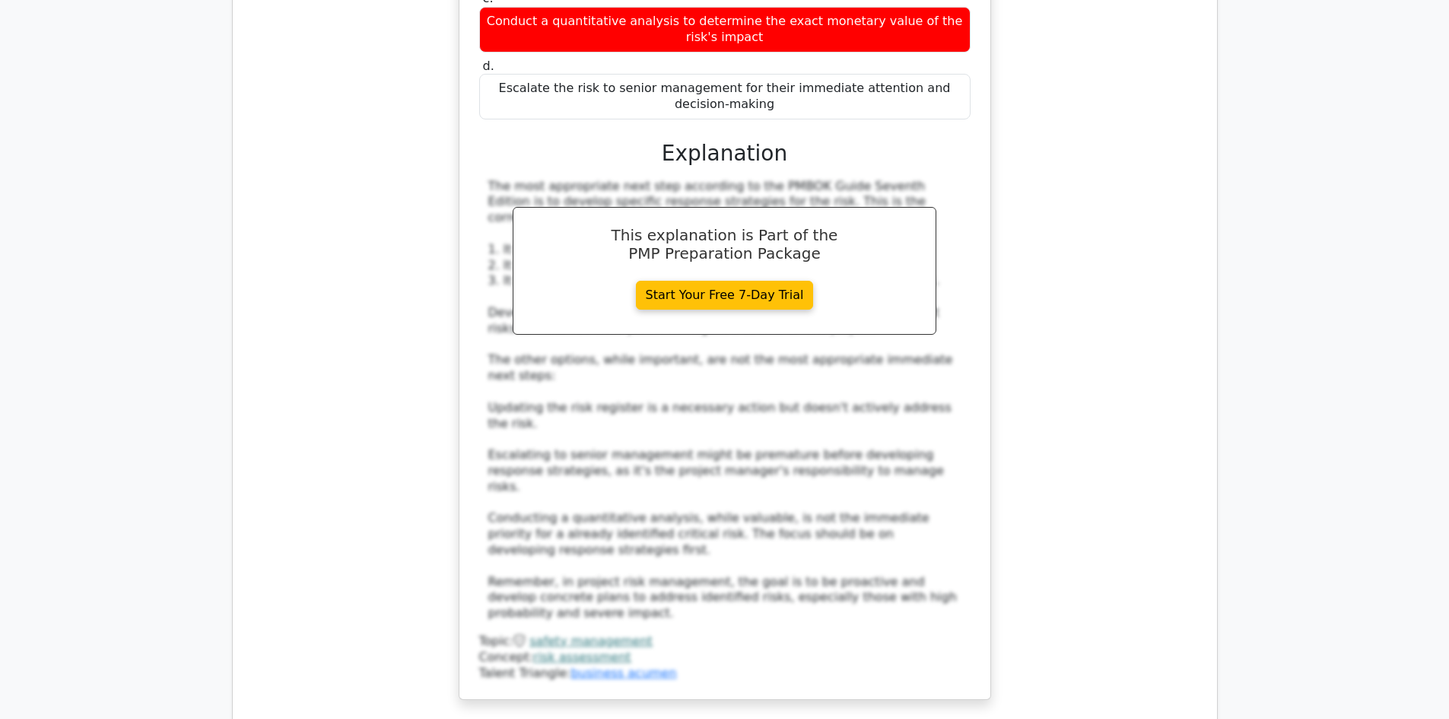
scroll to position [5858, 0]
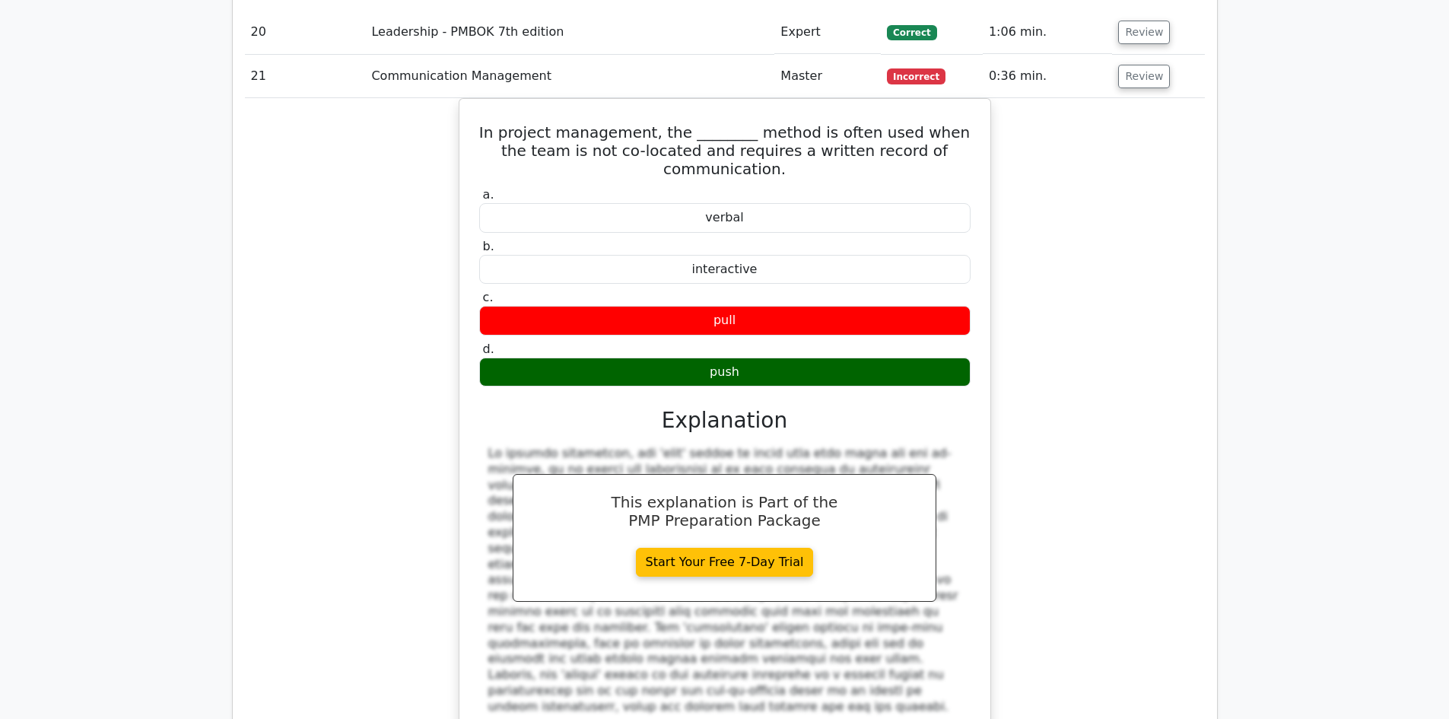
scroll to position [6619, 0]
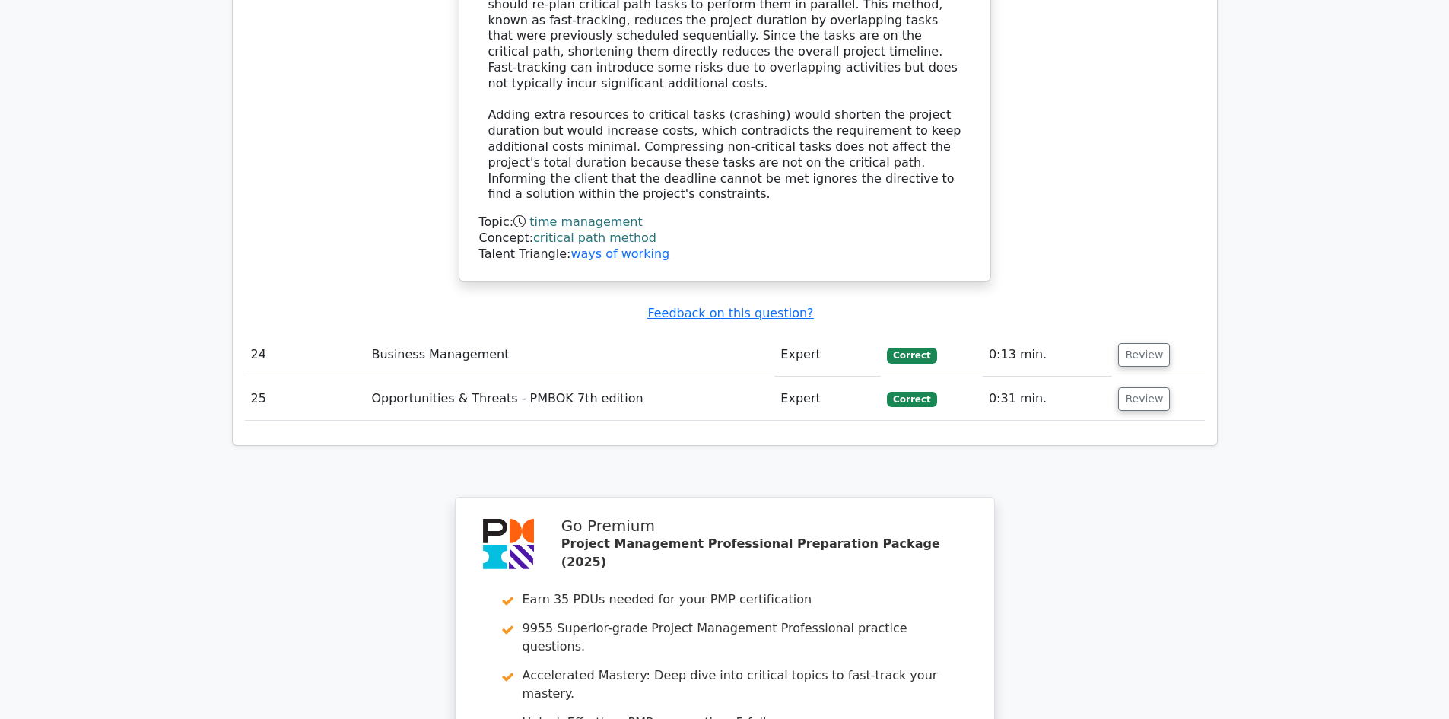
scroll to position [8050, 0]
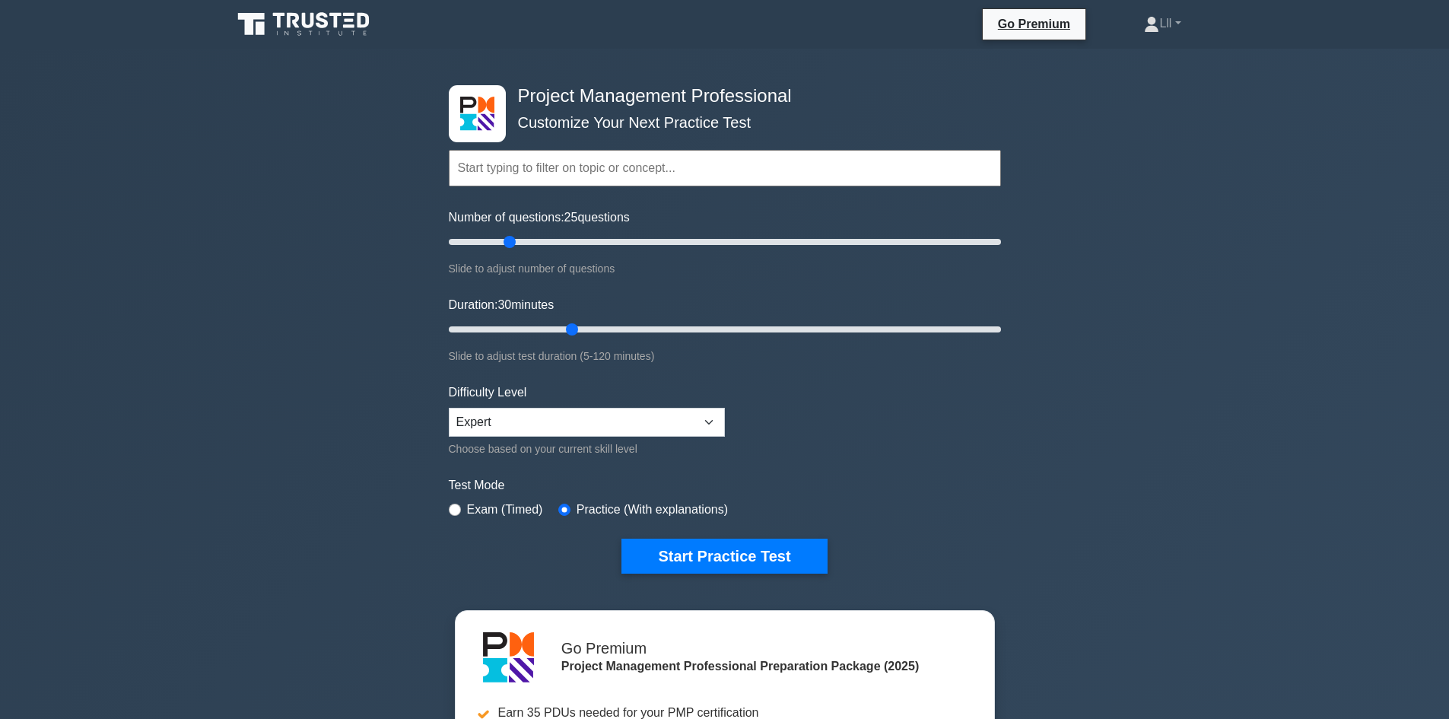
click at [517, 511] on label "Exam (Timed)" at bounding box center [505, 510] width 76 height 18
click at [480, 512] on label "Exam (Timed)" at bounding box center [505, 510] width 76 height 18
click at [453, 508] on input "radio" at bounding box center [455, 510] width 12 height 12
radio input "true"
click at [696, 549] on button "Start Practice Test" at bounding box center [724, 556] width 205 height 35
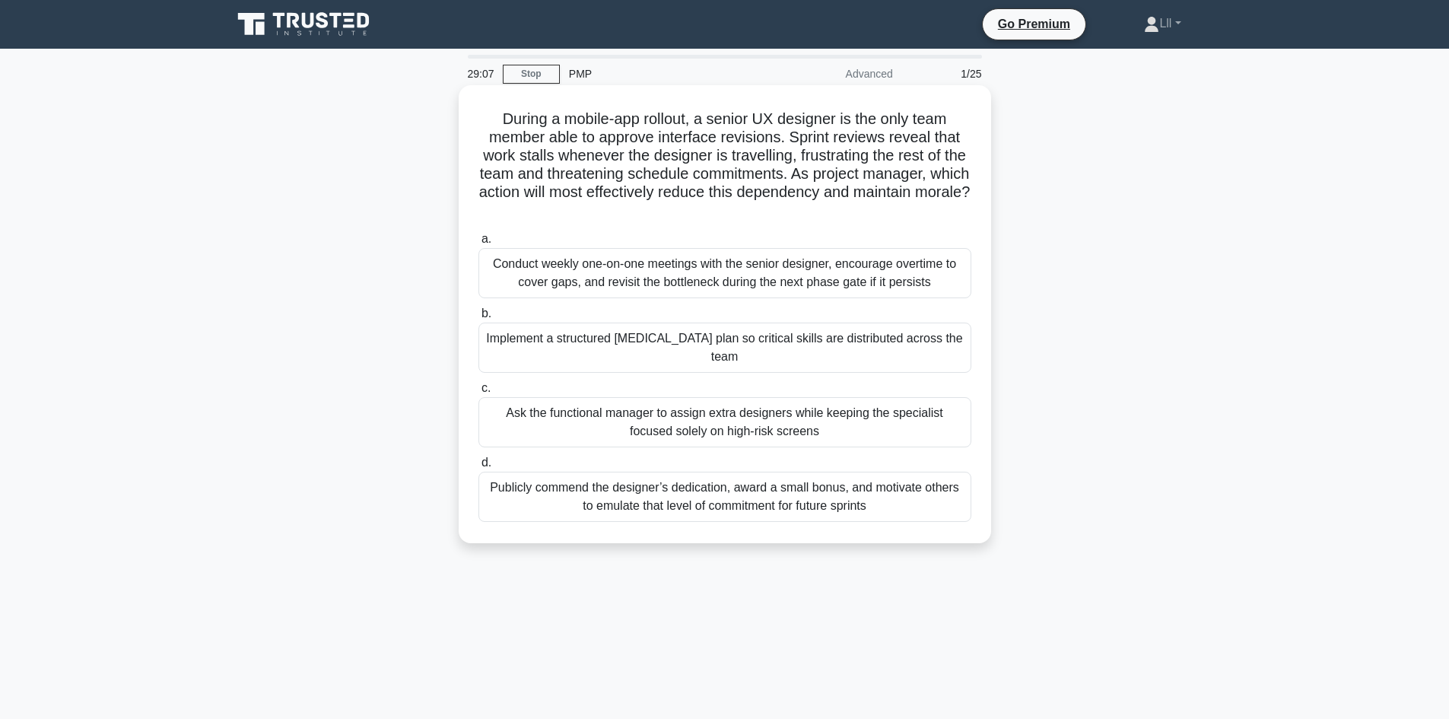
click at [712, 336] on div "Implement a structured [MEDICAL_DATA] plan so critical skills are distributed a…" at bounding box center [725, 348] width 493 height 50
click at [479, 319] on input "b. Implement a structured [MEDICAL_DATA] plan so critical skills are distribute…" at bounding box center [479, 314] width 0 height 10
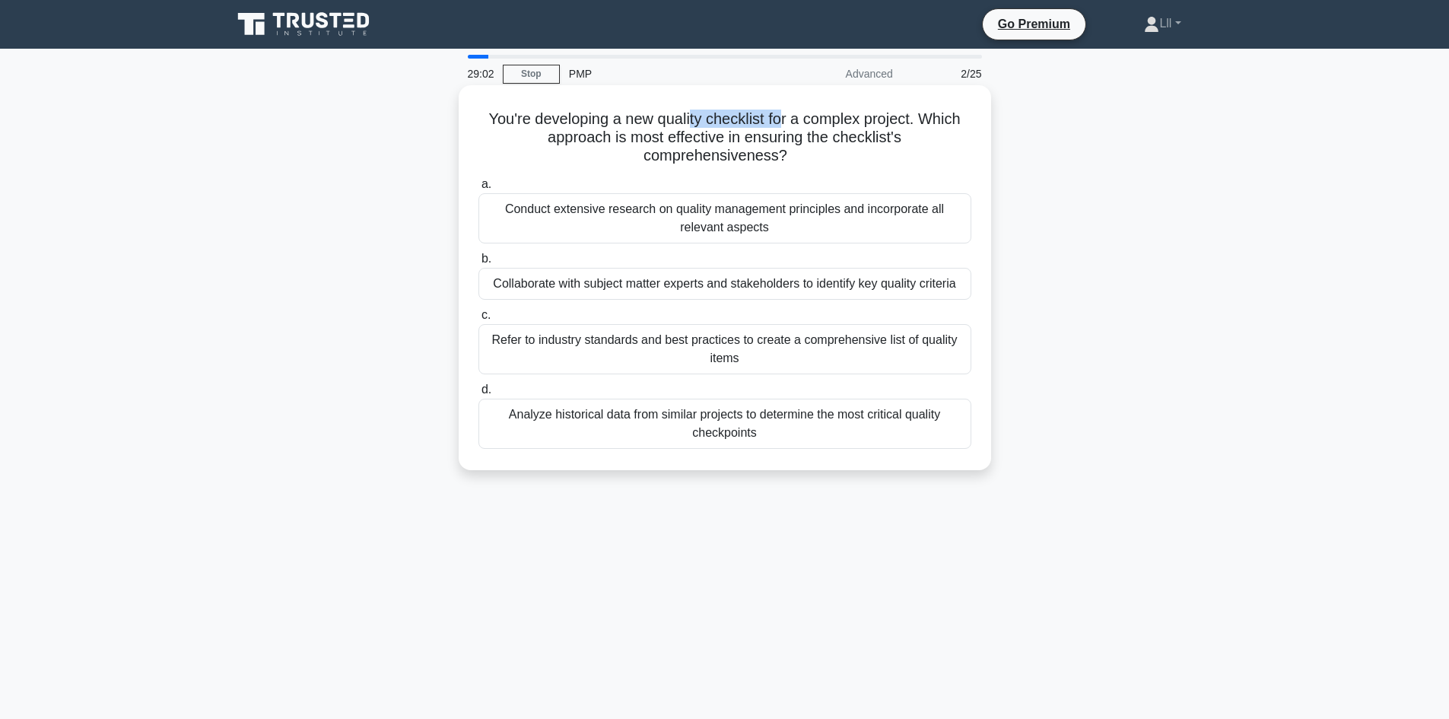
drag, startPoint x: 689, startPoint y: 119, endPoint x: 785, endPoint y: 112, distance: 96.2
click at [785, 112] on h5 "You're developing a new quality checklist for a complex project. Which approach…" at bounding box center [725, 138] width 496 height 56
click at [806, 119] on h5 "You're developing a new quality checklist for a complex project. Which approach…" at bounding box center [725, 138] width 496 height 56
drag, startPoint x: 566, startPoint y: 126, endPoint x: 718, endPoint y: 129, distance: 152.2
click at [718, 129] on h5 "You're developing a new quality checklist for a complex project. Which approach…" at bounding box center [725, 138] width 496 height 56
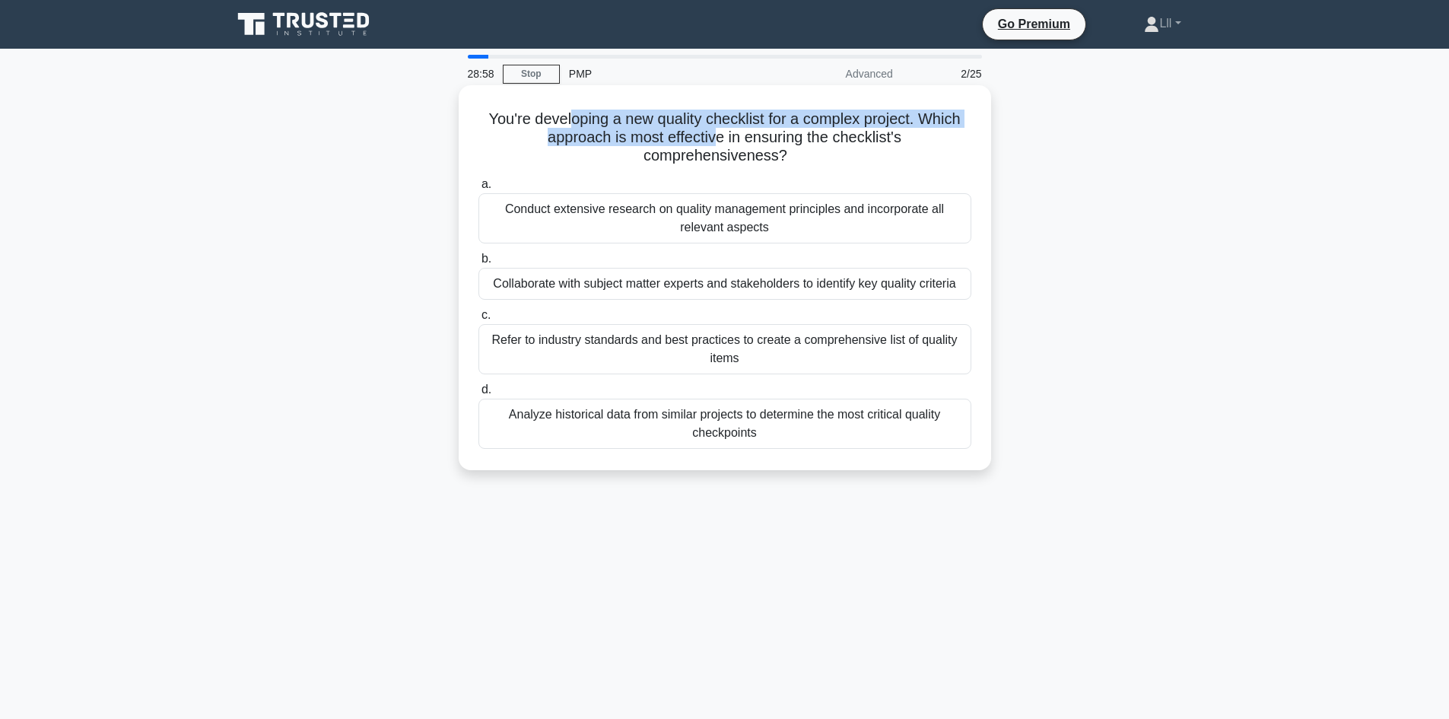
click at [768, 122] on h5 "You're developing a new quality checklist for a complex project. Which approach…" at bounding box center [725, 138] width 496 height 56
drag, startPoint x: 689, startPoint y: 142, endPoint x: 915, endPoint y: 126, distance: 226.6
click at [915, 126] on h5 "You're developing a new quality checklist for a complex project. Which approach…" at bounding box center [725, 138] width 496 height 56
click at [908, 139] on h5 "You're developing a new quality checklist for a complex project. Which approach…" at bounding box center [725, 138] width 496 height 56
click at [737, 431] on div "Analyze historical data from similar projects to determine the most critical qu…" at bounding box center [725, 424] width 493 height 50
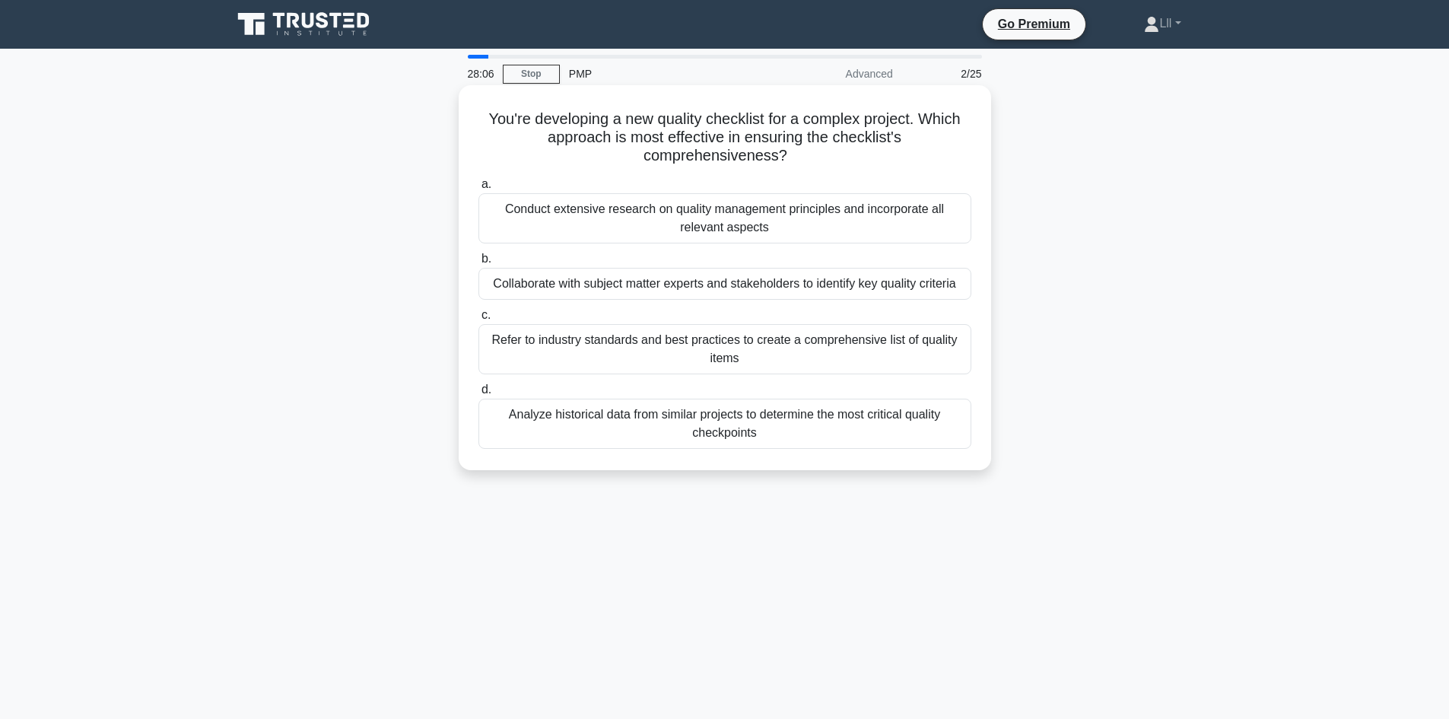
click at [479, 395] on input "d. Analyze historical data from similar projects to determine the most critical…" at bounding box center [479, 390] width 0 height 10
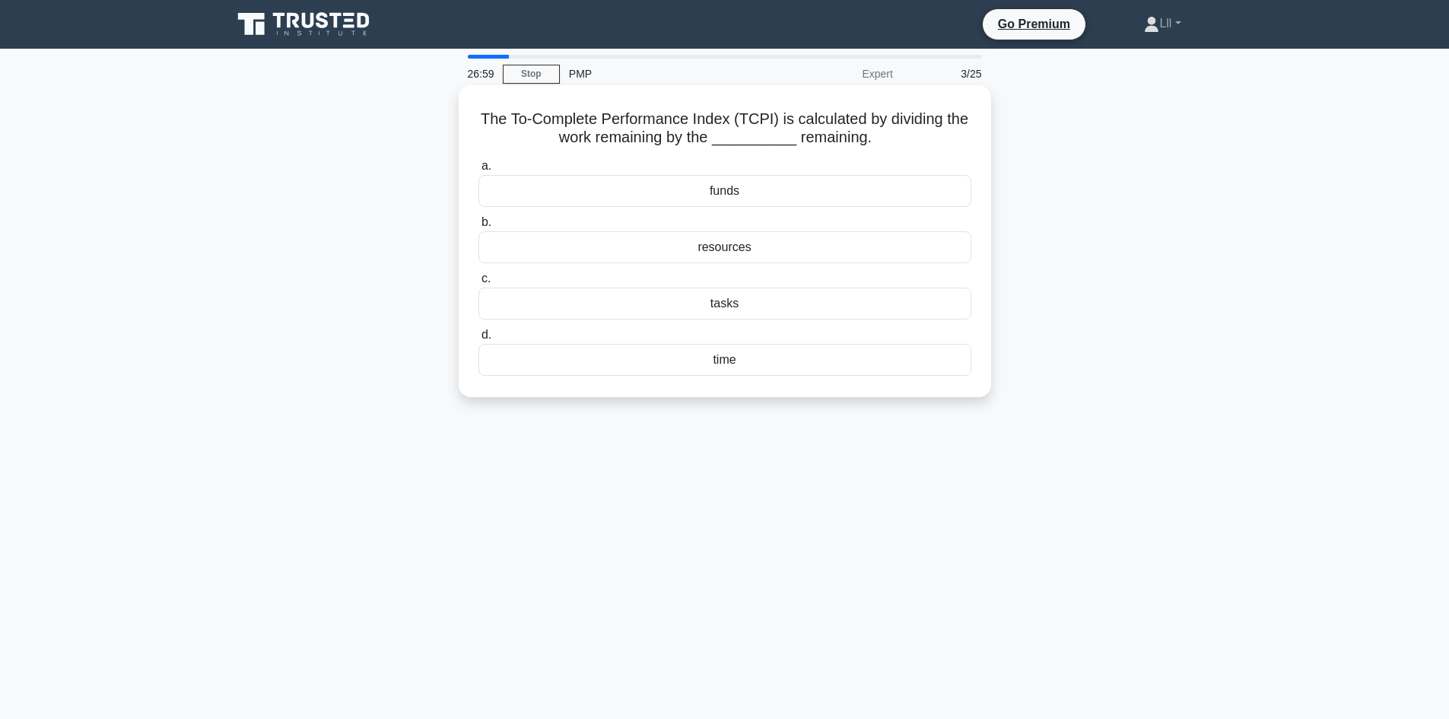
click at [749, 355] on div "time" at bounding box center [725, 360] width 493 height 32
click at [479, 340] on input "d. time" at bounding box center [479, 335] width 0 height 10
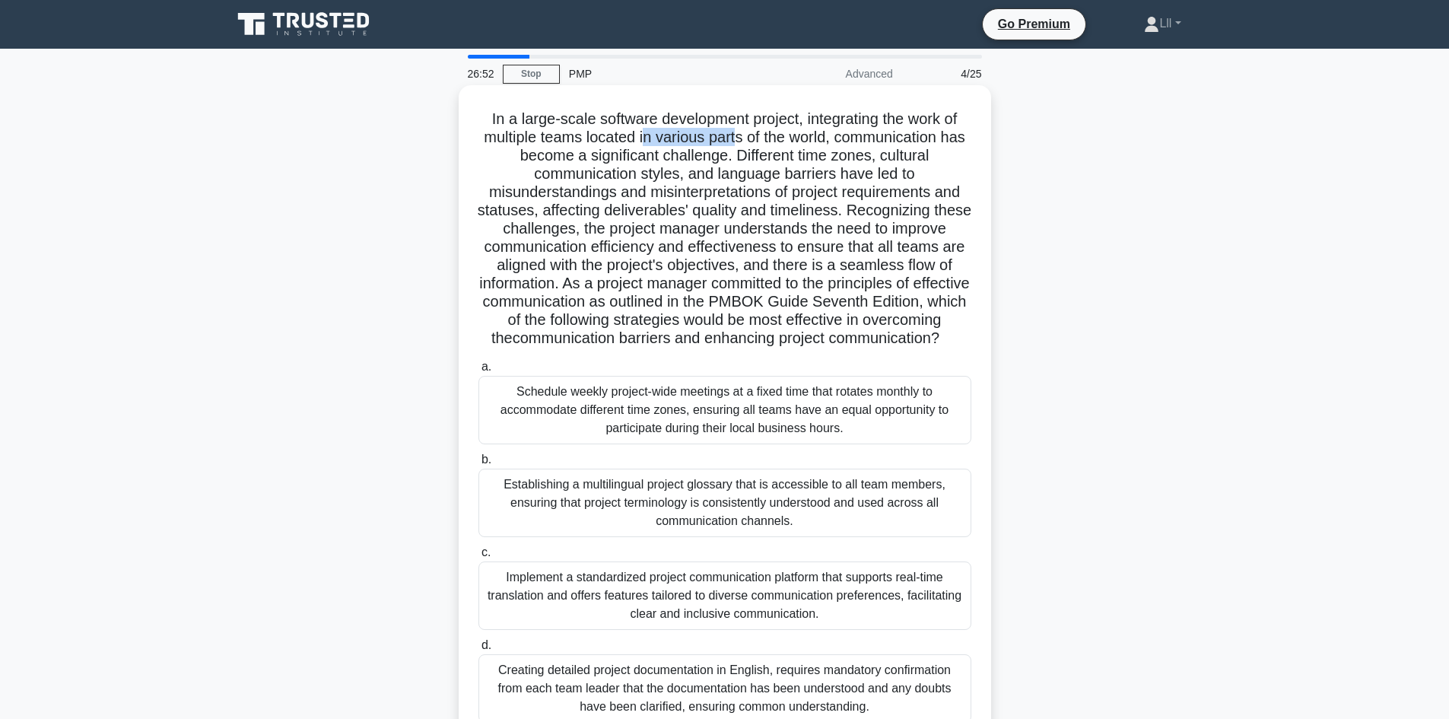
drag, startPoint x: 658, startPoint y: 134, endPoint x: 751, endPoint y: 138, distance: 92.9
click at [751, 138] on h5 "In a large-scale software development project, integrating the work of multiple…" at bounding box center [725, 229] width 496 height 239
click at [844, 140] on h5 "In a large-scale software development project, integrating the work of multiple…" at bounding box center [725, 229] width 496 height 239
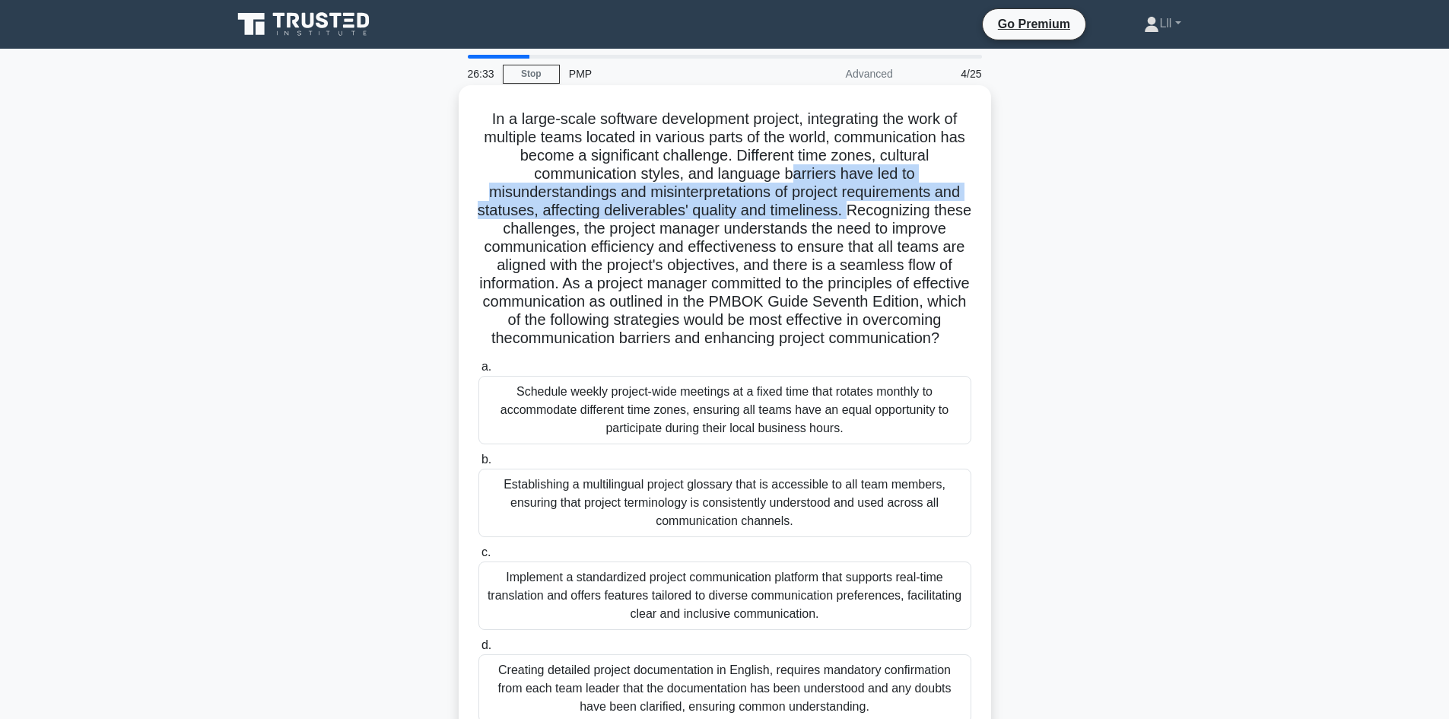
drag, startPoint x: 797, startPoint y: 168, endPoint x: 876, endPoint y: 212, distance: 89.9
click at [876, 212] on h5 "In a large-scale software development project, integrating the work of multiple…" at bounding box center [725, 229] width 496 height 239
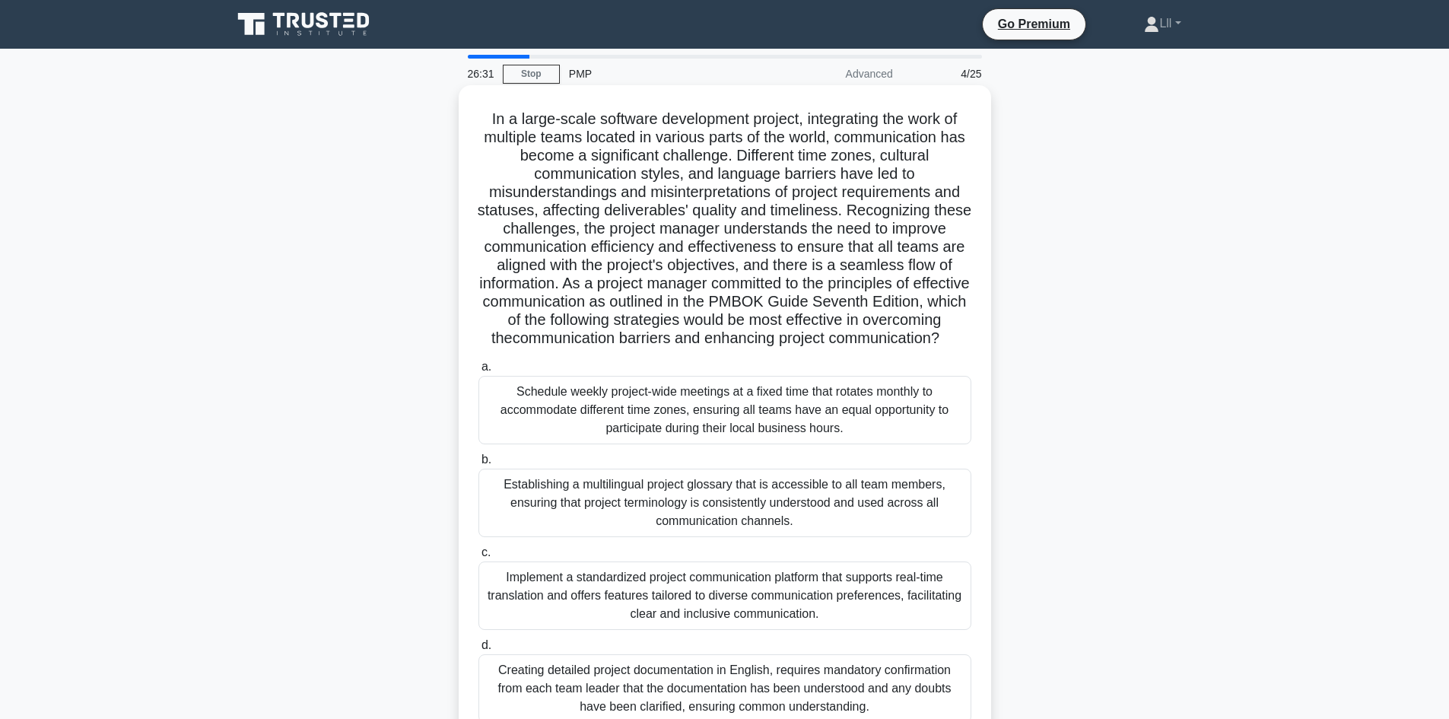
click at [787, 225] on h5 "In a large-scale software development project, integrating the work of multiple…" at bounding box center [725, 229] width 496 height 239
drag, startPoint x: 666, startPoint y: 256, endPoint x: 798, endPoint y: 252, distance: 131.7
click at [798, 252] on h5 "In a large-scale software development project, integrating the work of multiple…" at bounding box center [725, 229] width 496 height 239
click at [772, 262] on h5 "In a large-scale software development project, integrating the work of multiple…" at bounding box center [725, 229] width 496 height 239
click at [604, 274] on h5 "In a large-scale software development project, integrating the work of multiple…" at bounding box center [725, 229] width 496 height 239
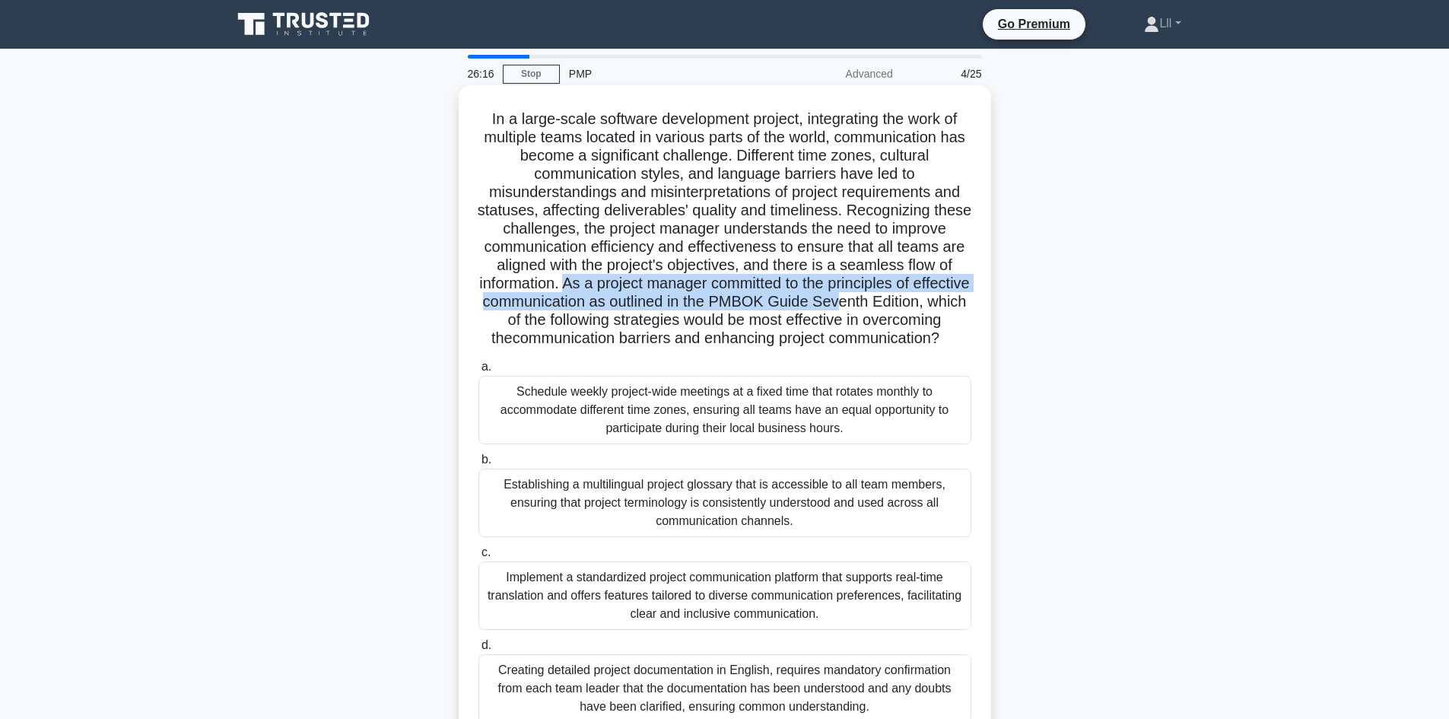
drag, startPoint x: 629, startPoint y: 290, endPoint x: 928, endPoint y: 300, distance: 299.2
click at [928, 300] on h5 "In a large-scale software development project, integrating the work of multiple…" at bounding box center [725, 229] width 496 height 239
click at [921, 310] on h5 "In a large-scale software development project, integrating the work of multiple…" at bounding box center [725, 229] width 496 height 239
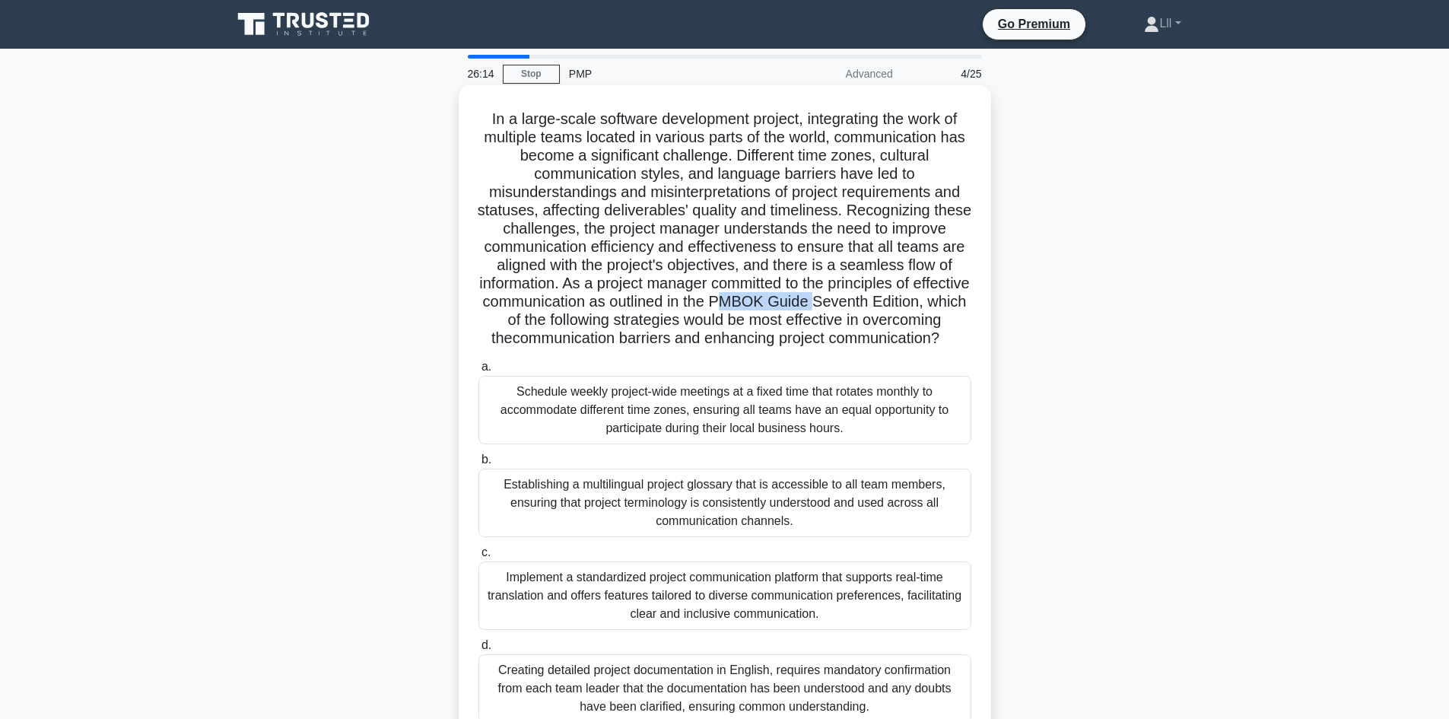
drag, startPoint x: 816, startPoint y: 298, endPoint x: 905, endPoint y: 303, distance: 89.1
click at [905, 303] on h5 "In a large-scale software development project, integrating the work of multiple…" at bounding box center [725, 229] width 496 height 239
click at [868, 310] on h5 "In a large-scale software development project, integrating the work of multiple…" at bounding box center [725, 229] width 496 height 239
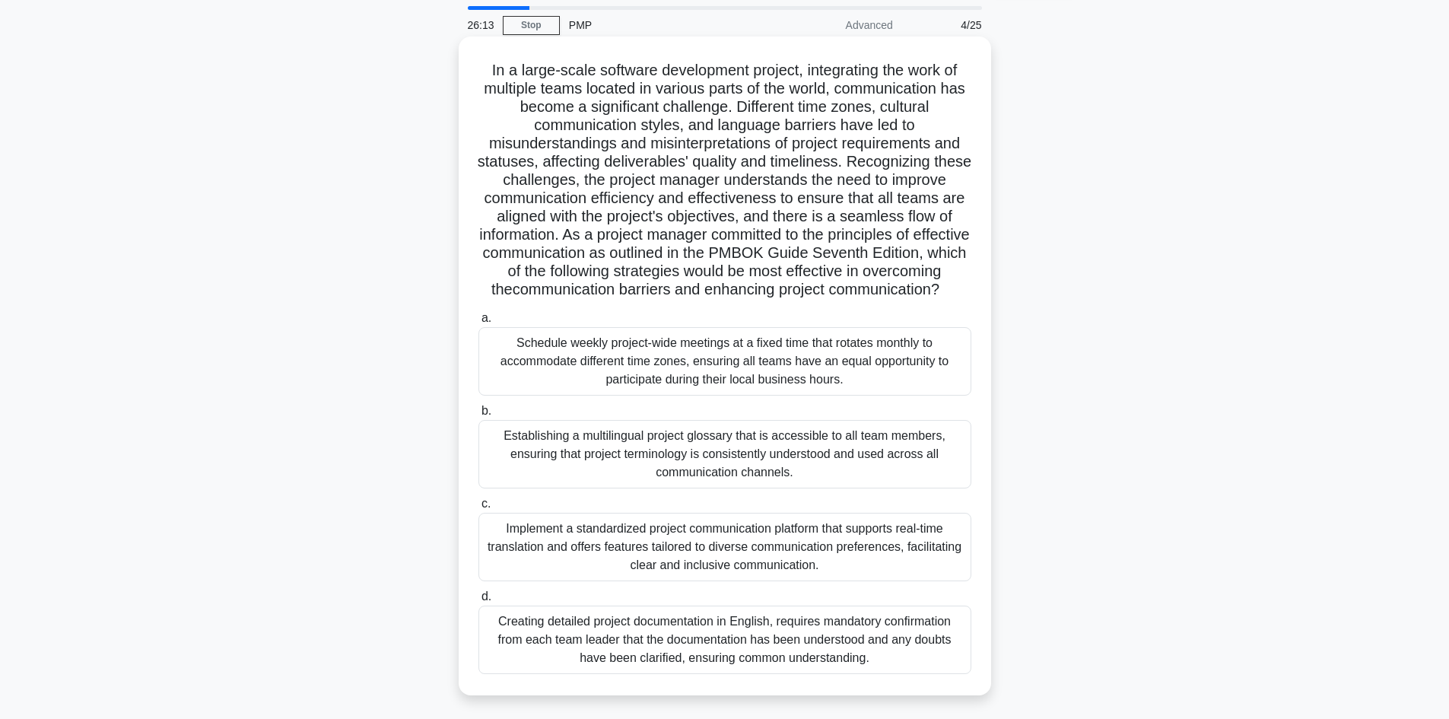
scroll to position [76, 0]
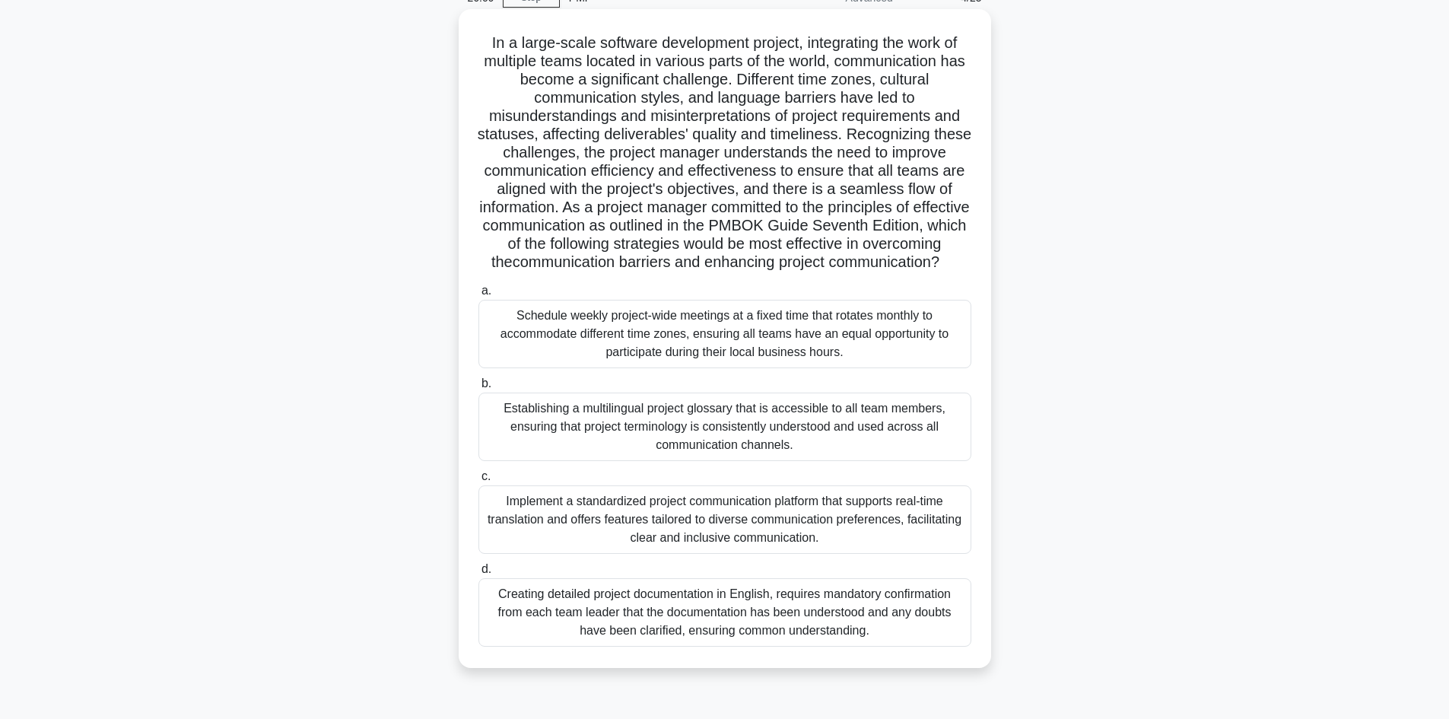
drag, startPoint x: 725, startPoint y: 266, endPoint x: 930, endPoint y: 281, distance: 205.2
click at [930, 272] on h5 "In a large-scale software development project, integrating the work of multiple…" at bounding box center [725, 152] width 496 height 239
click at [911, 272] on h5 "In a large-scale software development project, integrating the work of multiple…" at bounding box center [725, 152] width 496 height 239
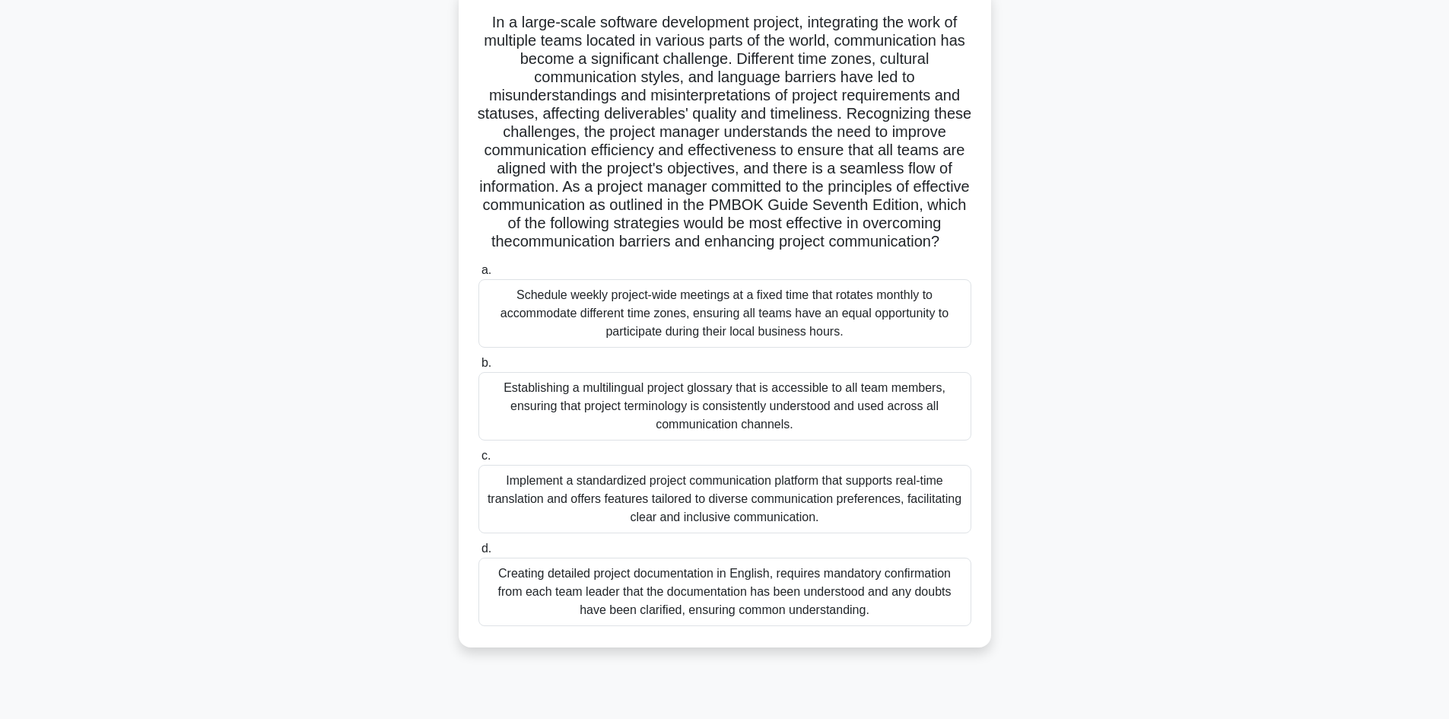
scroll to position [103, 0]
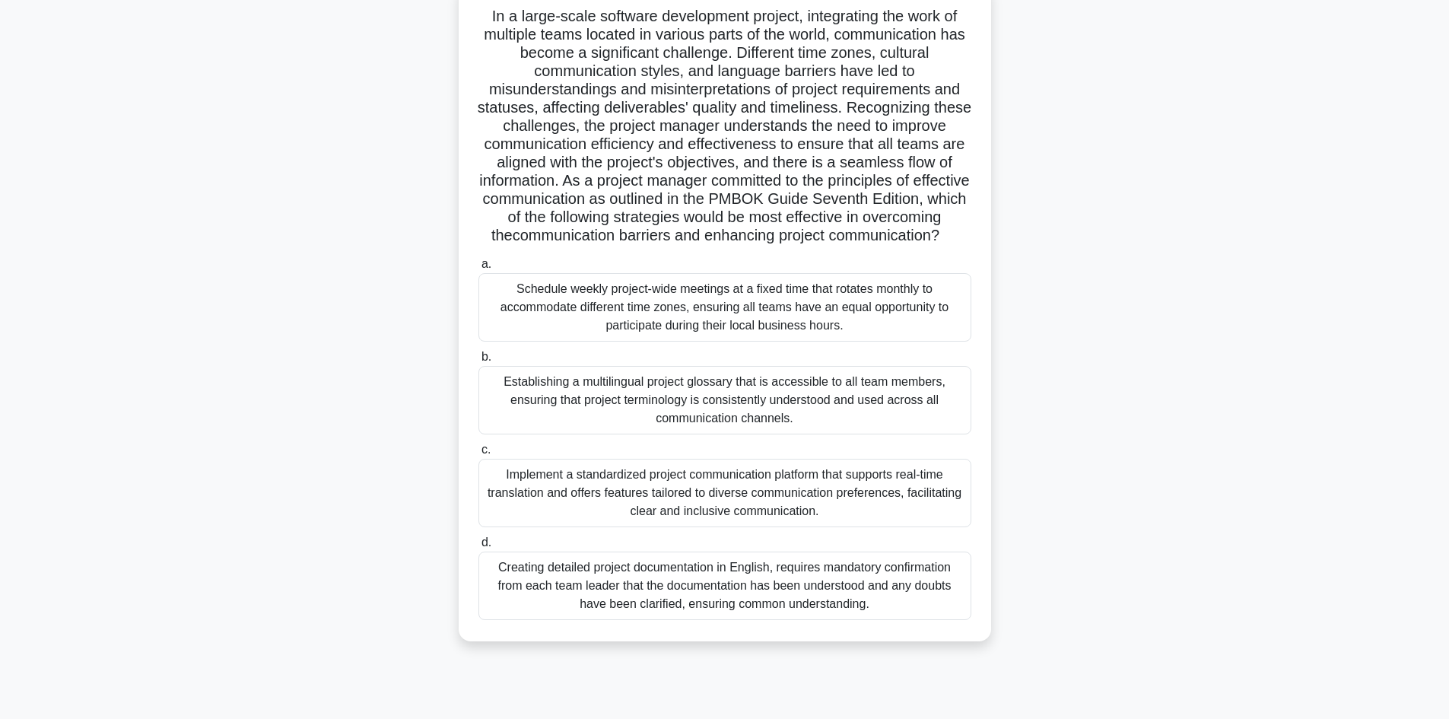
click at [794, 527] on div "Implement a standardized project communication platform that supports real-time…" at bounding box center [725, 493] width 493 height 68
click at [479, 455] on input "c. Implement a standardized project communication platform that supports real-t…" at bounding box center [479, 450] width 0 height 10
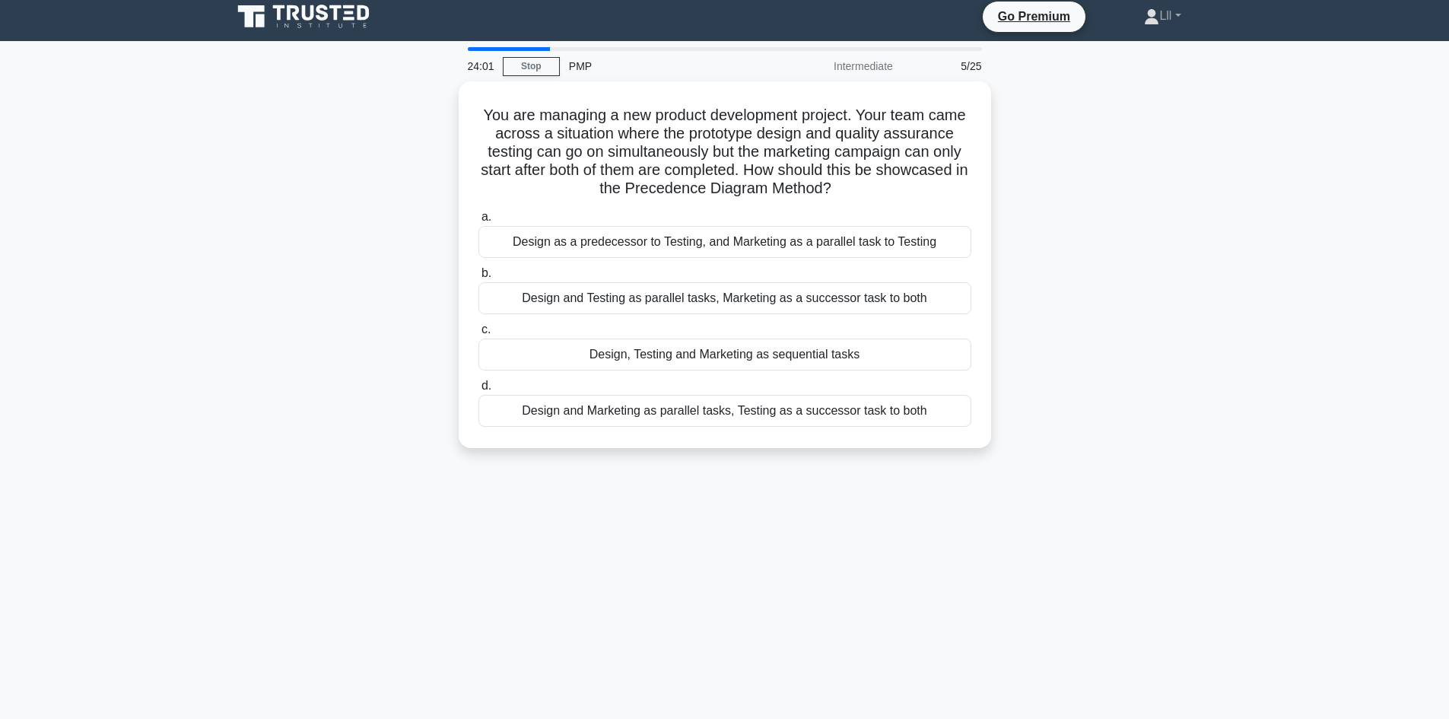
scroll to position [0, 0]
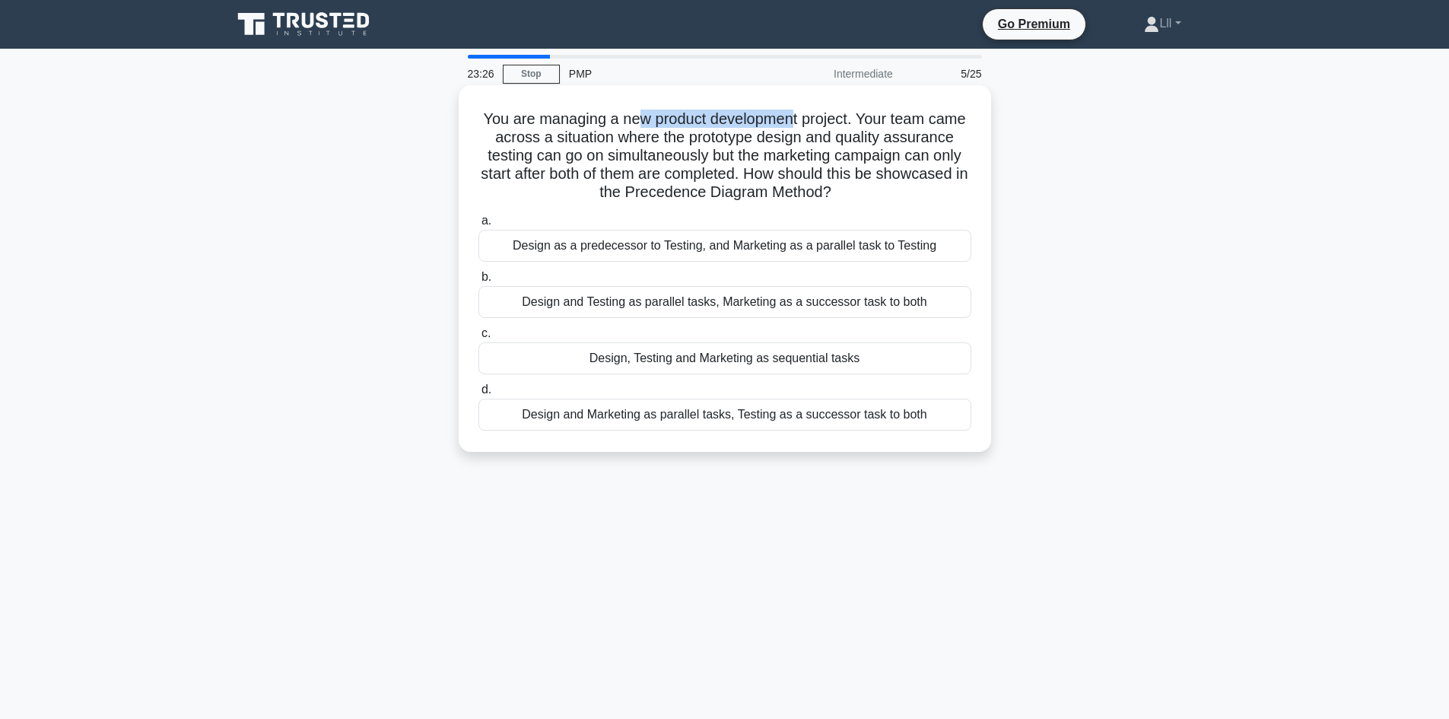
drag, startPoint x: 641, startPoint y: 129, endPoint x: 791, endPoint y: 129, distance: 150.6
click at [791, 129] on h5 "You are managing a new product development project. Your team came across a sit…" at bounding box center [725, 156] width 496 height 93
click at [873, 164] on h5 "You are managing a new product development project. Your team came across a sit…" at bounding box center [725, 156] width 496 height 93
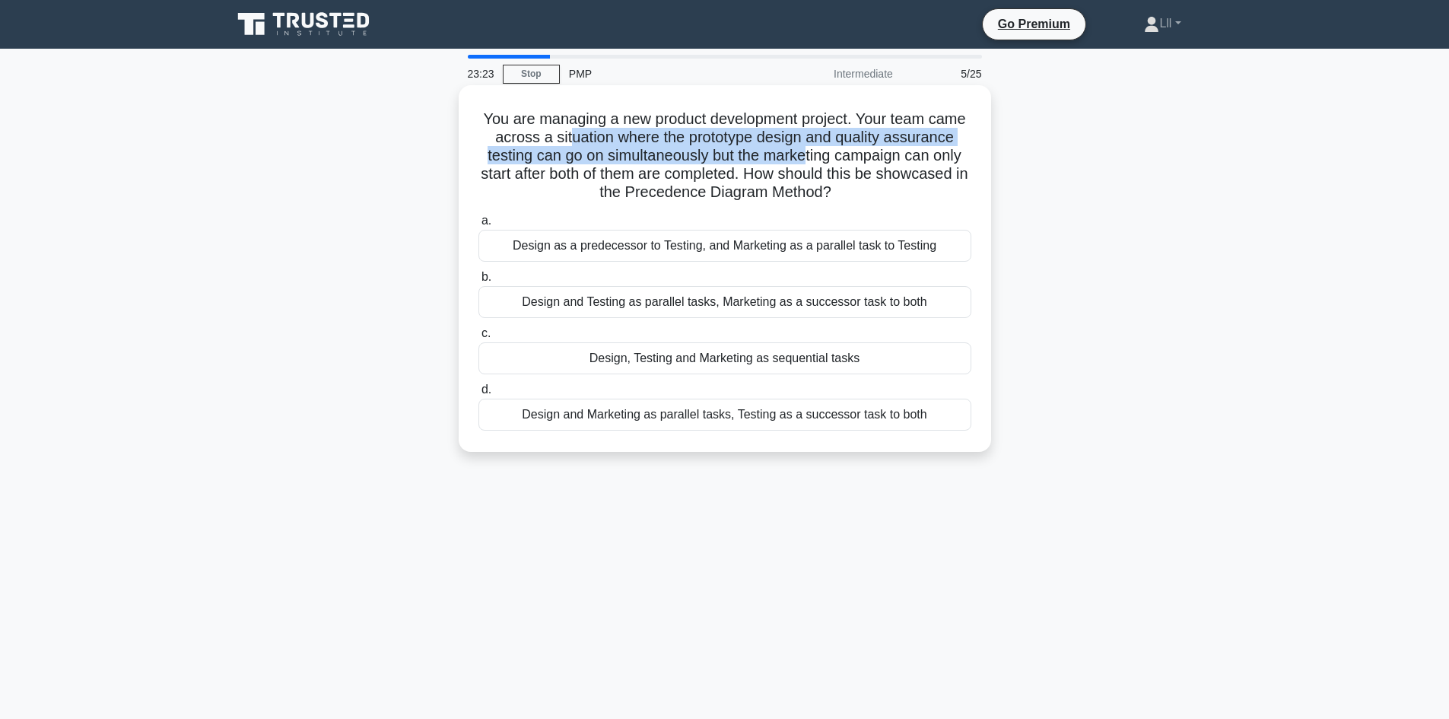
drag, startPoint x: 566, startPoint y: 145, endPoint x: 811, endPoint y: 161, distance: 245.5
click at [811, 161] on h5 "You are managing a new product development project. Your team came across a sit…" at bounding box center [725, 156] width 496 height 93
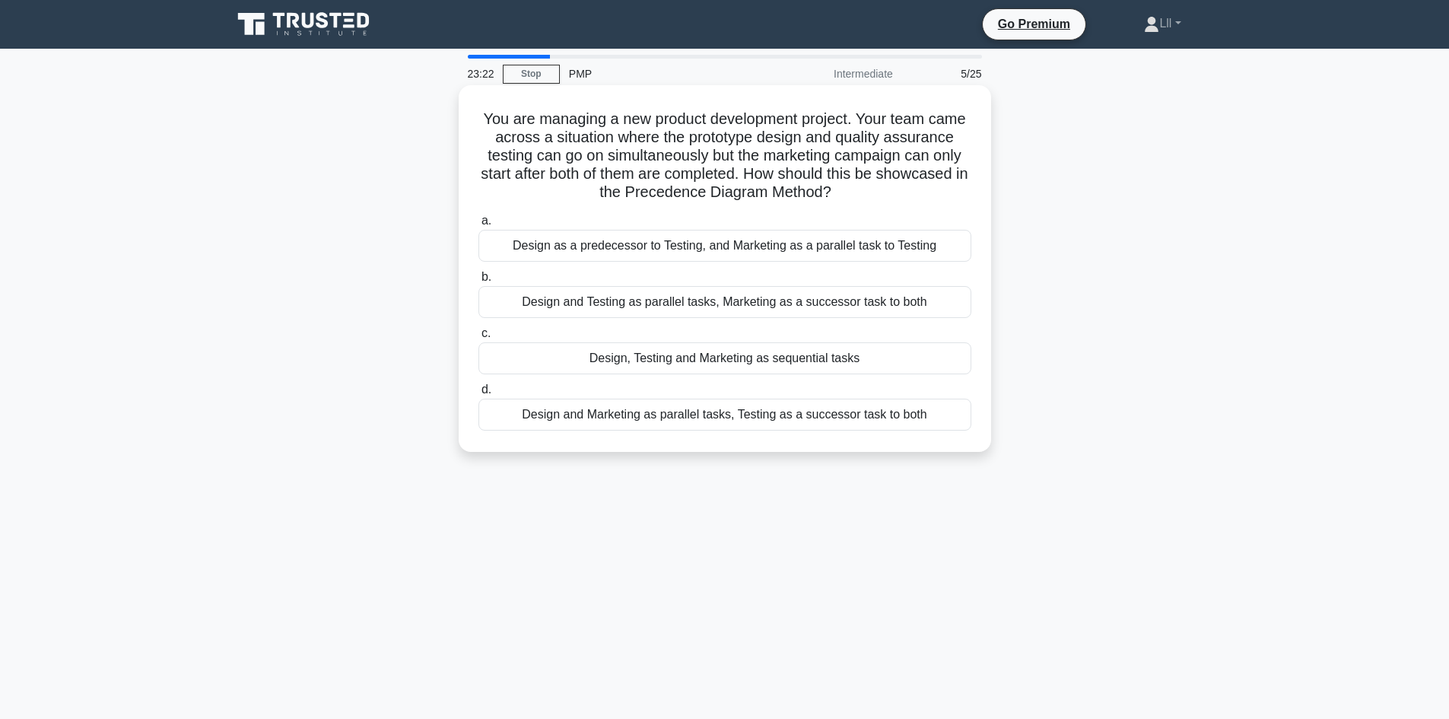
click at [826, 168] on h5 "You are managing a new product development project. Your team came across a sit…" at bounding box center [725, 156] width 496 height 93
drag, startPoint x: 894, startPoint y: 110, endPoint x: 963, endPoint y: 116, distance: 69.6
click at [963, 116] on h5 "You are managing a new product development project. Your team came across a sit…" at bounding box center [725, 156] width 496 height 93
click at [576, 137] on h5 "You are managing a new product development project. Your team came across a sit…" at bounding box center [725, 156] width 496 height 93
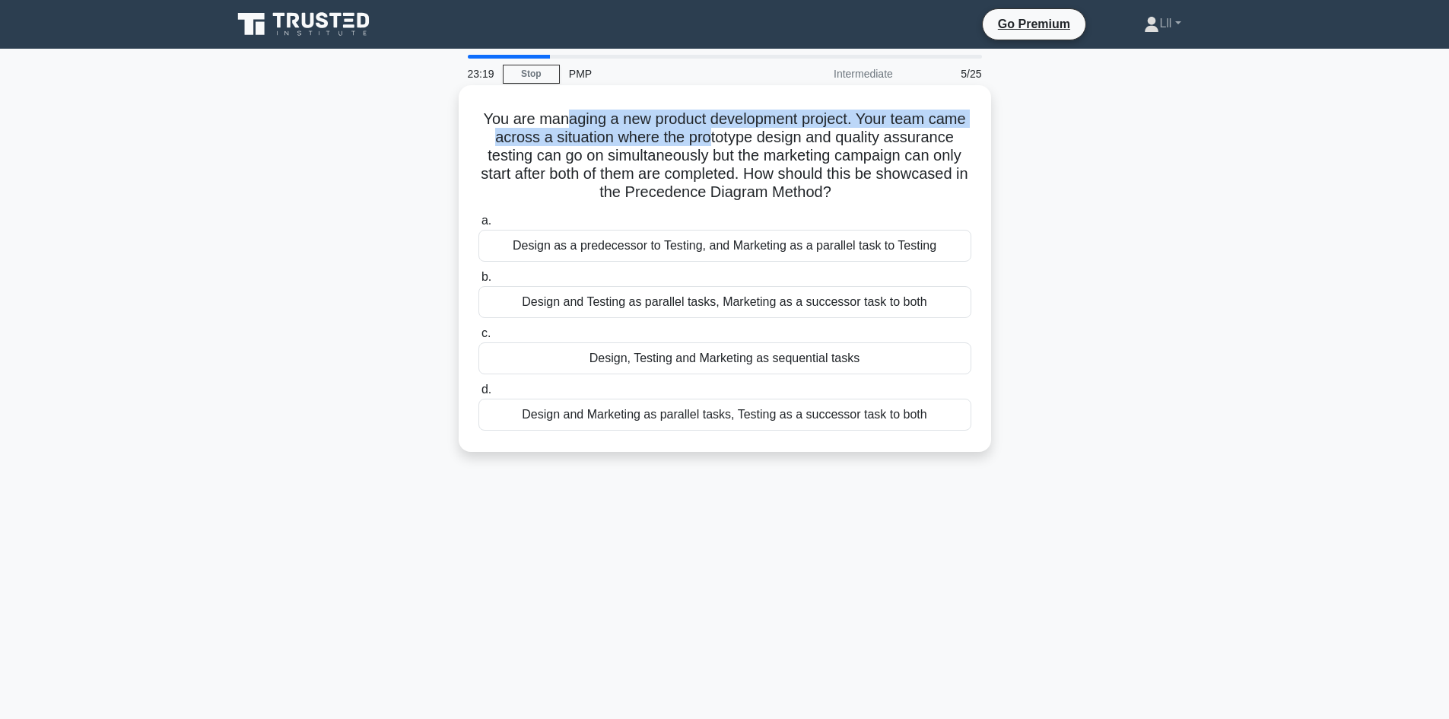
drag, startPoint x: 673, startPoint y: 129, endPoint x: 721, endPoint y: 135, distance: 48.3
click at [721, 135] on h5 "You are managing a new product development project. Your team came across a sit…" at bounding box center [725, 156] width 496 height 93
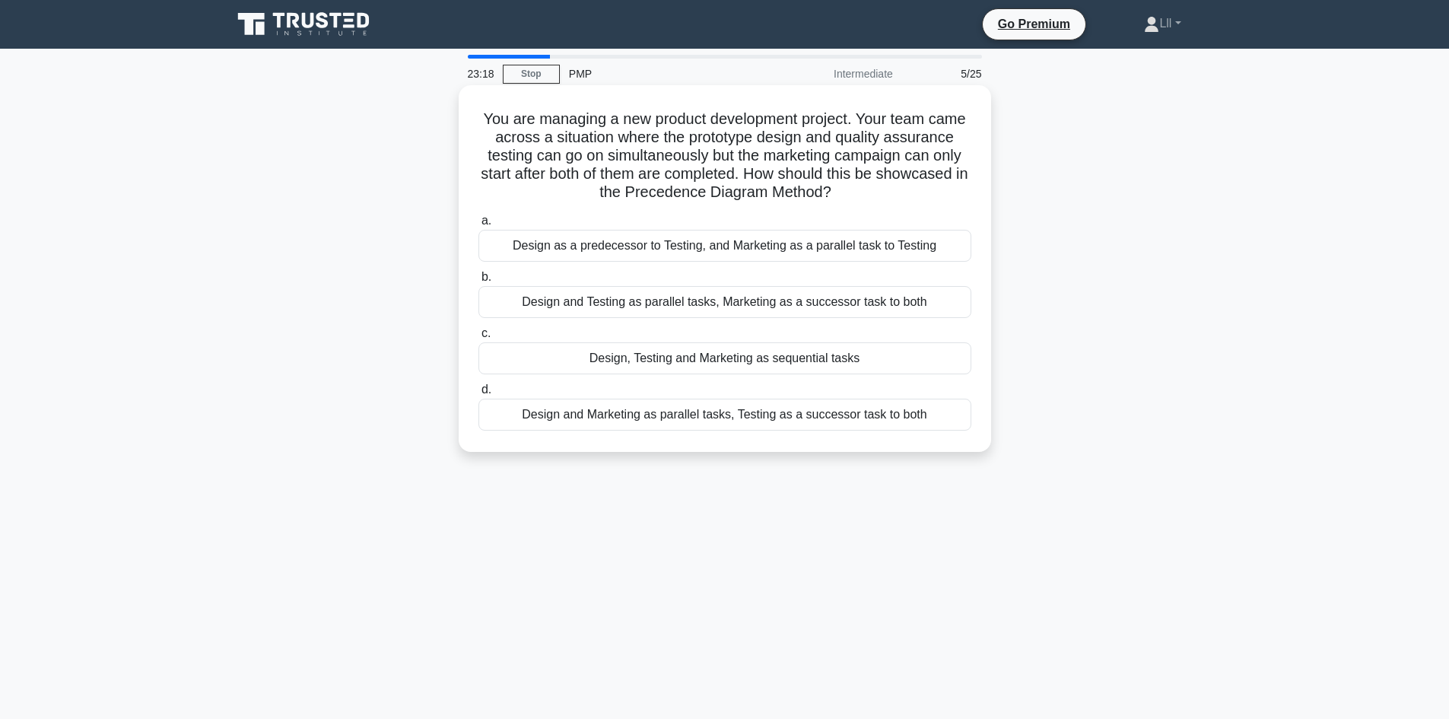
click at [842, 215] on label "a. Design as a predecessor to Testing, and Marketing as a parallel task to Test…" at bounding box center [725, 237] width 493 height 50
click at [479, 216] on input "a. Design as a predecessor to Testing, and Marketing as a parallel task to Test…" at bounding box center [479, 221] width 0 height 10
